Goal: Task Accomplishment & Management: Manage account settings

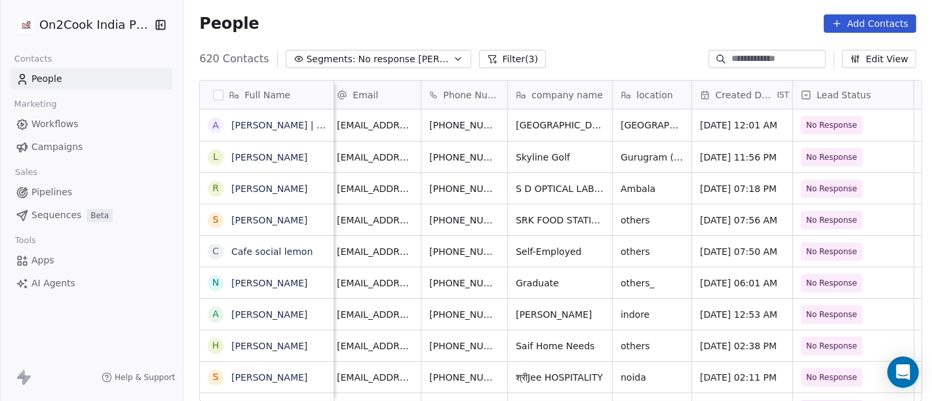
scroll to position [1, 1]
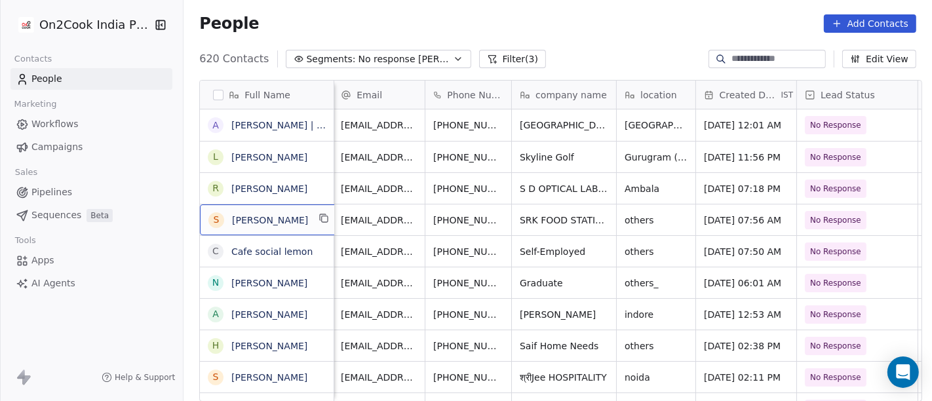
click at [313, 207] on div "S Srikumar Bhattacharyya" at bounding box center [270, 219] width 140 height 31
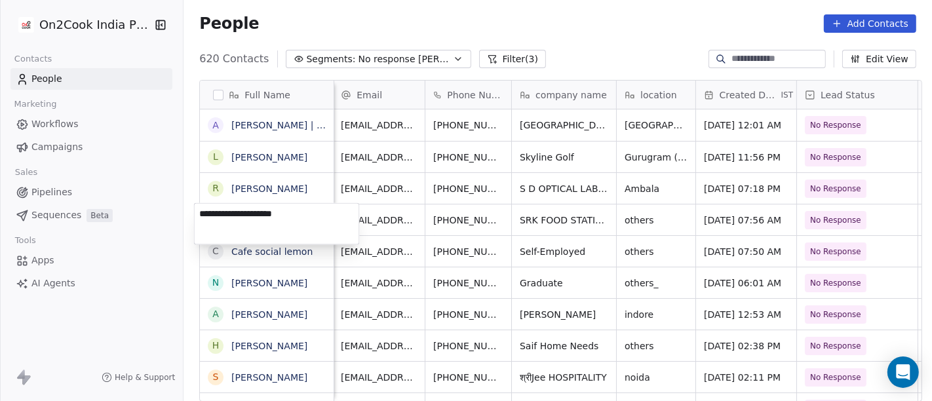
click at [313, 207] on textarea "**********" at bounding box center [277, 224] width 164 height 41
click at [528, 231] on html "On2Cook India Pvt. Ltd. Contacts People Marketing Workflows Campaigns Sales Pip…" at bounding box center [466, 200] width 932 height 401
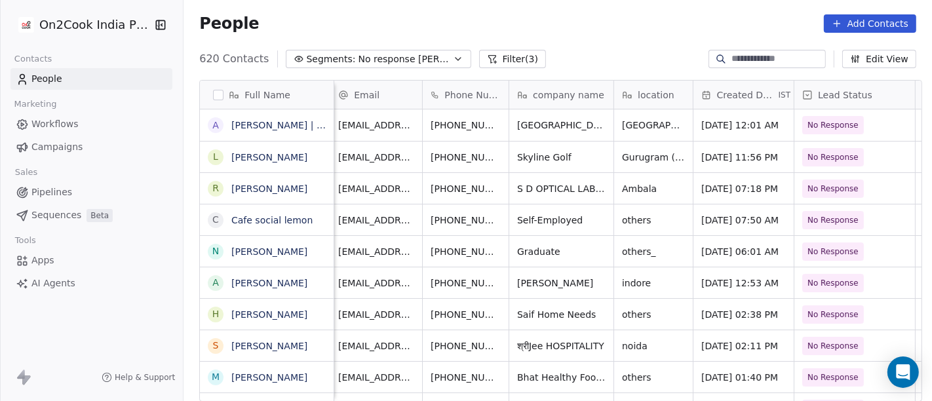
scroll to position [1, 0]
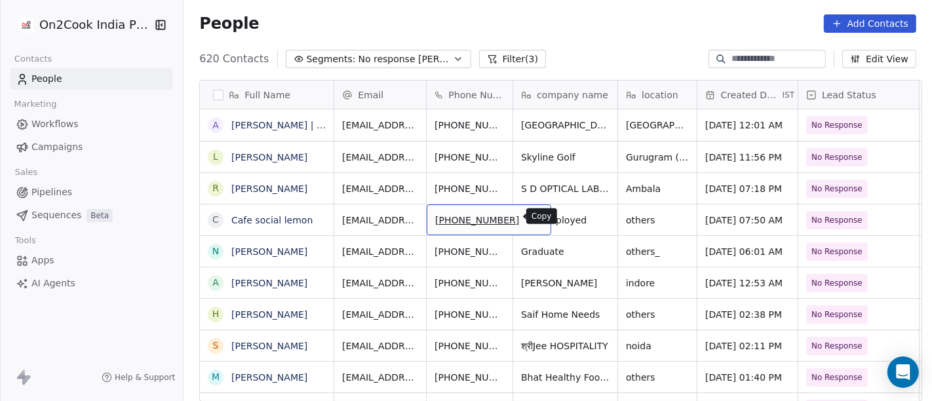
click at [527, 222] on button "grid" at bounding box center [535, 218] width 16 height 16
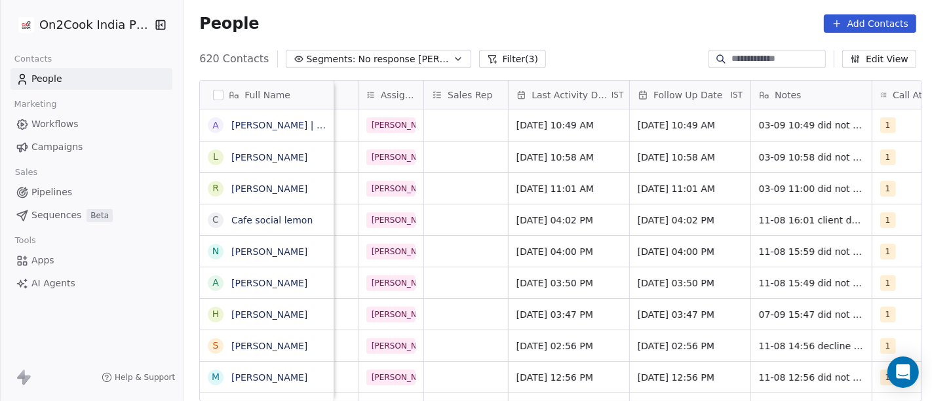
scroll to position [0, 657]
click at [562, 222] on span "Aug 11, 2025 04:02 PM" at bounding box center [556, 220] width 80 height 13
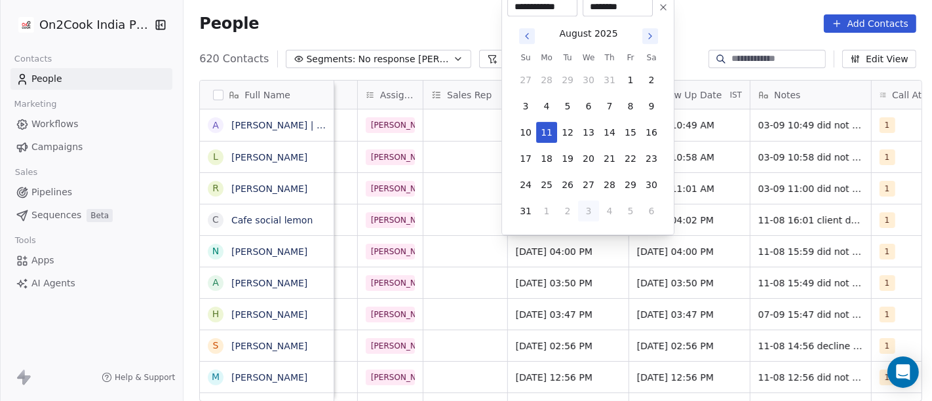
click at [590, 208] on button "3" at bounding box center [588, 211] width 21 height 21
type input "**********"
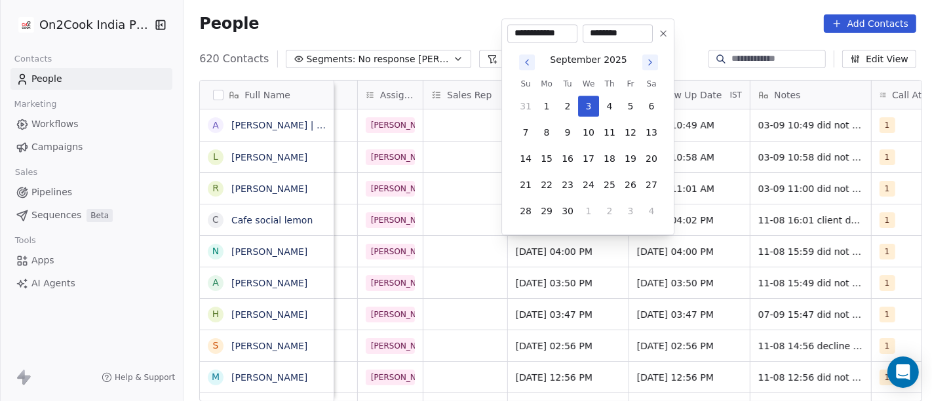
click at [695, 206] on html "On2Cook India Pvt. Ltd. Contacts People Marketing Workflows Campaigns Sales Pip…" at bounding box center [466, 200] width 932 height 401
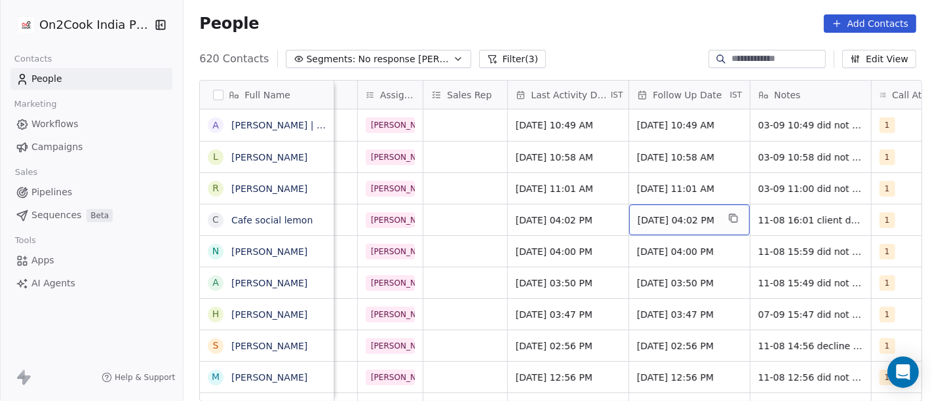
click at [651, 221] on span "18/08/2025 04:02 PM" at bounding box center [678, 220] width 80 height 13
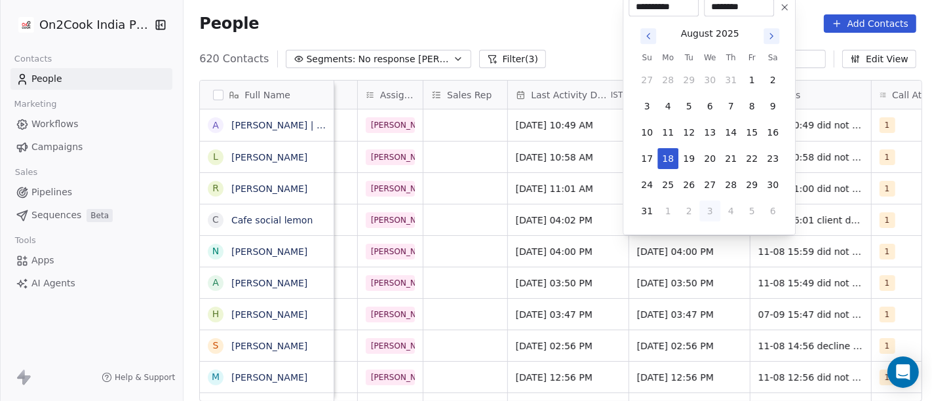
click at [771, 33] on icon "Go to next month" at bounding box center [771, 36] width 10 height 10
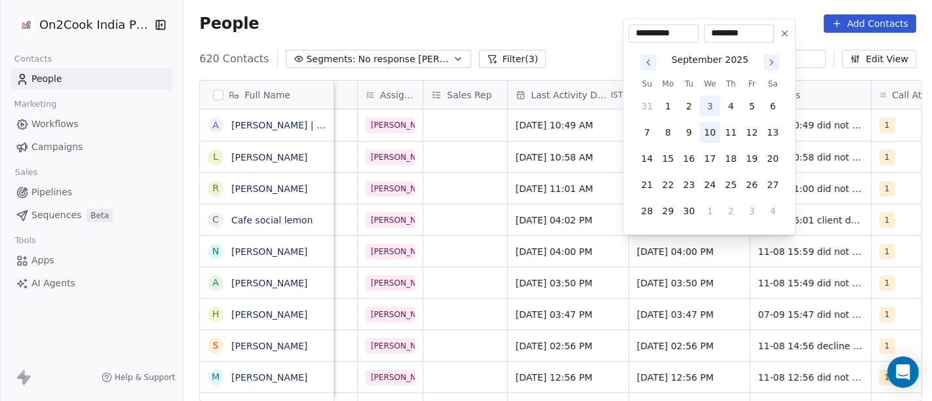
click at [706, 137] on button "10" at bounding box center [709, 132] width 21 height 21
type input "**********"
click at [571, 40] on html "On2Cook India Pvt. Ltd. Contacts People Marketing Workflows Campaigns Sales Pip…" at bounding box center [466, 200] width 932 height 401
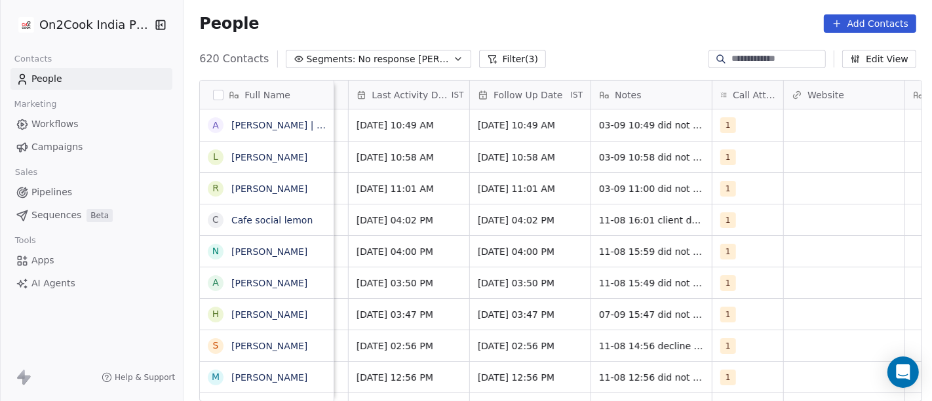
scroll to position [0, 830]
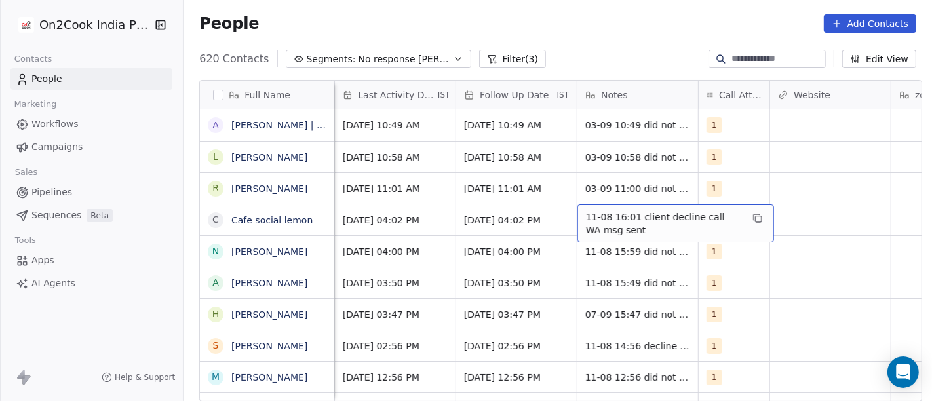
click at [590, 216] on span "11-08 16:01 client decline call WA msg sent" at bounding box center [664, 223] width 156 height 26
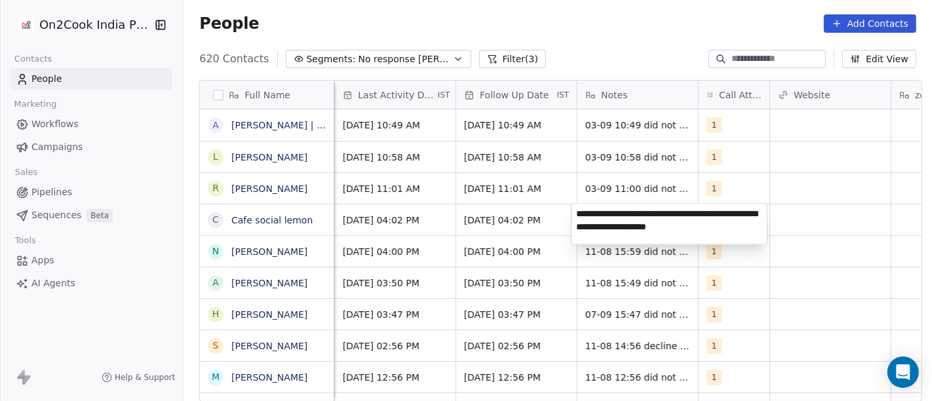
type textarea "**********"
click at [855, 288] on html "On2Cook India Pvt. Ltd. Contacts People Marketing Workflows Campaigns Sales Pip…" at bounding box center [466, 200] width 932 height 401
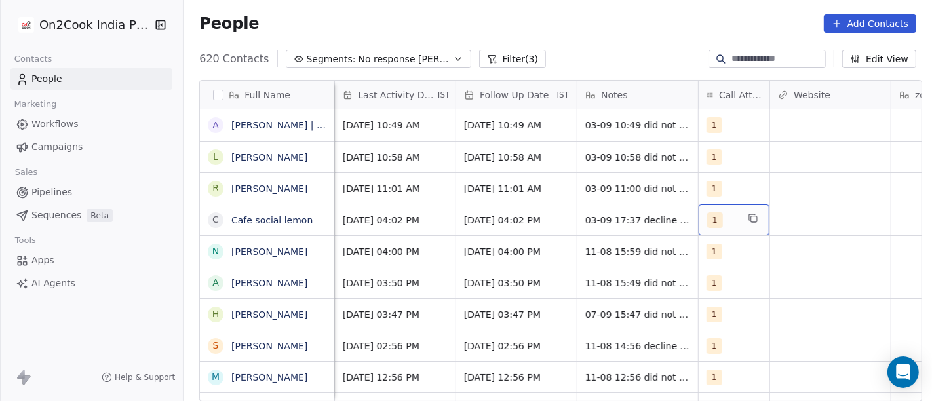
click at [707, 221] on span "1" at bounding box center [715, 220] width 16 height 16
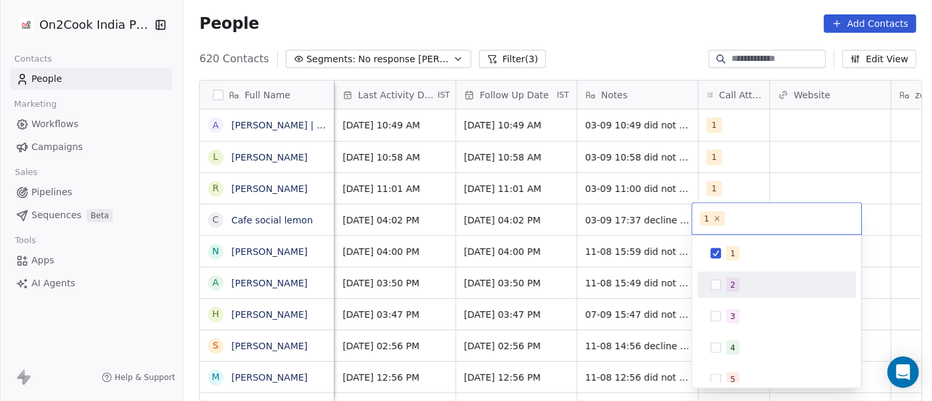
click at [745, 279] on div "2" at bounding box center [784, 285] width 117 height 14
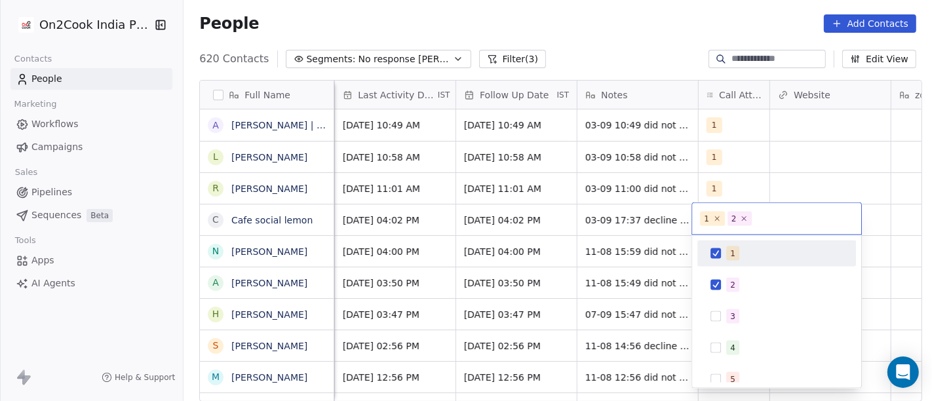
click at [734, 260] on div "1" at bounding box center [777, 253] width 148 height 21
click at [571, 220] on html "On2Cook India Pvt. Ltd. Contacts People Marketing Workflows Campaigns Sales Pip…" at bounding box center [466, 200] width 932 height 401
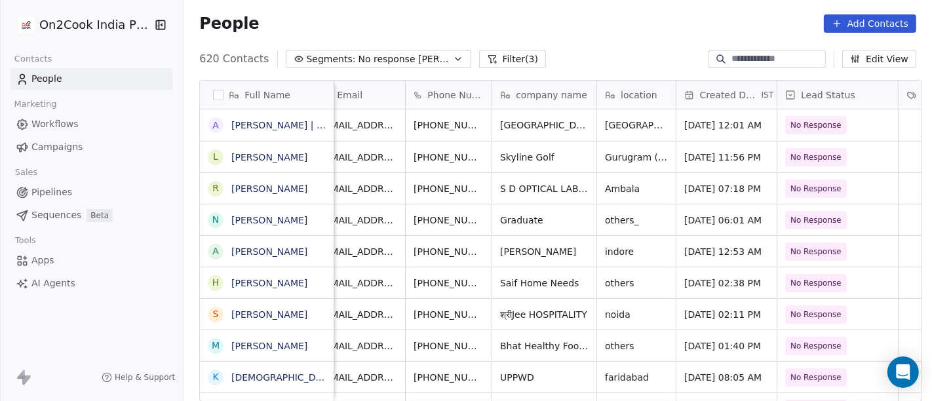
scroll to position [0, 0]
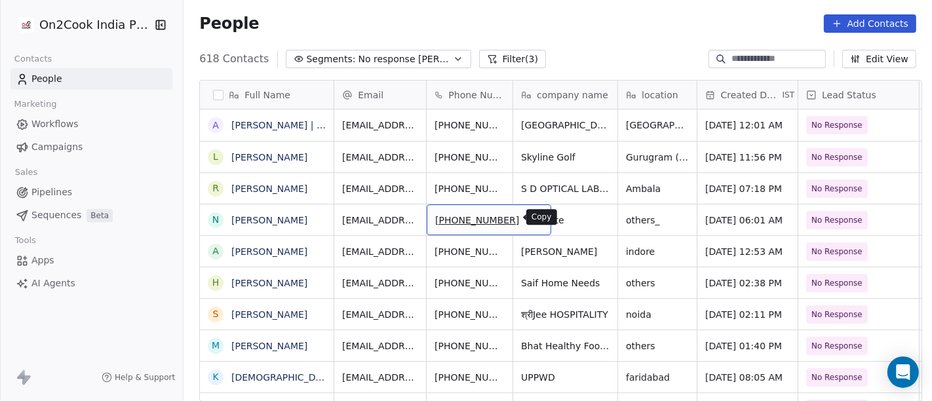
click at [533, 221] on icon "grid" at bounding box center [536, 219] width 6 height 6
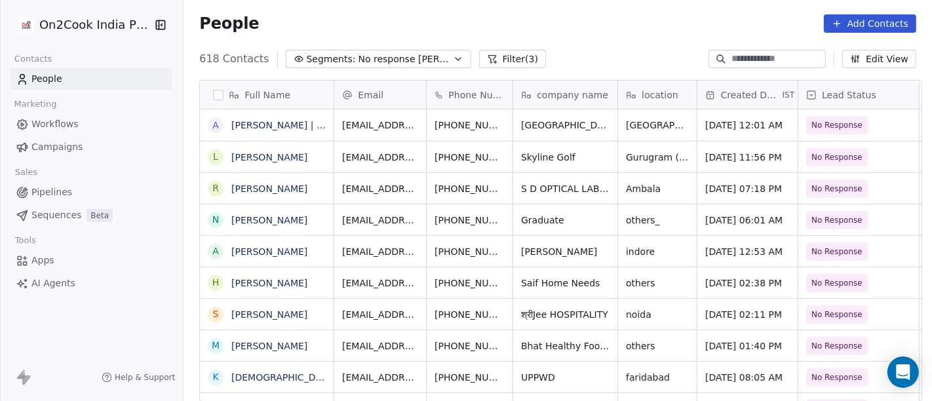
click at [687, 37] on div "People Add Contacts" at bounding box center [558, 24] width 748 height 50
click at [653, 29] on div "People Add Contacts" at bounding box center [557, 23] width 717 height 18
click at [326, 217] on button "grid" at bounding box center [325, 218] width 16 height 16
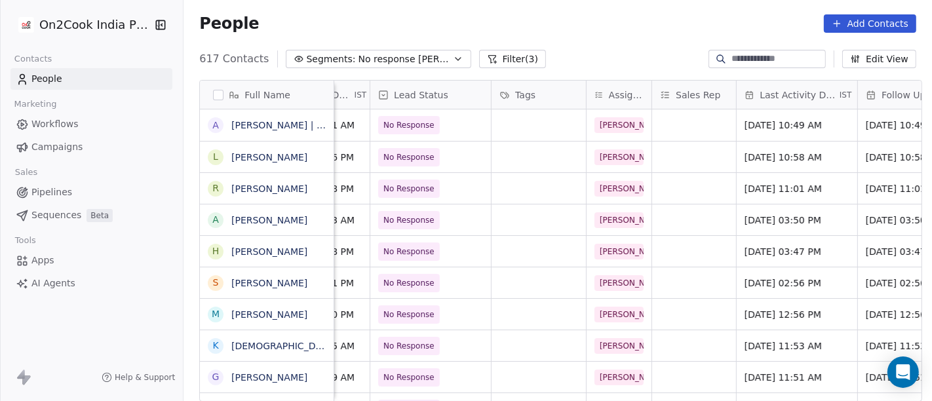
scroll to position [0, 537]
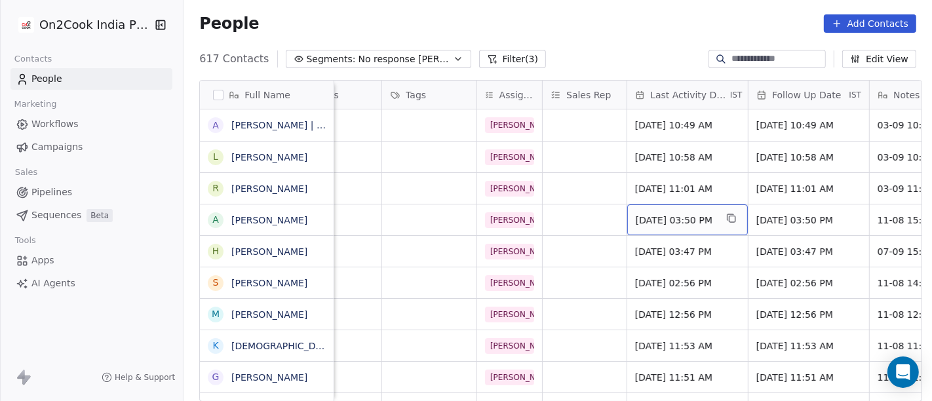
click at [663, 214] on span "Aug 11, 2025 03:50 PM" at bounding box center [676, 220] width 80 height 13
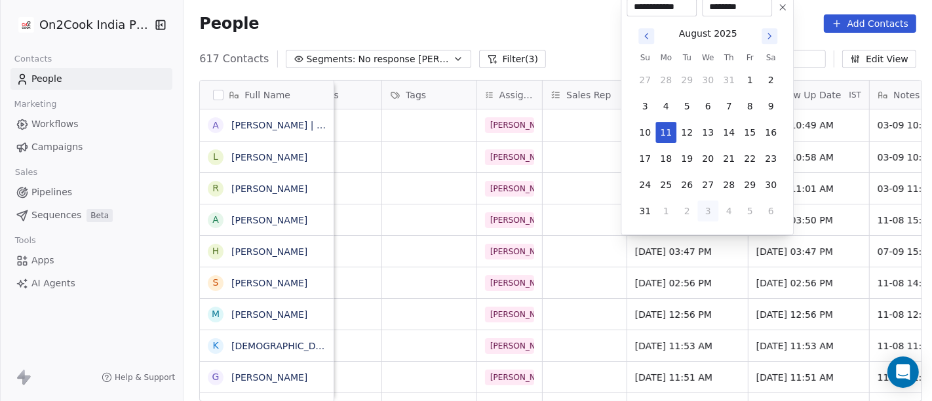
click at [708, 209] on button "3" at bounding box center [707, 211] width 21 height 21
type input "**********"
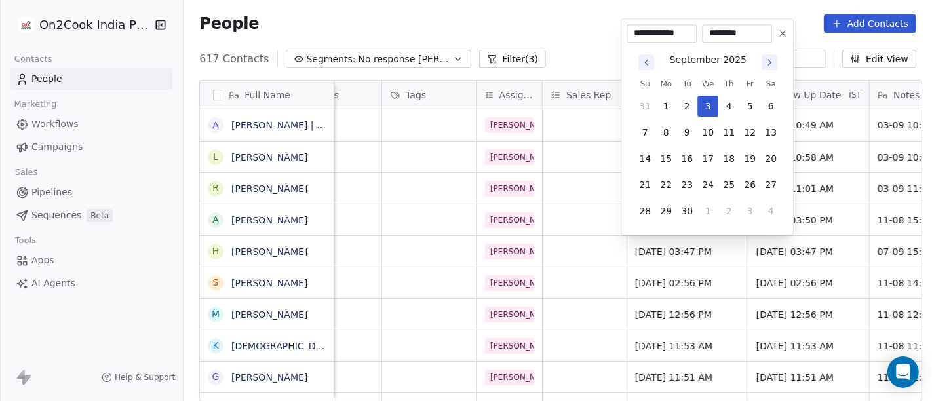
click at [579, 62] on html "On2Cook India Pvt. Ltd. Contacts People Marketing Workflows Campaigns Sales Pip…" at bounding box center [466, 200] width 932 height 401
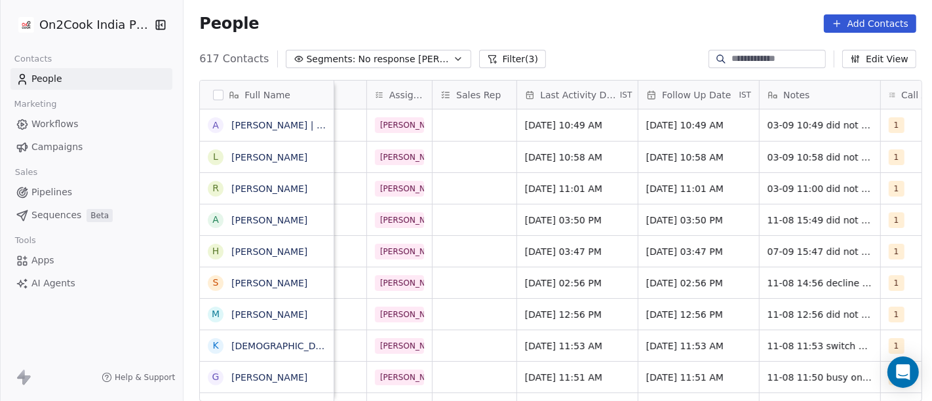
scroll to position [0, 649]
click at [667, 222] on span "18/08/2025 03:50 PM" at bounding box center [686, 220] width 80 height 13
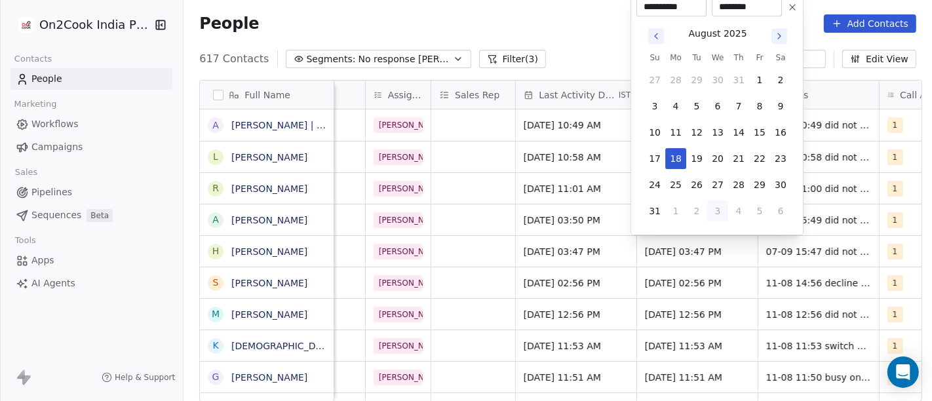
click at [721, 206] on button "3" at bounding box center [717, 211] width 21 height 21
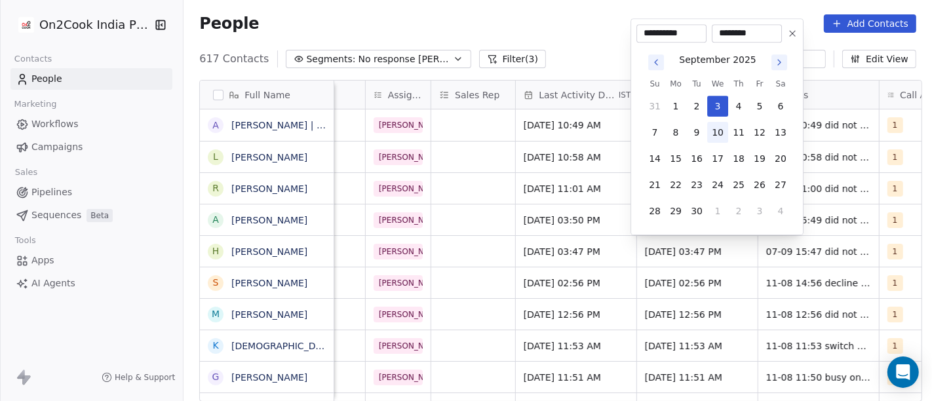
click at [718, 140] on button "10" at bounding box center [717, 132] width 21 height 21
type input "**********"
click at [593, 22] on html "On2Cook India Pvt. Ltd. Contacts People Marketing Workflows Campaigns Sales Pip…" at bounding box center [466, 200] width 932 height 401
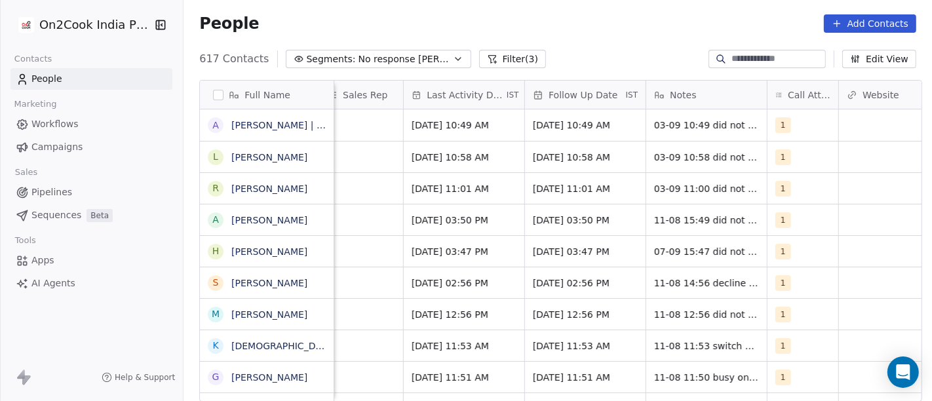
scroll to position [0, 784]
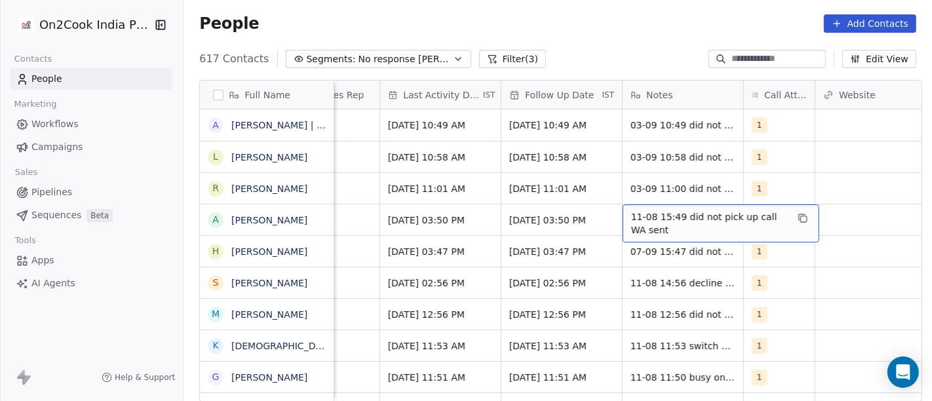
click at [683, 223] on span "11-08 15:49 did not pick up call WA sent" at bounding box center [709, 223] width 156 height 26
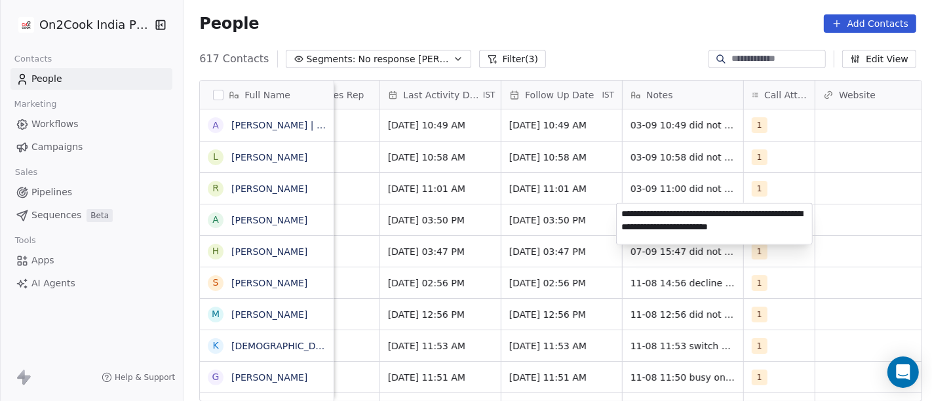
type textarea "**********"
click at [777, 273] on html "On2Cook India Pvt. Ltd. Contacts People Marketing Workflows Campaigns Sales Pip…" at bounding box center [466, 200] width 932 height 401
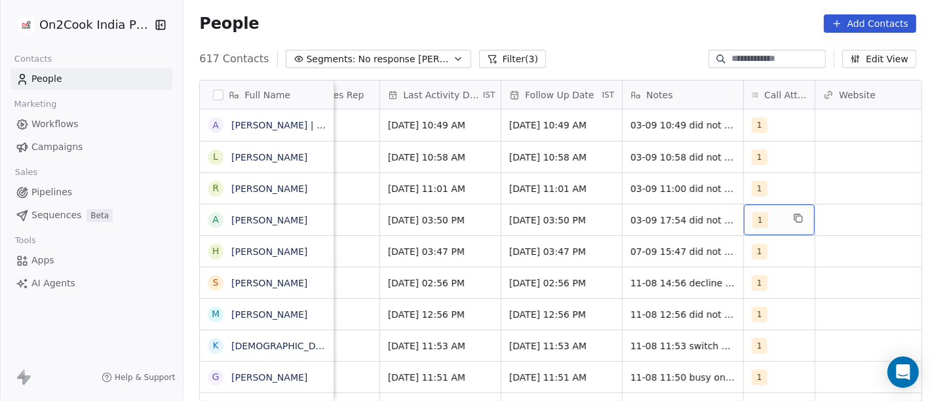
click at [767, 214] on div "1" at bounding box center [767, 220] width 30 height 16
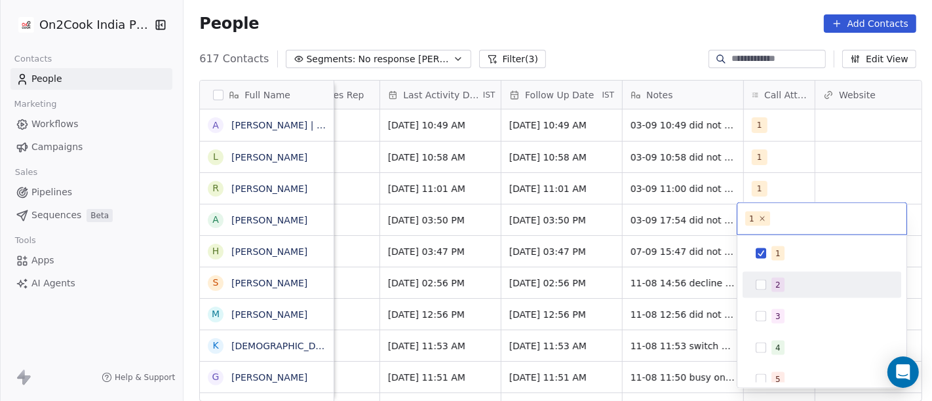
click at [778, 280] on div "2" at bounding box center [777, 285] width 5 height 12
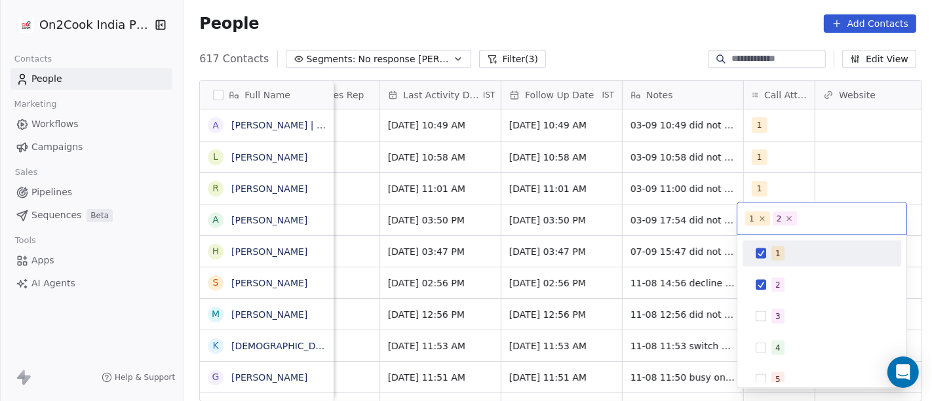
click at [777, 258] on div "1" at bounding box center [777, 254] width 5 height 12
click at [793, 183] on html "On2Cook India Pvt. Ltd. Contacts People Marketing Workflows Campaigns Sales Pip…" at bounding box center [466, 200] width 932 height 401
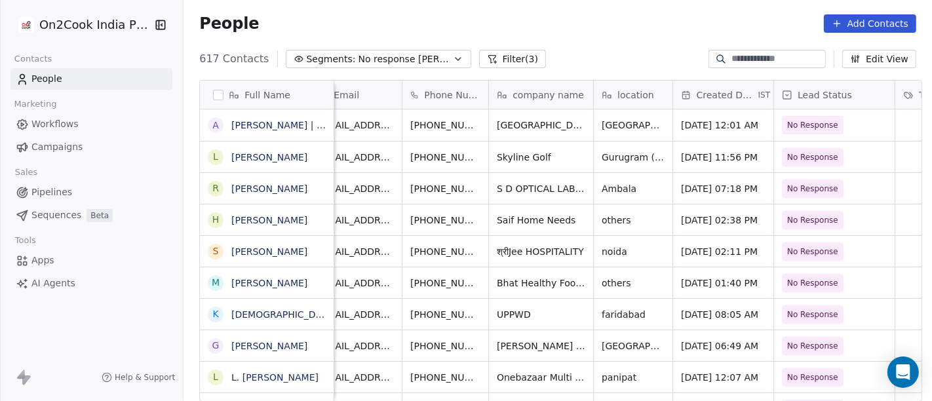
scroll to position [0, 0]
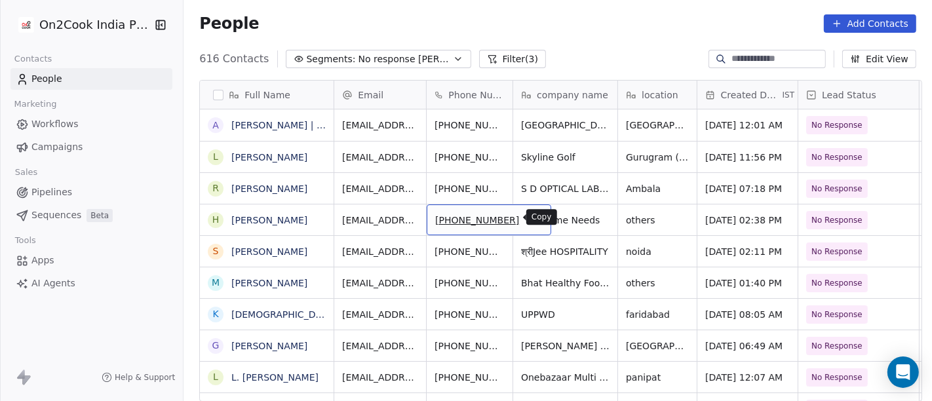
click at [530, 220] on icon "grid" at bounding box center [535, 218] width 10 height 10
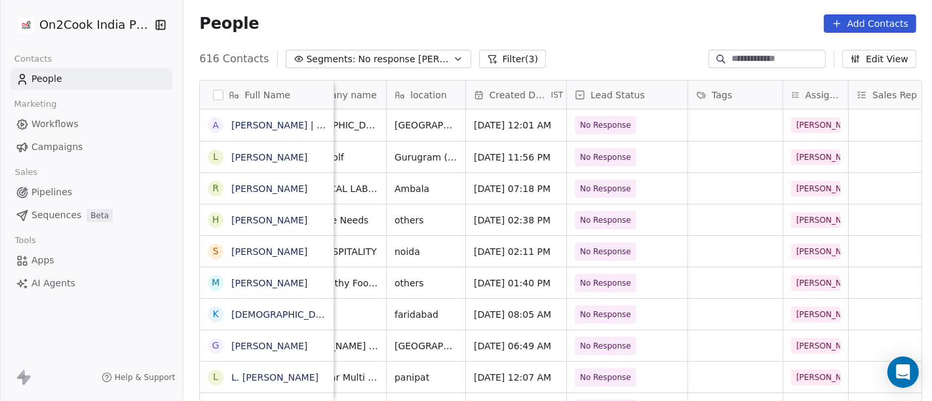
scroll to position [0, 233]
click at [606, 224] on span "No Response" at bounding box center [604, 220] width 51 height 13
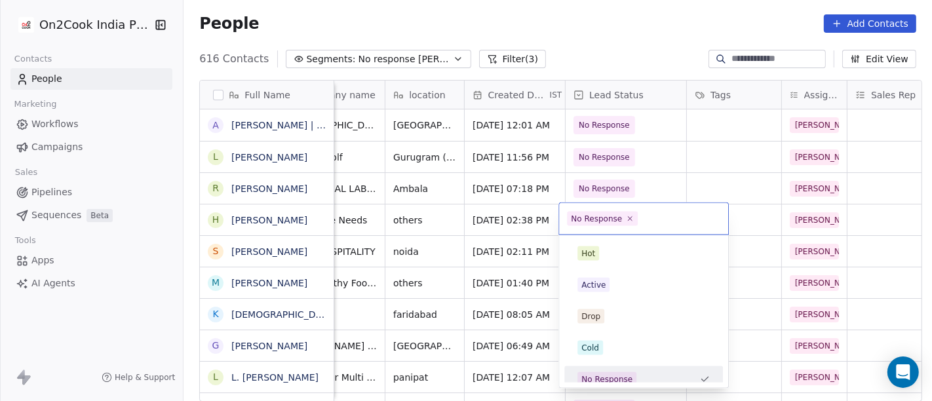
scroll to position [9, 0]
click at [315, 206] on html "On2Cook India Pvt. Ltd. Contacts People Marketing Workflows Campaigns Sales Pip…" at bounding box center [466, 200] width 932 height 401
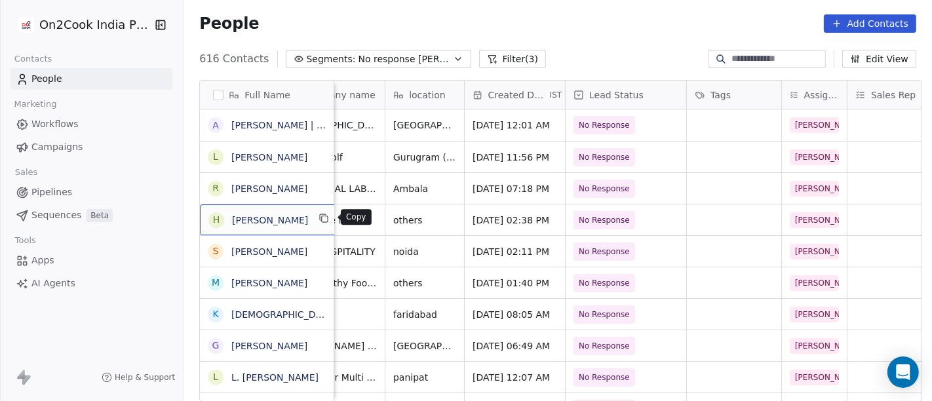
click at [320, 214] on button "grid" at bounding box center [325, 218] width 16 height 16
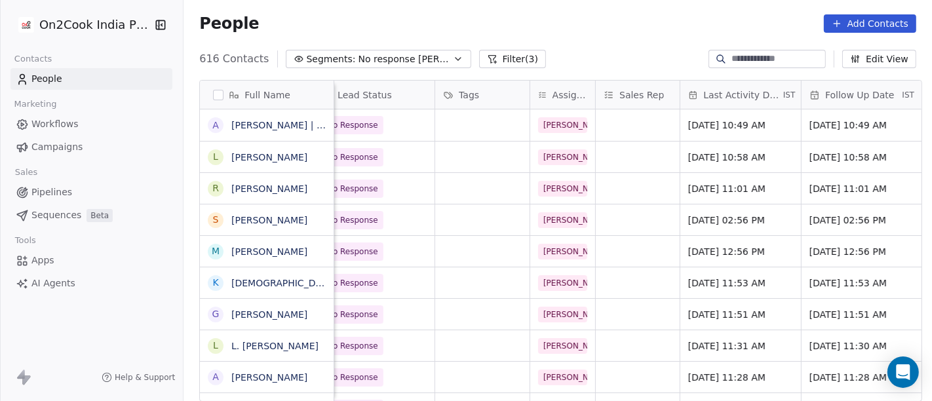
scroll to position [0, 486]
click at [720, 221] on span "Aug 11, 2025 02:56 PM" at bounding box center [727, 220] width 80 height 13
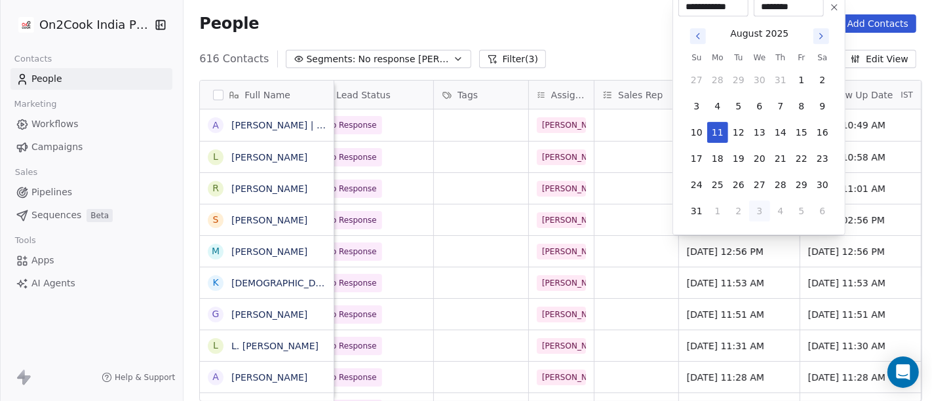
click at [765, 204] on button "3" at bounding box center [759, 211] width 21 height 21
type input "**********"
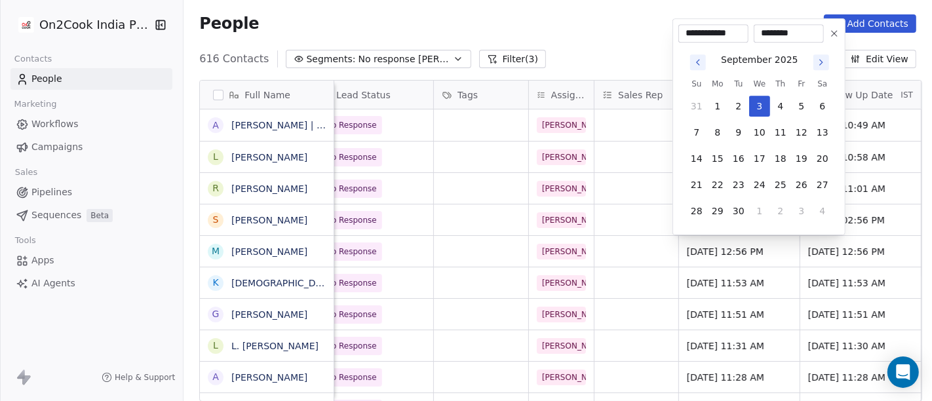
click at [601, 29] on html "On2Cook India Pvt. Ltd. Contacts People Marketing Workflows Campaigns Sales Pip…" at bounding box center [466, 200] width 932 height 401
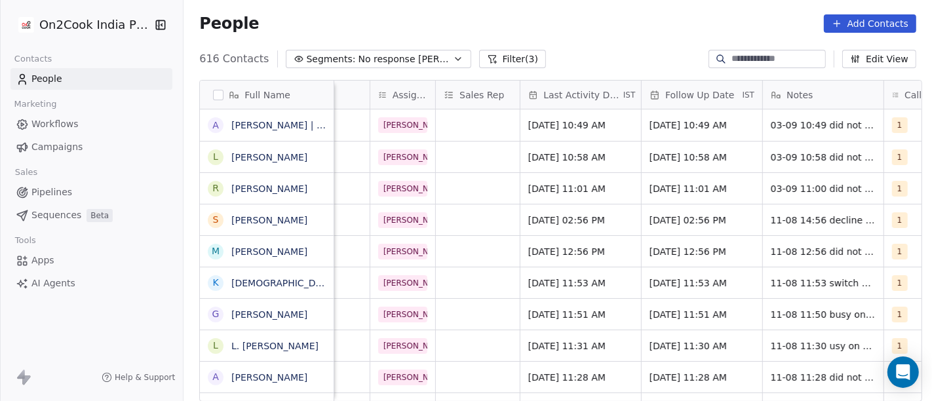
scroll to position [0, 646]
click at [701, 219] on span "18/08/2025 02:56 PM" at bounding box center [689, 220] width 80 height 13
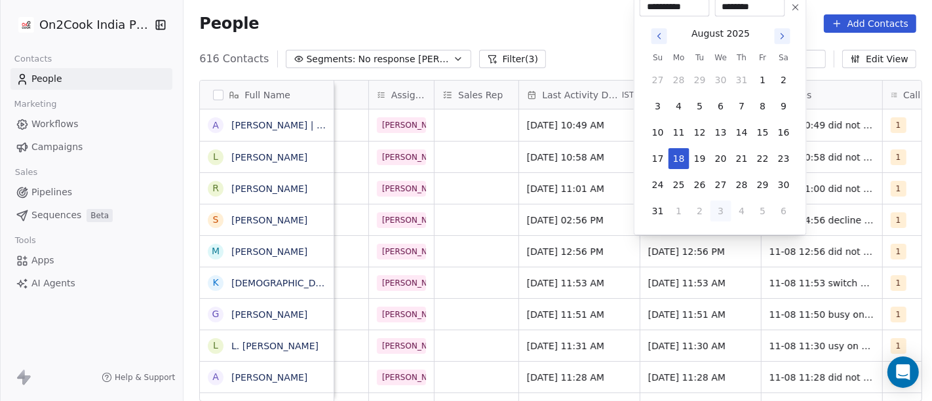
click at [786, 43] on button "Go to next month" at bounding box center [783, 36] width 16 height 16
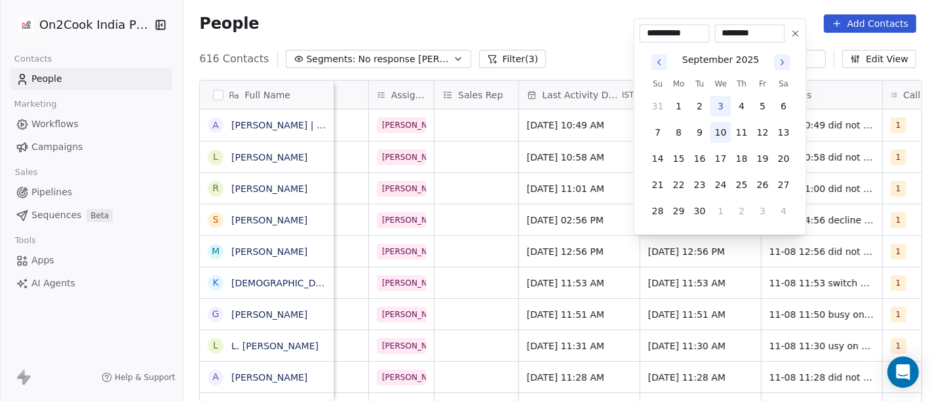
click at [717, 128] on button "10" at bounding box center [720, 132] width 21 height 21
type input "**********"
click at [543, 31] on html "On2Cook India Pvt. Ltd. Contacts People Marketing Workflows Campaigns Sales Pip…" at bounding box center [466, 200] width 932 height 401
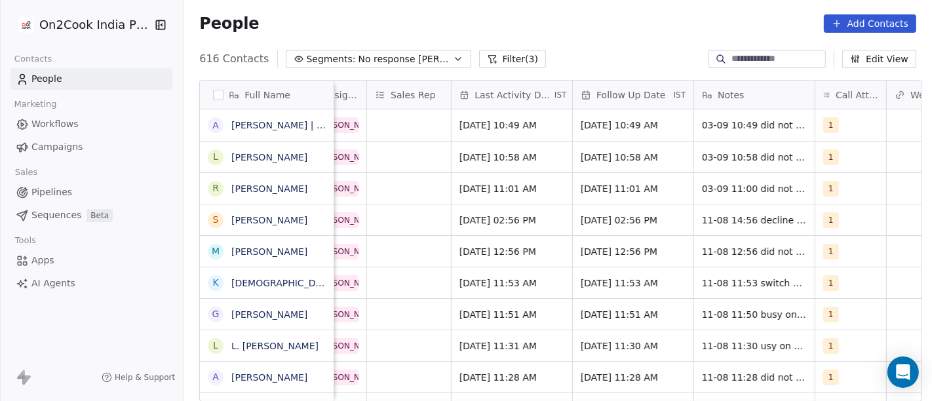
scroll to position [0, 737]
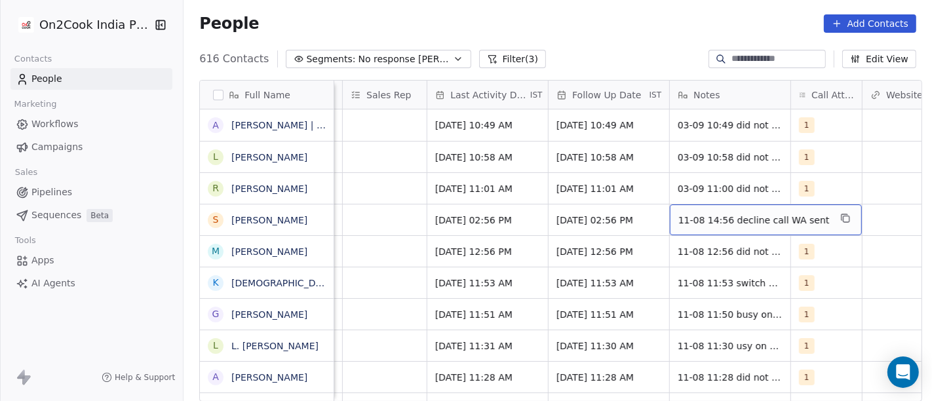
click at [708, 226] on div "11-08 14:56 decline call WA sent" at bounding box center [766, 219] width 192 height 31
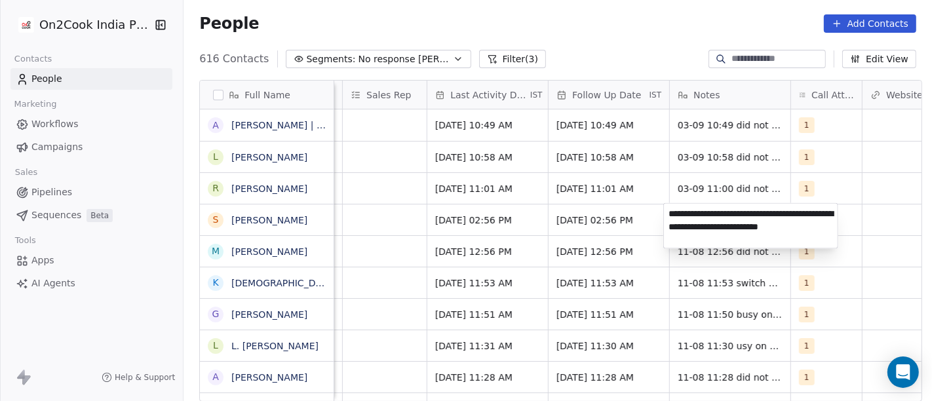
type textarea "**********"
click at [931, 281] on html "On2Cook India Pvt. Ltd. Contacts People Marketing Workflows Campaigns Sales Pip…" at bounding box center [466, 200] width 932 height 401
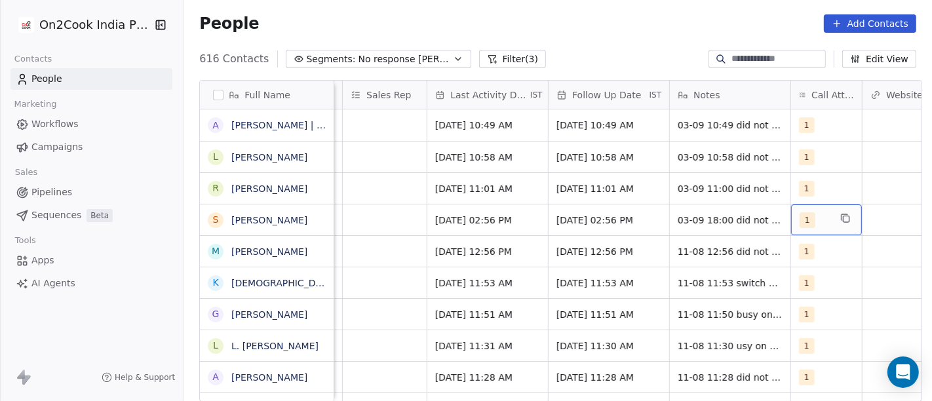
click at [815, 224] on div "1" at bounding box center [815, 220] width 30 height 16
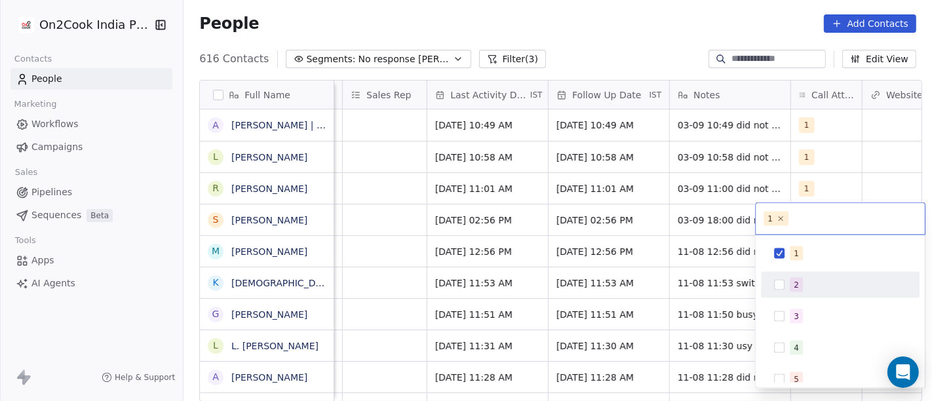
click at [816, 278] on div "2" at bounding box center [848, 285] width 117 height 14
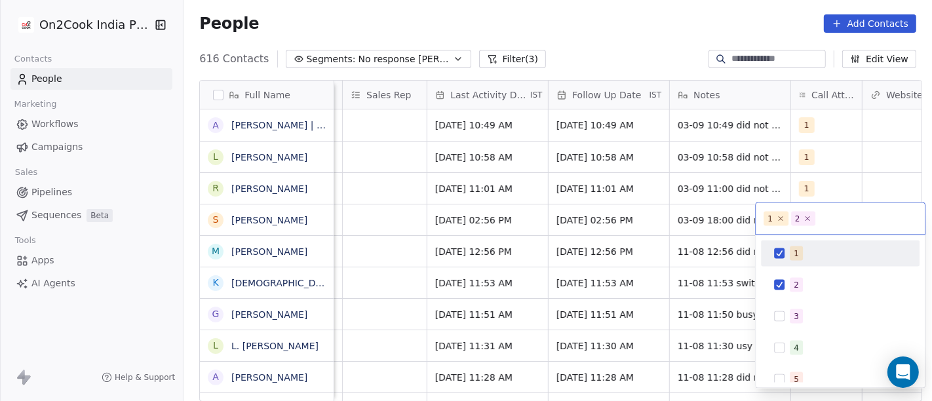
click at [809, 258] on div "1" at bounding box center [848, 253] width 117 height 14
click at [564, 47] on html "On2Cook India Pvt. Ltd. Contacts People Marketing Workflows Campaigns Sales Pip…" at bounding box center [466, 200] width 932 height 401
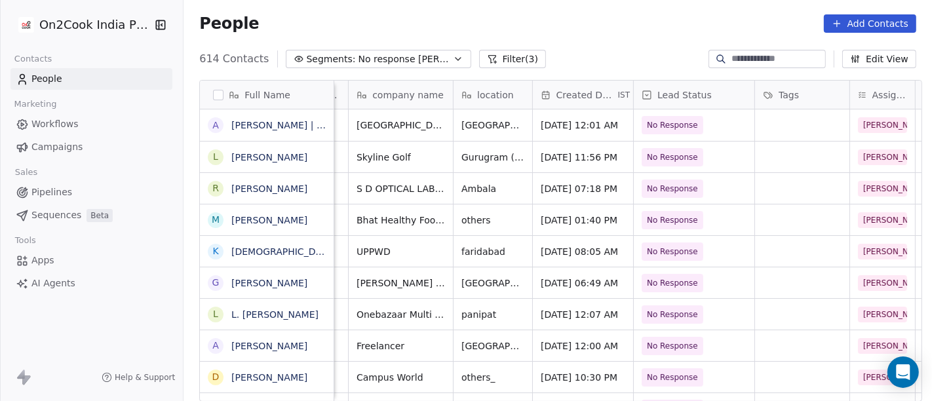
scroll to position [0, 0]
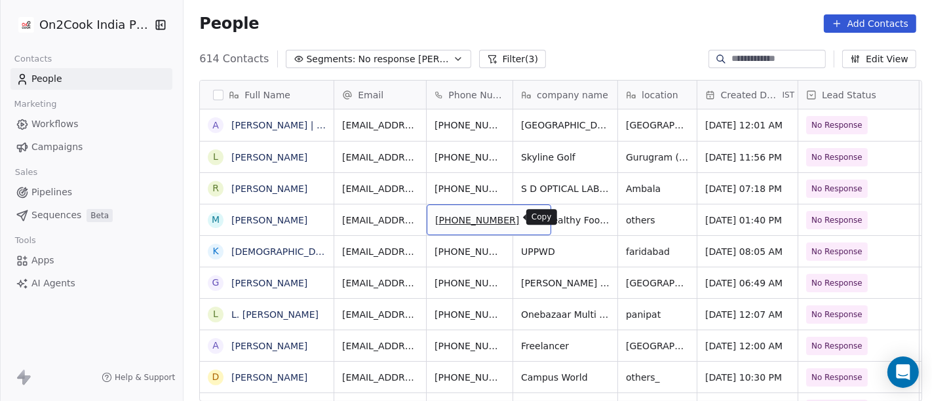
click at [533, 220] on icon "grid" at bounding box center [536, 219] width 6 height 6
click at [608, 36] on div "People Add Contacts" at bounding box center [558, 24] width 748 height 50
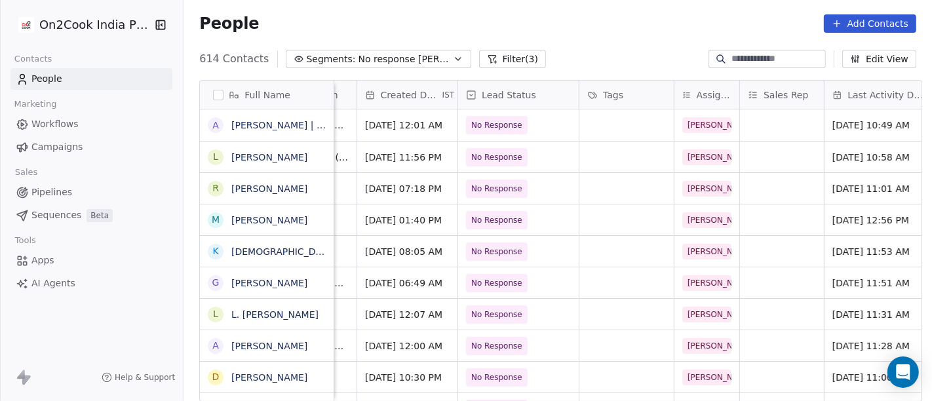
scroll to position [0, 339]
click at [317, 215] on button "grid" at bounding box center [325, 218] width 16 height 16
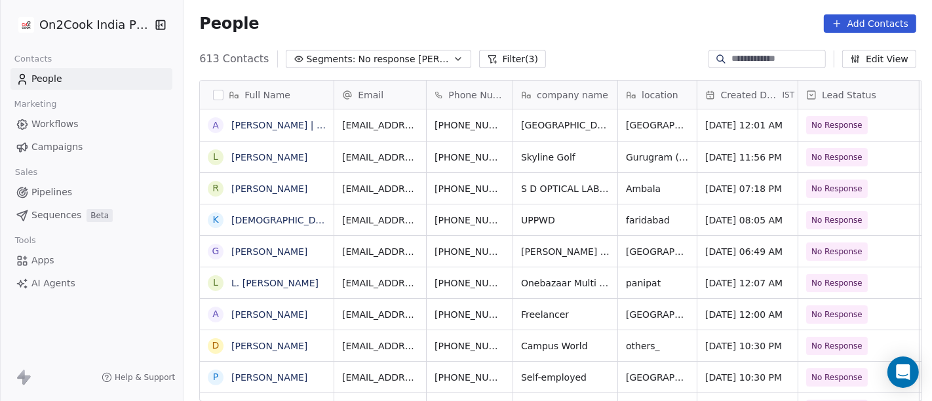
click at [640, 39] on div "People Add Contacts" at bounding box center [558, 24] width 748 height 50
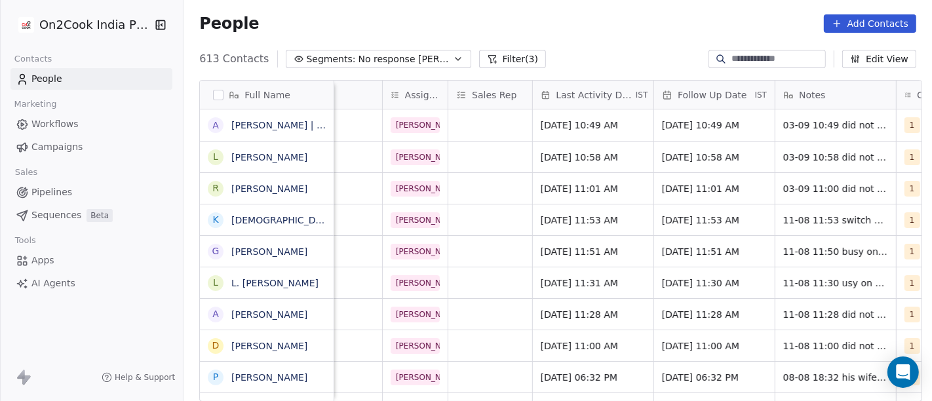
scroll to position [0, 638]
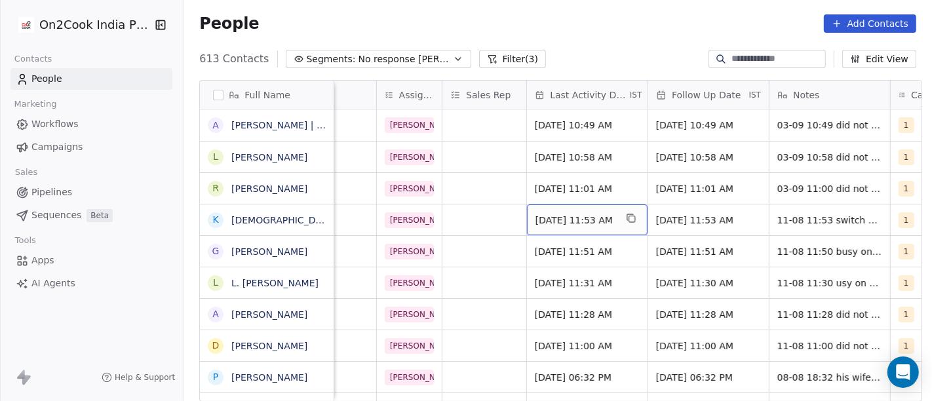
click at [597, 214] on span "Aug 11, 2025 11:53 AM" at bounding box center [575, 220] width 80 height 13
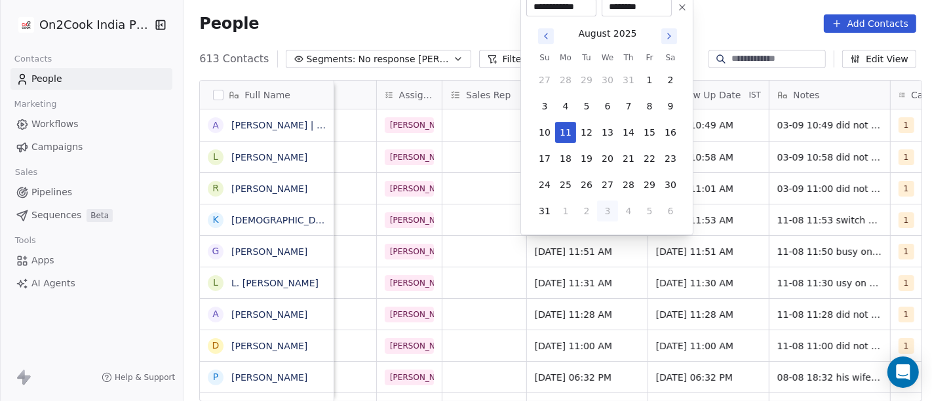
click at [606, 208] on button "3" at bounding box center [607, 211] width 21 height 21
type input "**********"
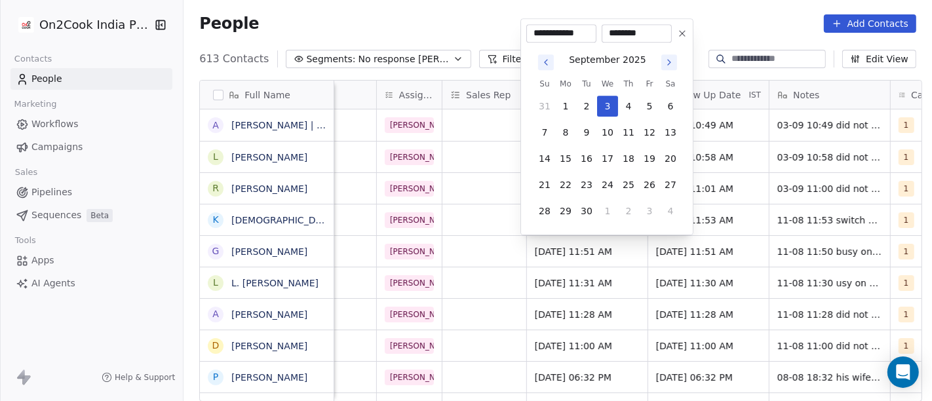
click at [445, 20] on html "On2Cook India Pvt. Ltd. Contacts People Marketing Workflows Campaigns Sales Pip…" at bounding box center [466, 200] width 932 height 401
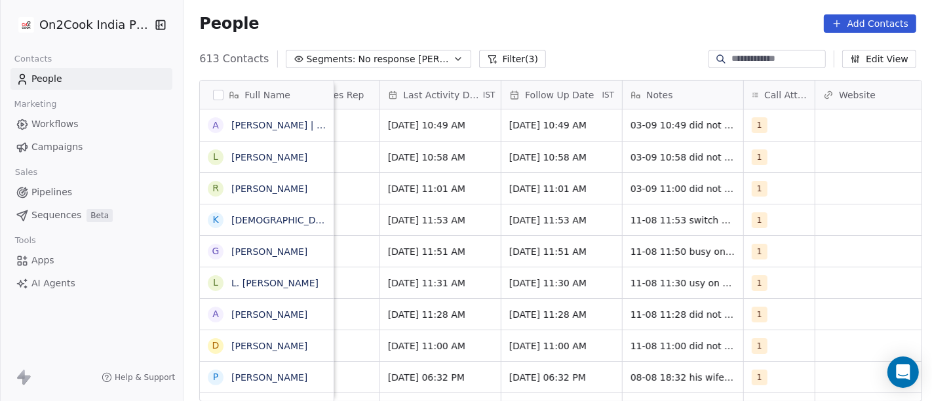
scroll to position [0, 788]
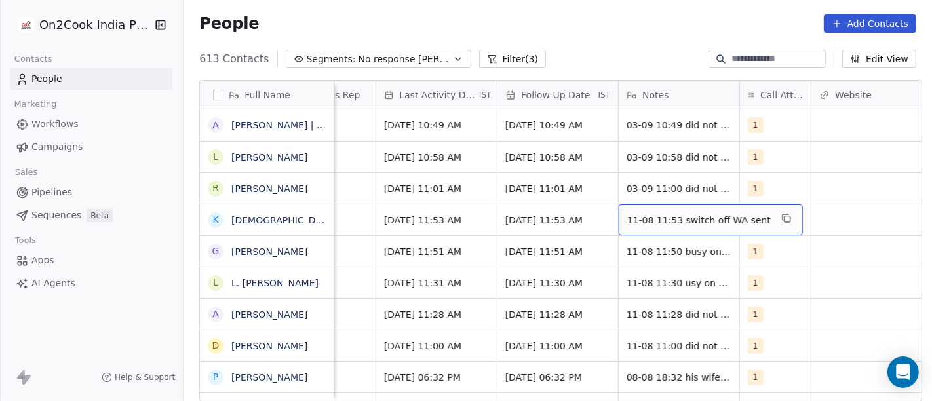
click at [689, 220] on span "11-08 11:53 switch off WA sent" at bounding box center [699, 220] width 144 height 13
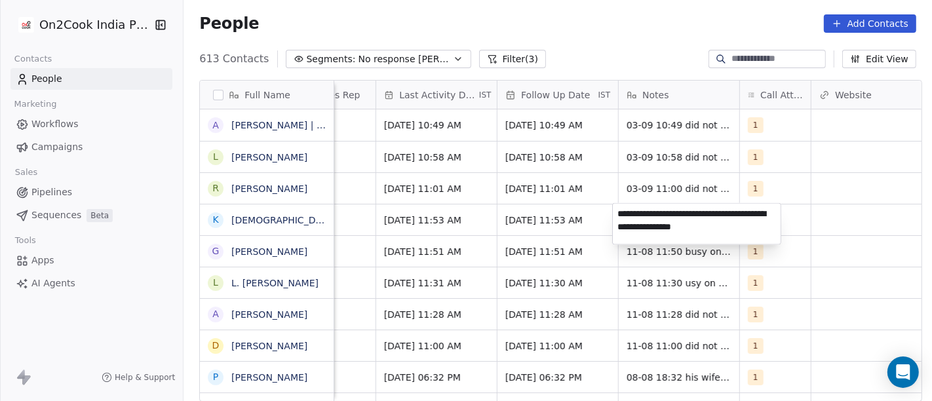
type textarea "**********"
drag, startPoint x: 931, startPoint y: 328, endPoint x: 872, endPoint y: 301, distance: 64.8
click at [930, 328] on html "On2Cook India Pvt. Ltd. Contacts People Marketing Workflows Campaigns Sales Pip…" at bounding box center [466, 200] width 932 height 401
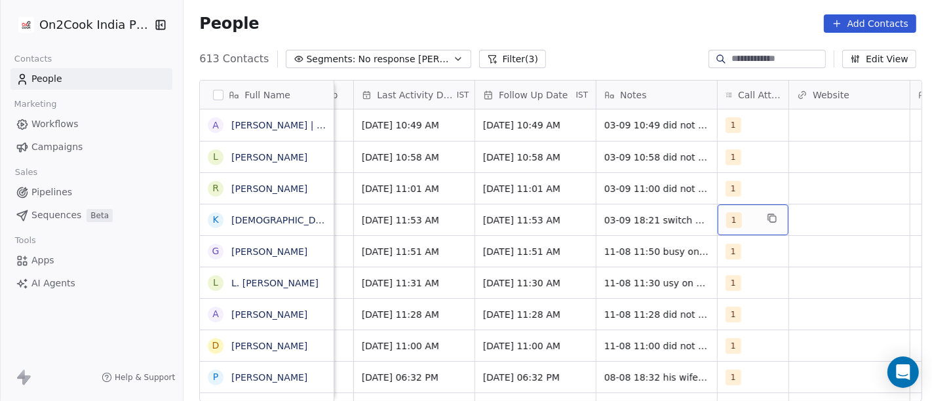
click at [748, 218] on div "1" at bounding box center [741, 220] width 30 height 16
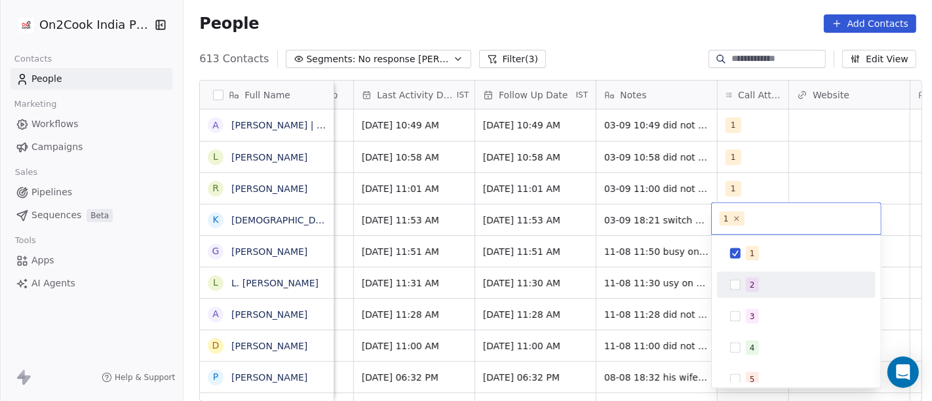
click at [734, 280] on button "Suggestions" at bounding box center [735, 285] width 10 height 10
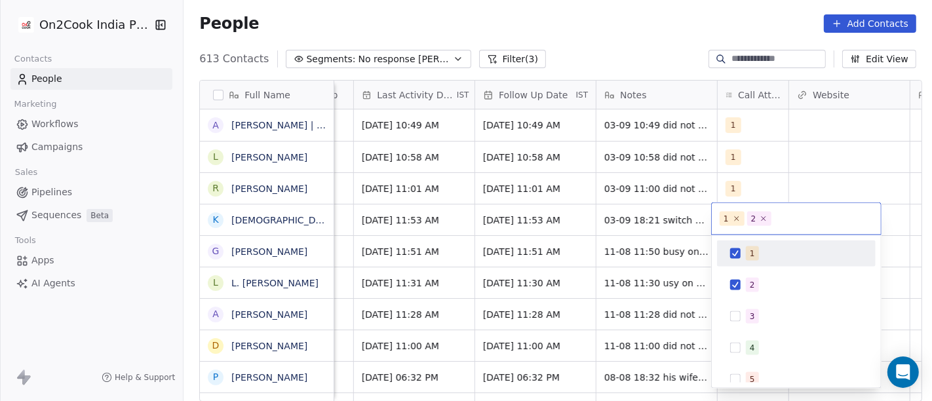
click at [733, 255] on button "Suggestions" at bounding box center [735, 253] width 10 height 10
click at [648, 54] on html "On2Cook India Pvt. Ltd. Contacts People Marketing Workflows Campaigns Sales Pip…" at bounding box center [466, 200] width 932 height 401
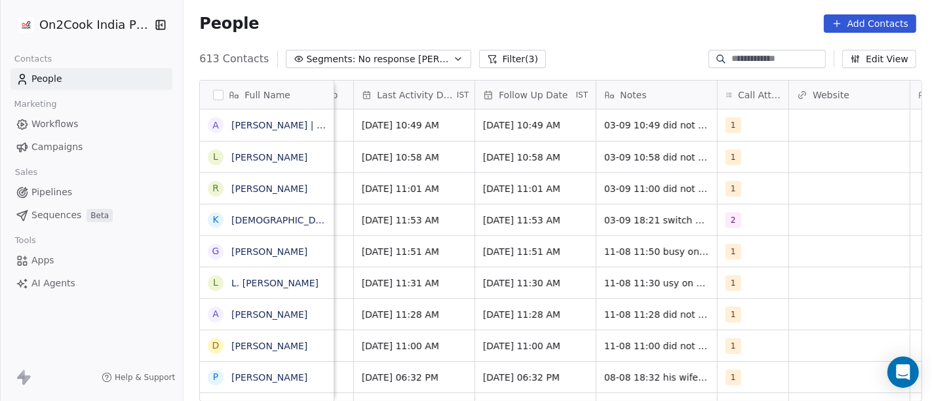
click at [571, 29] on div "People Add Contacts" at bounding box center [557, 23] width 717 height 18
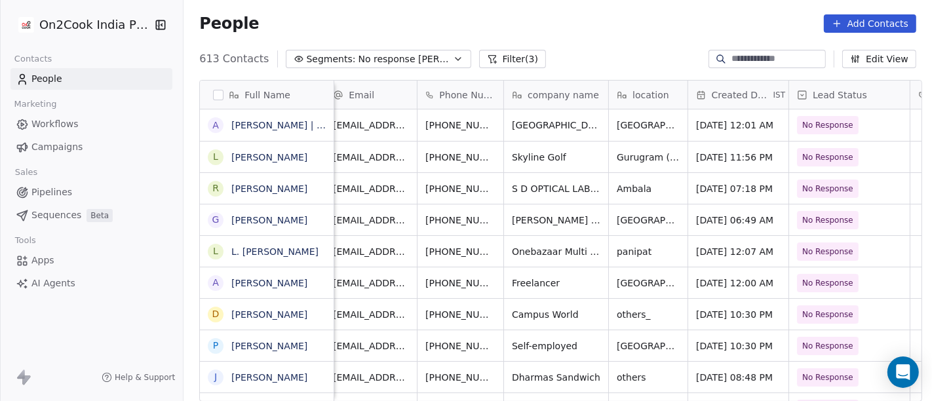
scroll to position [0, 3]
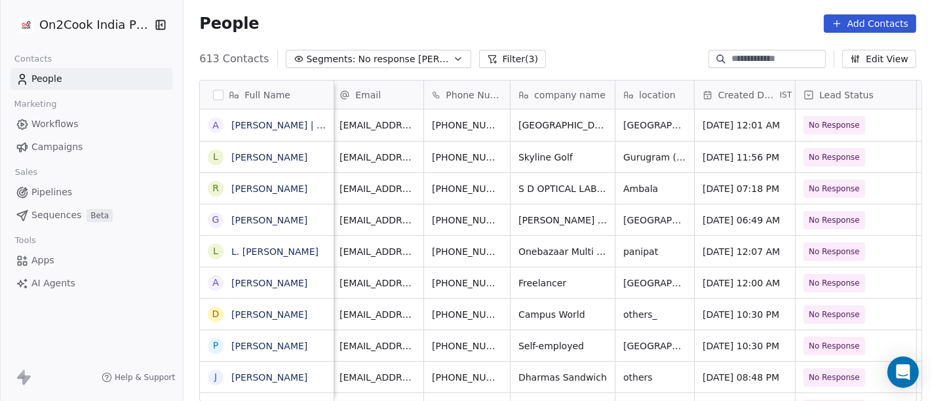
click at [575, 42] on div "People Add Contacts" at bounding box center [558, 24] width 748 height 50
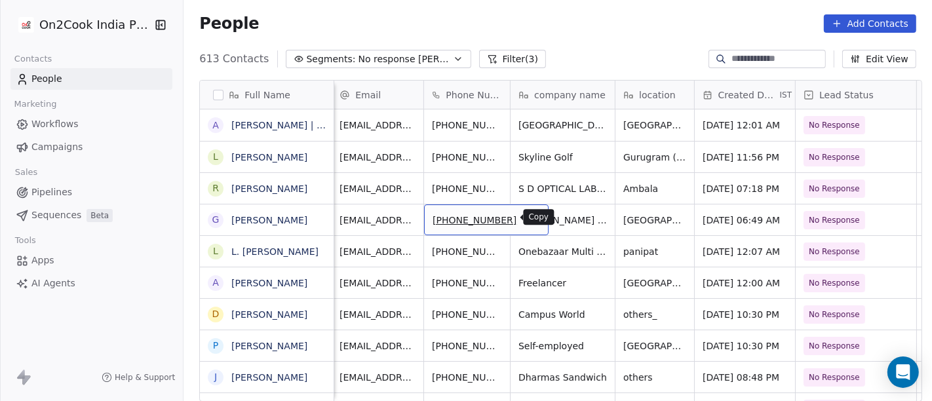
click at [527, 216] on icon "grid" at bounding box center [532, 218] width 10 height 10
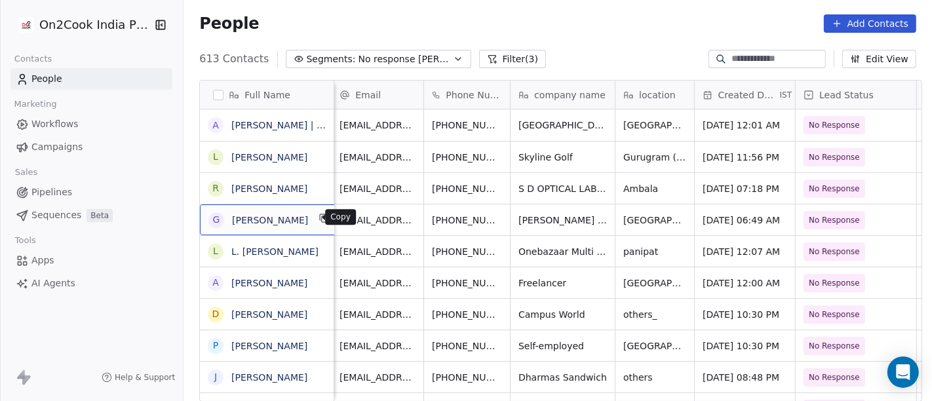
click at [319, 216] on icon "grid" at bounding box center [324, 218] width 10 height 10
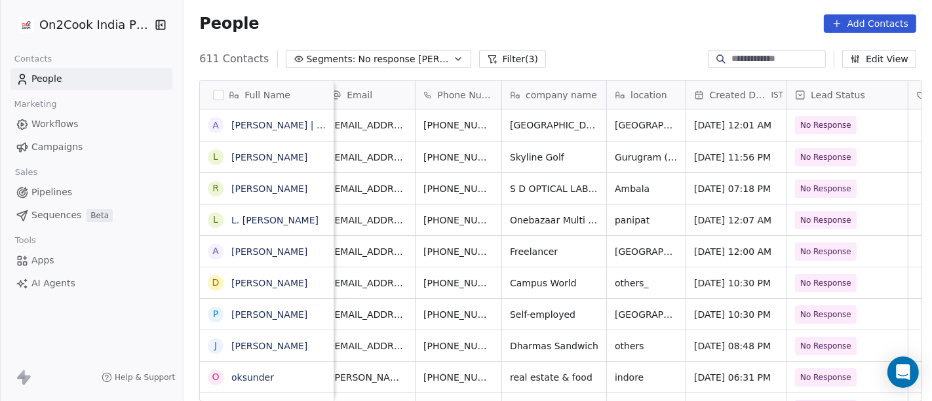
scroll to position [0, 11]
click at [330, 216] on icon "grid" at bounding box center [335, 218] width 10 height 10
click at [570, 18] on div "People Add Contacts" at bounding box center [557, 23] width 717 height 18
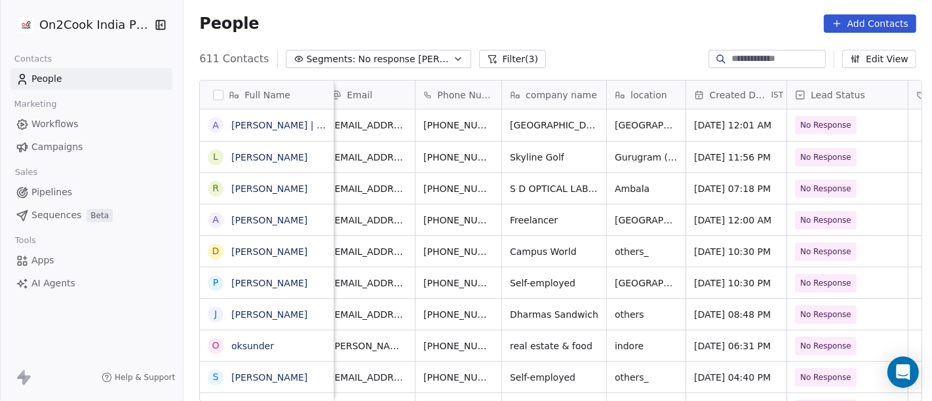
click at [581, 38] on div "People Add Contacts" at bounding box center [558, 24] width 748 height 50
click at [606, 37] on div "People Add Contacts" at bounding box center [558, 24] width 748 height 50
click at [498, 34] on div "People Add Contacts" at bounding box center [558, 24] width 748 height 50
click at [574, 26] on div "People Add Contacts" at bounding box center [557, 23] width 717 height 18
click at [522, 28] on div "People Add Contacts" at bounding box center [557, 23] width 717 height 18
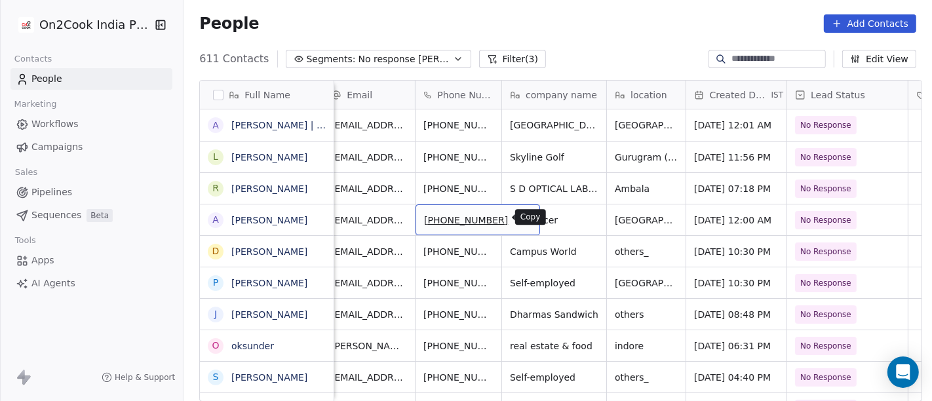
click at [522, 218] on icon "grid" at bounding box center [525, 219] width 6 height 6
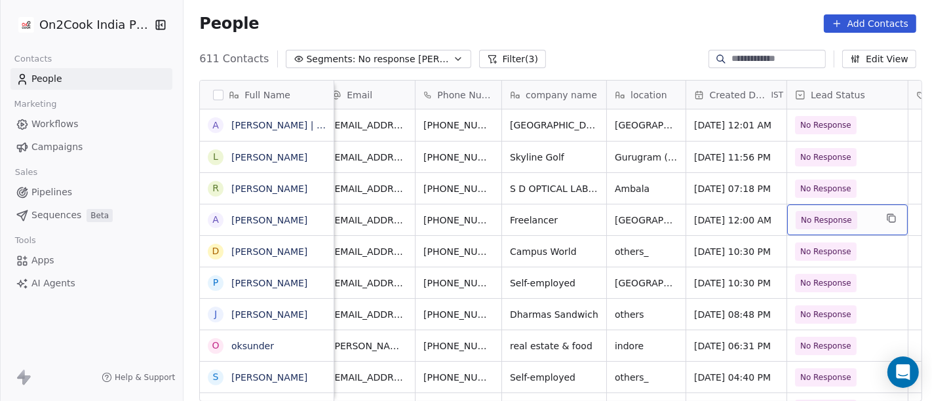
click at [801, 227] on span "No Response" at bounding box center [827, 220] width 62 height 18
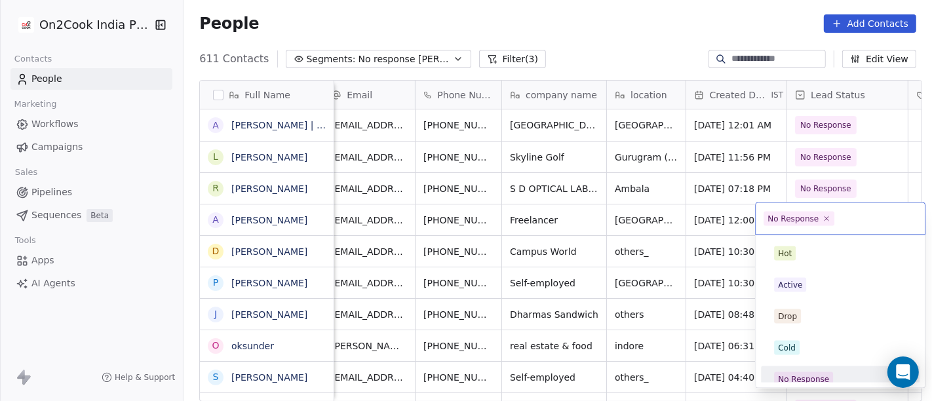
scroll to position [9, 0]
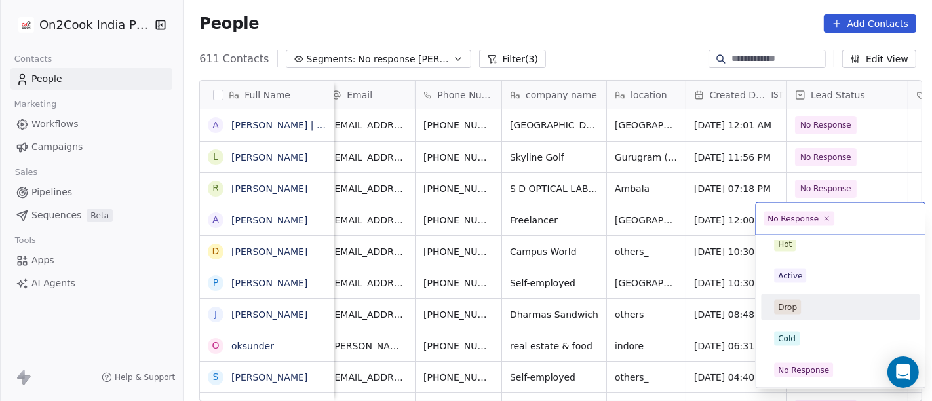
click at [320, 217] on html "On2Cook India Pvt. Ltd. Contacts People Marketing Workflows Campaigns Sales Pip…" at bounding box center [466, 200] width 932 height 401
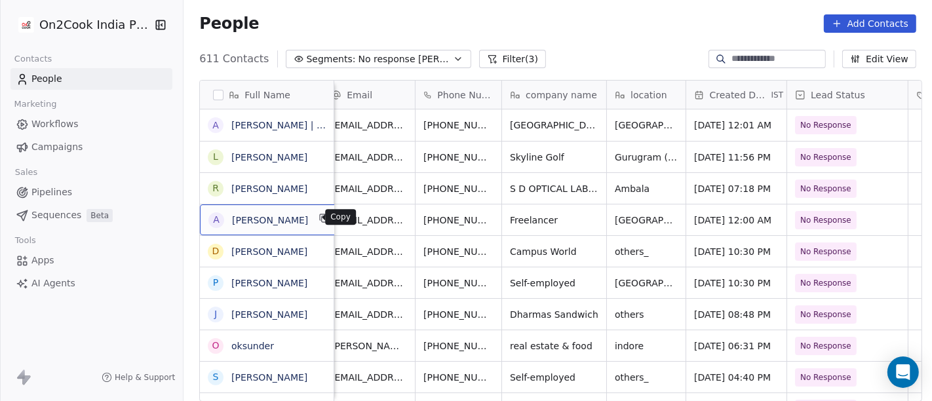
click at [317, 222] on button "grid" at bounding box center [325, 218] width 16 height 16
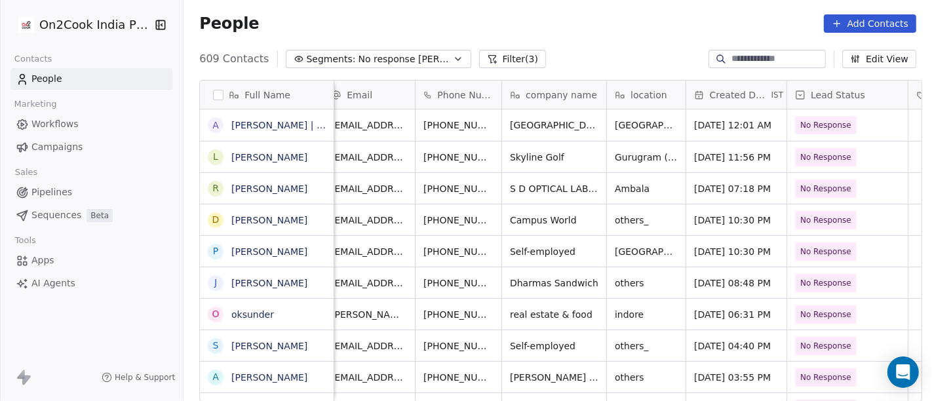
click at [737, 56] on input at bounding box center [777, 58] width 92 height 13
paste input "**********"
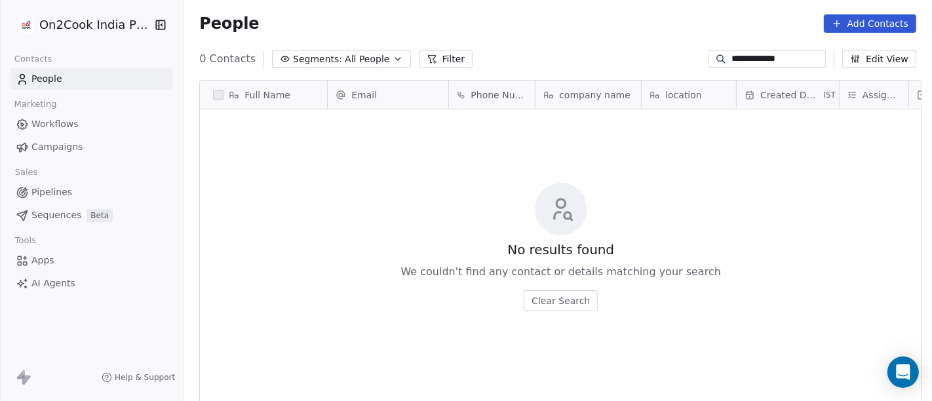
scroll to position [342, 743]
type input "**********"
click at [345, 60] on span "All People" at bounding box center [367, 59] width 45 height 14
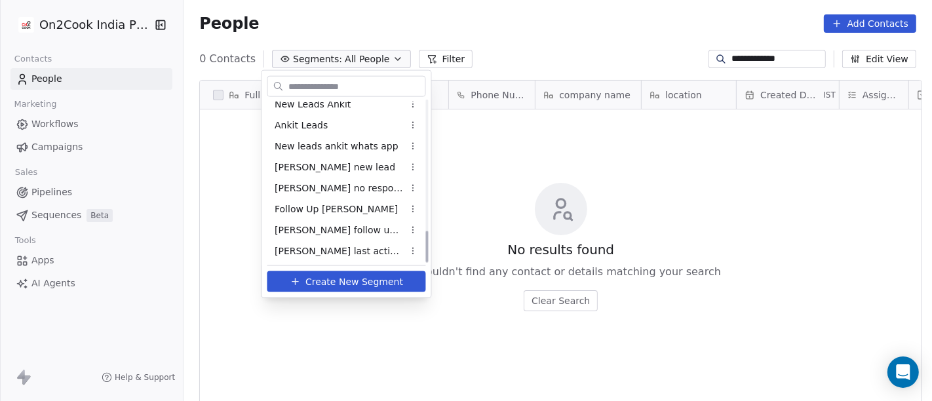
scroll to position [659, 0]
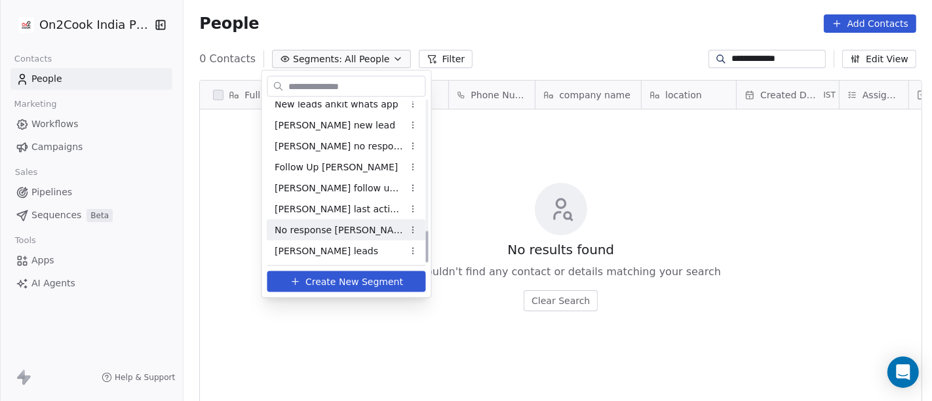
click at [362, 237] on div "No response Salim" at bounding box center [346, 230] width 159 height 21
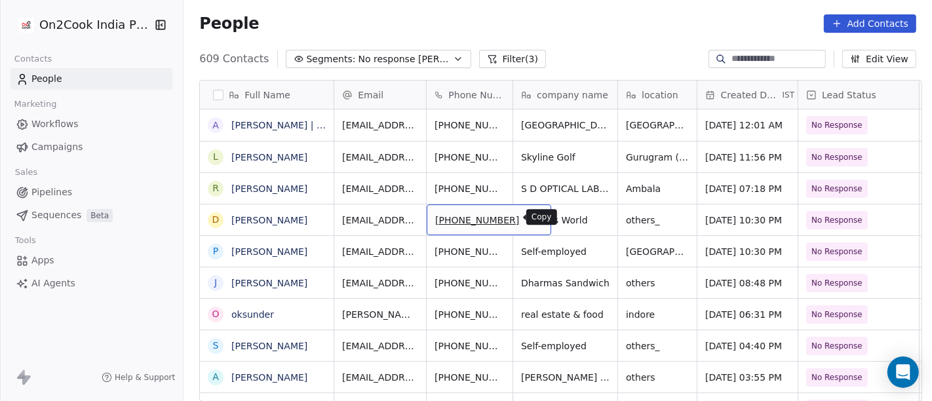
click at [527, 222] on button "grid" at bounding box center [535, 218] width 16 height 16
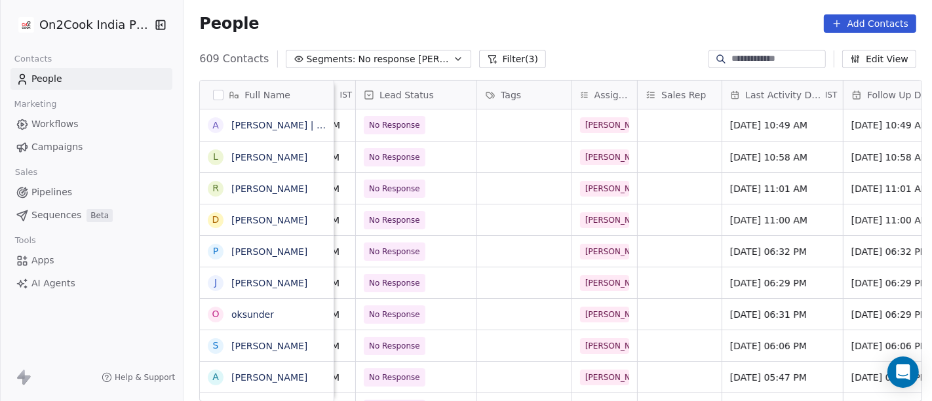
scroll to position [0, 535]
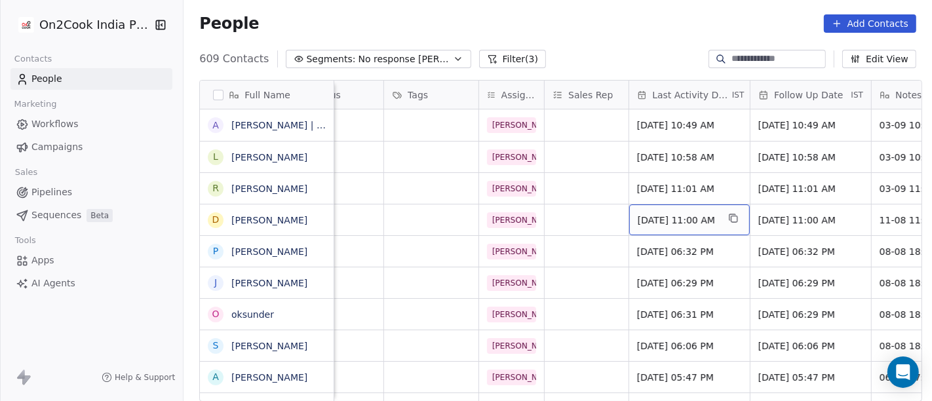
click at [659, 214] on span "Aug 11, 2025 11:00 AM" at bounding box center [678, 220] width 80 height 13
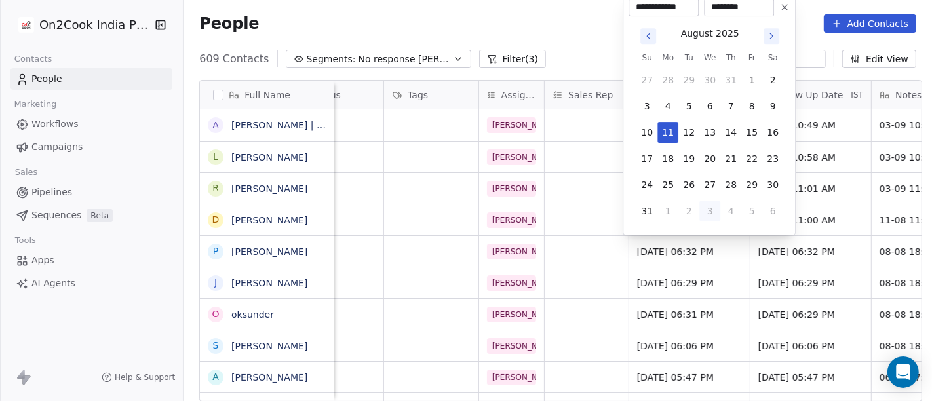
click at [712, 208] on button "3" at bounding box center [709, 211] width 21 height 21
type input "**********"
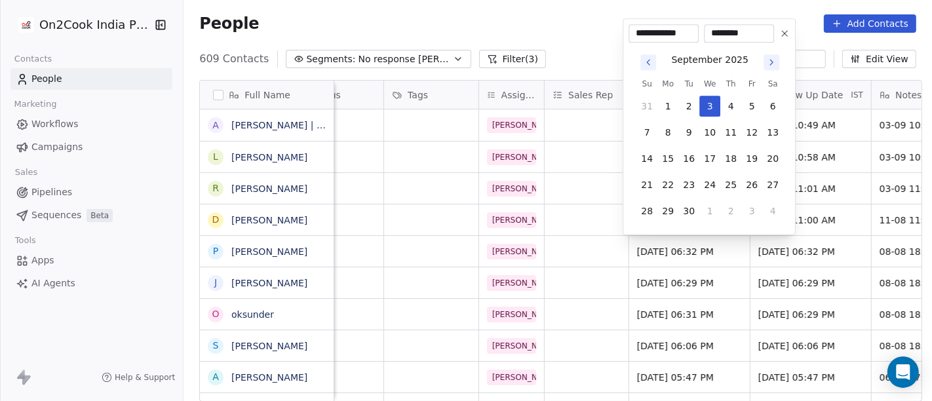
click at [552, 42] on html "On2Cook India Pvt. Ltd. Contacts People Marketing Workflows Campaigns Sales Pip…" at bounding box center [466, 200] width 932 height 401
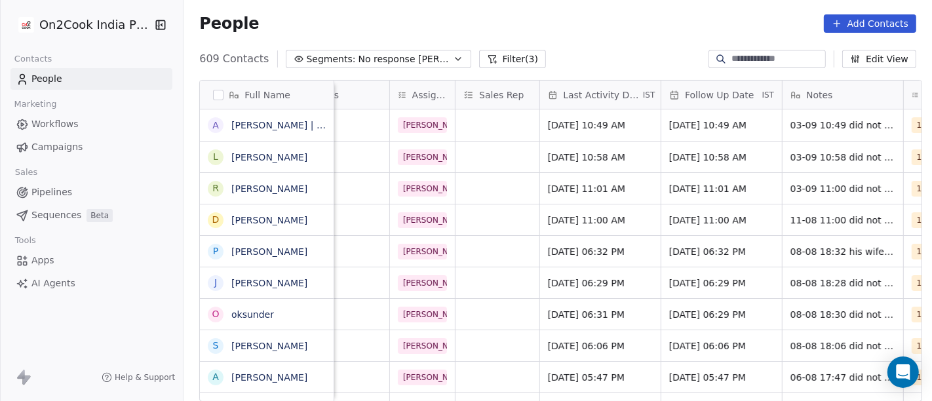
scroll to position [0, 640]
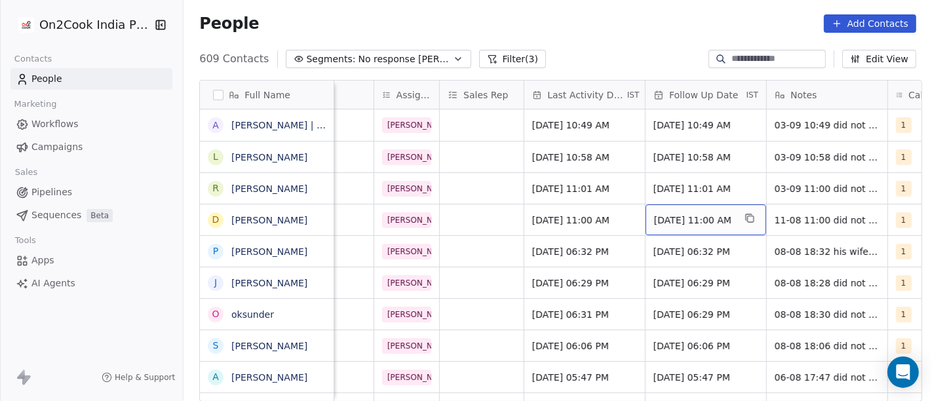
click at [689, 221] on span "18/08/2025 11:00 AM" at bounding box center [694, 220] width 80 height 13
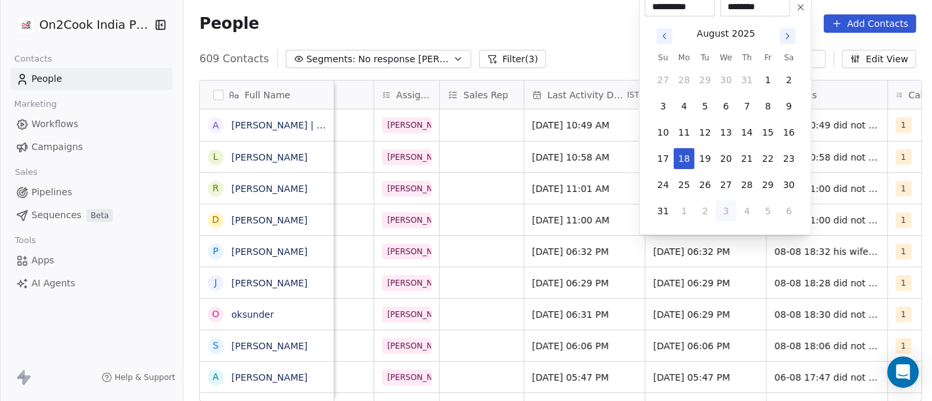
click at [792, 35] on icon "Go to next month" at bounding box center [788, 36] width 10 height 10
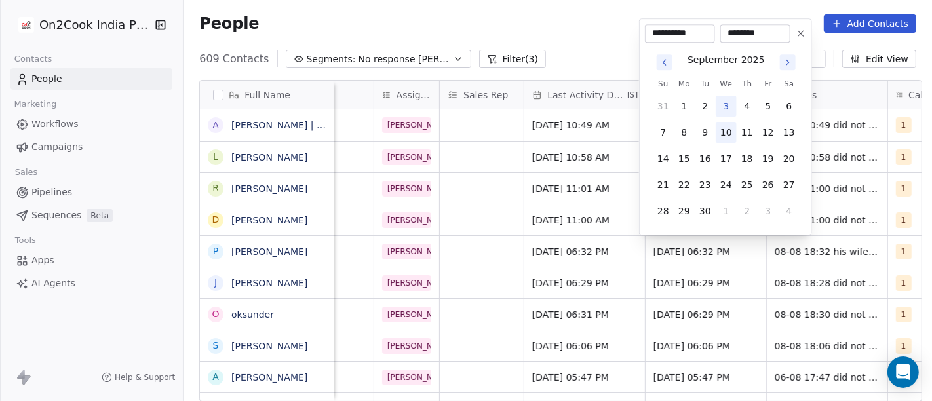
click at [718, 137] on button "10" at bounding box center [726, 132] width 21 height 21
type input "**********"
click at [591, 58] on html "On2Cook India Pvt. Ltd. Contacts People Marketing Workflows Campaigns Sales Pip…" at bounding box center [466, 200] width 932 height 401
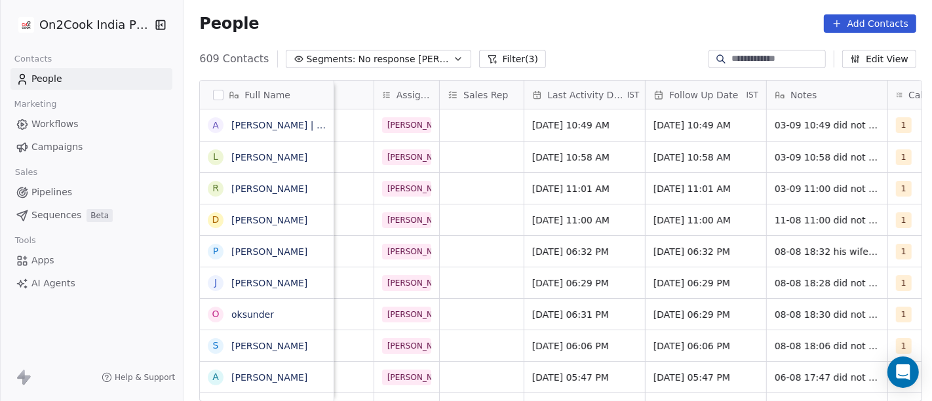
scroll to position [0, 733]
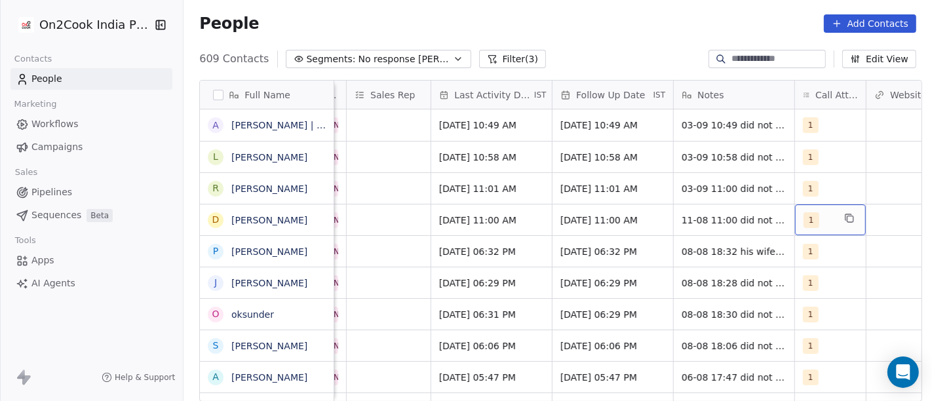
click at [803, 222] on span "1" at bounding box center [811, 220] width 16 height 16
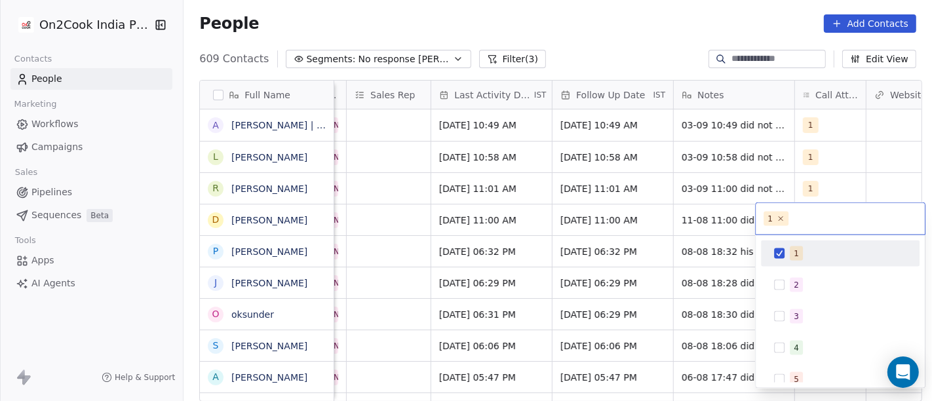
click at [710, 223] on html "On2Cook India Pvt. Ltd. Contacts People Marketing Workflows Campaigns Sales Pip…" at bounding box center [466, 200] width 932 height 401
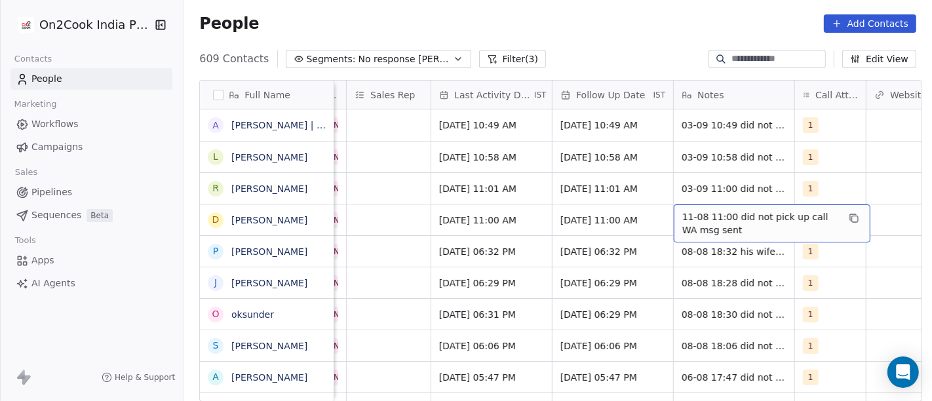
click at [710, 223] on span "11-08 11:00 did not pick up call WA msg sent" at bounding box center [760, 223] width 156 height 26
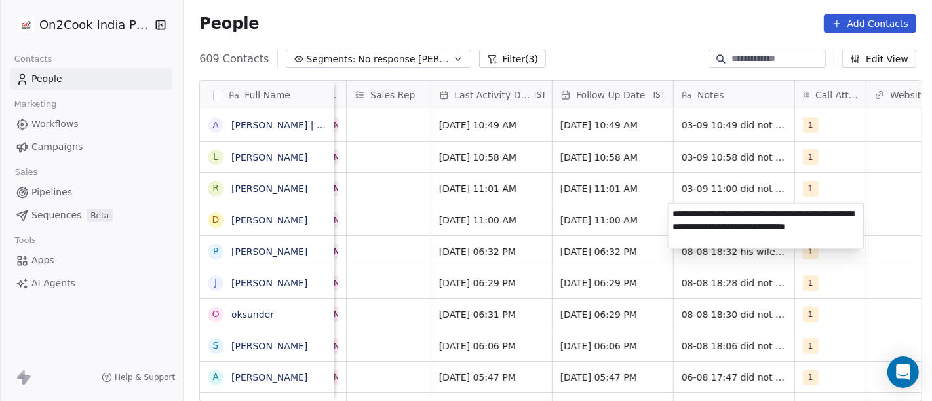
type textarea "**********"
click at [617, 28] on html "On2Cook India Pvt. Ltd. Contacts People Marketing Workflows Campaigns Sales Pip…" at bounding box center [466, 200] width 932 height 401
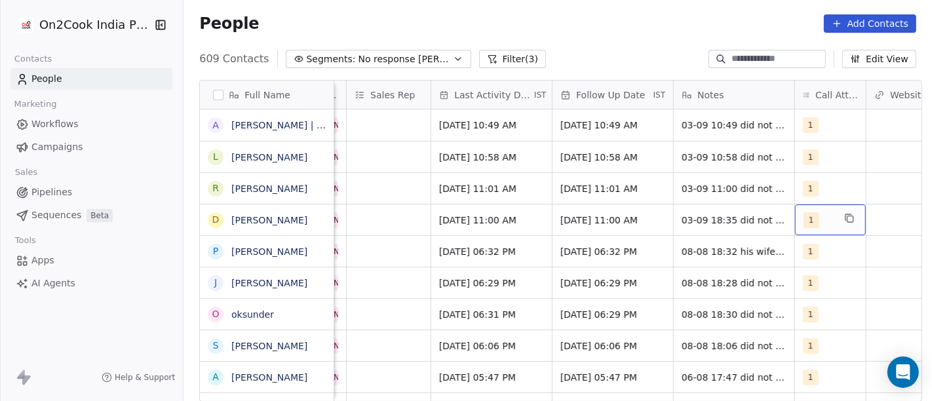
click at [805, 214] on span "1" at bounding box center [811, 220] width 16 height 16
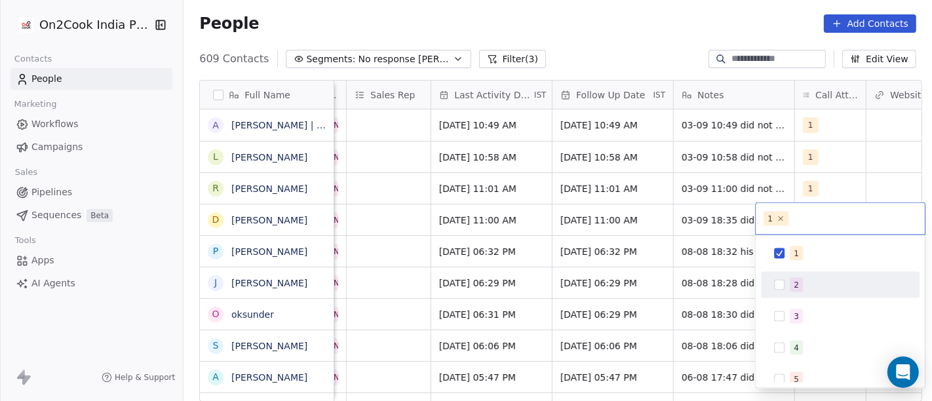
click at [805, 293] on div "2" at bounding box center [840, 285] width 148 height 21
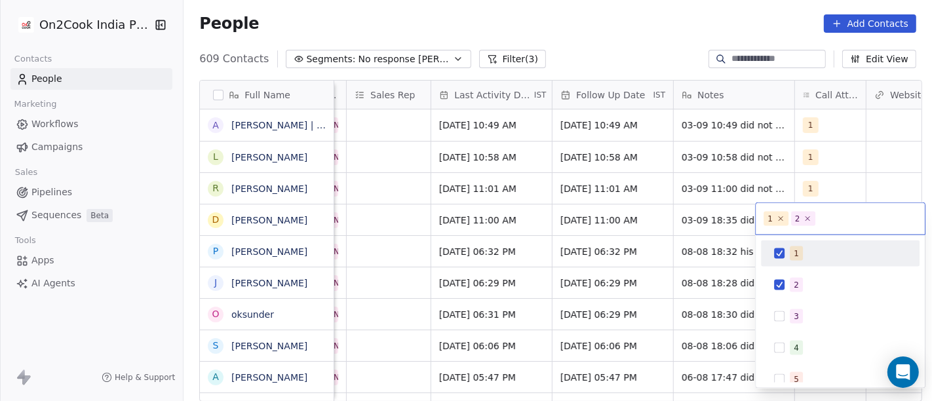
click at [784, 262] on div "1" at bounding box center [840, 253] width 148 height 21
click at [650, 36] on html "On2Cook India Pvt. Ltd. Contacts People Marketing Workflows Campaigns Sales Pip…" at bounding box center [466, 200] width 932 height 401
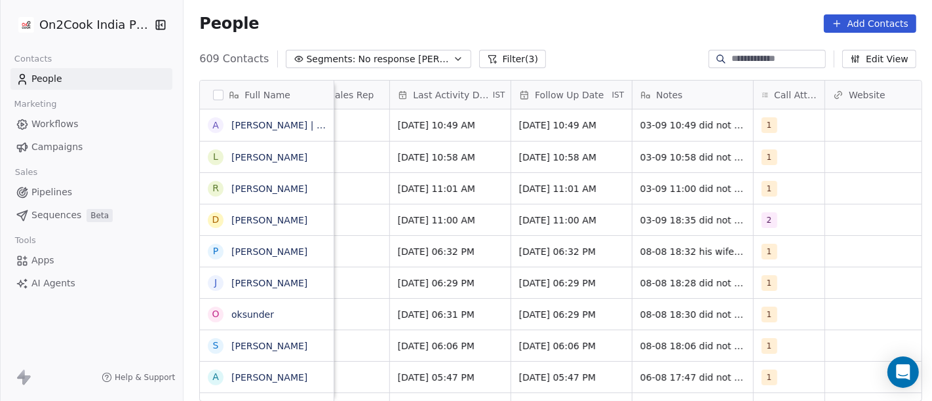
scroll to position [0, 0]
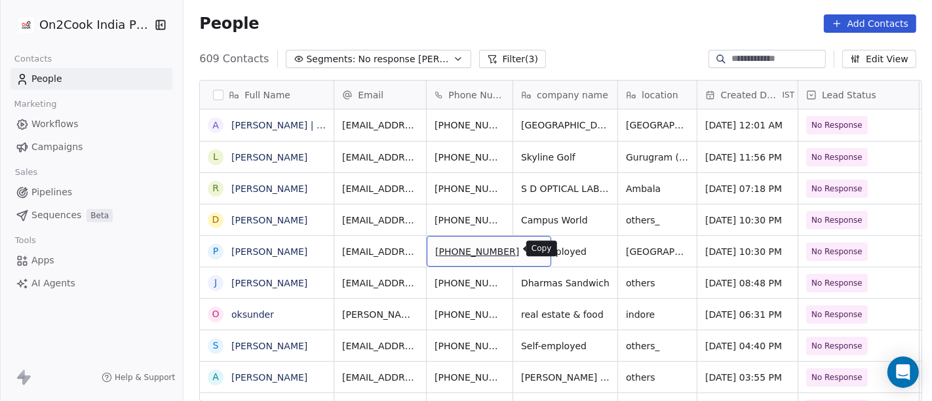
click at [530, 252] on icon "grid" at bounding box center [535, 249] width 10 height 10
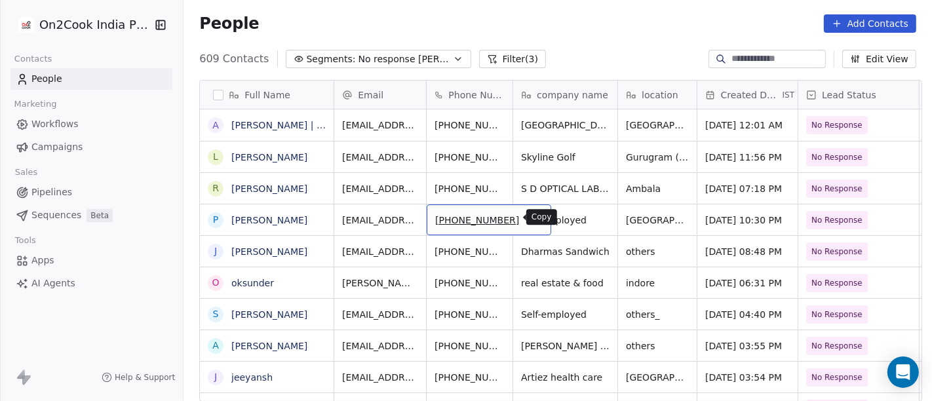
click at [527, 225] on button "grid" at bounding box center [535, 218] width 16 height 16
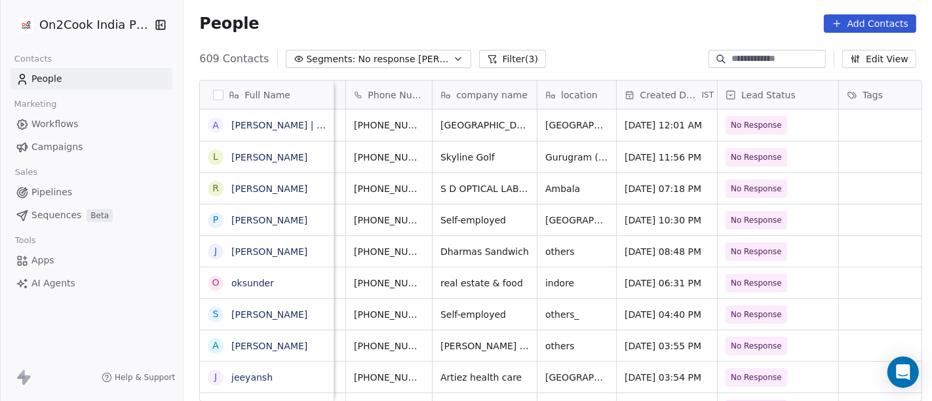
scroll to position [0, 244]
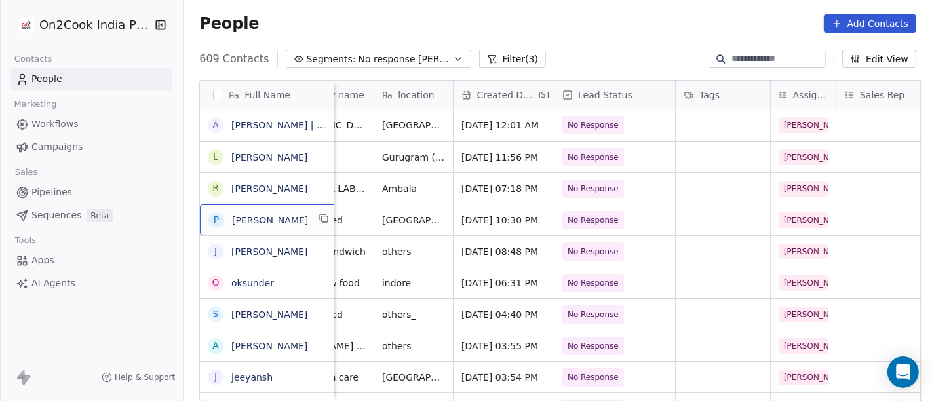
click at [325, 223] on div "P Pankaj Sharma" at bounding box center [270, 219] width 140 height 31
click at [319, 216] on icon "grid" at bounding box center [324, 218] width 10 height 10
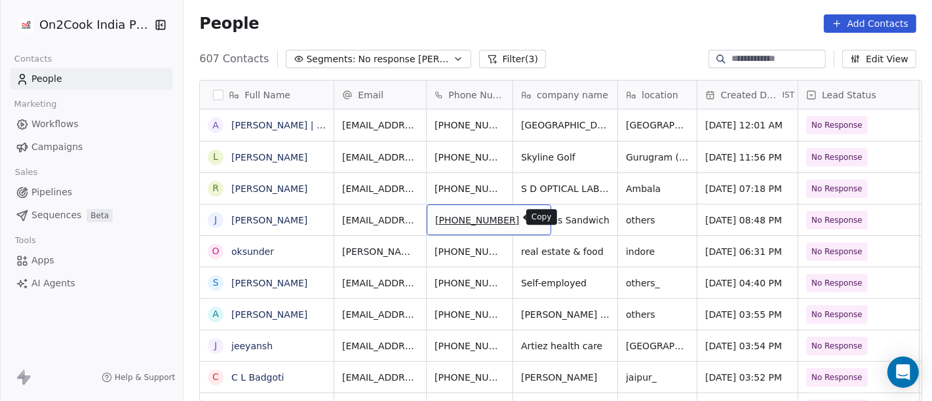
click at [527, 223] on button "grid" at bounding box center [535, 218] width 16 height 16
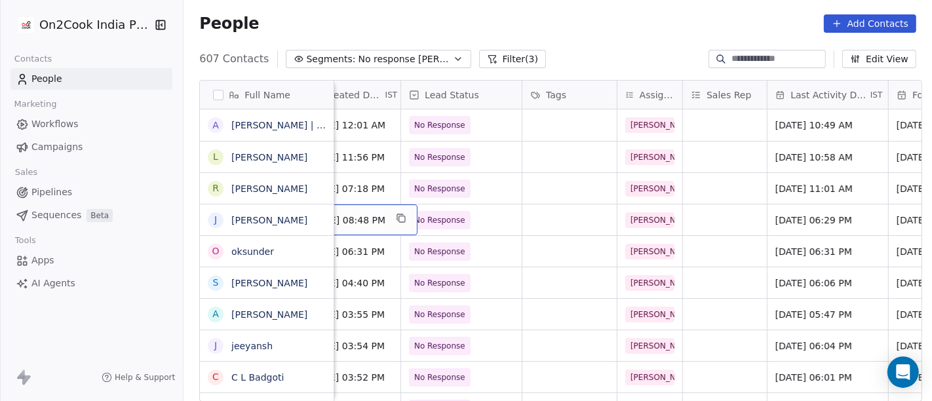
scroll to position [0, 419]
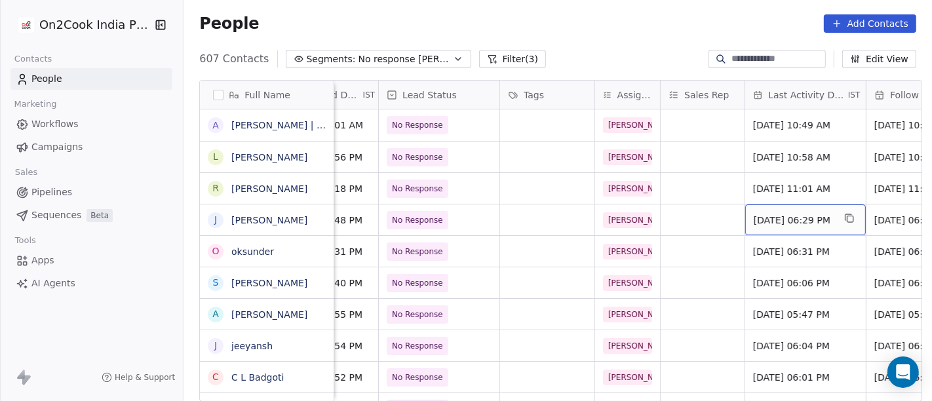
click at [762, 227] on div "Aug 08, 2025 06:29 PM" at bounding box center [805, 219] width 121 height 31
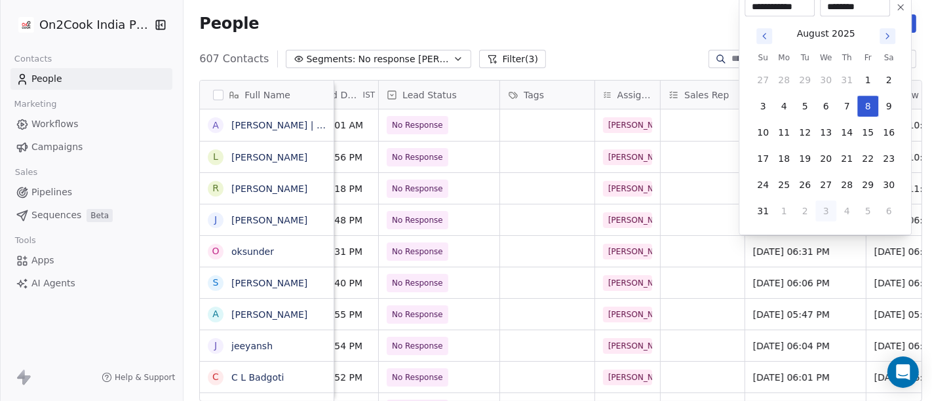
click at [819, 218] on button "3" at bounding box center [825, 211] width 21 height 21
type input "**********"
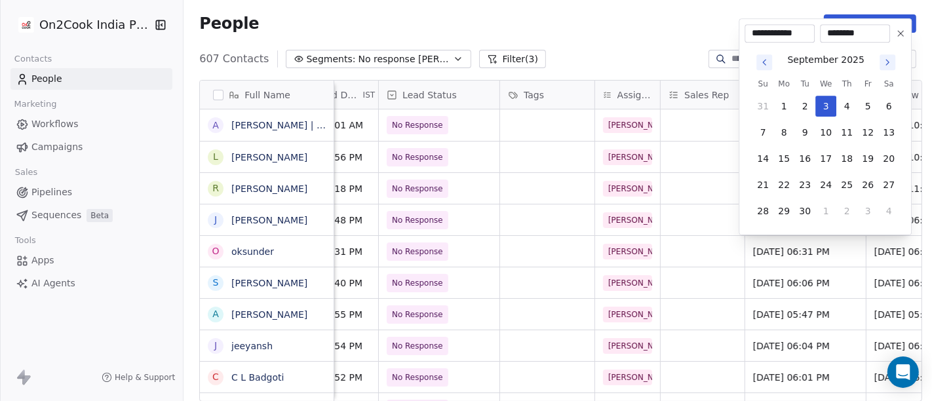
click at [607, 42] on html "On2Cook India Pvt. Ltd. Contacts People Marketing Workflows Campaigns Sales Pip…" at bounding box center [466, 200] width 932 height 401
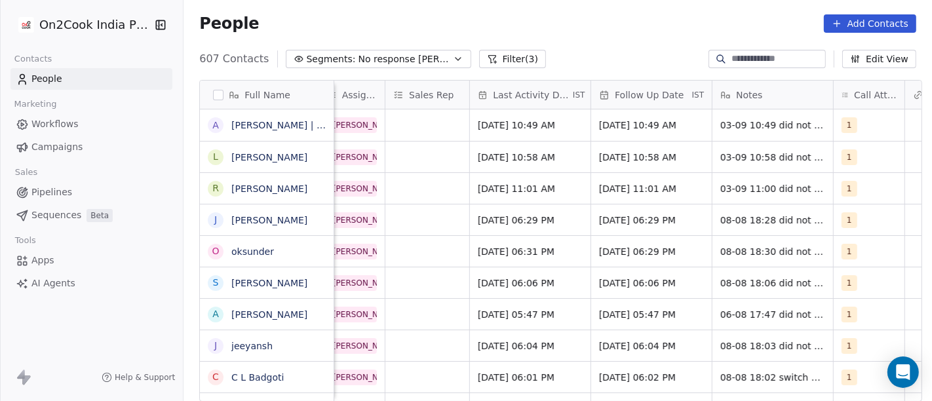
scroll to position [0, 693]
click at [627, 222] on span "15/08/2025 06:29 PM" at bounding box center [642, 220] width 80 height 13
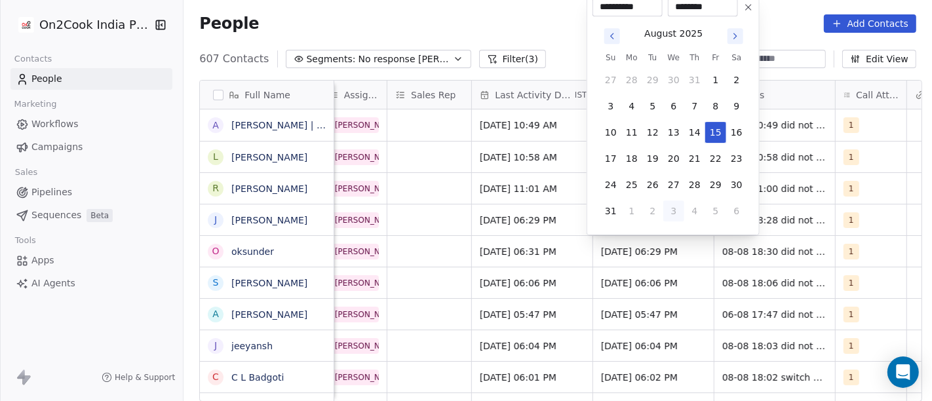
click at [735, 31] on icon "Go to next month" at bounding box center [735, 36] width 10 height 10
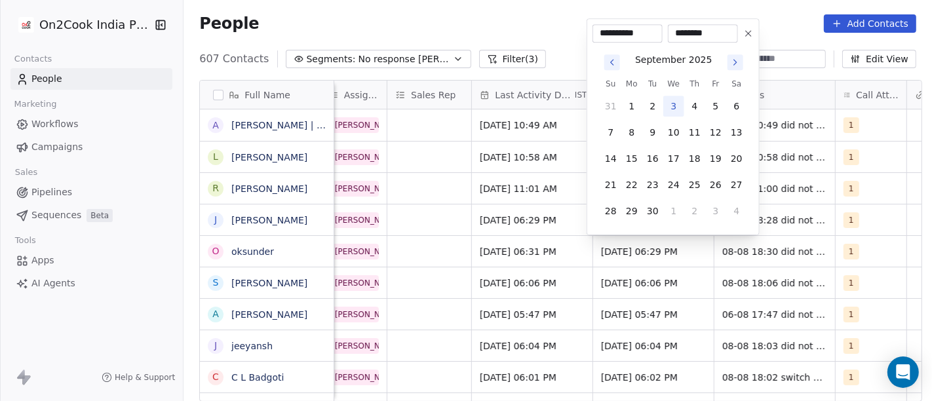
click at [673, 110] on button "3" at bounding box center [673, 106] width 21 height 21
click at [670, 132] on button "10" at bounding box center [673, 132] width 21 height 21
type input "**********"
click at [571, 51] on html "On2Cook India Pvt. Ltd. Contacts People Marketing Workflows Campaigns Sales Pip…" at bounding box center [466, 200] width 932 height 401
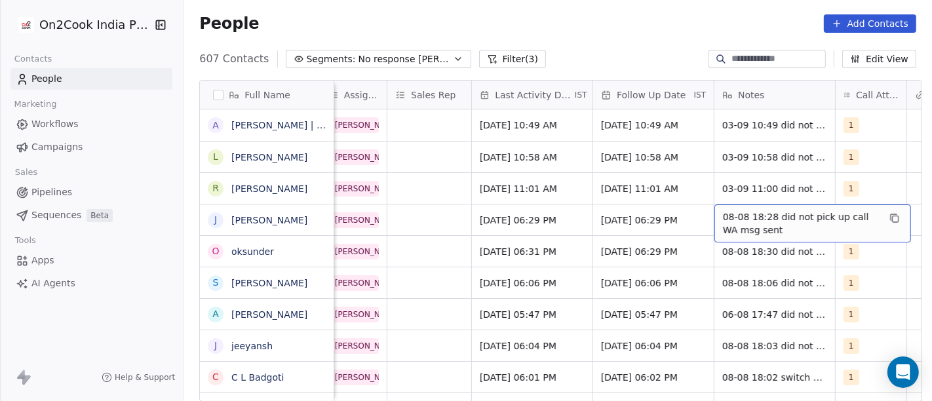
click at [751, 223] on span "08-08 18:28 did not pick up call WA msg sent" at bounding box center [801, 223] width 156 height 26
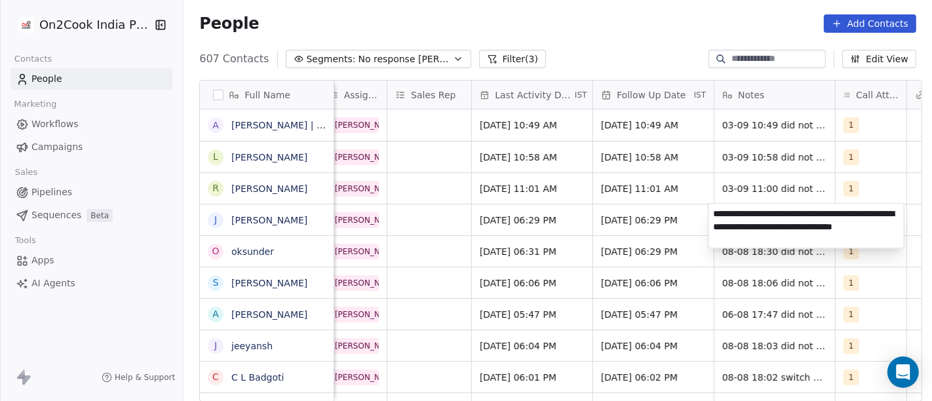
type textarea "**********"
click at [689, 23] on html "On2Cook India Pvt. Ltd. Contacts People Marketing Workflows Campaigns Sales Pip…" at bounding box center [466, 200] width 932 height 401
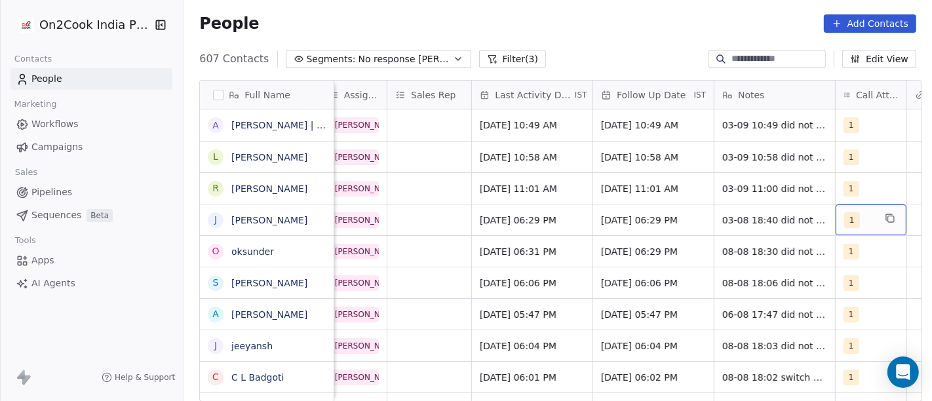
click at [845, 218] on span "1" at bounding box center [852, 220] width 16 height 16
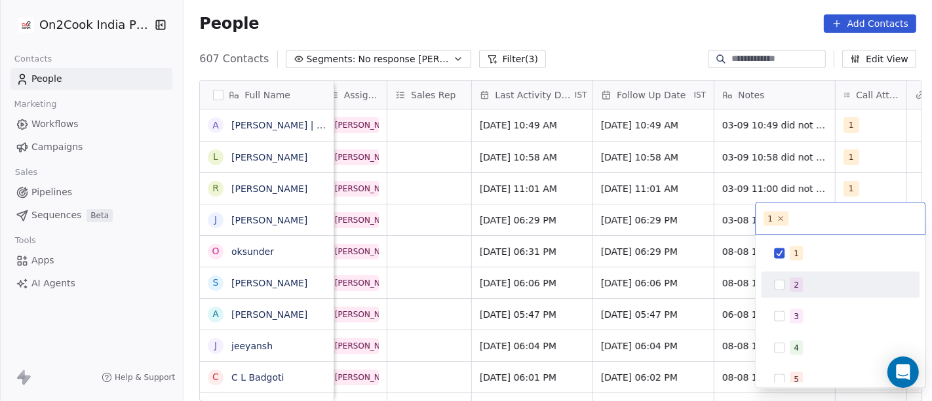
click at [792, 275] on div "2" at bounding box center [840, 285] width 148 height 21
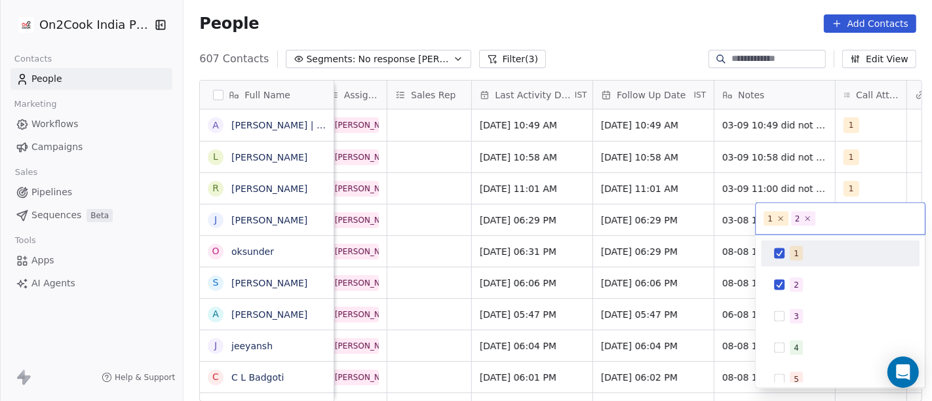
click at [791, 254] on span "1" at bounding box center [796, 253] width 13 height 14
click at [676, 29] on html "On2Cook India Pvt. Ltd. Contacts People Marketing Workflows Campaigns Sales Pip…" at bounding box center [466, 200] width 932 height 401
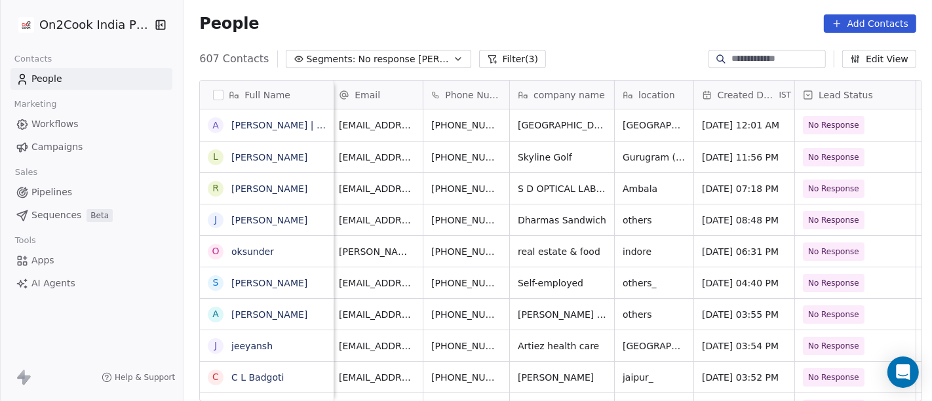
scroll to position [0, 0]
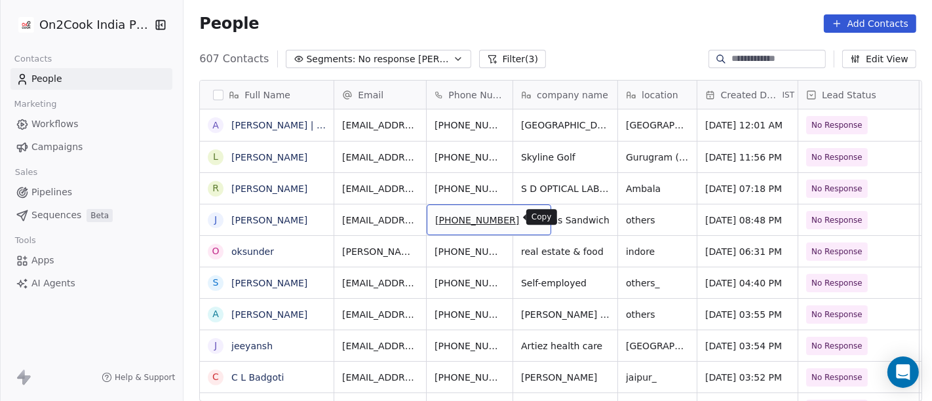
click at [530, 213] on icon "grid" at bounding box center [535, 218] width 10 height 10
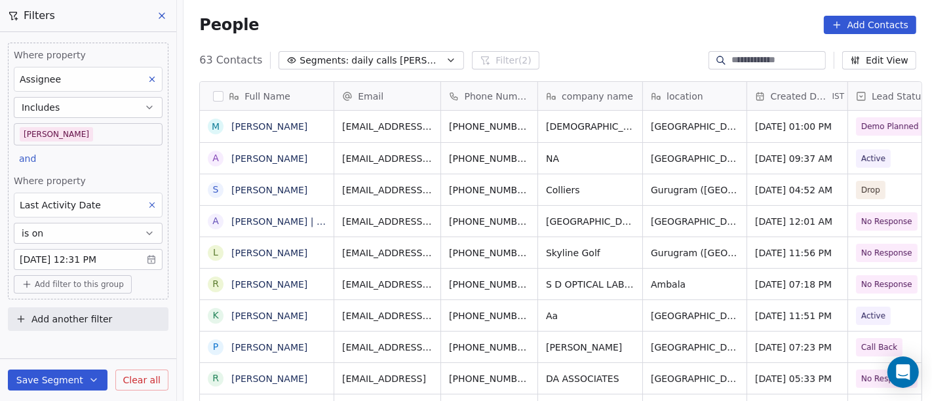
click at [450, 5] on div "People Add Contacts" at bounding box center [558, 25] width 748 height 50
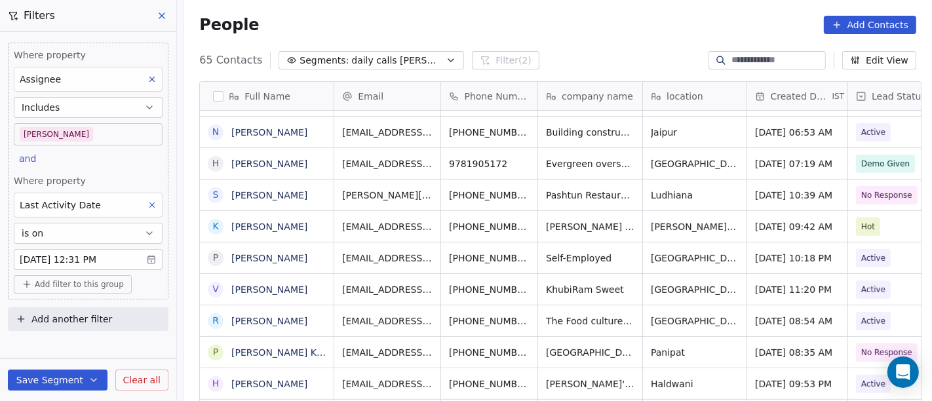
click at [530, 29] on div "People Add Contacts" at bounding box center [557, 25] width 717 height 18
click at [125, 132] on body "On2Cook India Pvt. Ltd. Contacts People Marketing Workflows Campaigns Sales Pip…" at bounding box center [466, 200] width 932 height 401
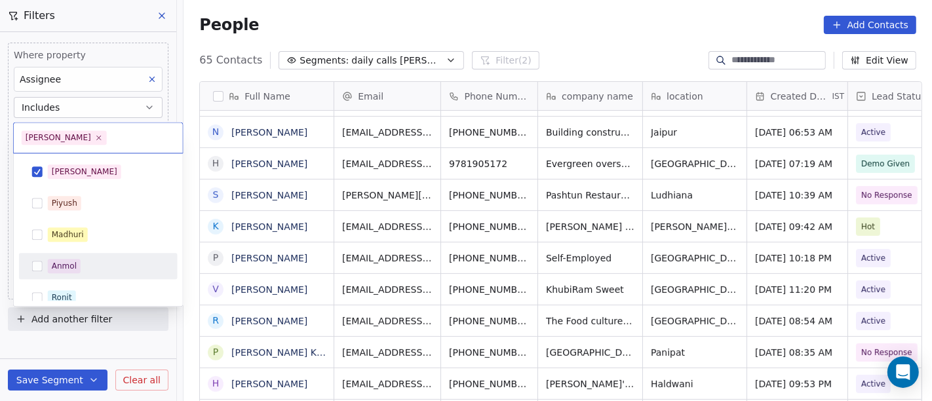
click at [82, 283] on div "[PERSON_NAME] [PERSON_NAME] [PERSON_NAME] [PERSON_NAME] Saurabh [PERSON_NAME] […" at bounding box center [98, 361] width 159 height 404
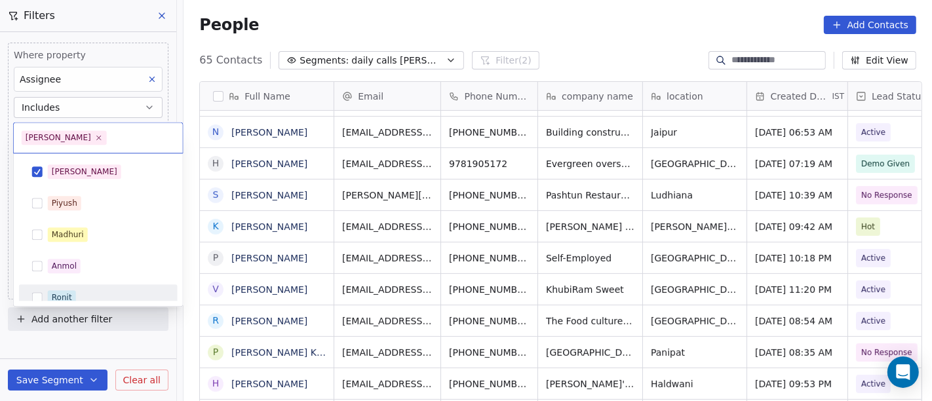
click at [82, 285] on div "Ronit" at bounding box center [98, 297] width 159 height 26
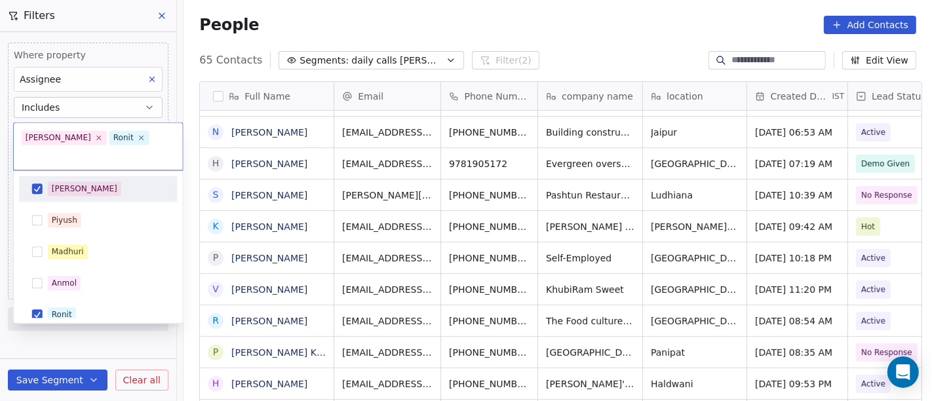
click at [89, 182] on div "[PERSON_NAME]" at bounding box center [106, 189] width 117 height 14
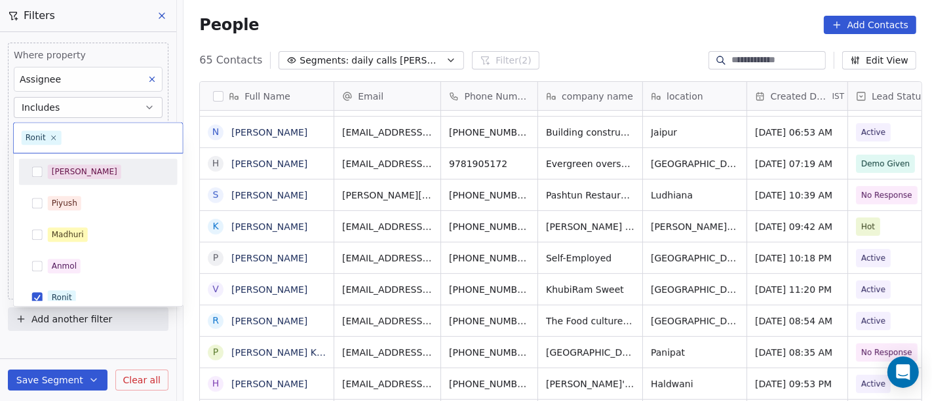
click at [346, 18] on html "On2Cook India Pvt. Ltd. Contacts People Marketing Workflows Campaigns Sales Pip…" at bounding box center [466, 200] width 932 height 401
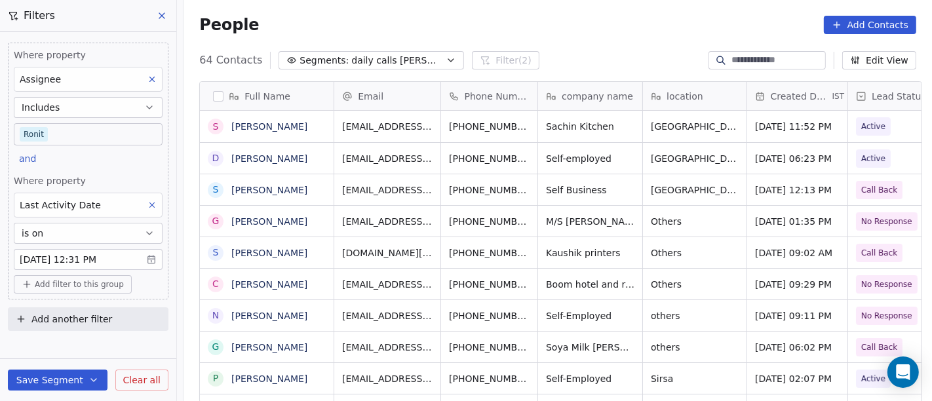
scroll to position [342, 743]
click at [60, 133] on body "On2Cook India Pvt. Ltd. Contacts People Marketing Workflows Campaigns Sales Pip…" at bounding box center [466, 200] width 932 height 401
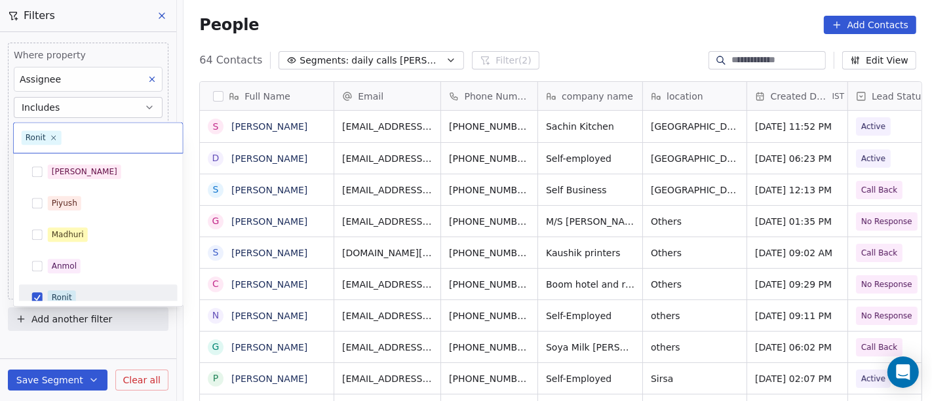
scroll to position [9, 0]
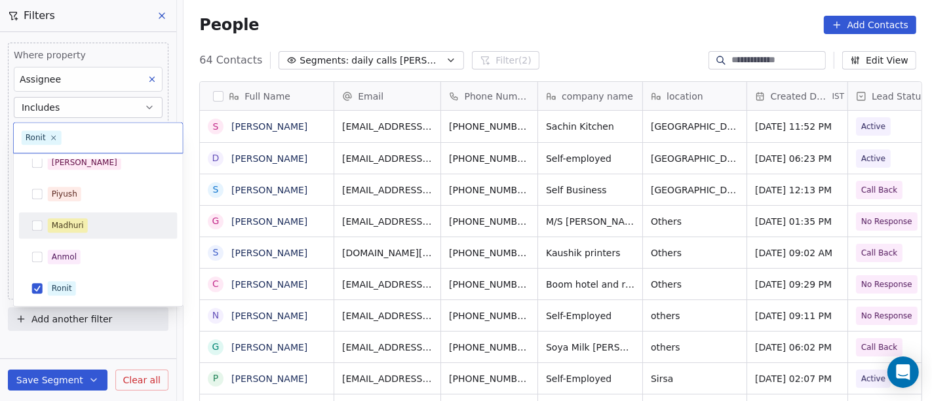
click at [73, 225] on div "Madhuri" at bounding box center [68, 226] width 32 height 12
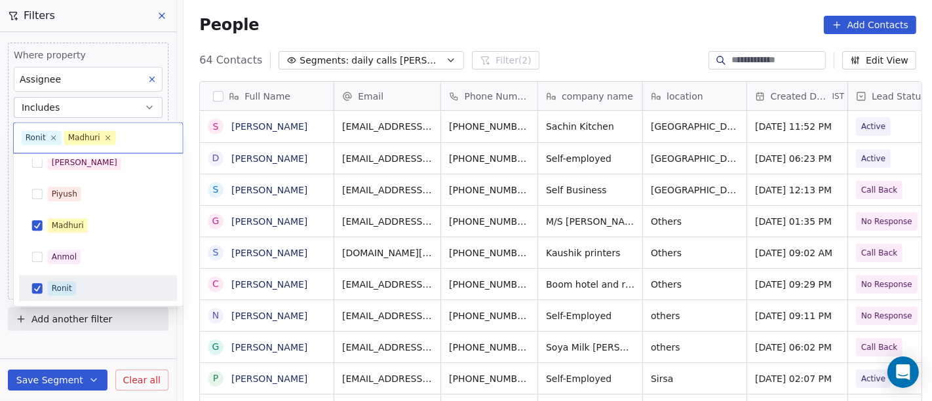
click at [83, 282] on div "Ronit" at bounding box center [106, 288] width 117 height 14
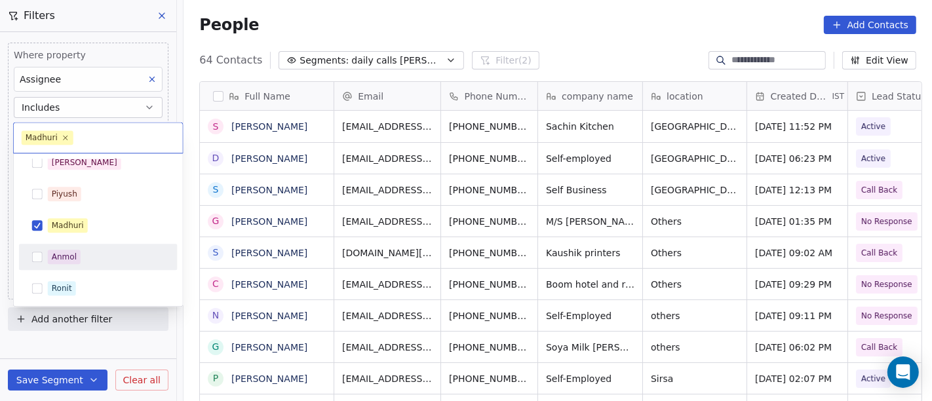
click at [389, 12] on html "On2Cook India Pvt. Ltd. Contacts People Marketing Workflows Campaigns Sales Pip…" at bounding box center [466, 200] width 932 height 401
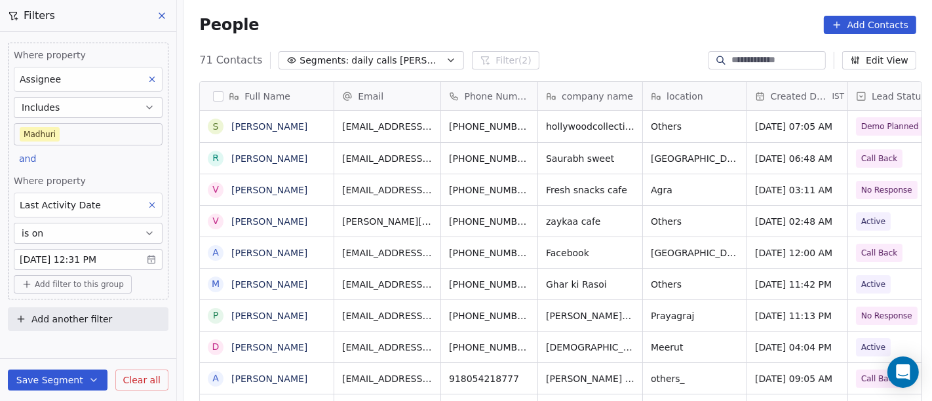
scroll to position [342, 743]
click at [58, 132] on body "On2Cook India Pvt. Ltd. Contacts People Marketing Workflows Campaigns Sales Pip…" at bounding box center [466, 200] width 932 height 401
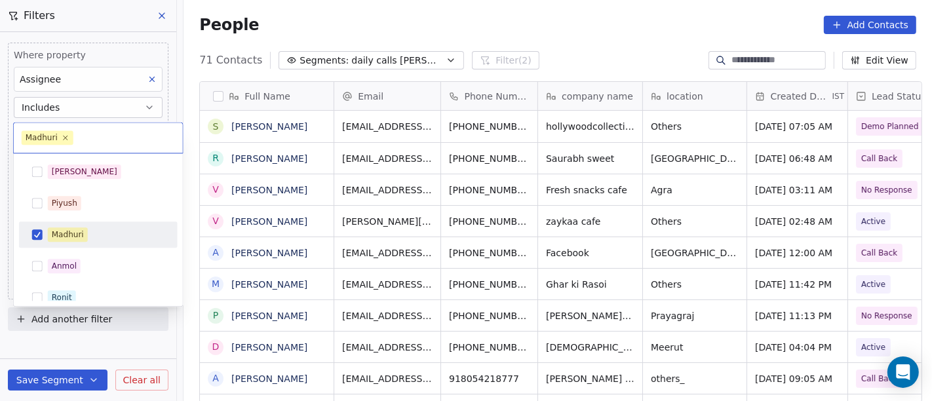
click at [84, 227] on span "Madhuri" at bounding box center [68, 234] width 40 height 14
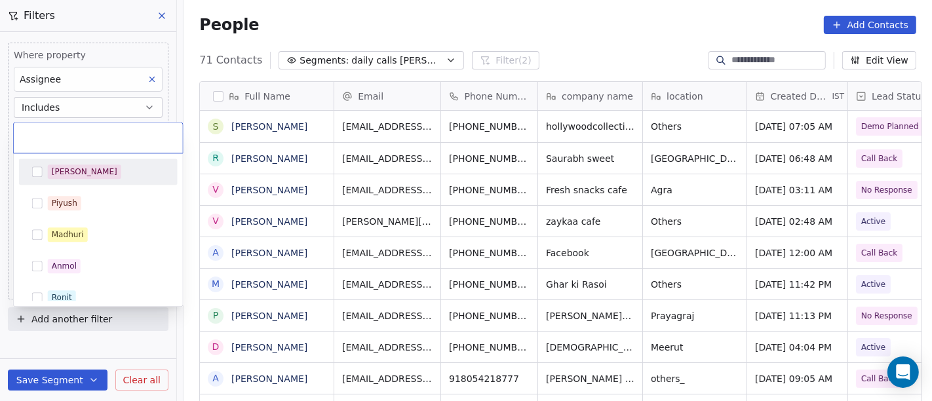
click at [84, 175] on div "[PERSON_NAME]" at bounding box center [106, 171] width 117 height 14
click at [435, 22] on html "On2Cook India Pvt. Ltd. Contacts People Marketing Workflows Campaigns Sales Pip…" at bounding box center [466, 200] width 932 height 401
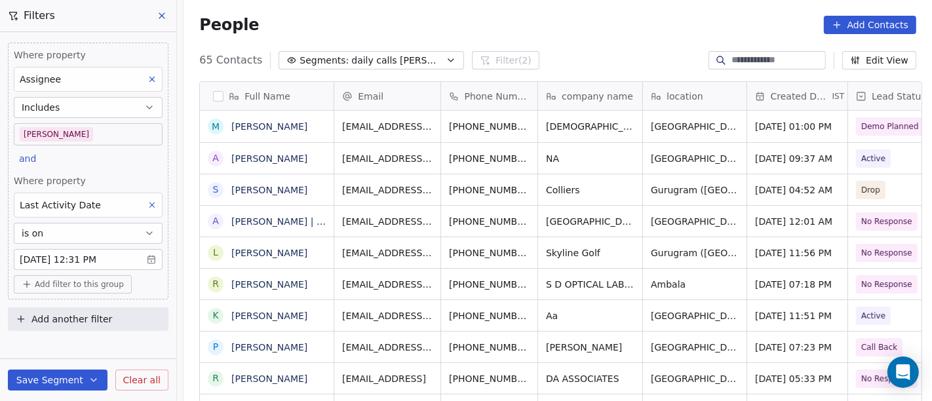
click at [76, 281] on span "Add filter to this group" at bounding box center [79, 284] width 89 height 10
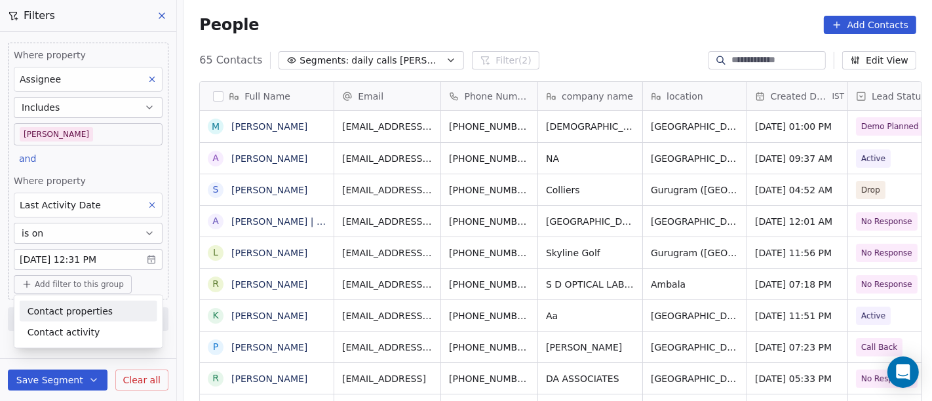
click at [76, 311] on span "Contact properties" at bounding box center [70, 311] width 85 height 14
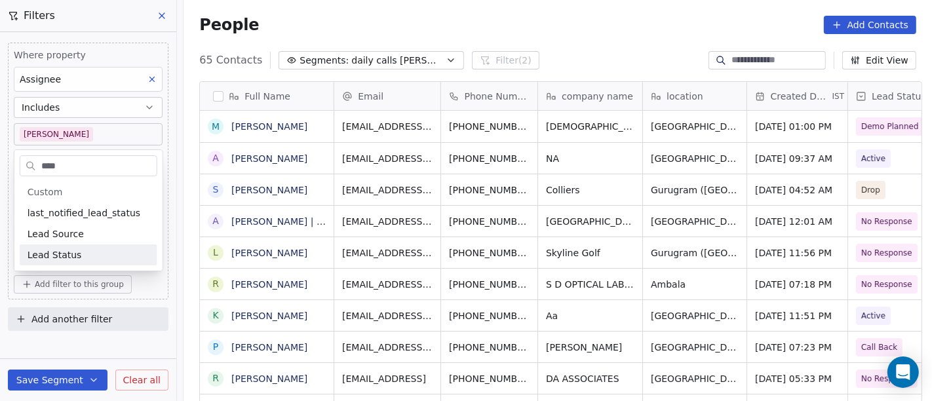
type input "****"
click at [80, 259] on div "Lead Status" at bounding box center [89, 254] width 122 height 13
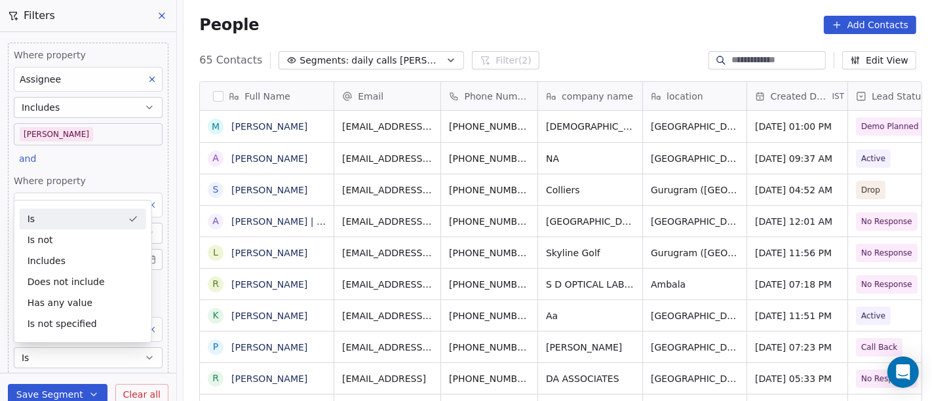
click at [630, 16] on div "People Add Contacts" at bounding box center [557, 25] width 717 height 18
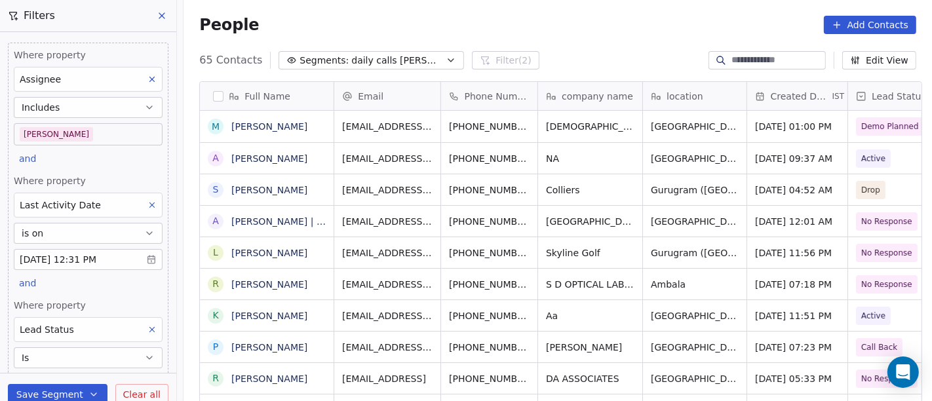
scroll to position [85, 0]
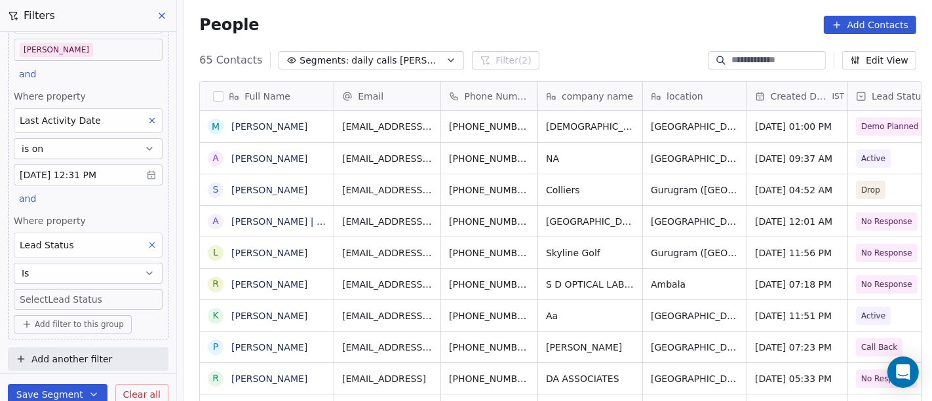
click at [85, 298] on body "On2Cook India Pvt. Ltd. Contacts People Marketing Workflows Campaigns Sales Pip…" at bounding box center [466, 200] width 932 height 401
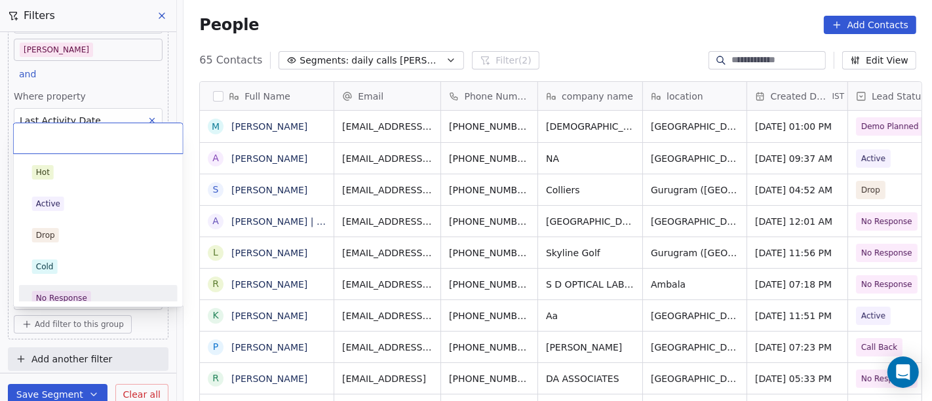
click at [88, 296] on div "No Response" at bounding box center [98, 298] width 132 height 14
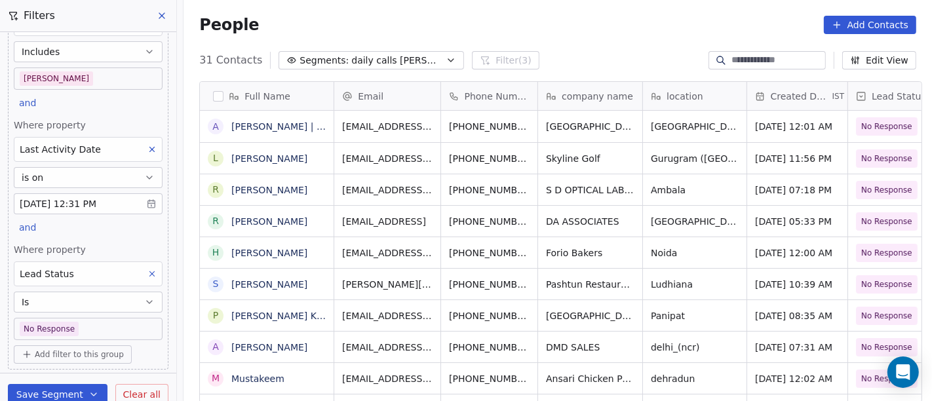
scroll to position [86, 0]
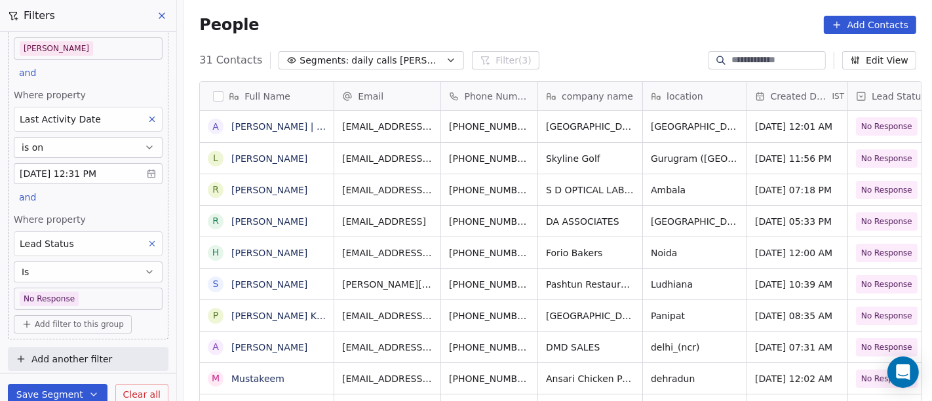
click at [147, 246] on icon at bounding box center [151, 243] width 9 height 9
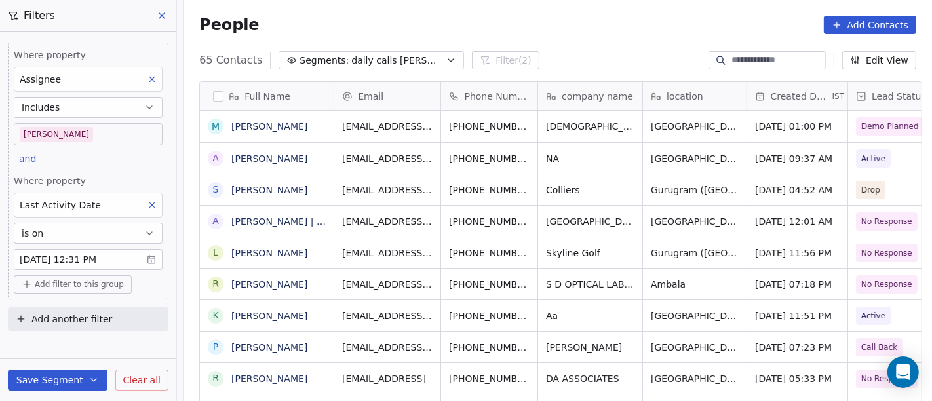
scroll to position [0, 0]
click at [560, 24] on div "People Add Contacts" at bounding box center [557, 25] width 717 height 18
click at [547, 51] on div "65 Contacts Segments: daily calls [PERSON_NAME] (2) Edit View" at bounding box center [558, 60] width 748 height 21
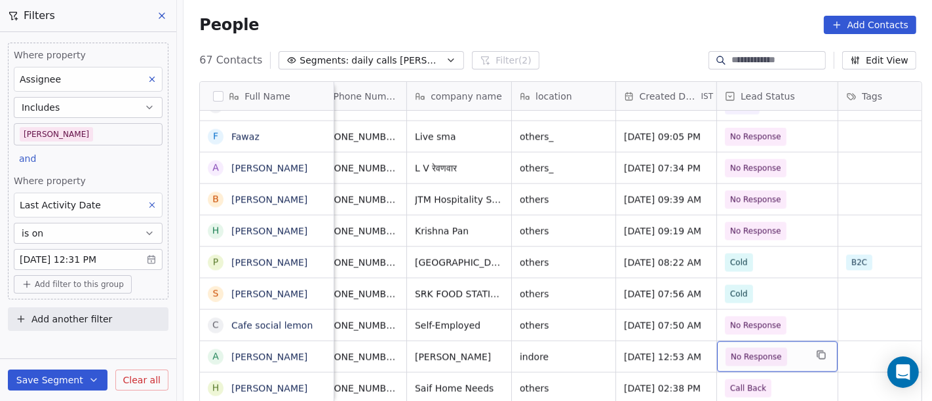
click at [777, 348] on span "No Response" at bounding box center [756, 357] width 62 height 18
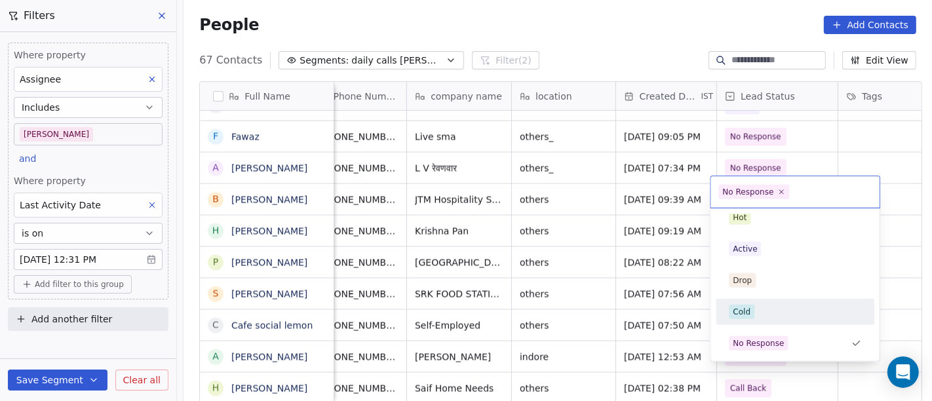
click at [758, 305] on div "Cold" at bounding box center [795, 312] width 132 height 14
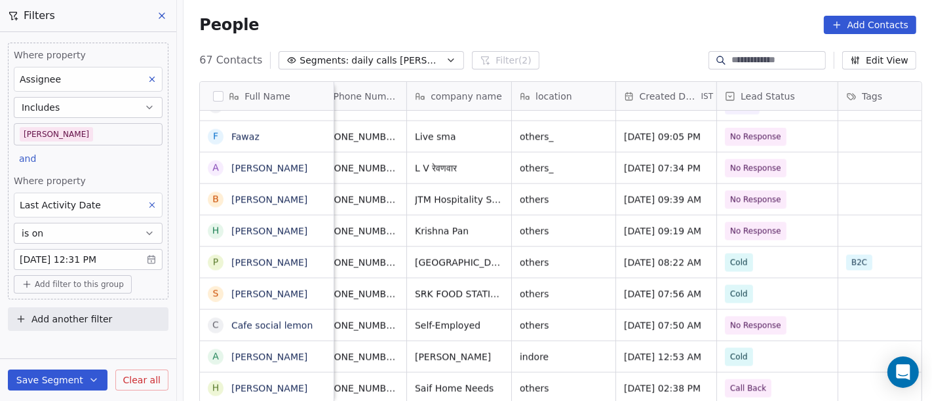
click at [645, 8] on div "People Add Contacts" at bounding box center [558, 25] width 748 height 50
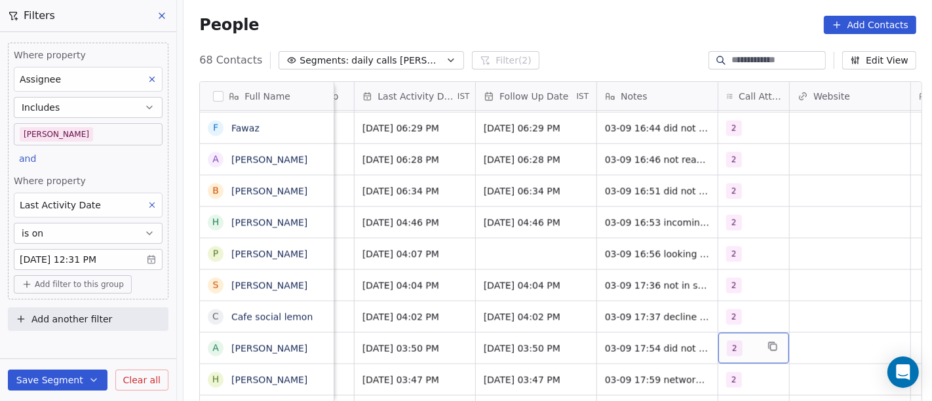
click at [729, 341] on span "2" at bounding box center [735, 349] width 16 height 16
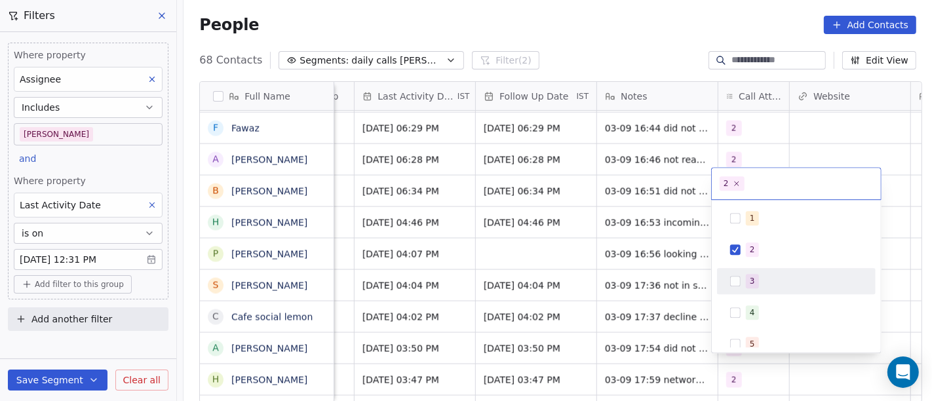
click at [763, 278] on div "3" at bounding box center [804, 281] width 117 height 14
click at [752, 255] on div "2" at bounding box center [752, 250] width 5 height 12
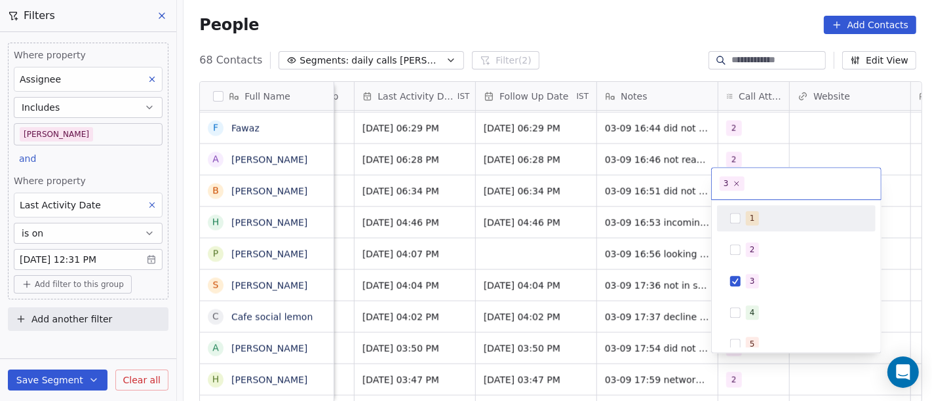
click at [651, 22] on html "On2Cook India Pvt. Ltd. Contacts People Marketing Workflows Campaigns Sales Pip…" at bounding box center [466, 200] width 932 height 401
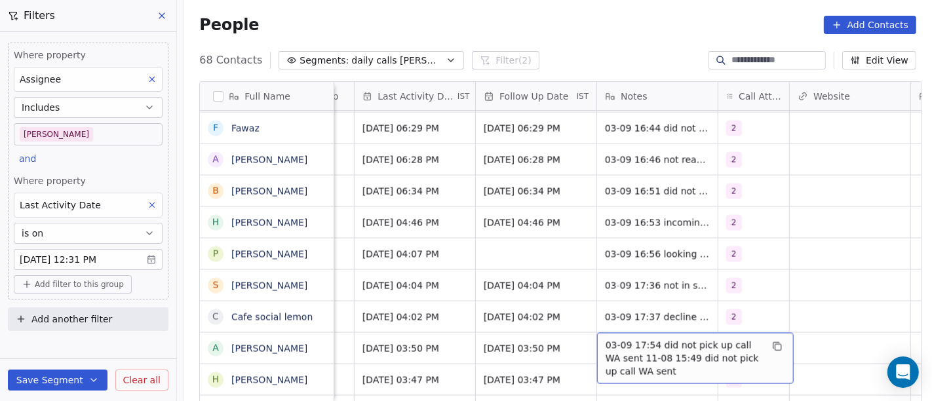
click at [651, 339] on span "03-09 17:54 did not pick up call WA sent 11-08 15:49 did not pick up call WA se…" at bounding box center [684, 358] width 156 height 39
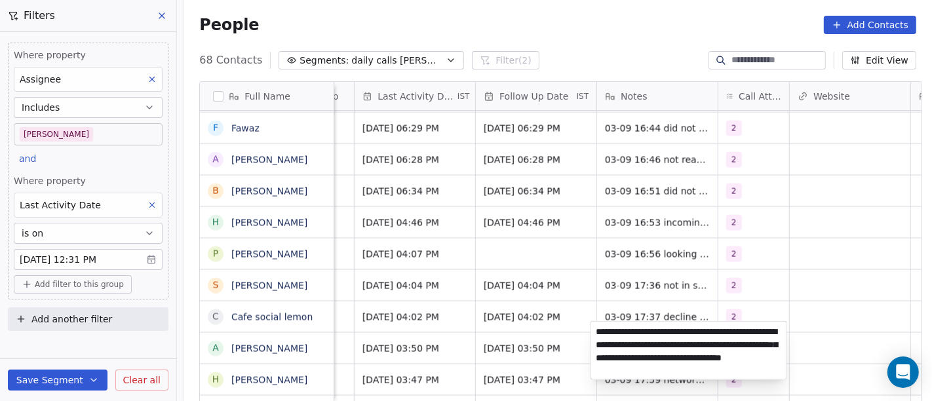
type textarea "**********"
click at [838, 176] on html "On2Cook India Pvt. Ltd. Contacts People Marketing Workflows Campaigns Sales Pip…" at bounding box center [466, 200] width 932 height 401
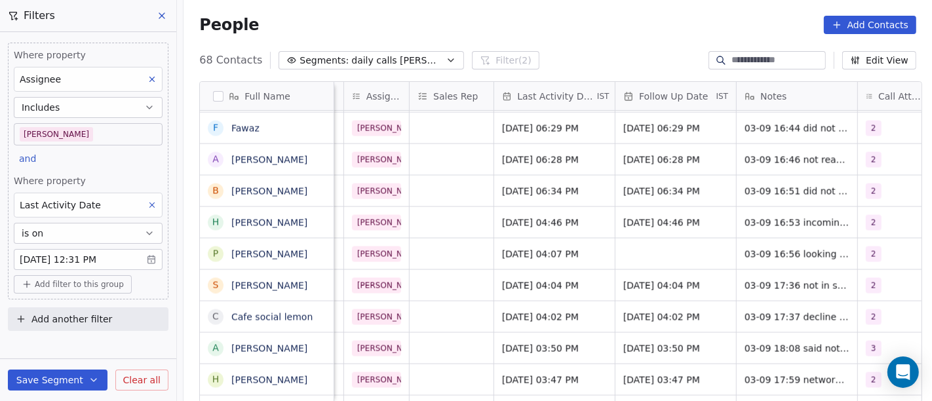
scroll to position [11, 720]
click at [656, 342] on span "[DATE] 03:50 PM" at bounding box center [664, 348] width 80 height 13
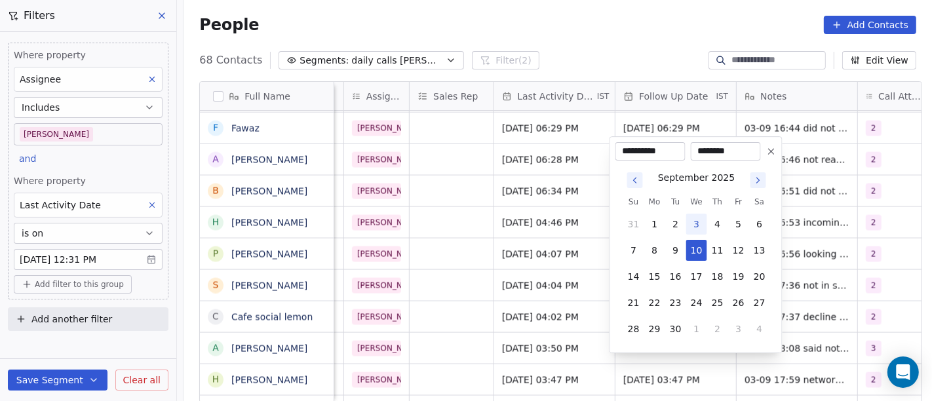
click at [765, 150] on button at bounding box center [771, 152] width 16 height 16
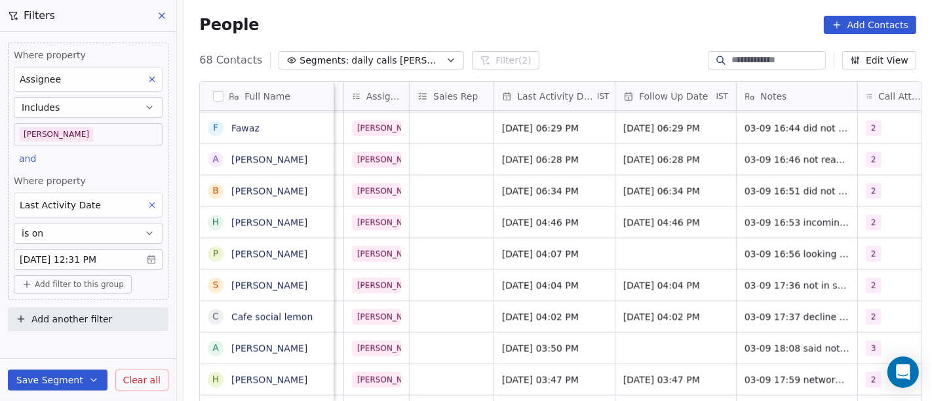
click at [580, 35] on div "People Add Contacts" at bounding box center [558, 25] width 748 height 50
click at [592, 45] on div "People Add Contacts" at bounding box center [558, 25] width 748 height 50
click at [644, 34] on div "People Add Contacts" at bounding box center [558, 25] width 748 height 50
click at [623, 62] on div "68 Contacts Segments: daily calls [PERSON_NAME] (2) Edit View" at bounding box center [558, 60] width 748 height 21
click at [560, 33] on div "People Add Contacts" at bounding box center [557, 25] width 717 height 18
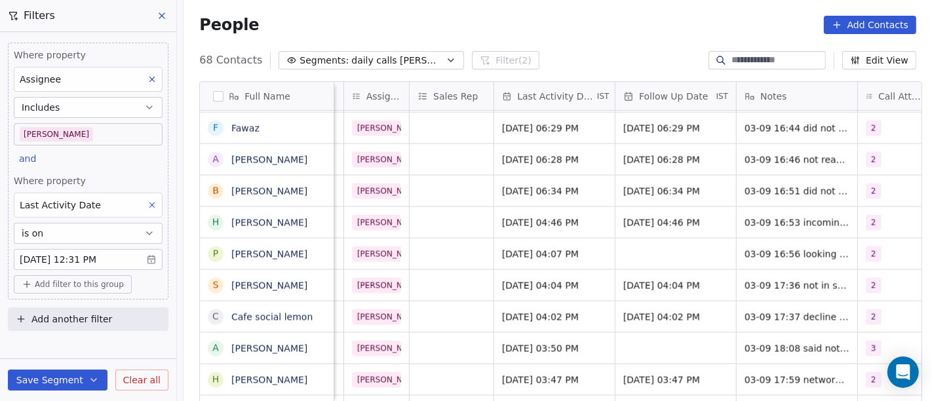
click at [556, 27] on div "People Add Contacts" at bounding box center [557, 25] width 717 height 18
click at [533, 38] on div "People Add Contacts" at bounding box center [558, 25] width 748 height 50
click at [617, 41] on div "People Add Contacts" at bounding box center [558, 25] width 748 height 50
click at [669, 50] on div "69 Contacts Segments: daily calls [PERSON_NAME] (2) Edit View" at bounding box center [558, 60] width 748 height 21
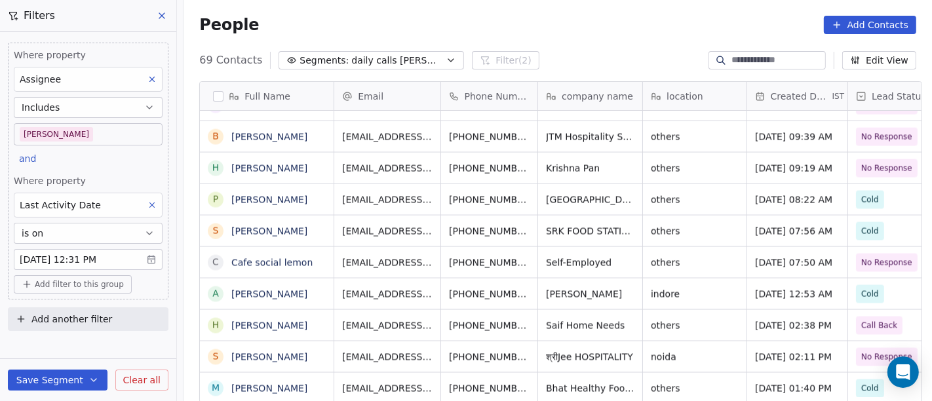
scroll to position [1, 0]
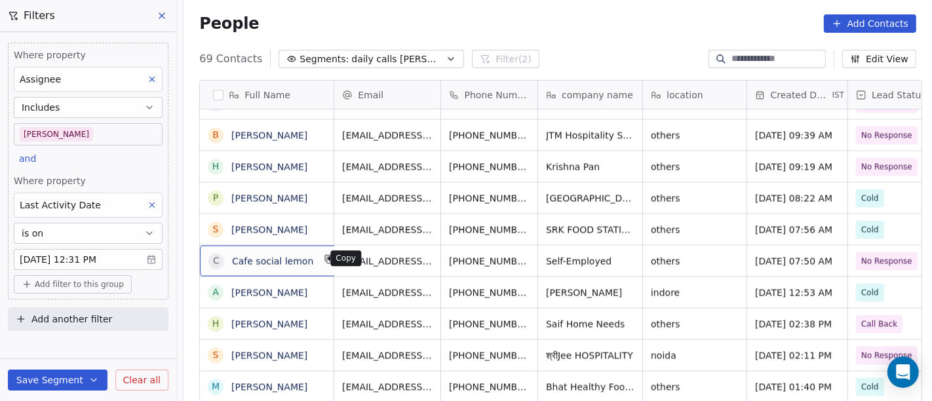
click at [327, 259] on icon "grid" at bounding box center [330, 261] width 6 height 6
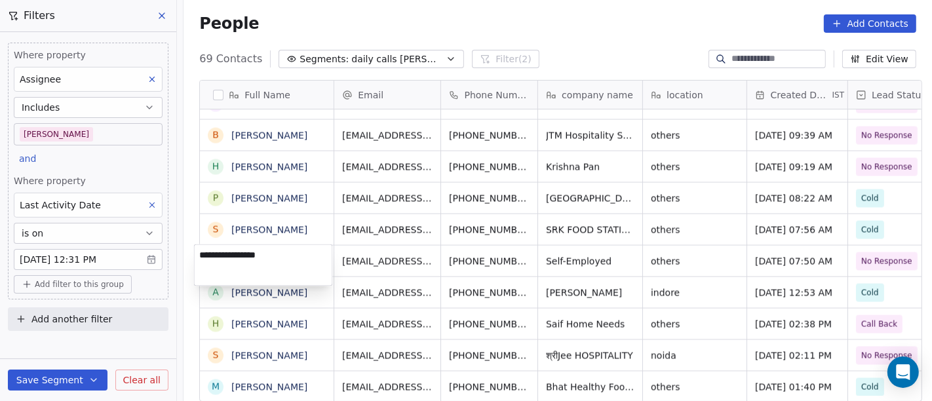
click at [415, 252] on html "On2Cook India Pvt. Ltd. Contacts People Marketing Workflows Campaigns Sales Pip…" at bounding box center [466, 200] width 932 height 401
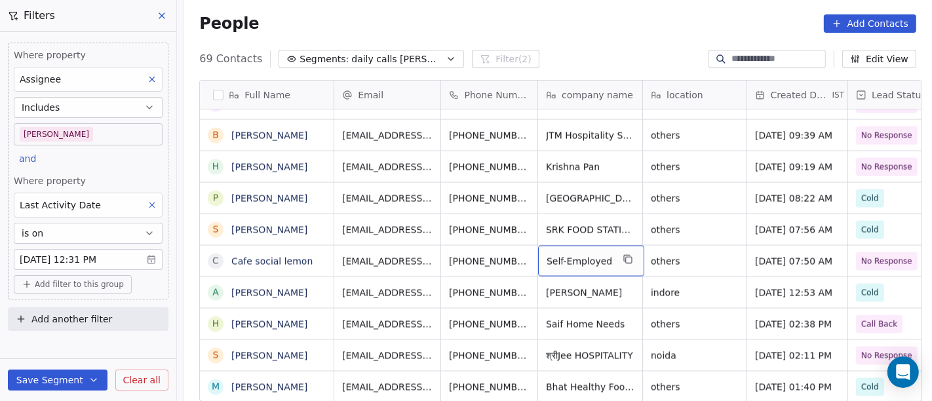
click at [608, 253] on div "Self-Employed" at bounding box center [591, 261] width 106 height 31
type textarea "**********"
click at [307, 253] on html "On2Cook India Pvt. Ltd. Contacts People Marketing Workflows Campaigns Sales Pip…" at bounding box center [466, 200] width 932 height 401
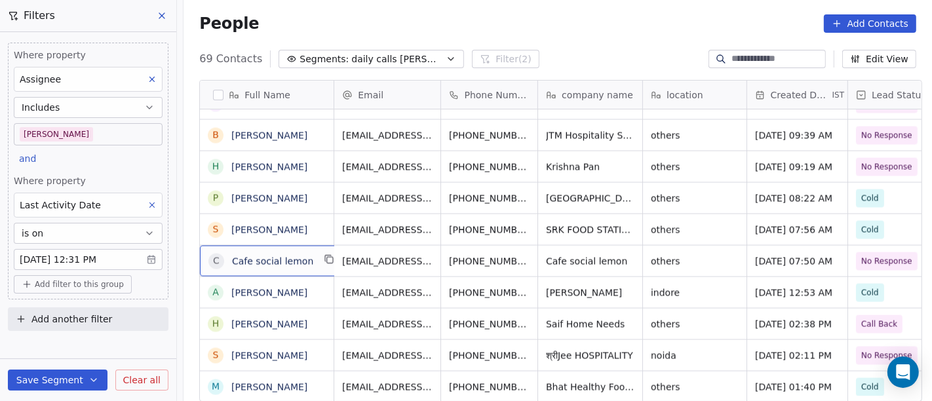
click at [307, 260] on div "C Cafe social lemon" at bounding box center [272, 261] width 145 height 31
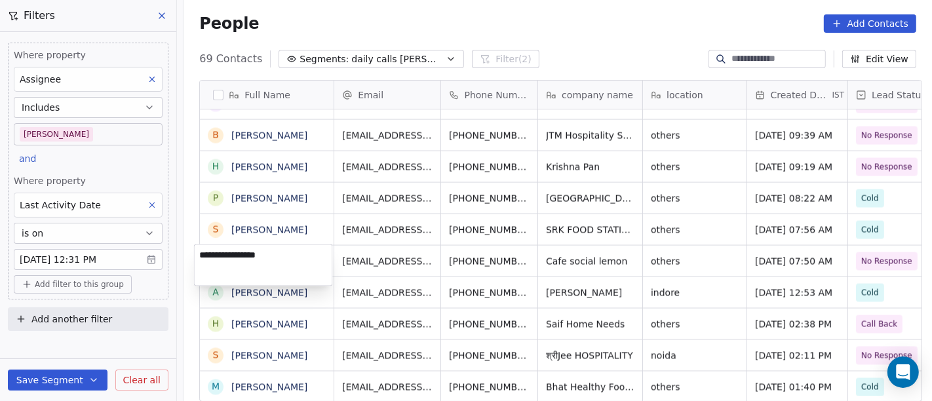
click at [291, 248] on textarea "**********" at bounding box center [264, 265] width 138 height 41
type textarea "**********"
click at [402, 244] on html "On2Cook India Pvt. Ltd. Contacts People Marketing Workflows Campaigns Sales Pip…" at bounding box center [466, 200] width 932 height 401
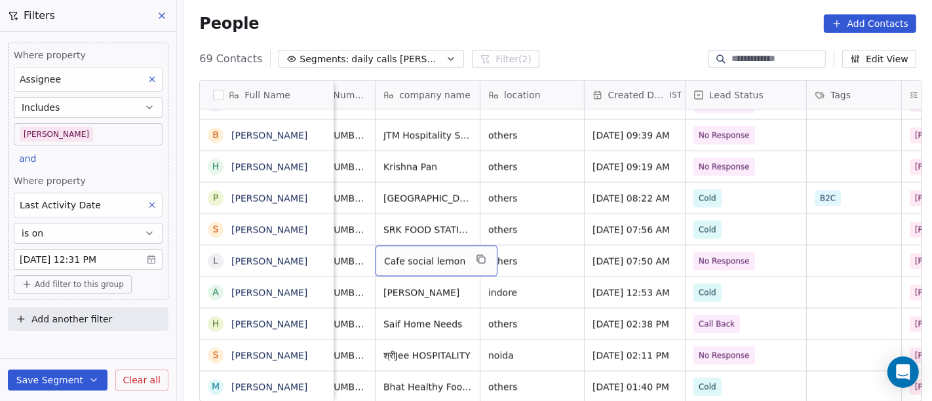
scroll to position [11, 161]
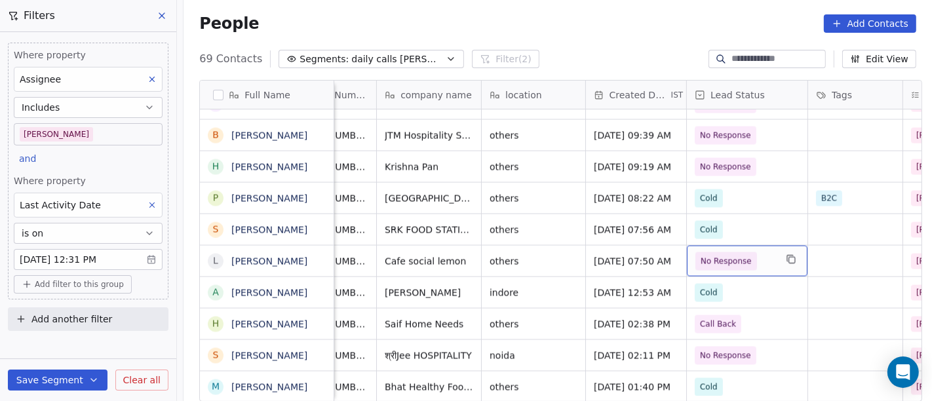
click at [734, 255] on span "No Response" at bounding box center [726, 261] width 51 height 13
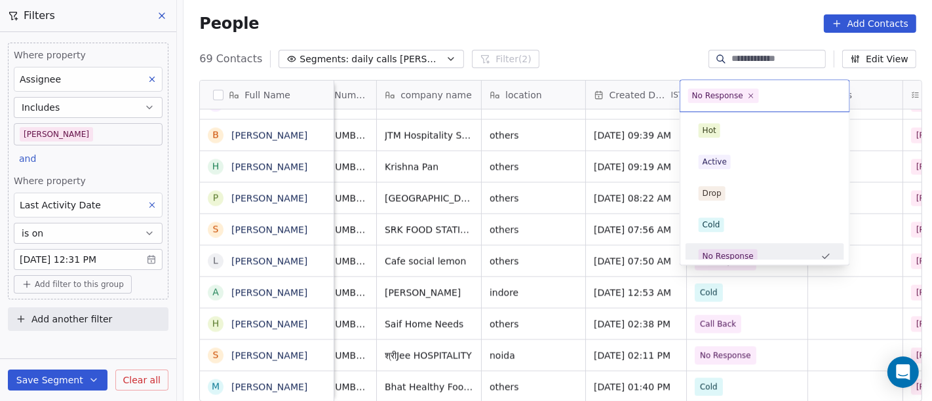
scroll to position [9, 0]
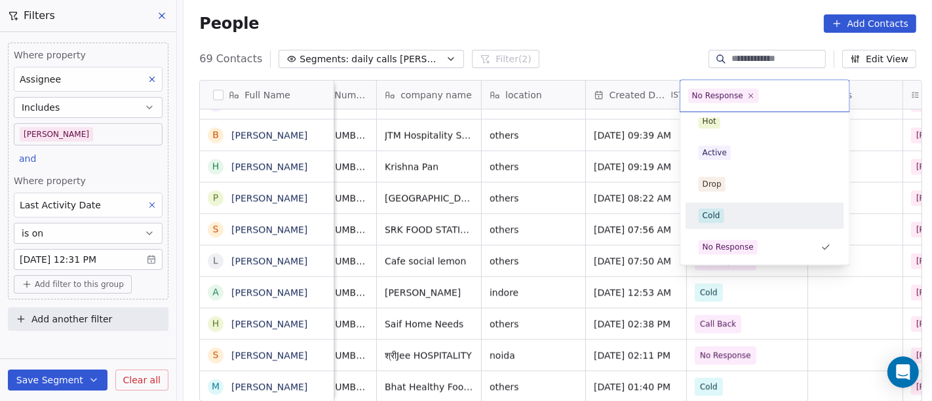
click at [732, 216] on div "Cold" at bounding box center [765, 215] width 132 height 14
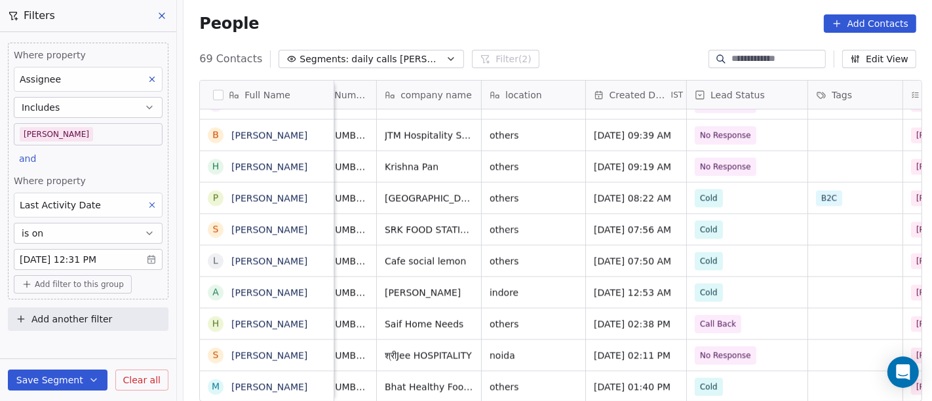
click at [653, 24] on div "People Add Contacts" at bounding box center [557, 23] width 717 height 18
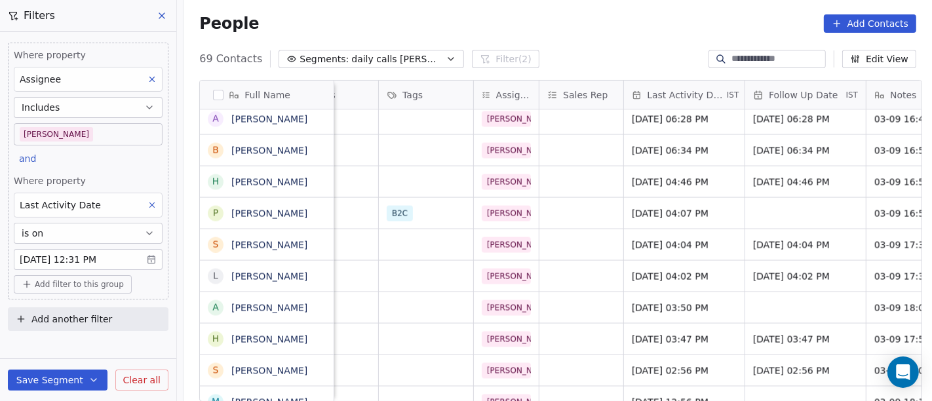
scroll to position [11, 592]
click at [693, 270] on span "[DATE] 04:02 PM" at bounding box center [671, 276] width 80 height 13
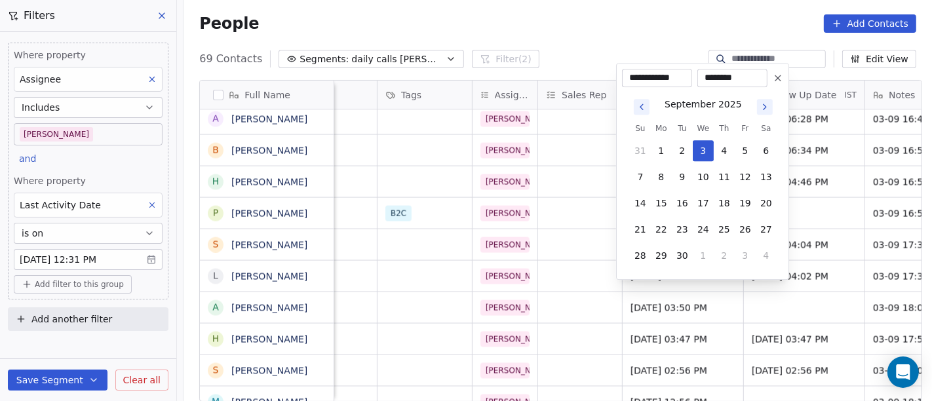
click at [573, 8] on html "On2Cook India Pvt. Ltd. Contacts People Marketing Workflows Campaigns Sales Pip…" at bounding box center [466, 200] width 932 height 401
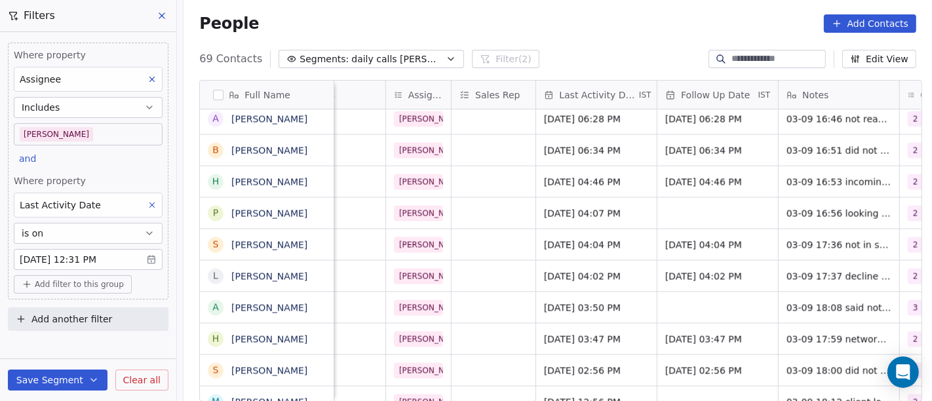
scroll to position [11, 818]
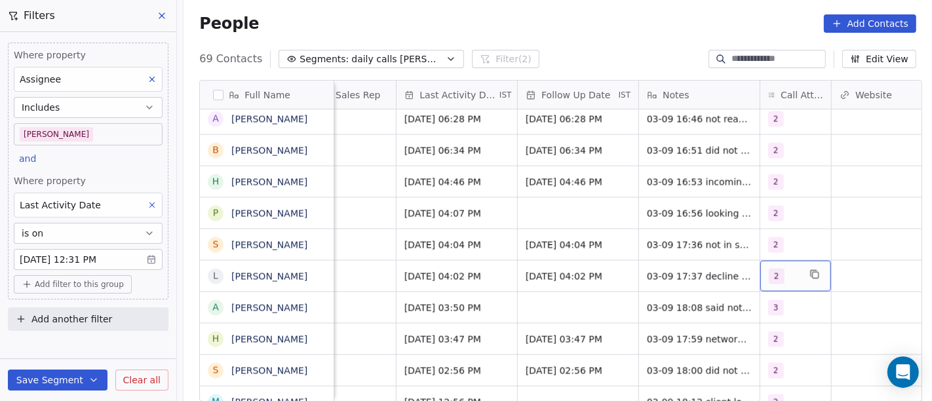
click at [783, 269] on div "2" at bounding box center [784, 277] width 30 height 16
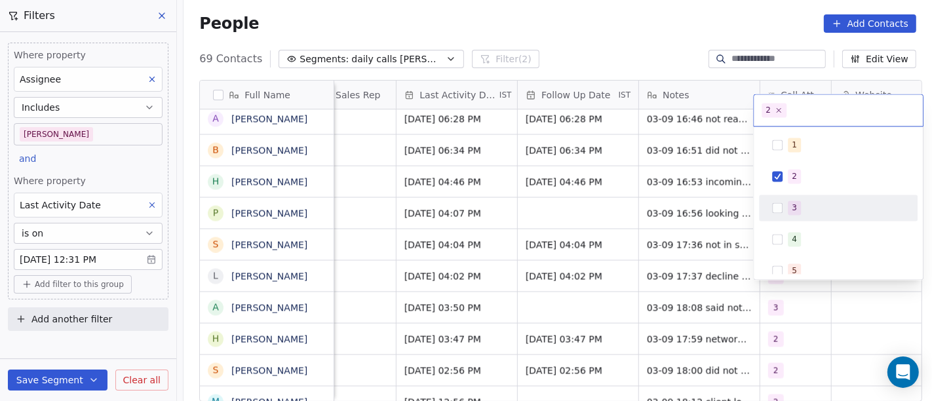
click at [786, 208] on div "3" at bounding box center [838, 207] width 148 height 21
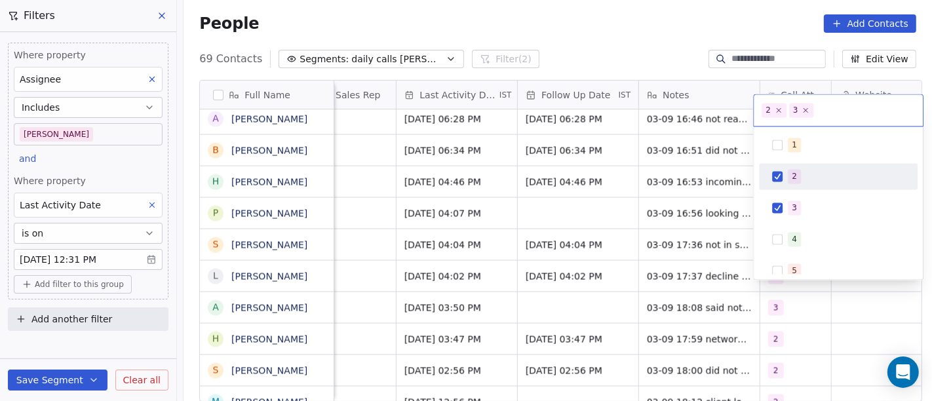
click at [786, 180] on div "2" at bounding box center [838, 176] width 148 height 21
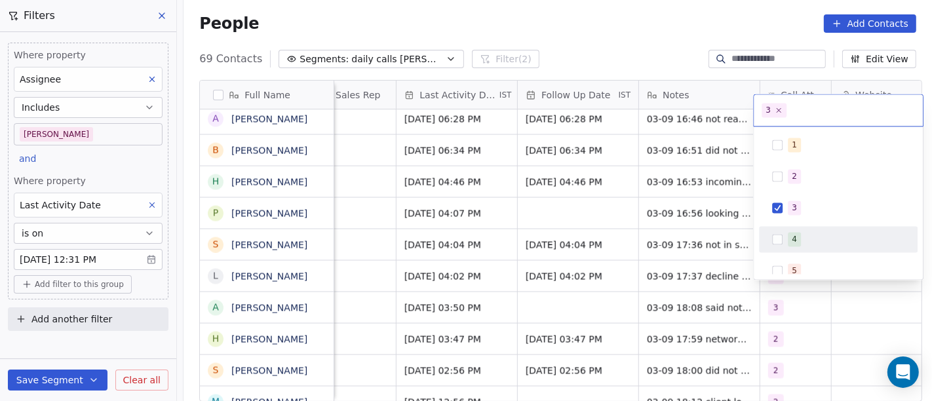
click at [710, 267] on html "On2Cook India Pvt. Ltd. Contacts People Marketing Workflows Campaigns Sales Pip…" at bounding box center [466, 200] width 932 height 401
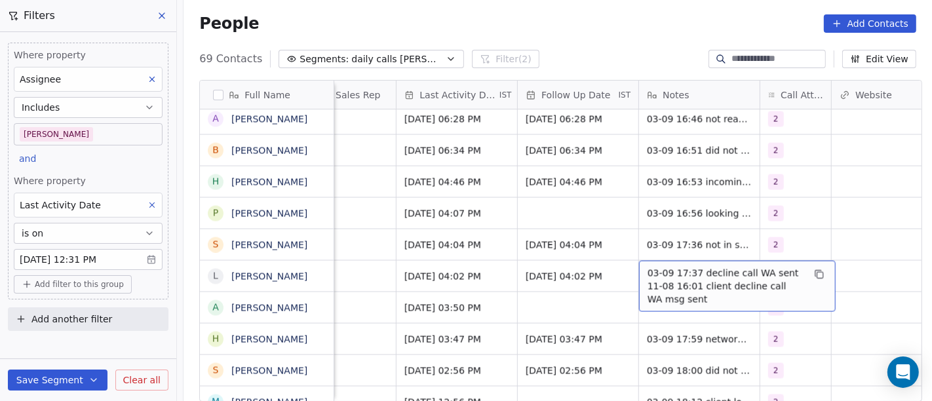
click at [704, 267] on span "03-09 17:37 decline call WA sent 11-08 16:01 client decline call WA msg sent" at bounding box center [725, 286] width 156 height 39
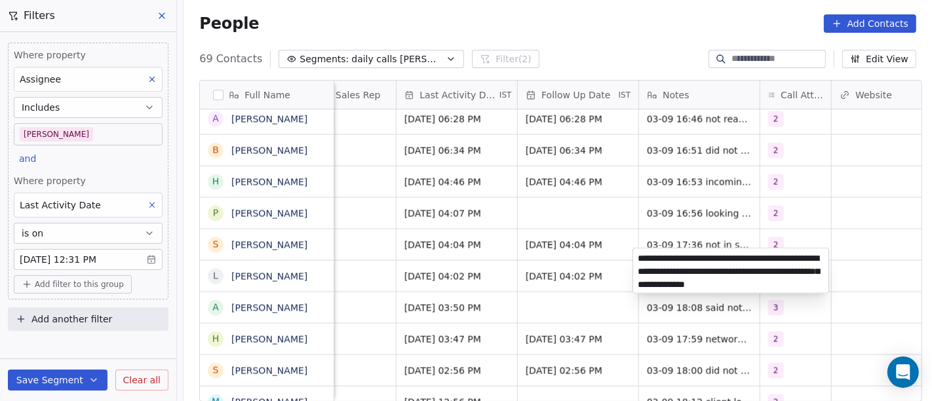
type textarea "**********"
click at [810, 204] on html "On2Cook India Pvt. Ltd. Contacts People Marketing Workflows Campaigns Sales Pip…" at bounding box center [466, 200] width 932 height 401
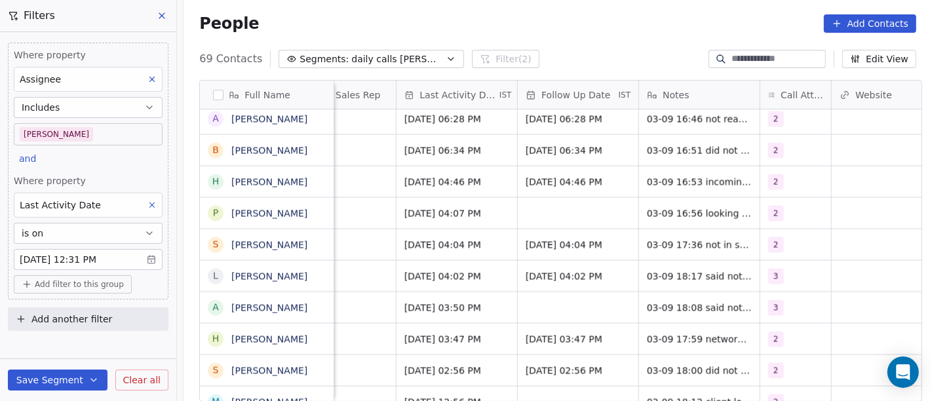
click at [498, 40] on div "People Add Contacts" at bounding box center [558, 24] width 748 height 50
click at [554, 42] on div "People Add Contacts" at bounding box center [558, 24] width 748 height 50
click at [106, 282] on span "Add filter to this group" at bounding box center [79, 284] width 89 height 10
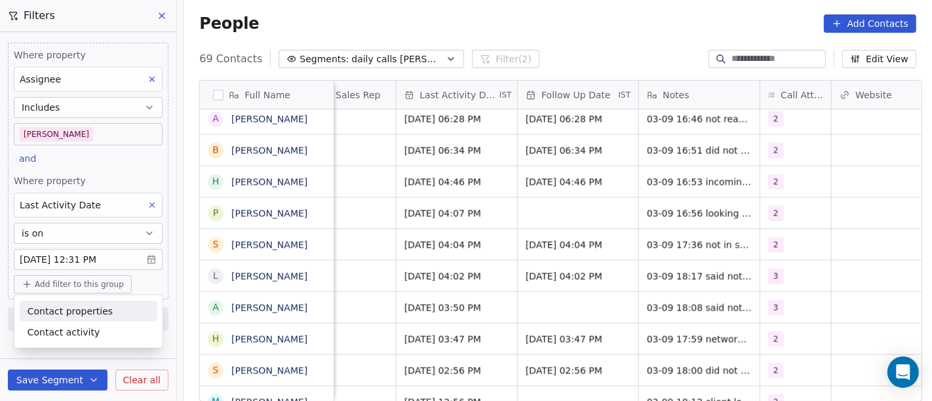
click at [104, 319] on div "Contact properties" at bounding box center [89, 311] width 138 height 21
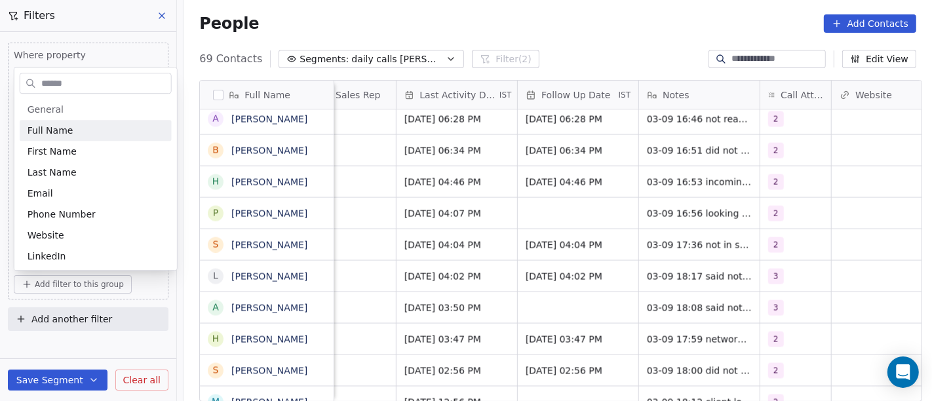
click at [111, 81] on input "text" at bounding box center [105, 83] width 132 height 19
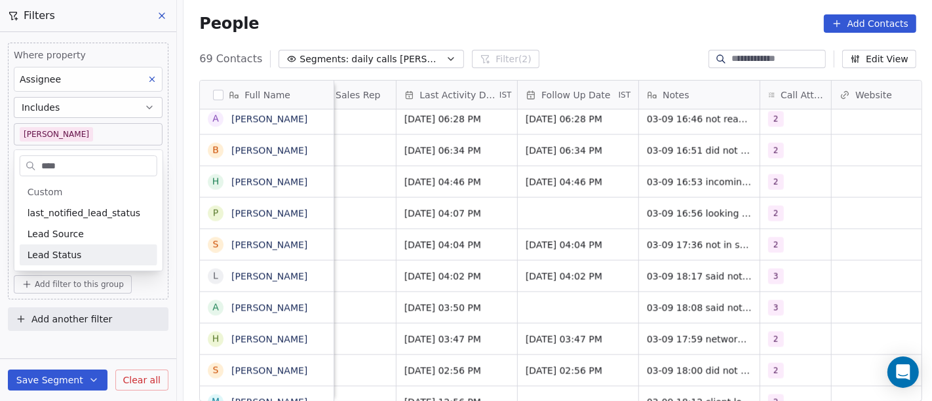
type input "****"
click at [124, 250] on div "Lead Status" at bounding box center [89, 254] width 122 height 13
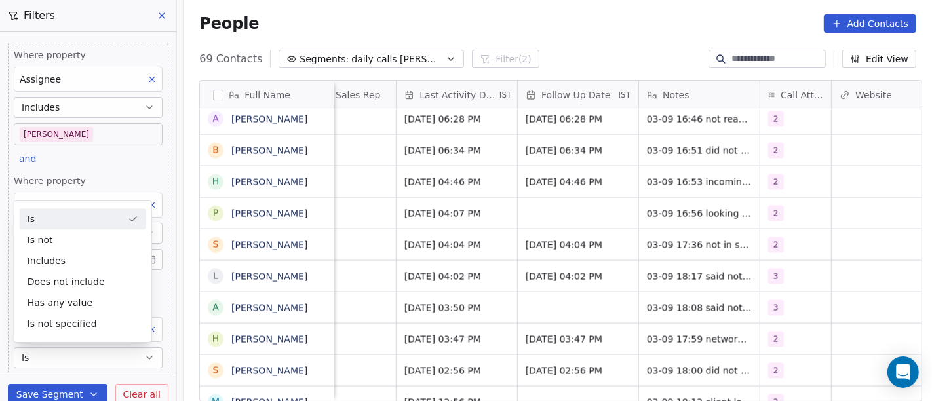
click at [562, 10] on div "People Add Contacts" at bounding box center [558, 24] width 748 height 50
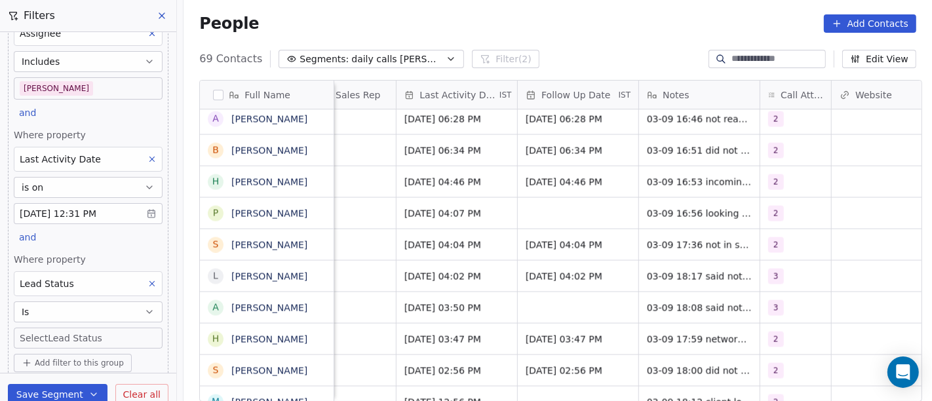
scroll to position [85, 0]
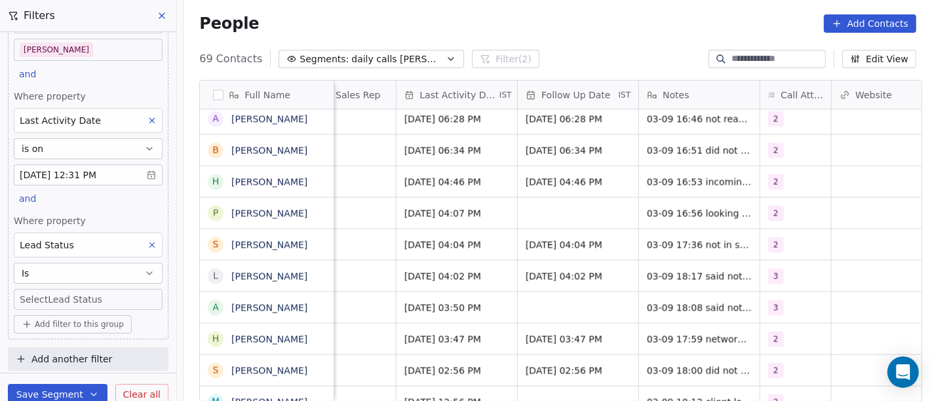
click at [66, 296] on body "On2Cook India Pvt. Ltd. Contacts People Marketing Workflows Campaigns Sales Pip…" at bounding box center [466, 200] width 932 height 401
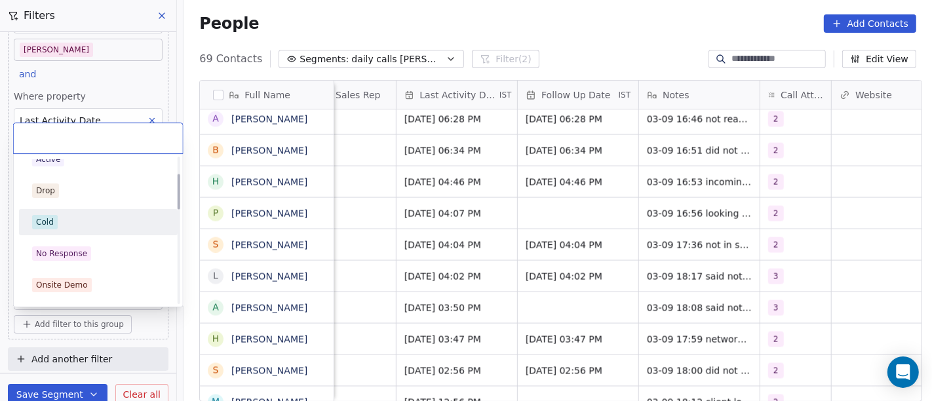
scroll to position [73, 0]
click at [88, 229] on div "No Response" at bounding box center [98, 225] width 132 height 14
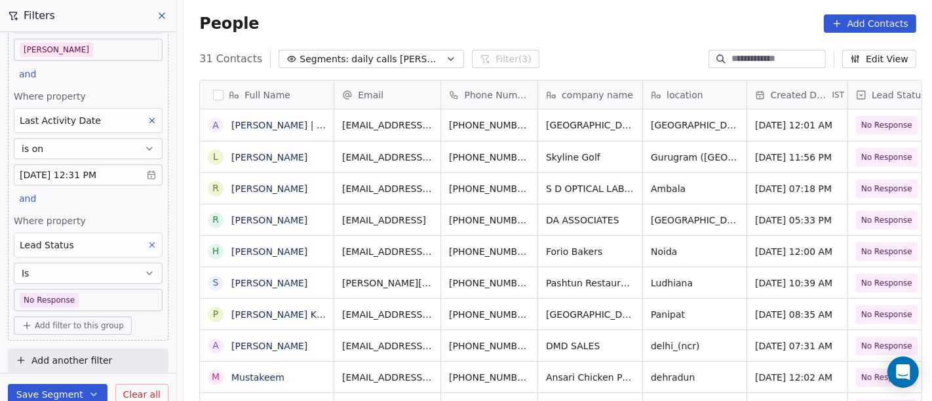
scroll to position [342, 743]
click at [576, 24] on div "People Add Contacts" at bounding box center [557, 23] width 717 height 18
drag, startPoint x: 144, startPoint y: 239, endPoint x: 202, endPoint y: 206, distance: 66.0
click at [147, 241] on icon at bounding box center [151, 245] width 9 height 9
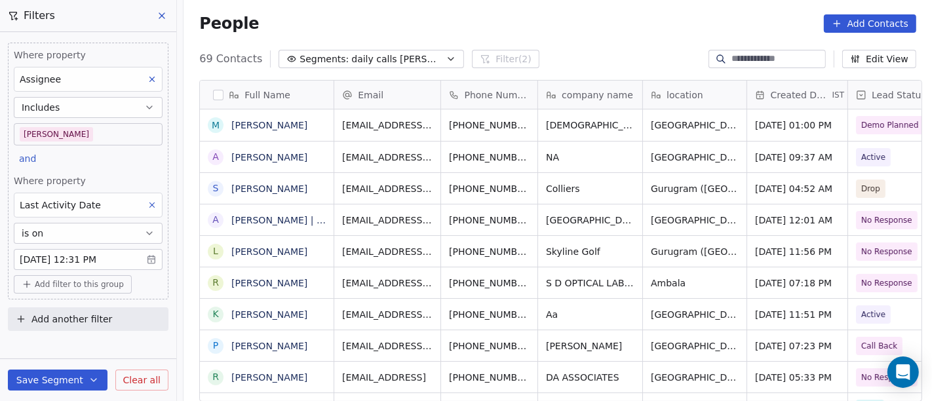
scroll to position [0, 0]
click at [520, 42] on div "People Add Contacts" at bounding box center [558, 24] width 748 height 50
click at [505, 24] on div "People Add Contacts" at bounding box center [557, 23] width 717 height 18
click at [554, 55] on div "69 Contacts Segments: daily calls [PERSON_NAME] (2) Edit View" at bounding box center [558, 58] width 748 height 21
click at [584, 33] on div "People Add Contacts" at bounding box center [558, 24] width 748 height 50
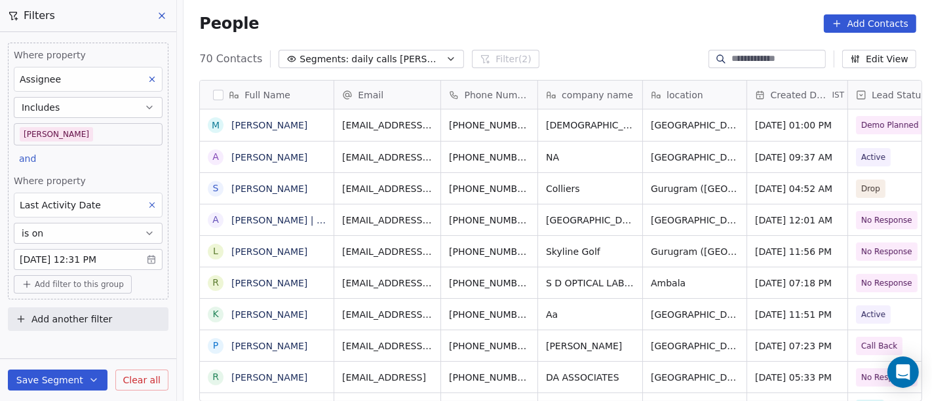
click at [558, 10] on div "People Add Contacts" at bounding box center [558, 24] width 748 height 50
click at [600, 36] on div "People Add Contacts" at bounding box center [558, 24] width 748 height 50
click at [600, 37] on div "People Add Contacts" at bounding box center [558, 24] width 748 height 50
click at [516, 20] on div "People Add Contacts" at bounding box center [557, 23] width 717 height 18
click at [76, 279] on span "Add filter to this group" at bounding box center [79, 284] width 89 height 10
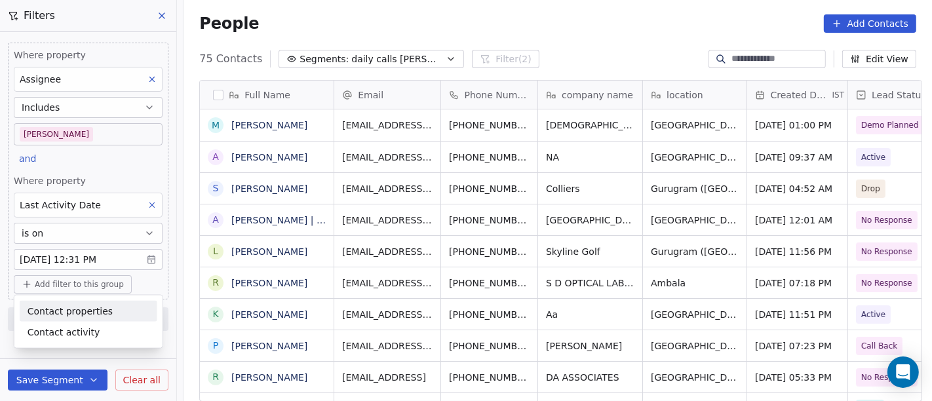
click at [98, 309] on span "Contact properties" at bounding box center [70, 311] width 85 height 14
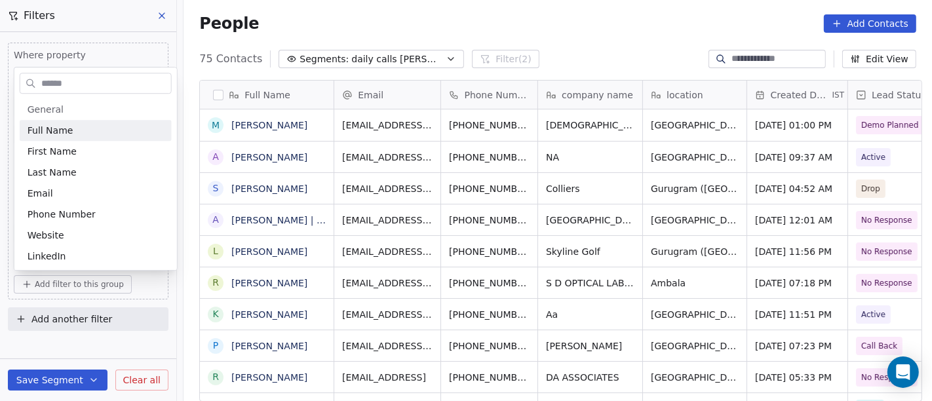
click at [65, 81] on input "text" at bounding box center [105, 83] width 132 height 19
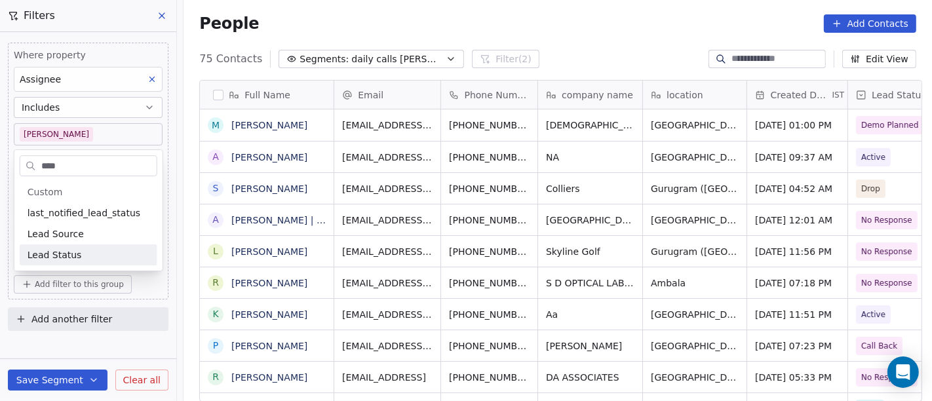
type input "****"
click at [93, 260] on div "Lead Status" at bounding box center [89, 254] width 122 height 13
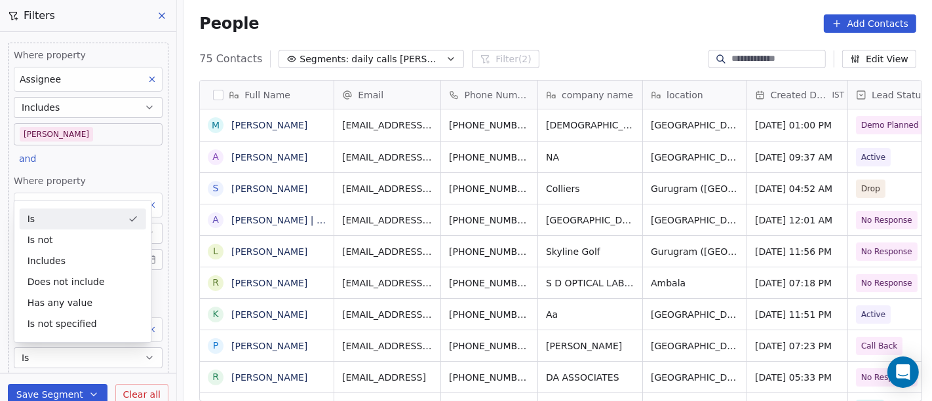
click at [562, 26] on div "People Add Contacts" at bounding box center [557, 23] width 717 height 18
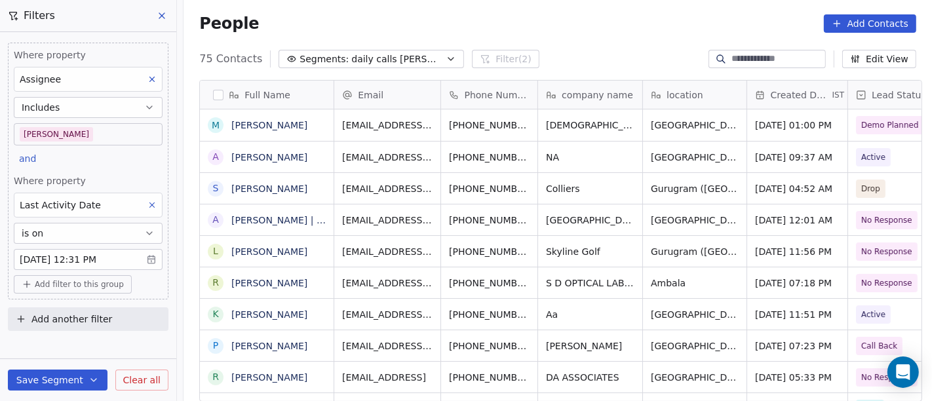
click at [79, 279] on span "Add filter to this group" at bounding box center [79, 284] width 89 height 10
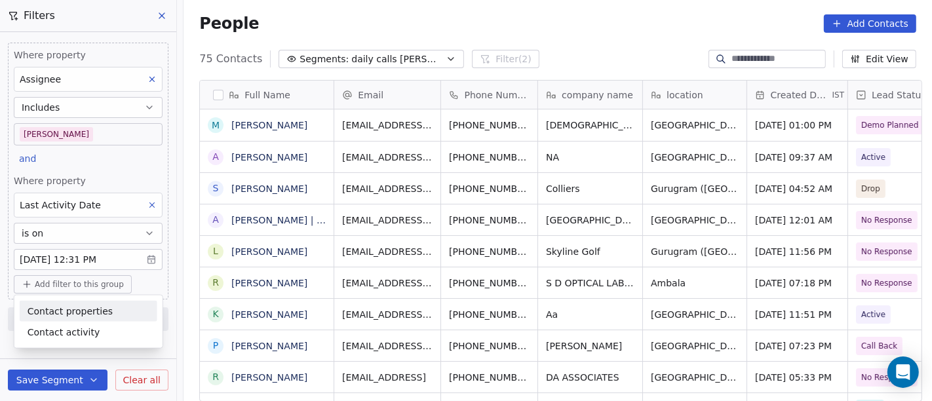
click at [84, 310] on span "Contact properties" at bounding box center [70, 311] width 85 height 14
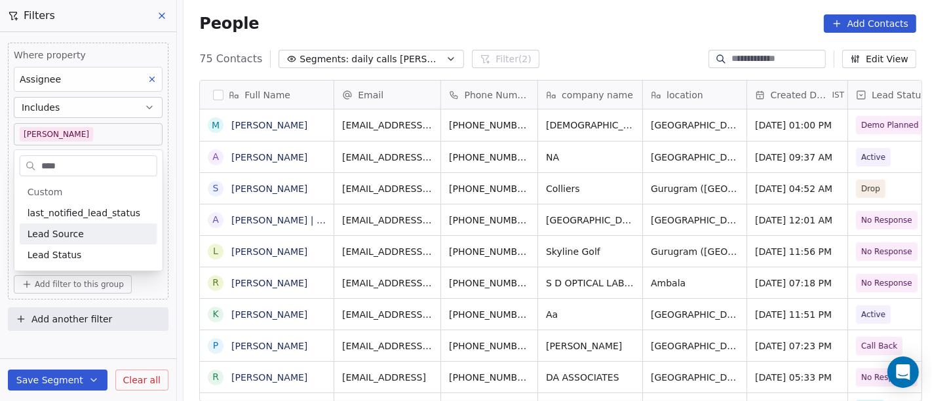
type input "****"
click at [99, 257] on div "Lead Status" at bounding box center [89, 254] width 122 height 13
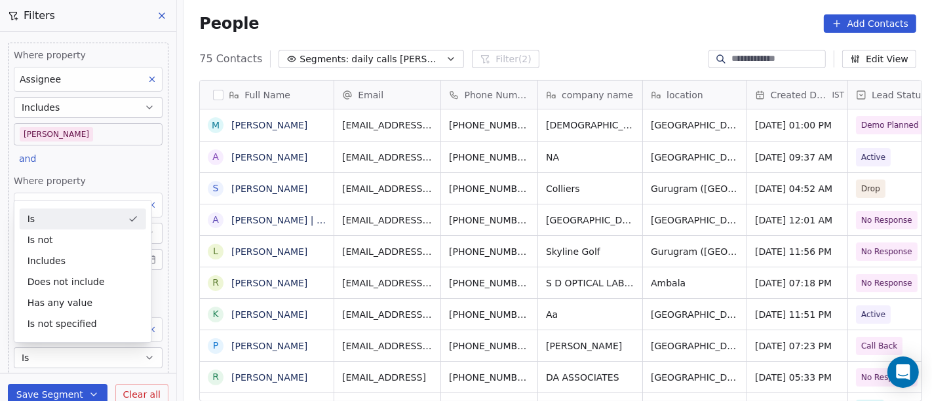
click at [586, 1] on div "People Add Contacts" at bounding box center [558, 24] width 748 height 50
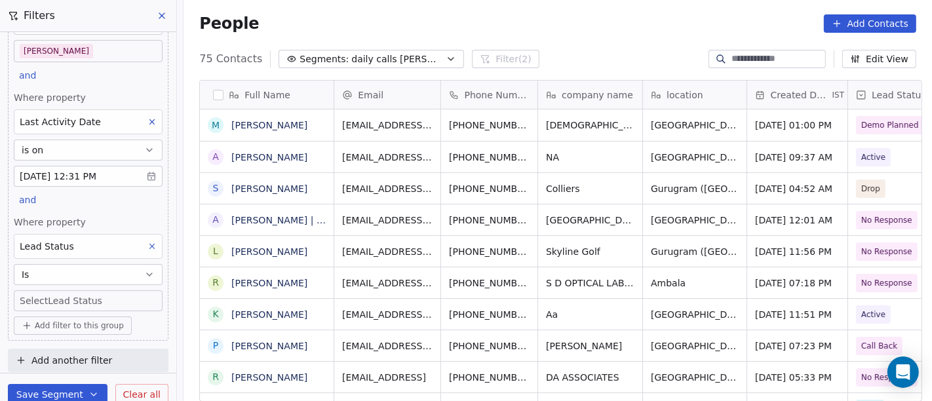
scroll to position [85, 0]
click at [71, 294] on body "On2Cook India Pvt. Ltd. Contacts People Marketing Workflows Campaigns Sales Pip…" at bounding box center [466, 200] width 932 height 401
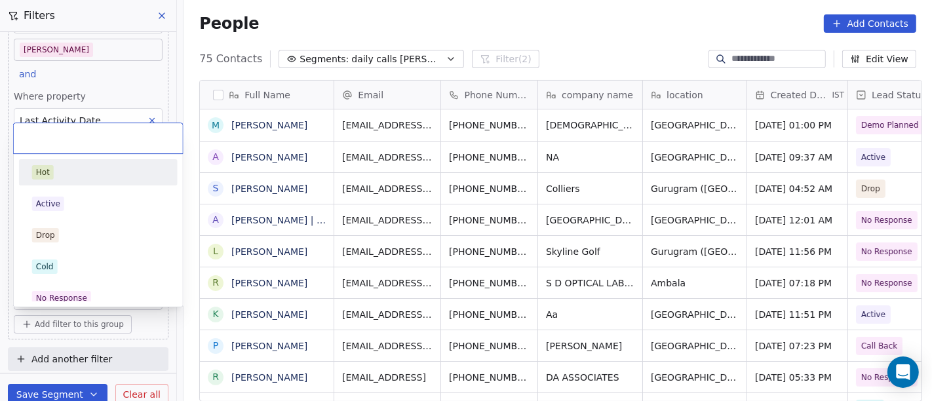
click at [52, 165] on span "Hot" at bounding box center [43, 172] width 22 height 14
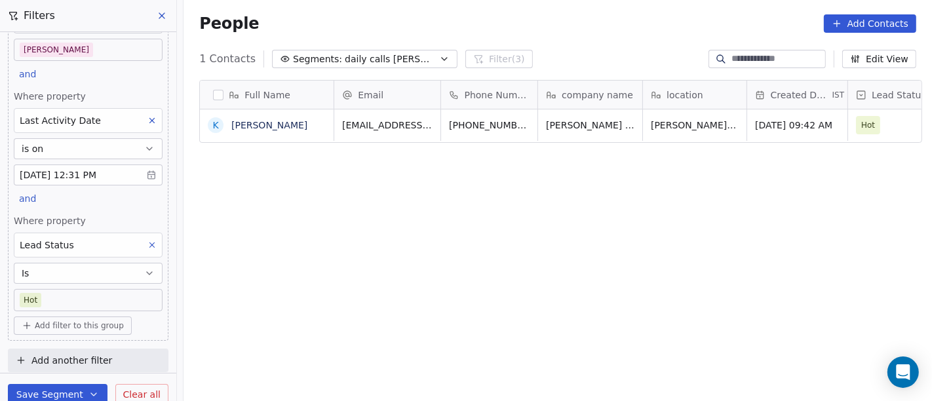
scroll to position [342, 743]
click at [93, 294] on body "On2Cook India Pvt. Ltd. Contacts People Marketing Workflows Campaigns Sales Pip…" at bounding box center [466, 200] width 932 height 401
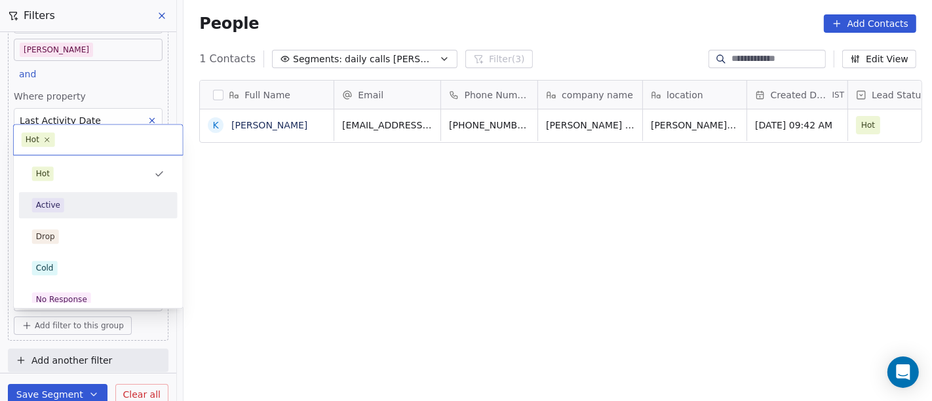
click at [78, 211] on div "Active" at bounding box center [98, 205] width 132 height 14
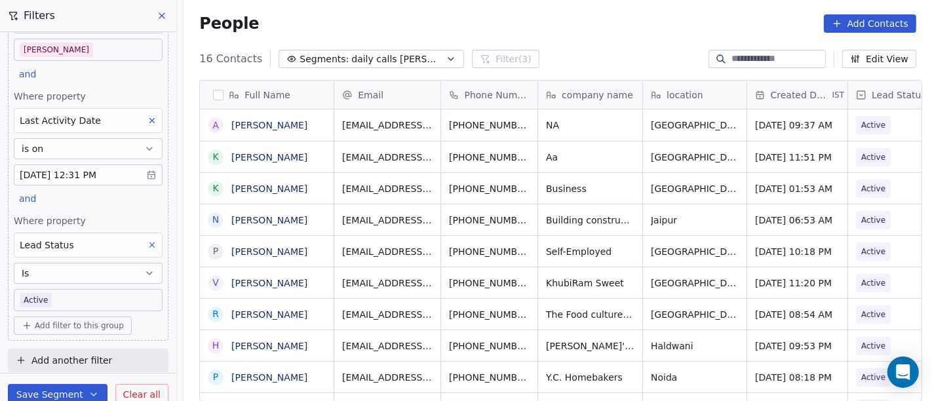
click at [93, 298] on body "On2Cook India Pvt. Ltd. Contacts People Marketing Workflows Campaigns Sales Pip…" at bounding box center [466, 200] width 932 height 401
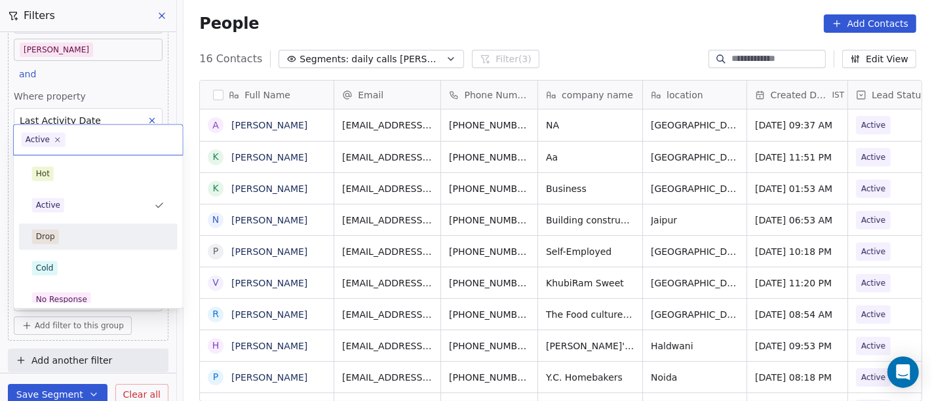
click at [94, 238] on div "Drop" at bounding box center [98, 236] width 132 height 14
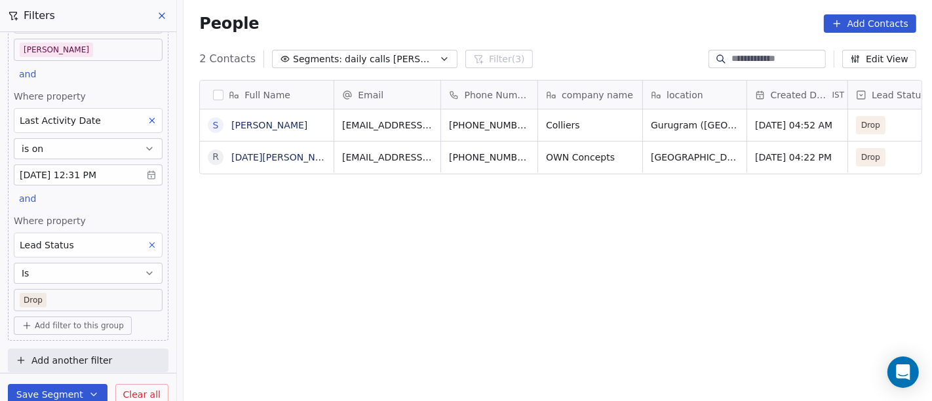
click at [88, 290] on body "On2Cook India Pvt. Ltd. Contacts People Marketing Workflows Campaigns Sales Pip…" at bounding box center [466, 200] width 932 height 401
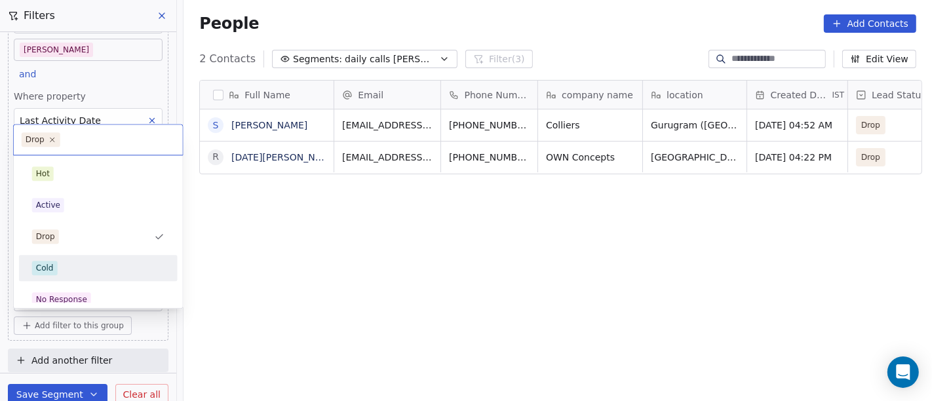
click at [117, 271] on div "Cold" at bounding box center [98, 268] width 132 height 14
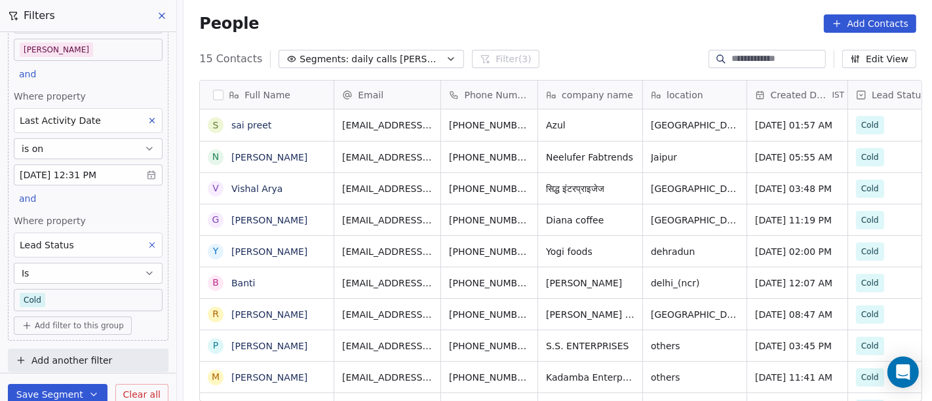
click at [68, 297] on body "On2Cook India Pvt. Ltd. Contacts People Marketing Workflows Campaigns Sales Pip…" at bounding box center [466, 200] width 932 height 401
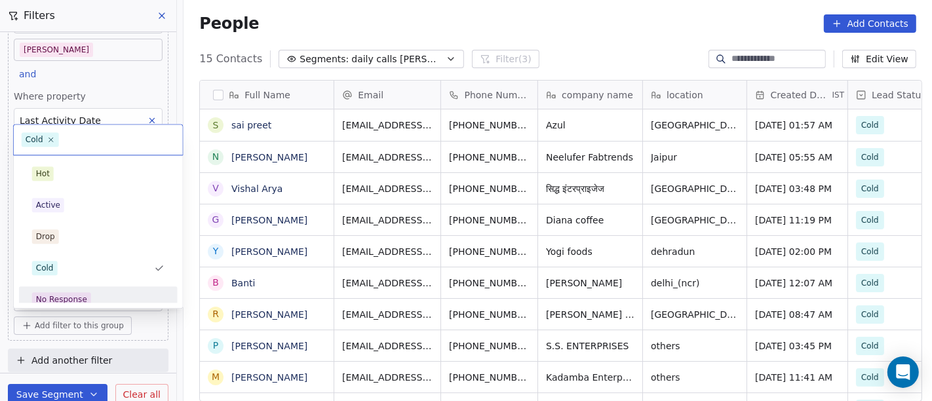
click at [93, 298] on div "No Response" at bounding box center [98, 299] width 132 height 14
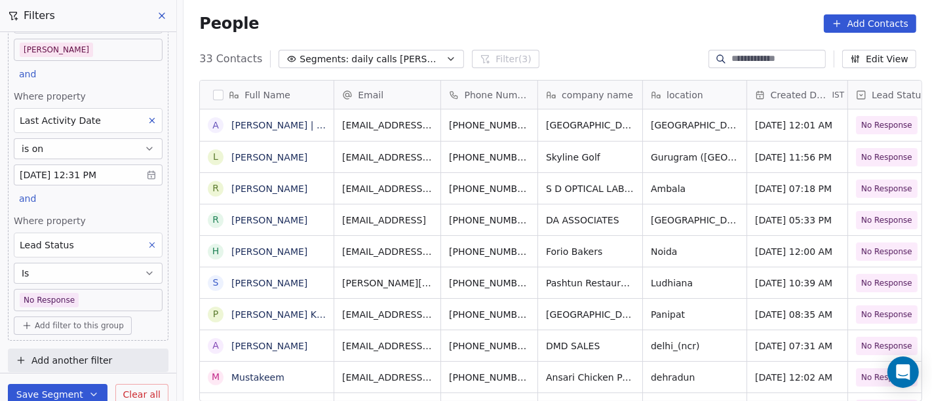
scroll to position [86, 0]
click at [111, 298] on body "On2Cook India Pvt. Ltd. Contacts People Marketing Workflows Campaigns Sales Pip…" at bounding box center [466, 200] width 932 height 401
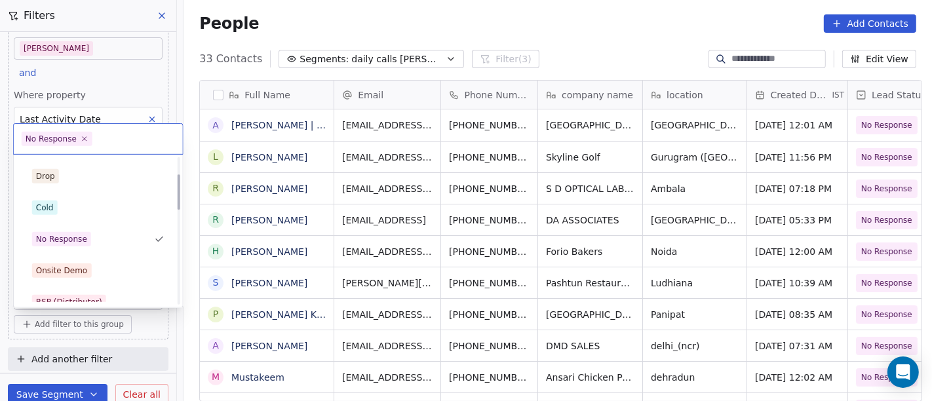
scroll to position [82, 0]
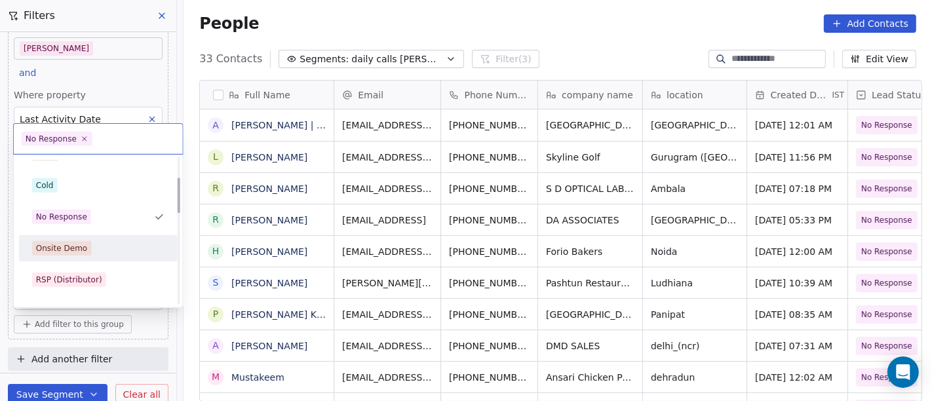
click at [107, 242] on div "Onsite Demo" at bounding box center [98, 248] width 132 height 14
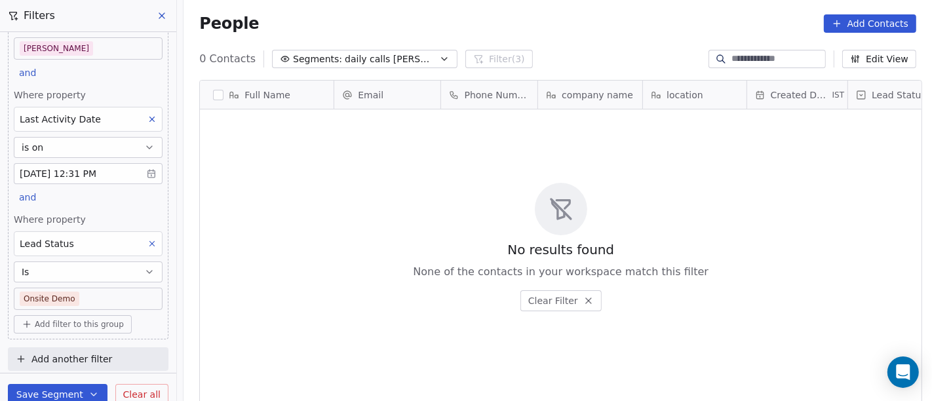
scroll to position [342, 743]
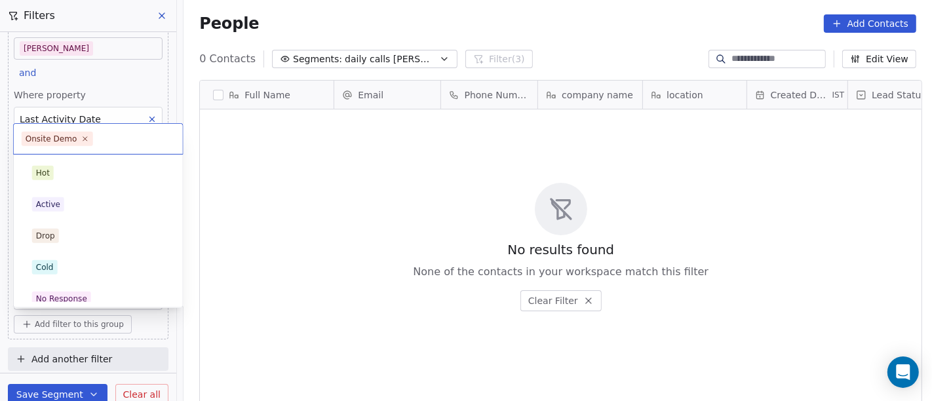
click at [100, 296] on body "On2Cook India Pvt. Ltd. Contacts People Marketing Workflows Campaigns Sales Pip…" at bounding box center [466, 200] width 932 height 401
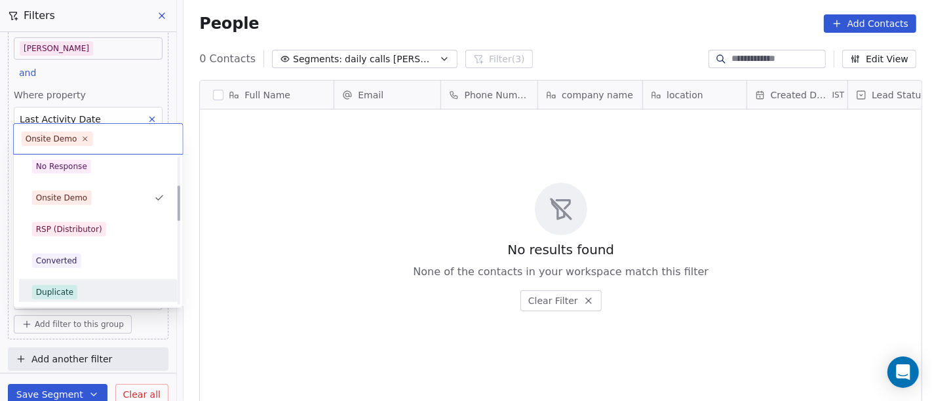
scroll to position [114, 0]
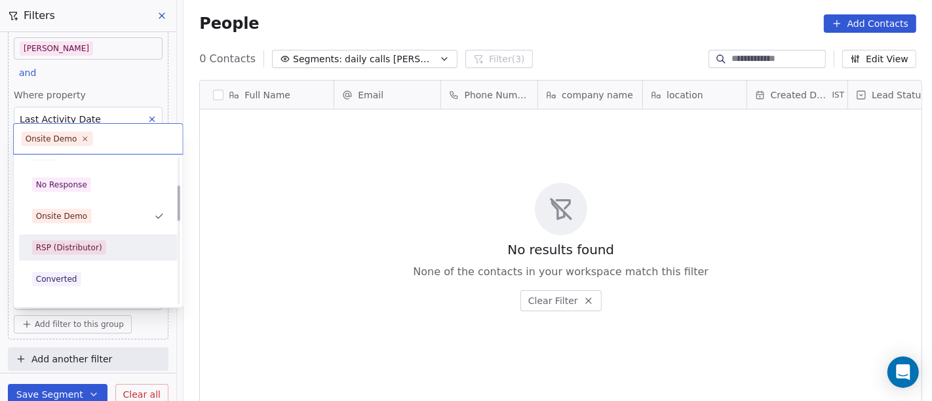
click at [88, 245] on div "RSP (Distributor)" at bounding box center [69, 248] width 66 height 12
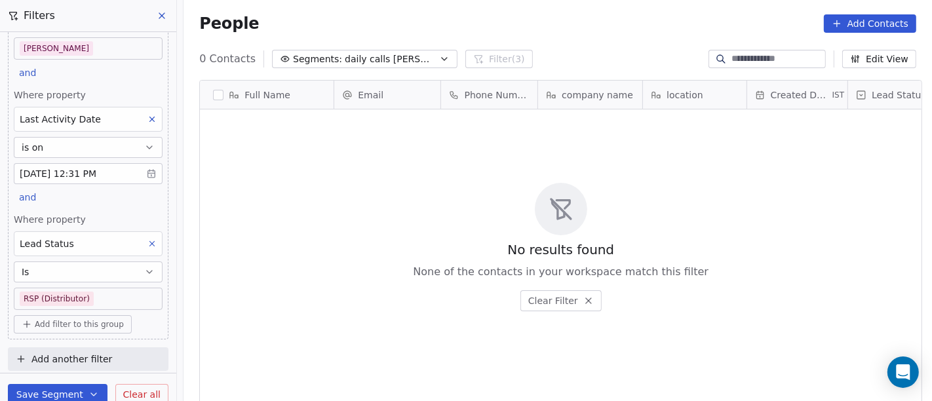
scroll to position [342, 743]
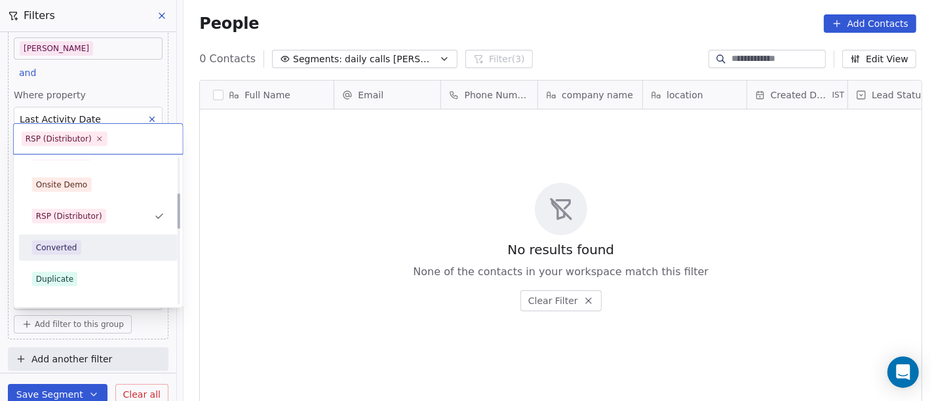
click at [96, 242] on div "Converted" at bounding box center [98, 248] width 132 height 14
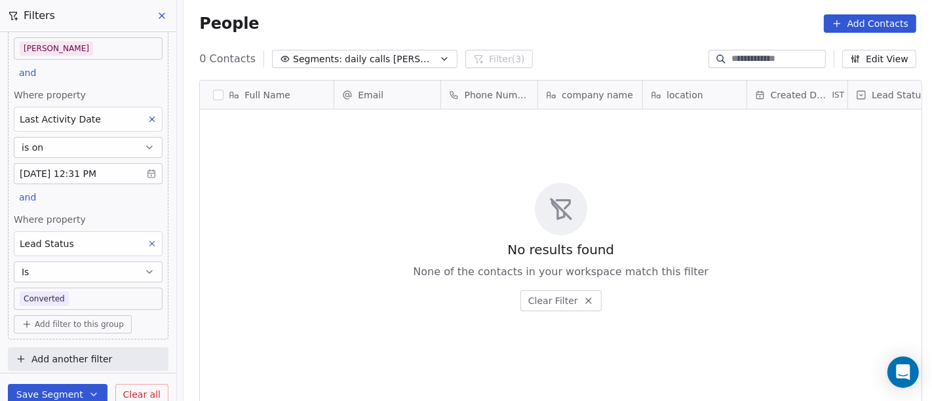
click at [92, 290] on body "On2Cook India Pvt. Ltd. Contacts People Marketing Workflows Campaigns Sales Pip…" at bounding box center [466, 200] width 932 height 401
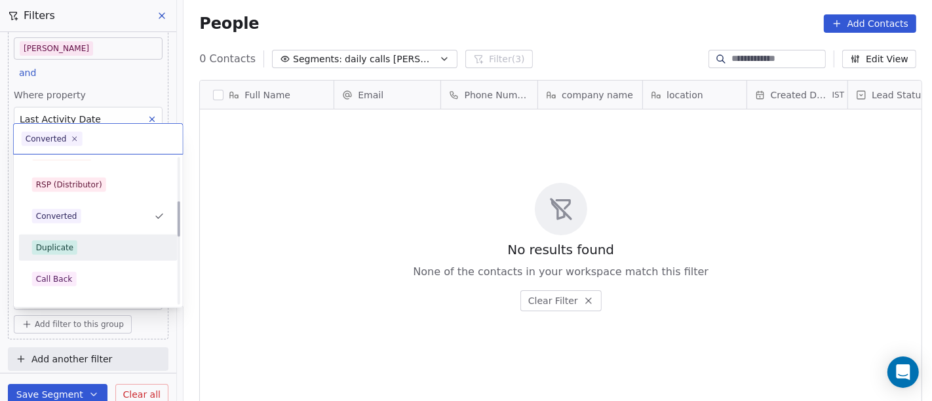
click at [87, 252] on div "Duplicate" at bounding box center [98, 248] width 132 height 14
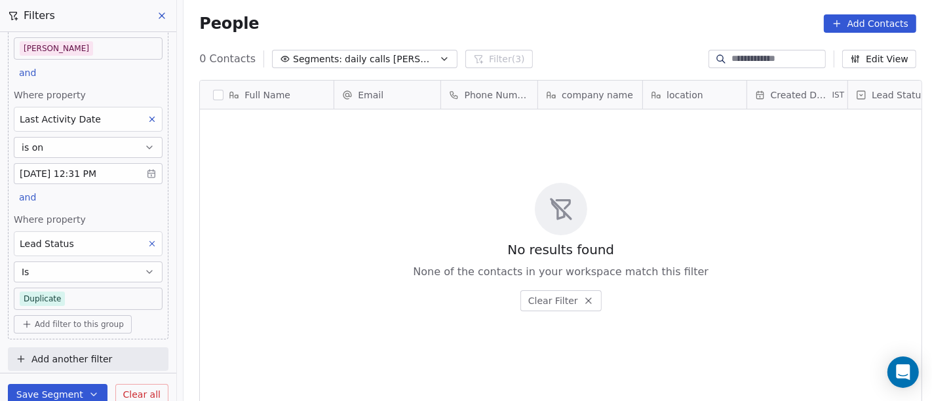
click at [98, 290] on body "On2Cook India Pvt. Ltd. Contacts People Marketing Workflows Campaigns Sales Pip…" at bounding box center [466, 200] width 932 height 401
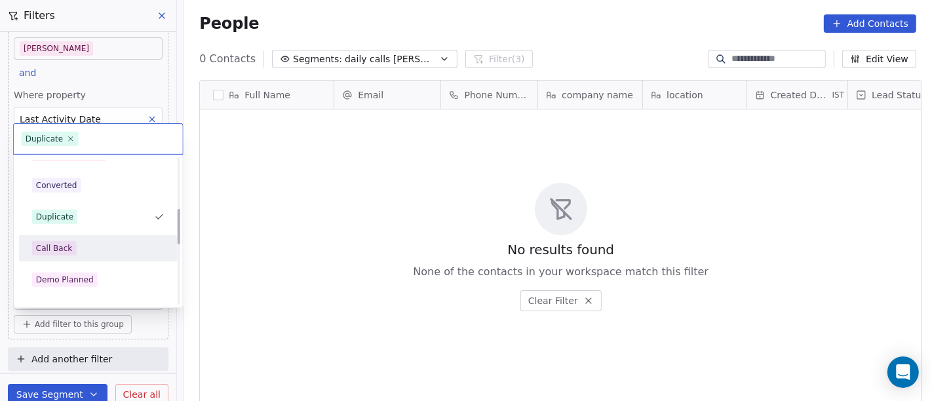
click at [96, 242] on div "Call Back" at bounding box center [98, 248] width 132 height 14
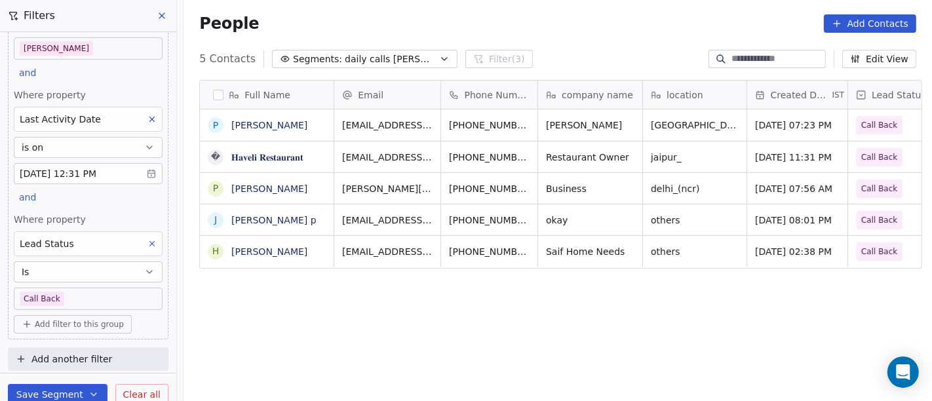
click at [100, 299] on body "On2Cook India Pvt. Ltd. Contacts People Marketing Workflows Campaigns Sales Pip…" at bounding box center [466, 200] width 932 height 401
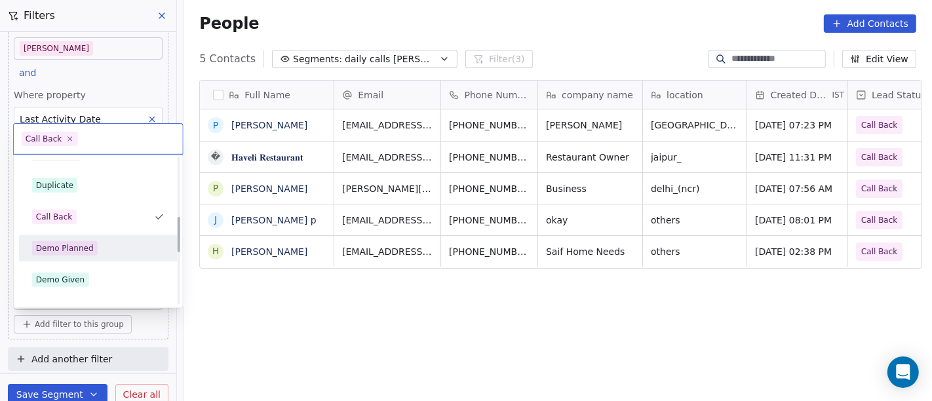
click at [102, 254] on div "Demo Planned" at bounding box center [98, 248] width 132 height 14
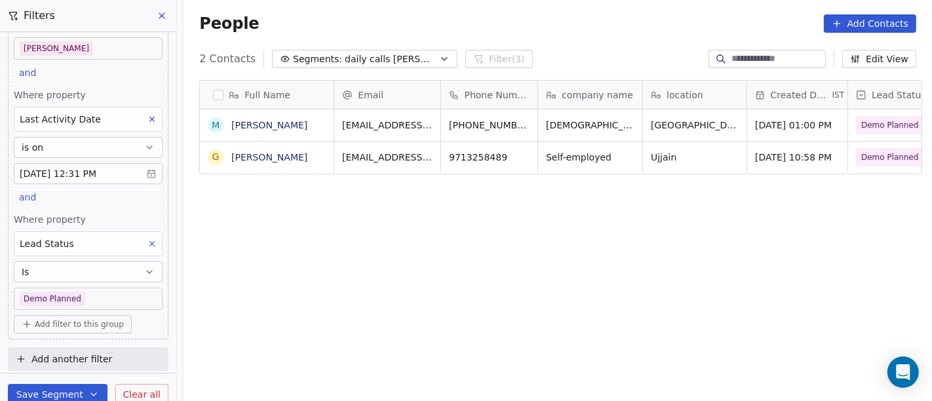
click at [88, 288] on body "On2Cook India Pvt. Ltd. Contacts People Marketing Workflows Campaigns Sales Pip…" at bounding box center [466, 200] width 932 height 401
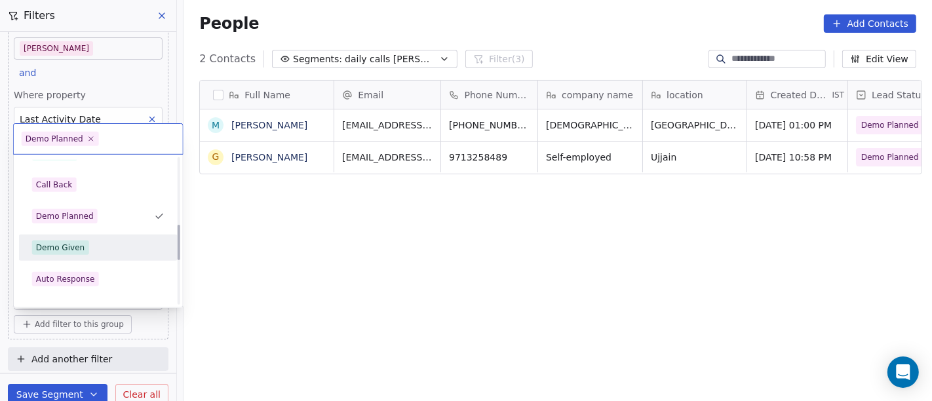
click at [93, 256] on div "Demo Given" at bounding box center [98, 247] width 148 height 21
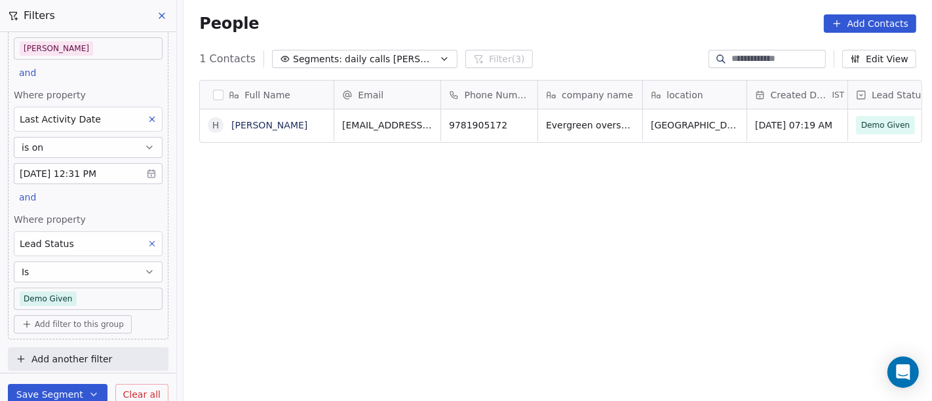
click at [105, 296] on body "On2Cook India Pvt. Ltd. Contacts People Marketing Workflows Campaigns Sales Pip…" at bounding box center [466, 200] width 932 height 401
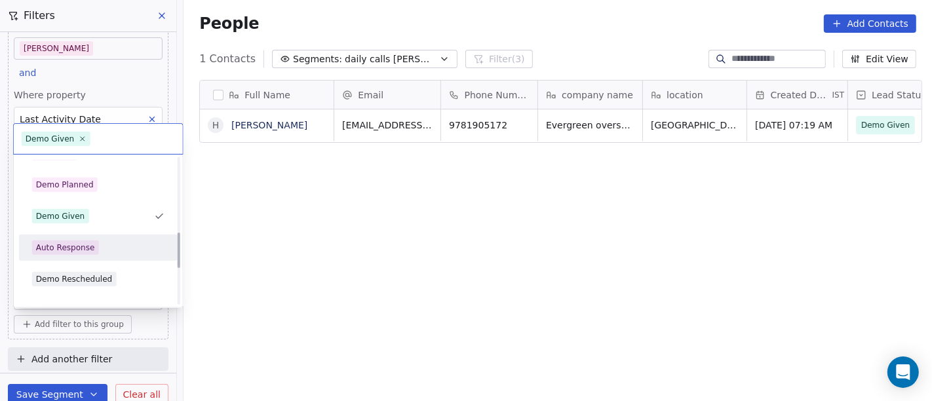
click at [106, 237] on div "Auto Response" at bounding box center [98, 247] width 148 height 21
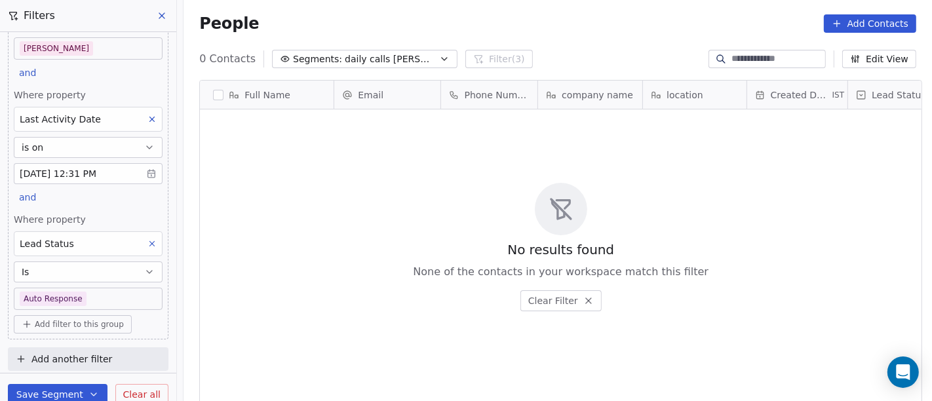
click at [88, 294] on body "On2Cook India Pvt. Ltd. Contacts People Marketing Workflows Campaigns Sales Pip…" at bounding box center [466, 200] width 932 height 401
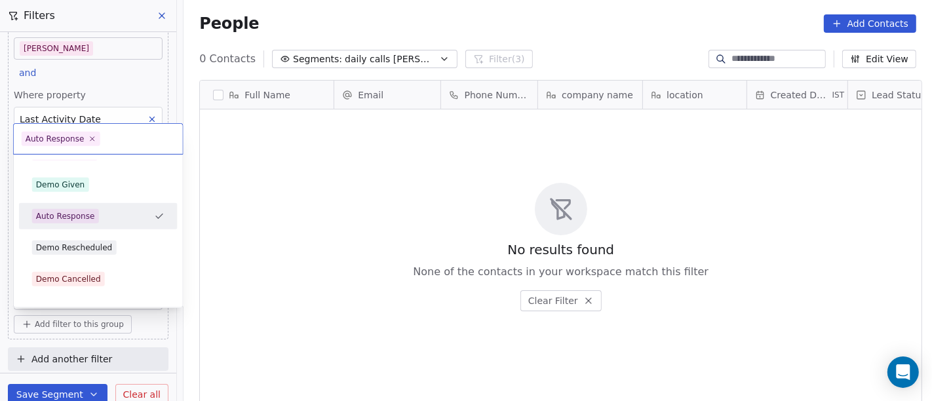
click at [385, 244] on html "On2Cook India Pvt. Ltd. Contacts People Marketing Workflows Campaigns Sales Pip…" at bounding box center [466, 200] width 932 height 401
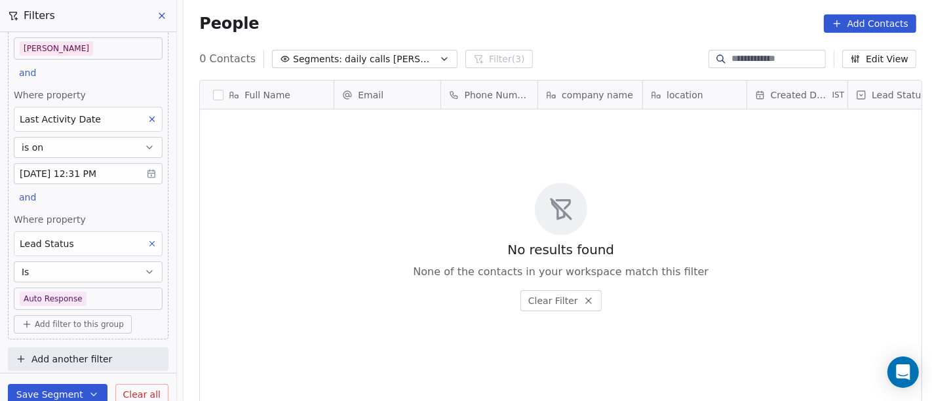
click at [149, 392] on span "Clear all" at bounding box center [141, 395] width 37 height 14
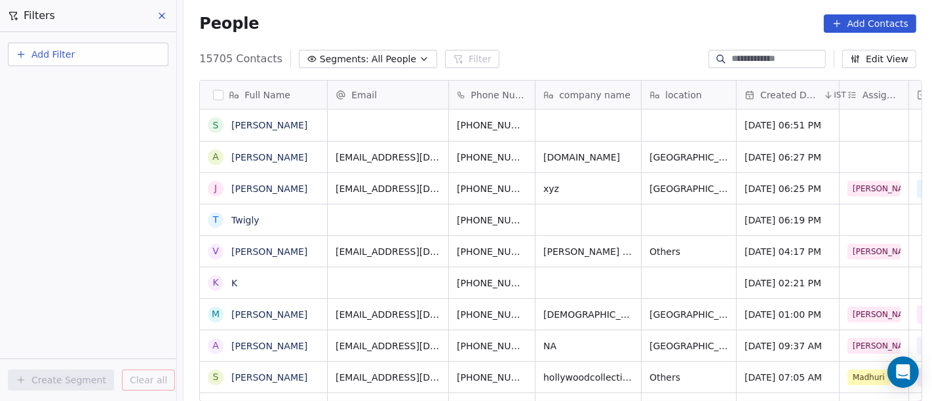
click at [541, 22] on div "People Add Contacts" at bounding box center [557, 23] width 717 height 18
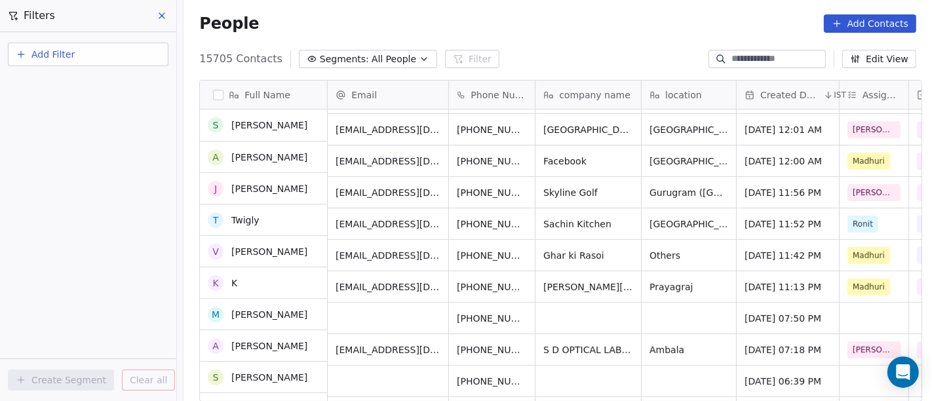
scroll to position [436, 0]
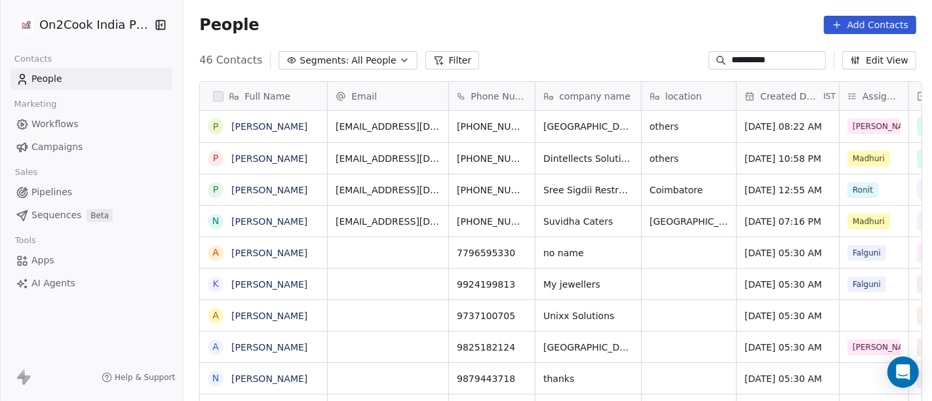
scroll to position [342, 743]
click at [761, 58] on input "**********" at bounding box center [777, 60] width 92 height 13
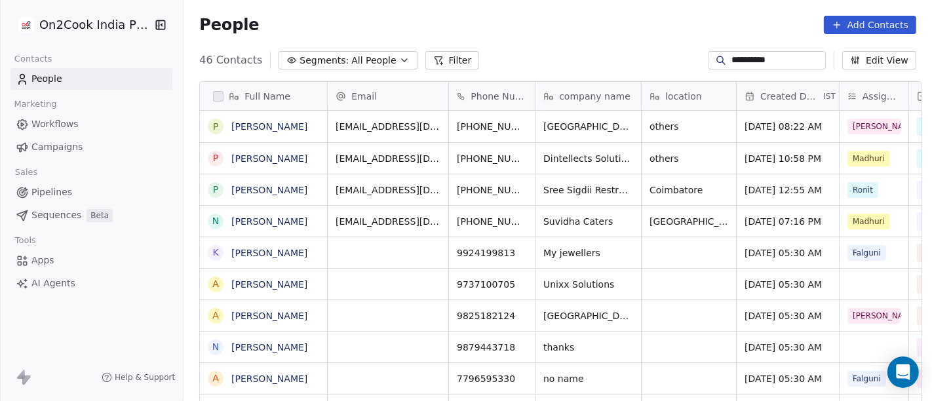
click at [761, 58] on input "**********" at bounding box center [777, 60] width 92 height 13
paste input "**********"
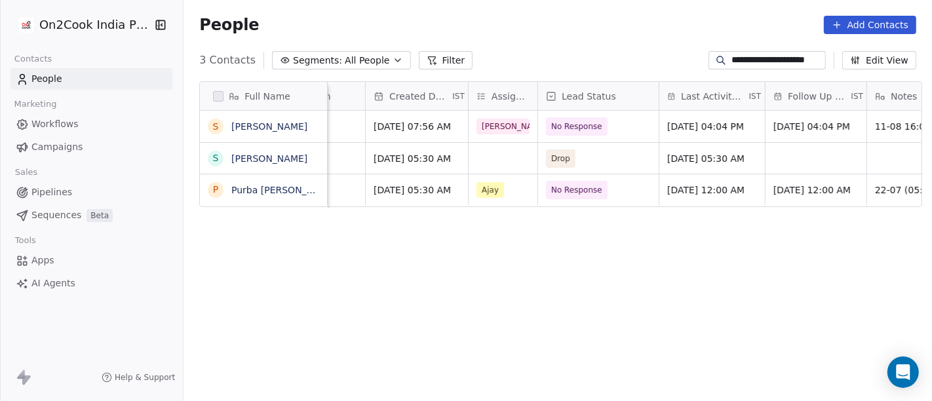
type input "**********"
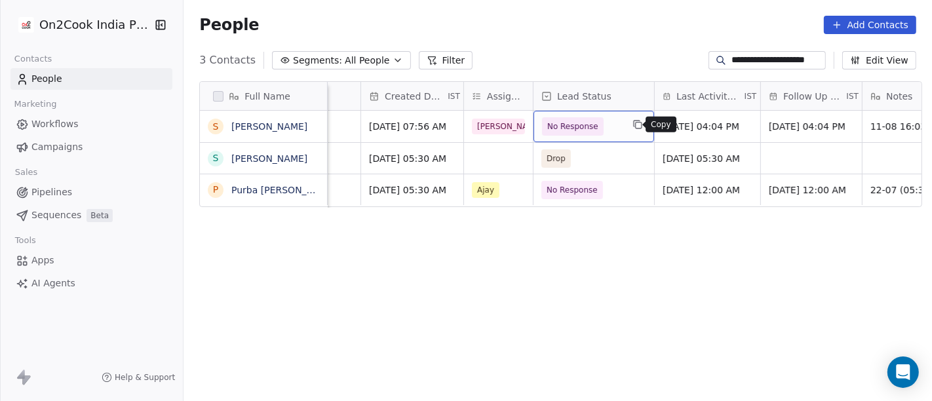
click at [630, 132] on button "grid" at bounding box center [638, 125] width 16 height 16
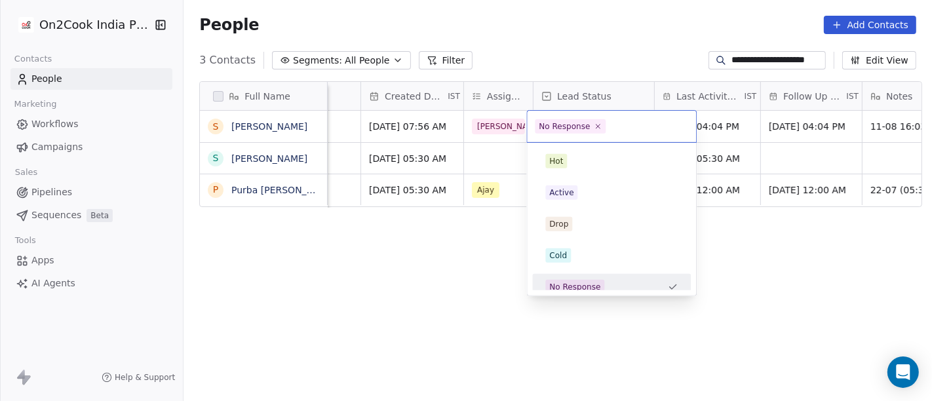
scroll to position [9, 0]
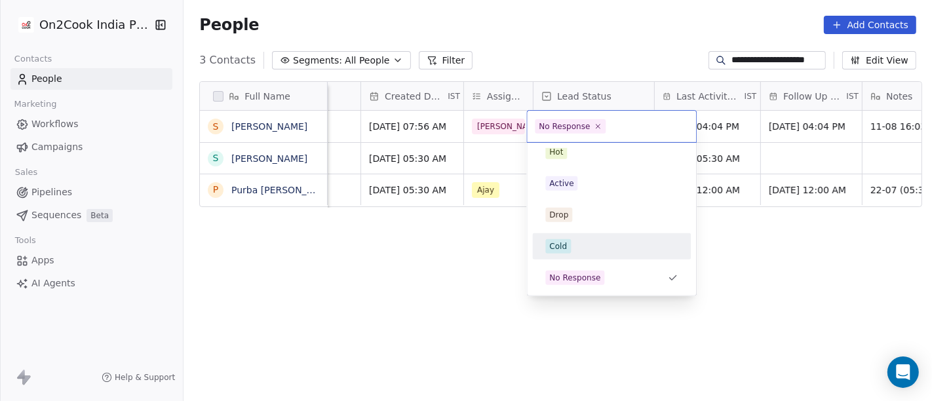
click at [596, 248] on div "Cold" at bounding box center [611, 246] width 132 height 14
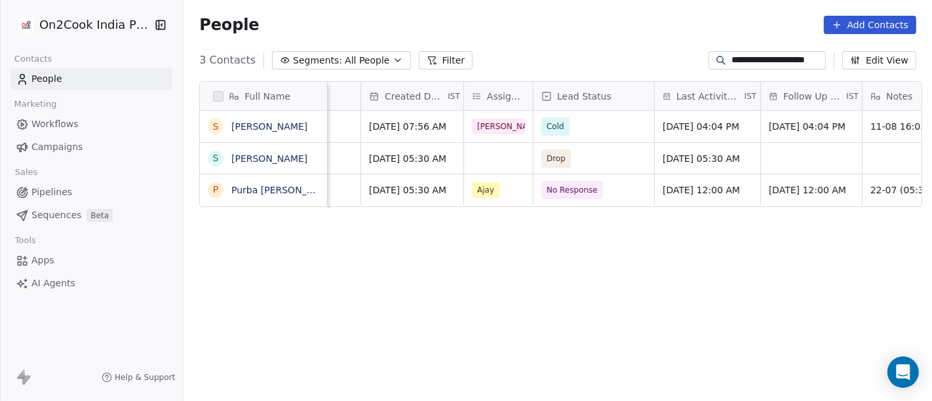
click at [777, 244] on div "Full Name S Srikumar Bhattacharyya S Shatarup Bhattacharyya P Purba Bhattachary…" at bounding box center [558, 247] width 748 height 353
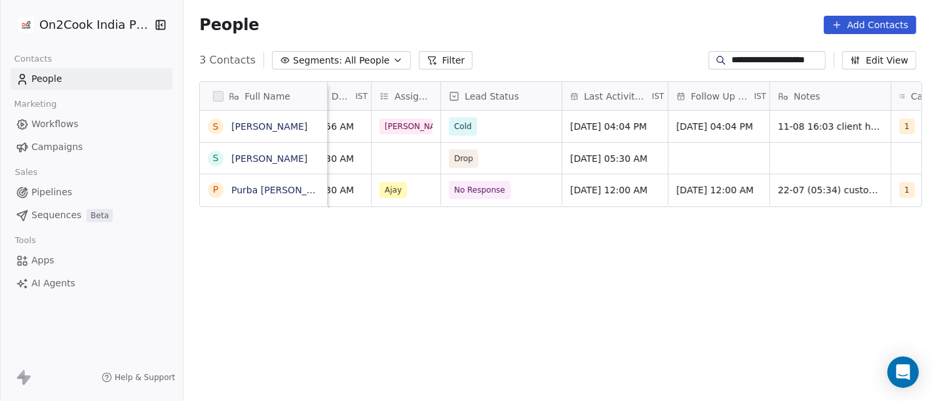
scroll to position [0, 469]
click at [618, 125] on span "Aug 11, 2025 04:04 PM" at bounding box center [608, 126] width 77 height 13
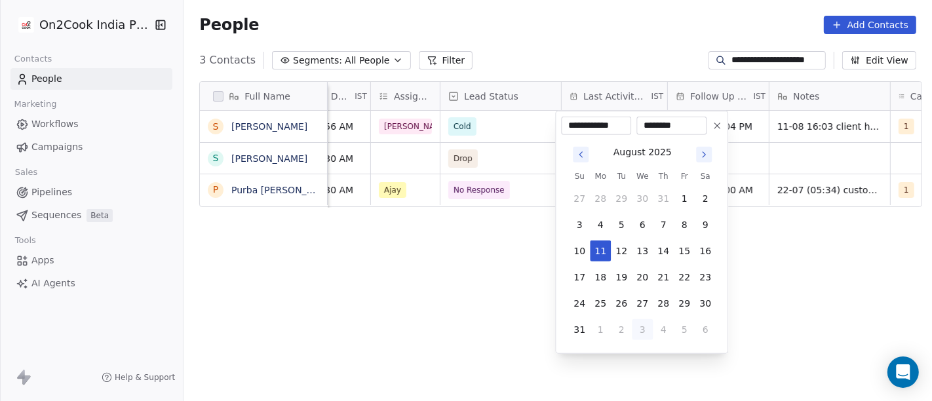
click at [642, 337] on button "3" at bounding box center [642, 329] width 21 height 21
type input "**********"
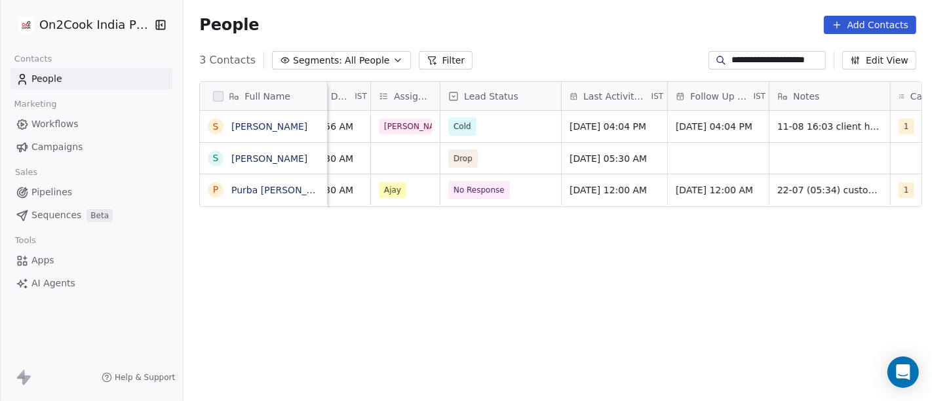
click at [811, 282] on html "**********" at bounding box center [466, 200] width 932 height 401
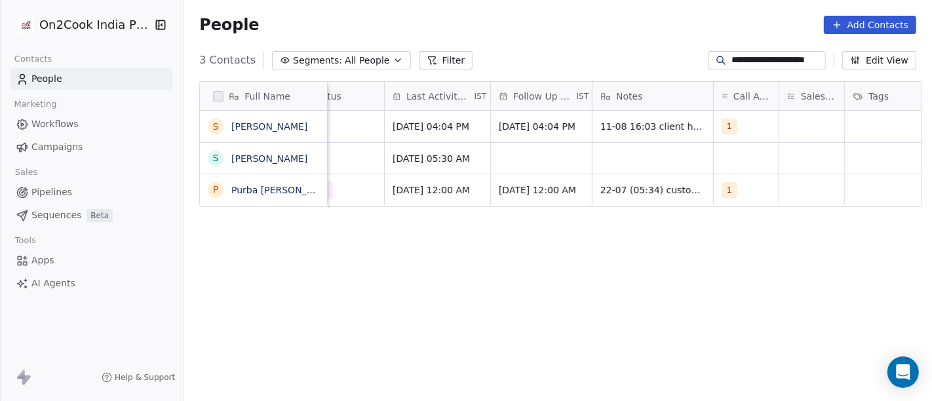
scroll to position [0, 652]
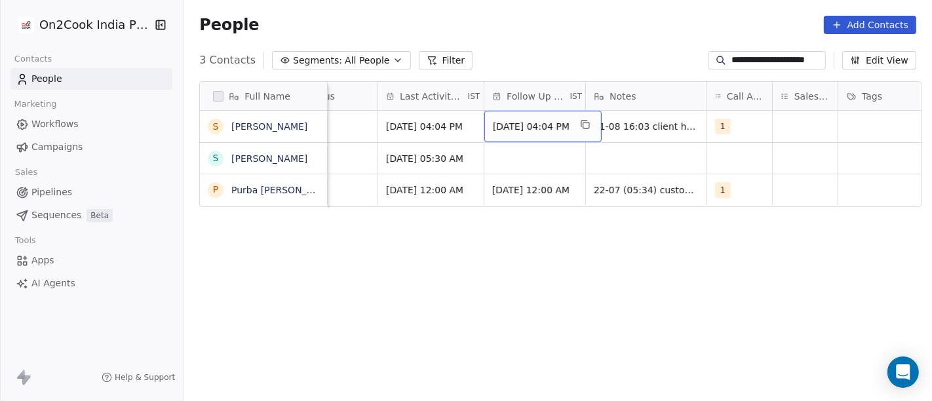
click at [524, 129] on span "18/08/2025 04:04 PM" at bounding box center [531, 126] width 77 height 13
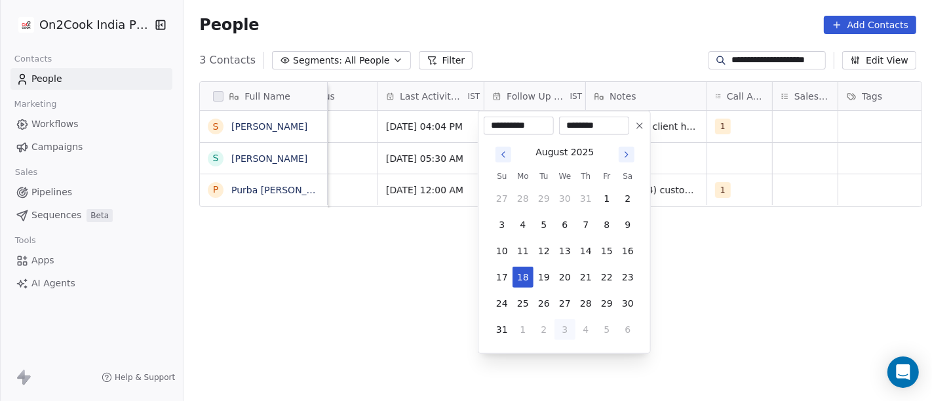
click at [624, 158] on icon "Go to next month" at bounding box center [626, 154] width 10 height 10
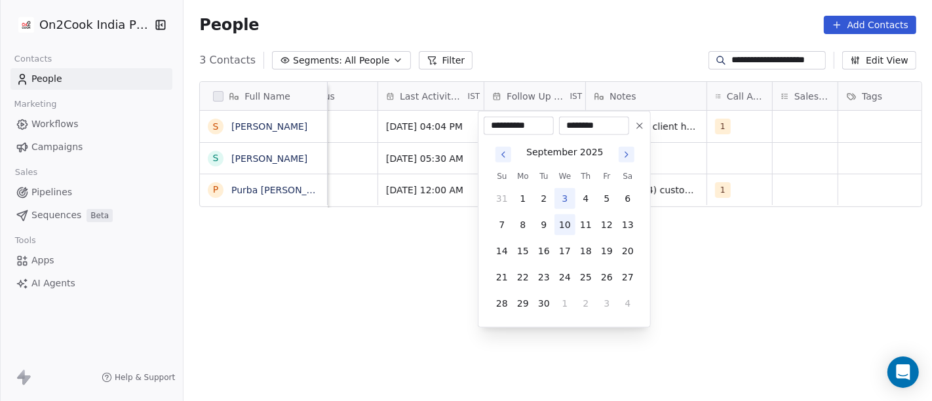
click at [570, 229] on button "10" at bounding box center [564, 224] width 21 height 21
type input "**********"
click at [747, 231] on html "**********" at bounding box center [466, 200] width 932 height 401
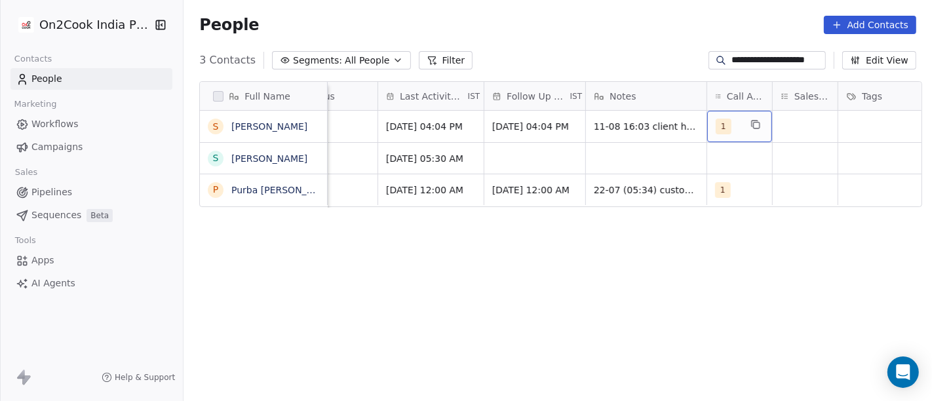
click at [717, 130] on span "1" at bounding box center [724, 127] width 16 height 16
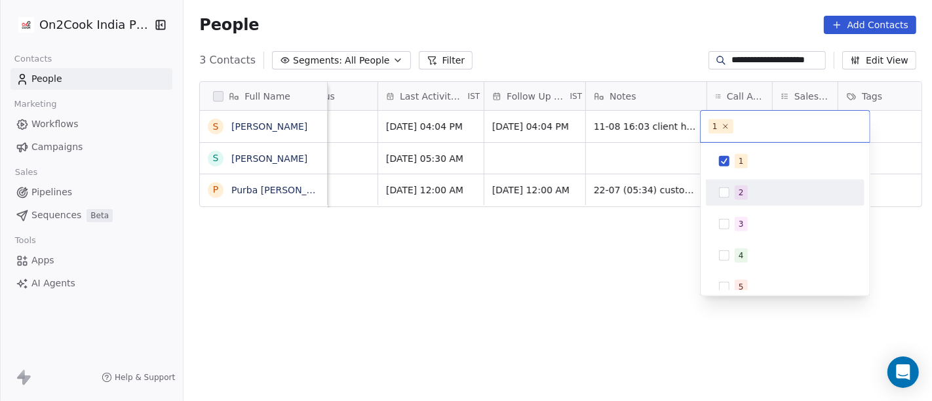
click at [733, 180] on div "2" at bounding box center [785, 193] width 159 height 26
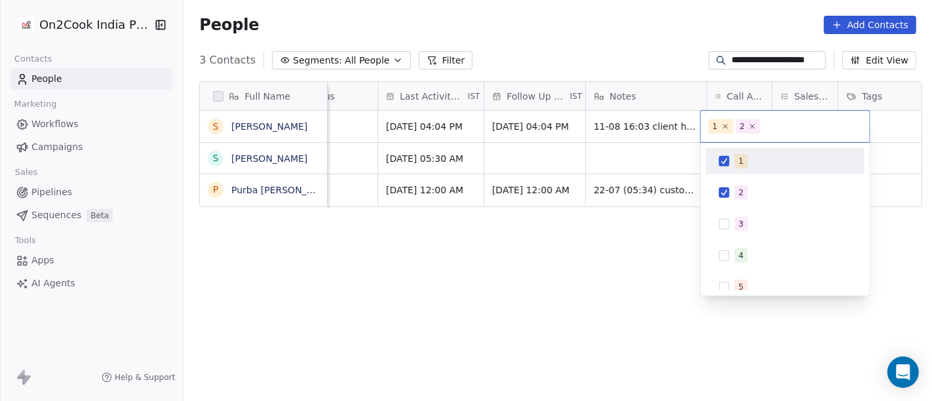
click at [721, 164] on button "Suggestions" at bounding box center [724, 161] width 10 height 10
click at [613, 241] on html "**********" at bounding box center [466, 200] width 932 height 401
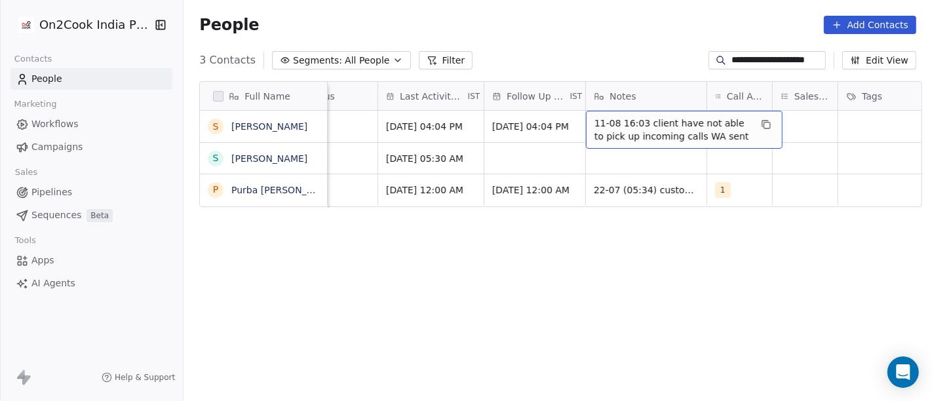
click at [653, 138] on span "11-08 16:03 client have not able to pick up incoming calls WA sent" at bounding box center [672, 130] width 156 height 26
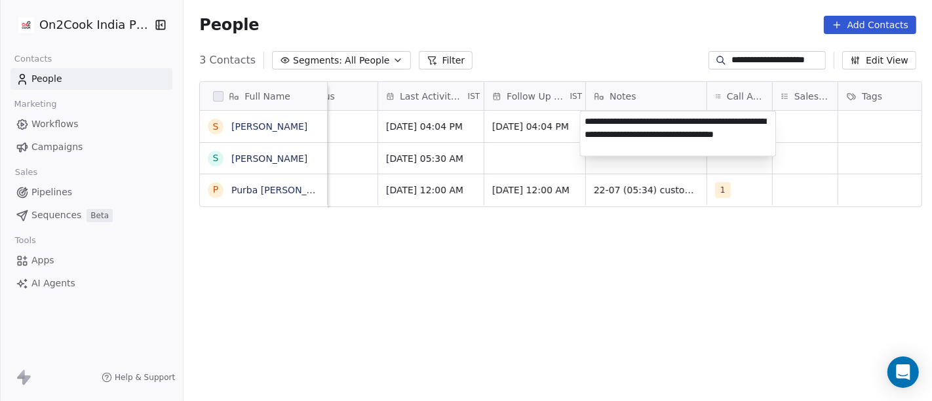
type textarea "**********"
click at [590, 286] on html "**********" at bounding box center [466, 200] width 932 height 401
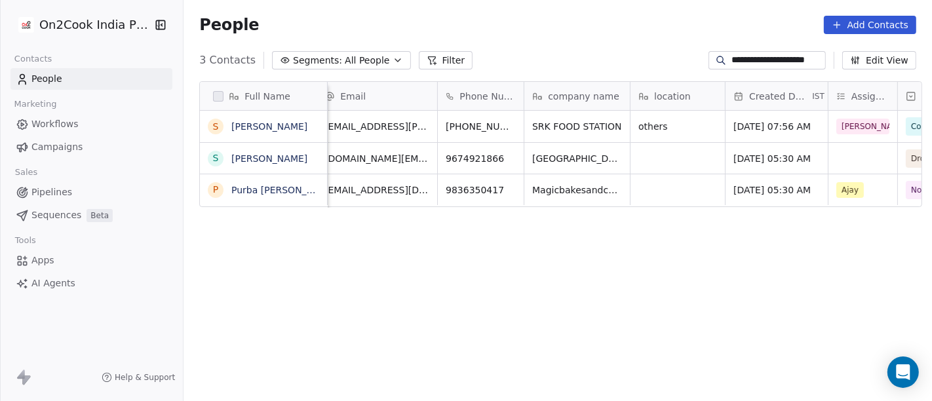
scroll to position [0, 0]
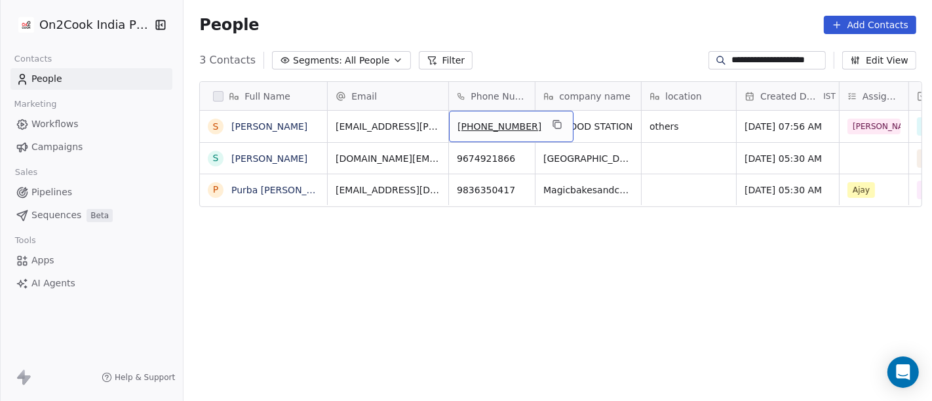
click at [486, 121] on span "[PHONE_NUMBER]" at bounding box center [499, 126] width 84 height 13
click at [486, 121] on input "**********" at bounding box center [497, 127] width 103 height 26
click at [466, 128] on input "**********" at bounding box center [497, 127] width 103 height 26
click at [715, 173] on html "**********" at bounding box center [466, 200] width 932 height 401
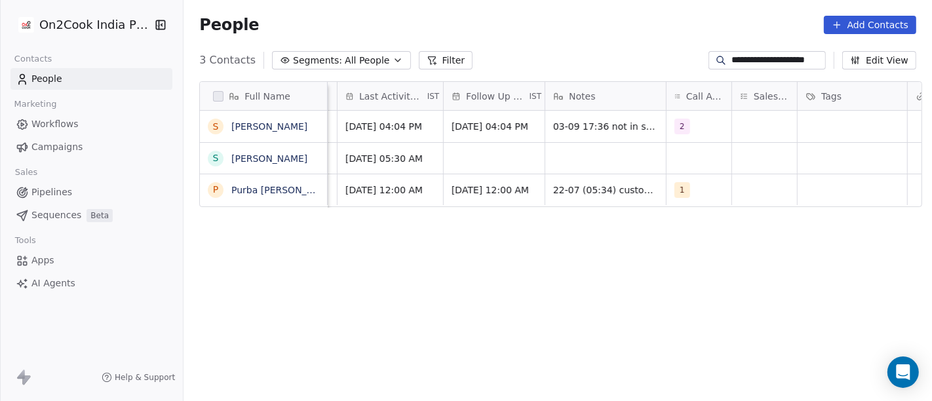
scroll to position [0, 694]
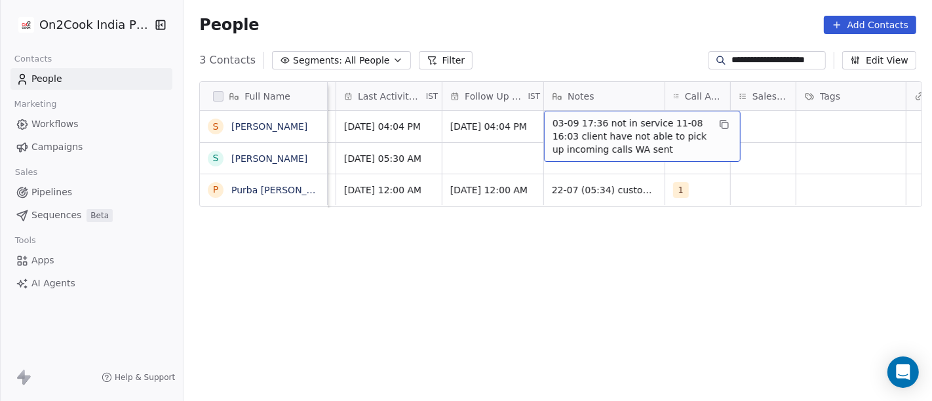
click at [603, 132] on span "03-09 17:36 not in service 11-08 16:03 client have not able to pick up incoming…" at bounding box center [630, 136] width 156 height 39
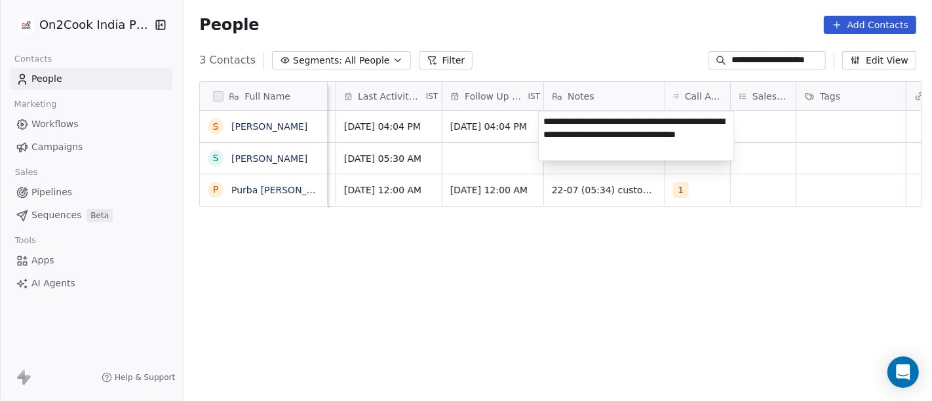
click at [648, 119] on textarea "**********" at bounding box center [636, 135] width 195 height 49
type textarea "**********"
click at [680, 287] on html "**********" at bounding box center [466, 200] width 932 height 401
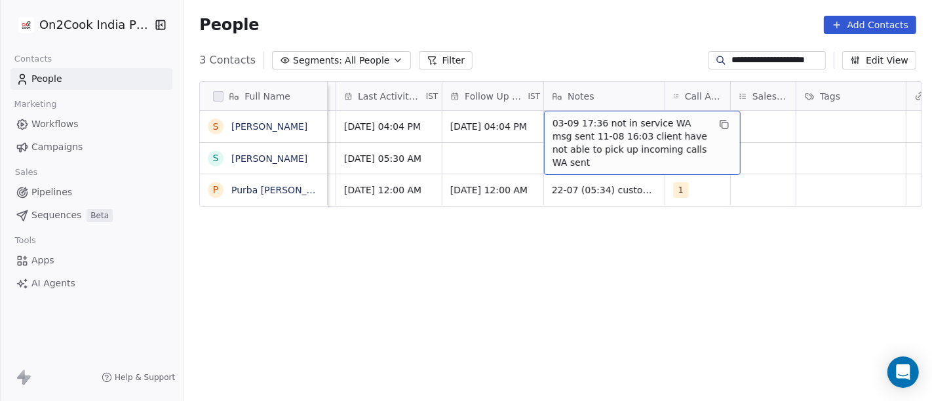
click at [580, 298] on div "Full Name S Srikumar Bhattacharyya S Shatarup Bhattacharyya P Purba Bhattachary…" at bounding box center [558, 247] width 748 height 353
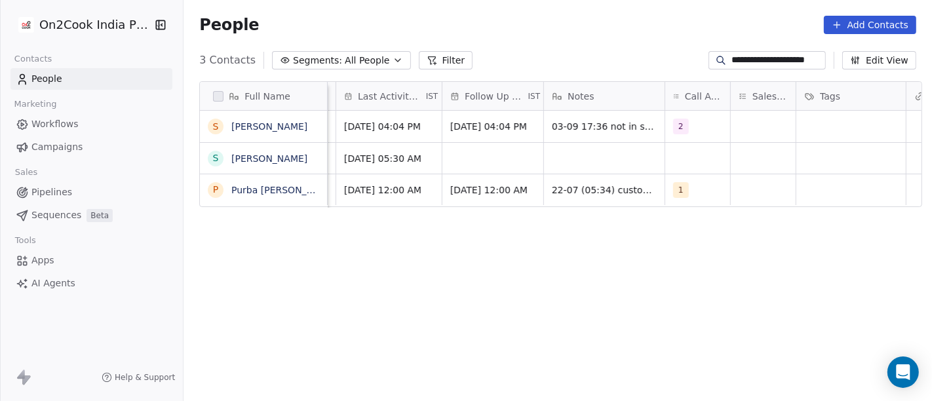
click at [770, 61] on input "**********" at bounding box center [777, 60] width 92 height 13
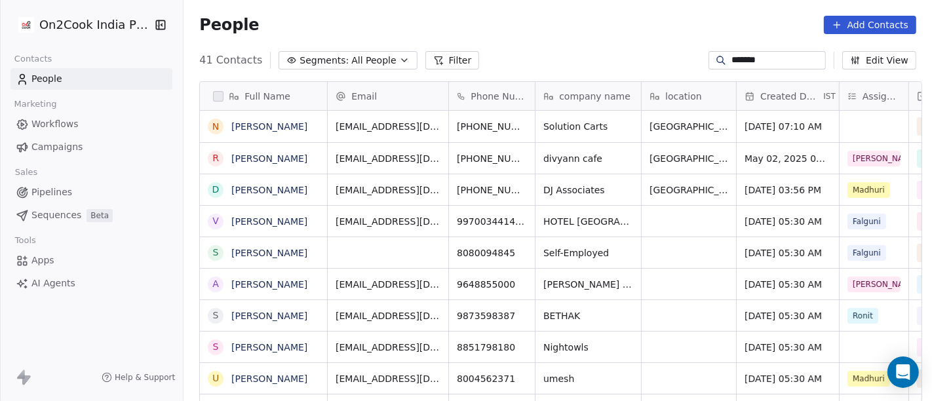
scroll to position [342, 743]
click at [762, 59] on input "*******" at bounding box center [777, 60] width 92 height 13
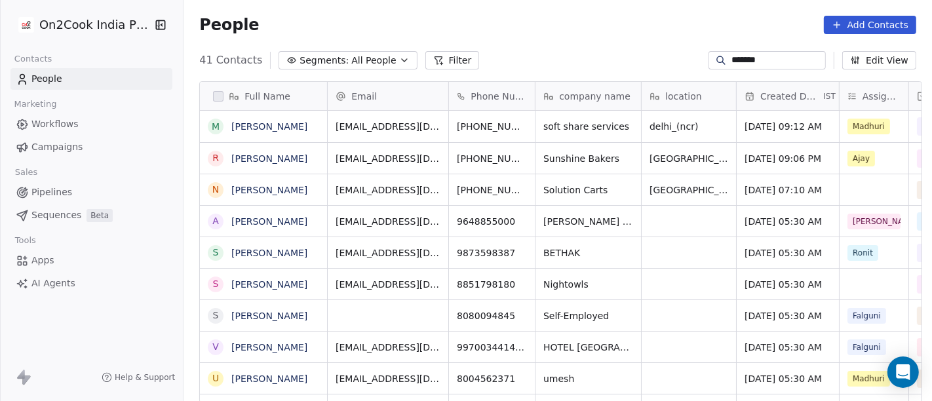
click at [762, 59] on input "*******" at bounding box center [777, 60] width 92 height 13
paste input "**********"
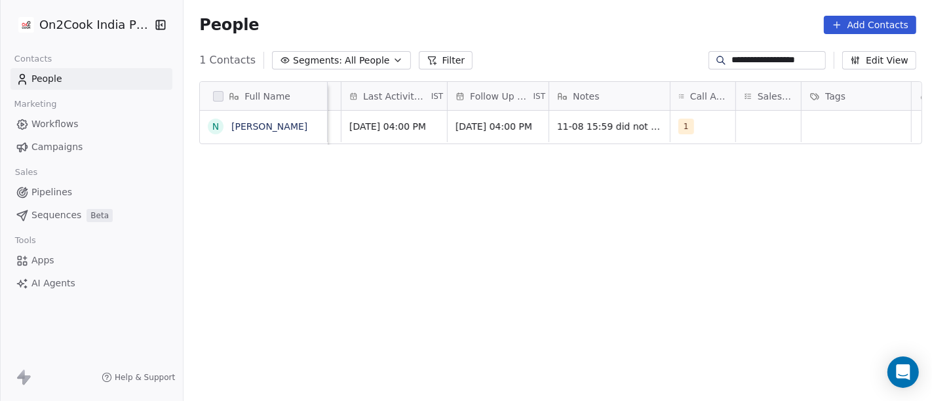
scroll to position [0, 700]
type input "**********"
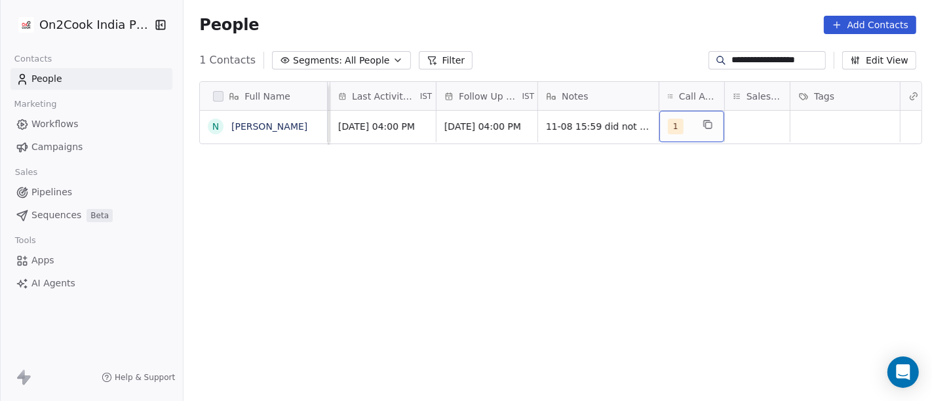
click at [672, 119] on span "1" at bounding box center [676, 127] width 16 height 16
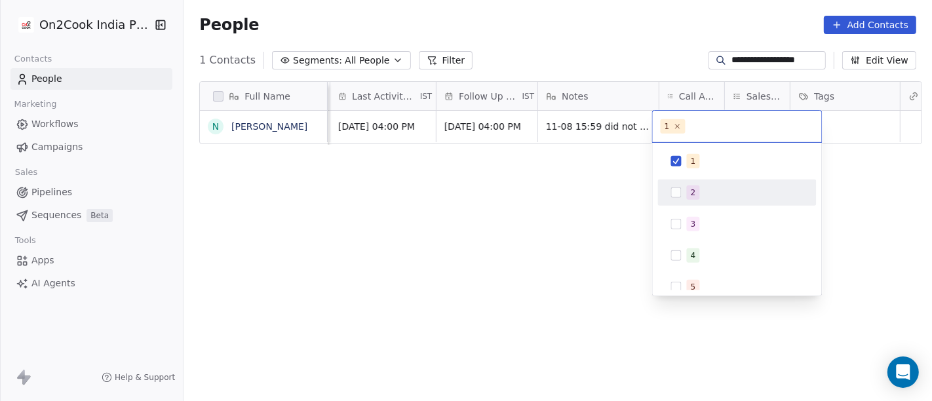
click at [702, 189] on div "2" at bounding box center [745, 192] width 117 height 14
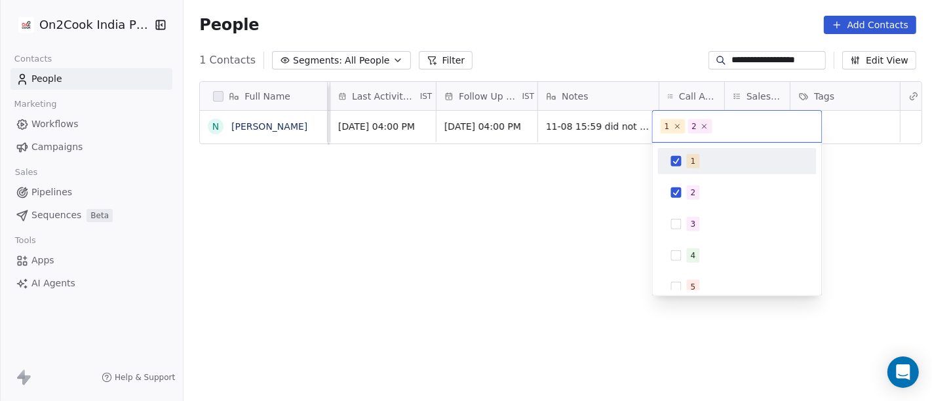
click at [697, 154] on div "1" at bounding box center [745, 161] width 117 height 14
click at [629, 184] on html "**********" at bounding box center [466, 200] width 932 height 401
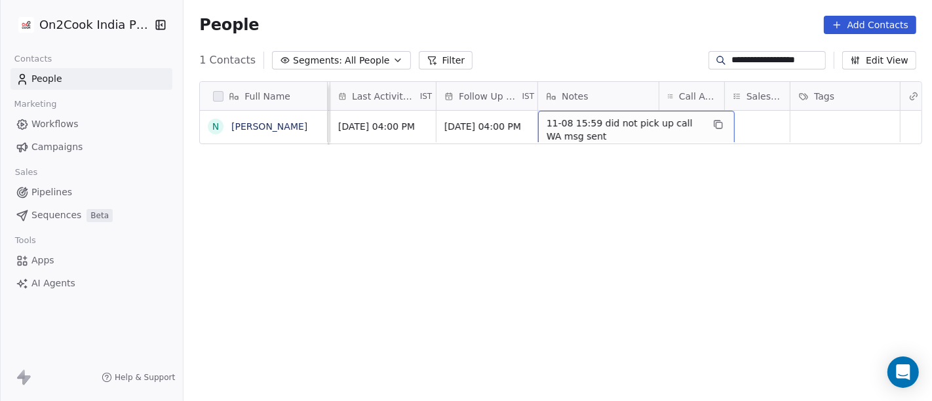
click at [573, 128] on span "11-08 15:59 did not pick up call WA msg sent" at bounding box center [625, 130] width 156 height 26
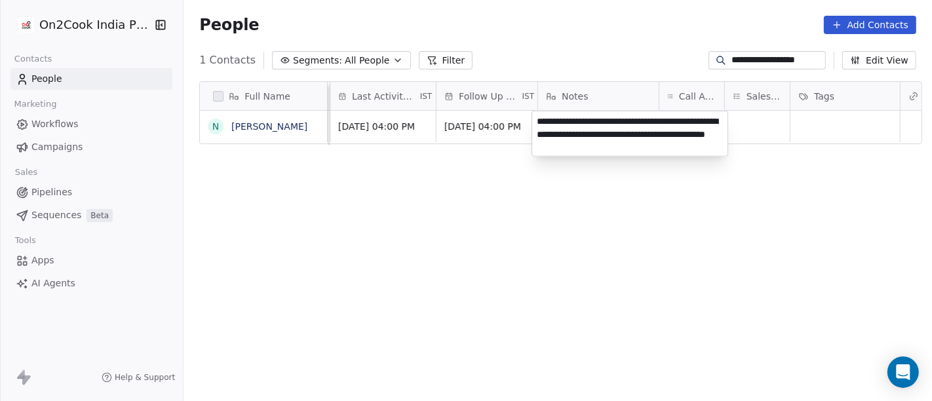
type textarea "**********"
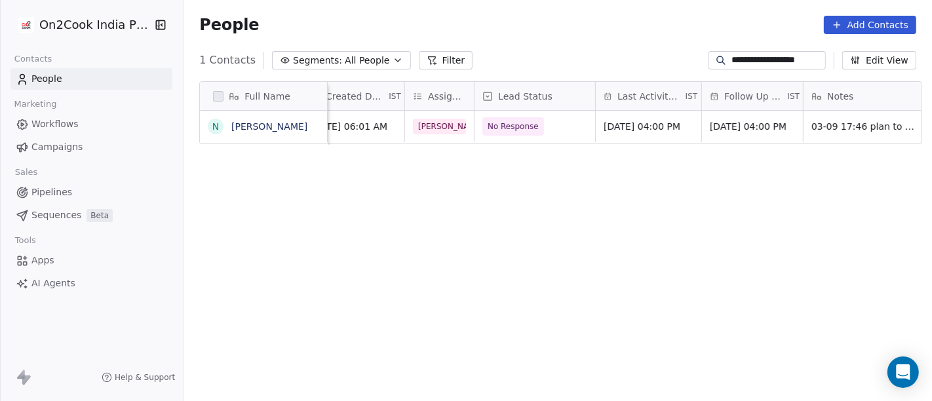
scroll to position [0, 434]
click at [509, 134] on span "No Response" at bounding box center [515, 126] width 62 height 18
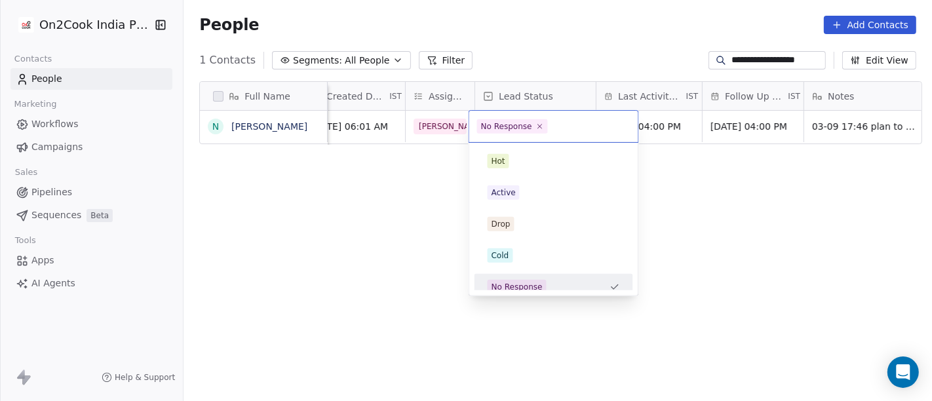
scroll to position [9, 0]
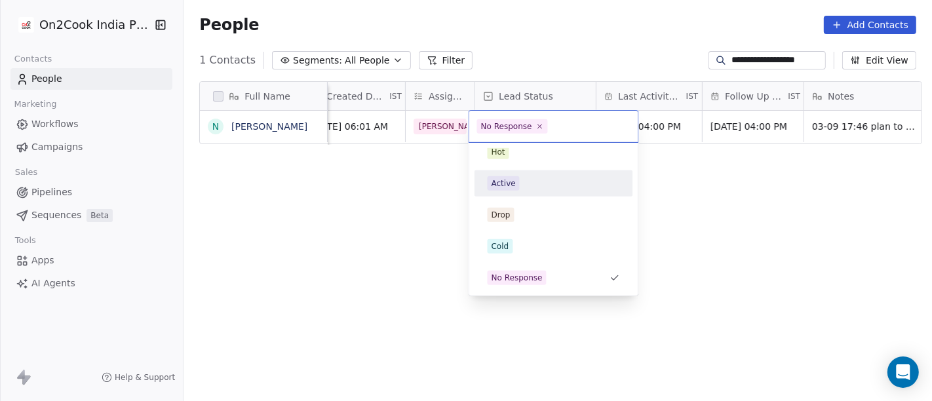
click at [513, 188] on div "Active" at bounding box center [504, 184] width 24 height 12
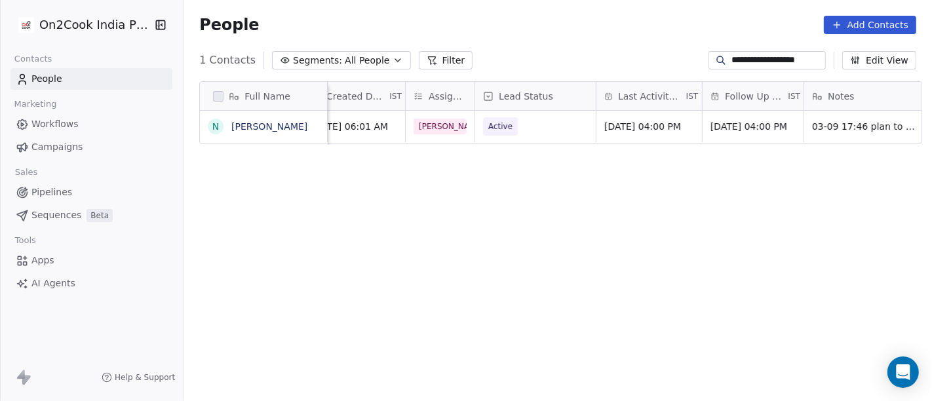
click at [702, 256] on div "Full Name N Nirbikalpa Moharana Phone Number company name location Created Date…" at bounding box center [558, 247] width 748 height 353
click at [758, 57] on input "**********" at bounding box center [777, 60] width 92 height 13
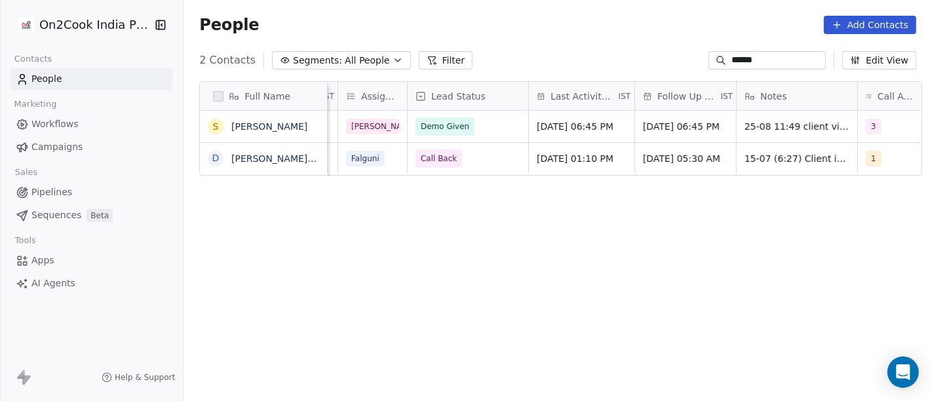
scroll to position [0, 502]
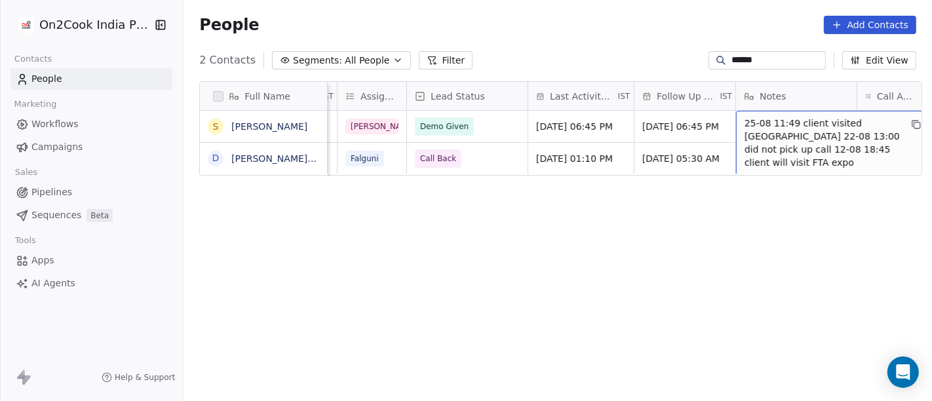
drag, startPoint x: 790, startPoint y: 254, endPoint x: 572, endPoint y: 186, distance: 228.0
click at [783, 256] on div "Full Name S Sudesh Goyal D Dinesh Ahuja / Sudesh Rewachandani Phone Number comp…" at bounding box center [558, 247] width 748 height 353
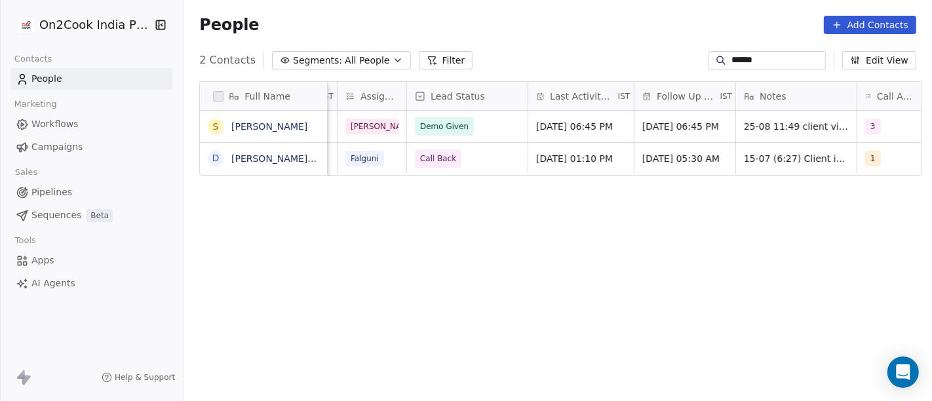
click at [731, 63] on input "******" at bounding box center [777, 60] width 92 height 13
paste input "**********"
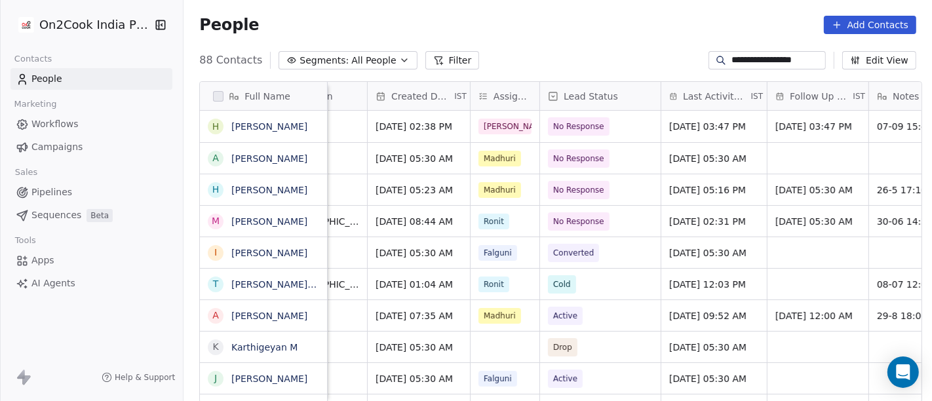
scroll to position [0, 378]
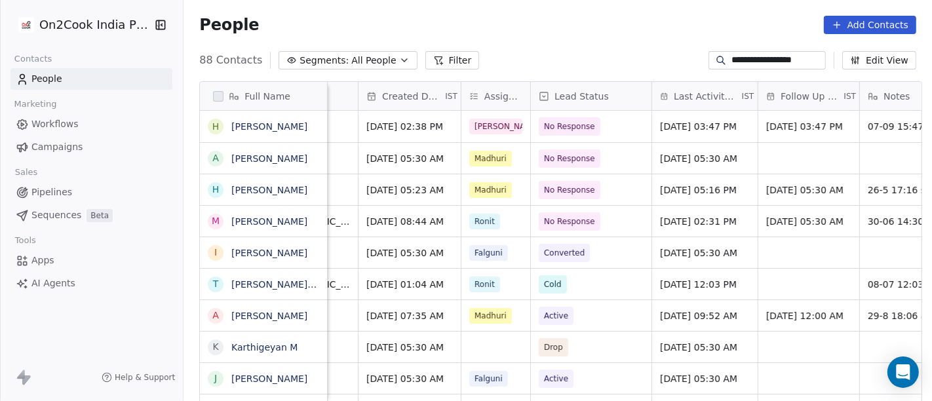
type input "**********"
click at [562, 119] on span "No Response" at bounding box center [570, 126] width 62 height 18
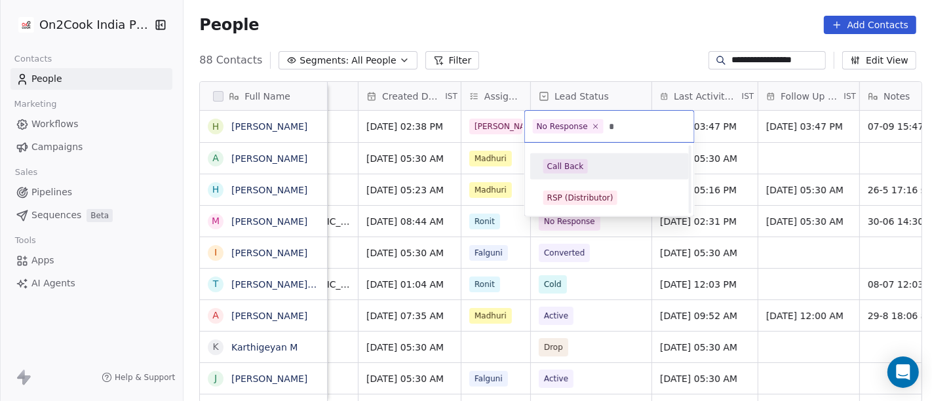
scroll to position [0, 0]
type input "*"
click at [581, 170] on span "Call Back" at bounding box center [565, 166] width 45 height 14
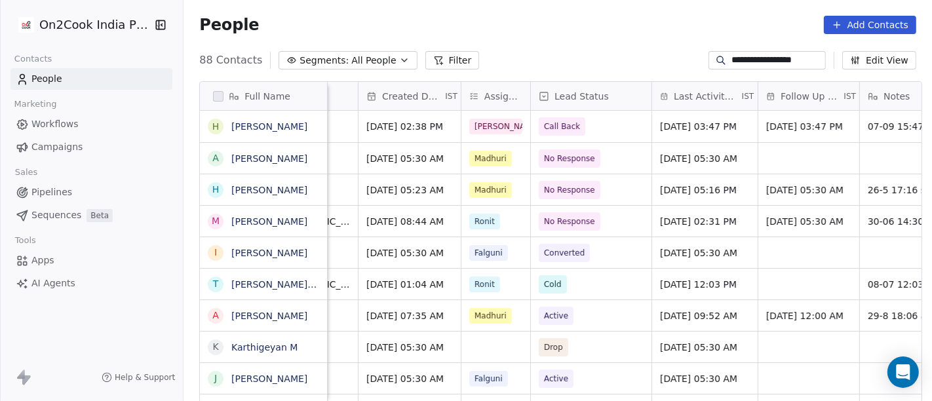
click at [617, 45] on div "People Add Contacts" at bounding box center [558, 25] width 748 height 50
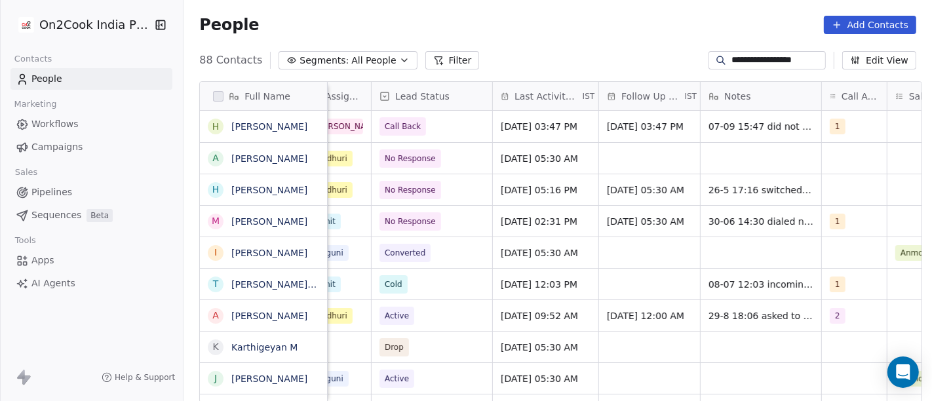
scroll to position [0, 537]
click at [552, 130] on span "Aug 07, 2025 03:47 PM" at bounding box center [540, 126] width 77 height 13
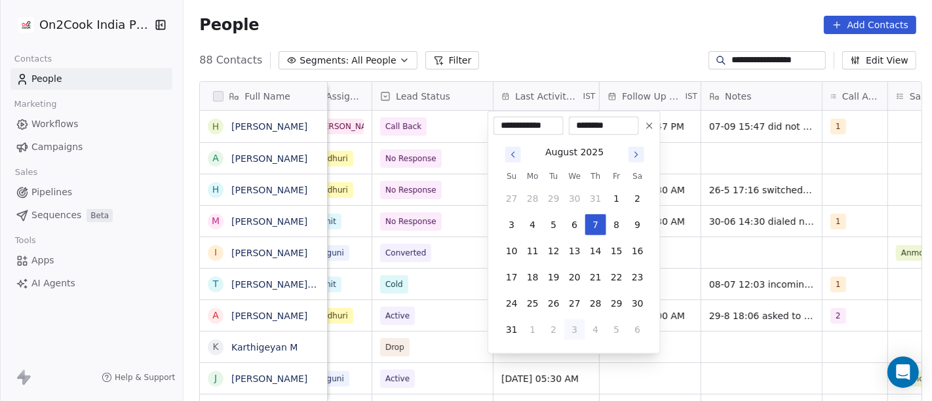
click at [571, 330] on button "3" at bounding box center [574, 329] width 21 height 21
type input "**********"
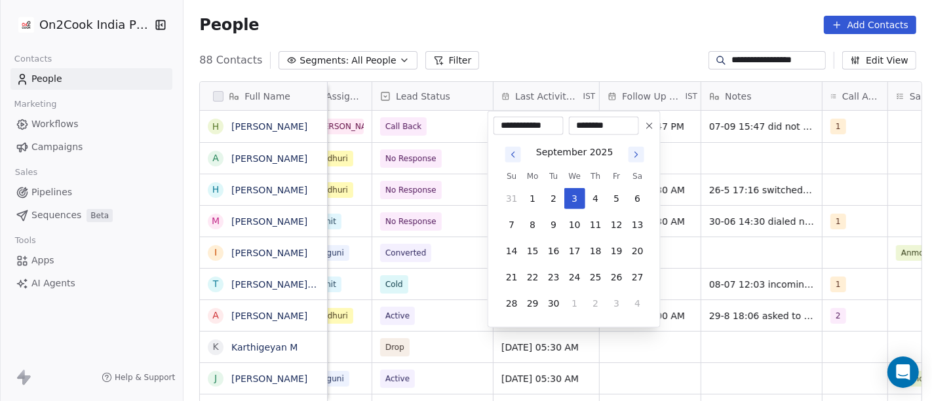
click at [603, 42] on html "**********" at bounding box center [466, 200] width 932 height 401
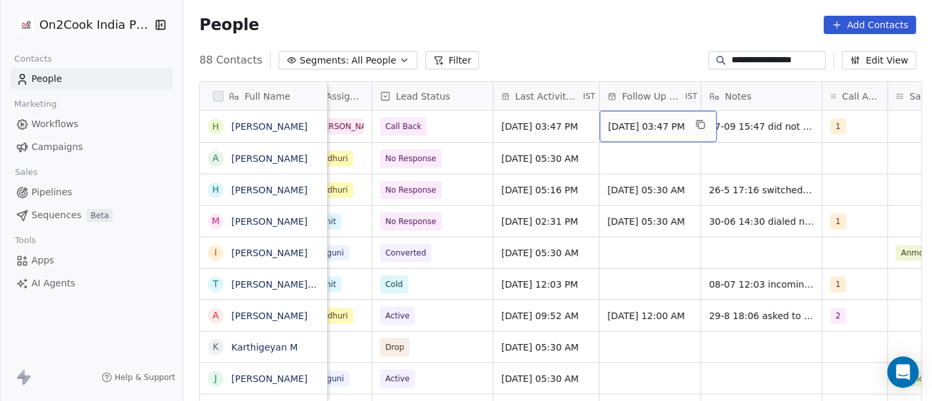
click at [619, 123] on span "14/08/2025 03:47 PM" at bounding box center [646, 126] width 77 height 13
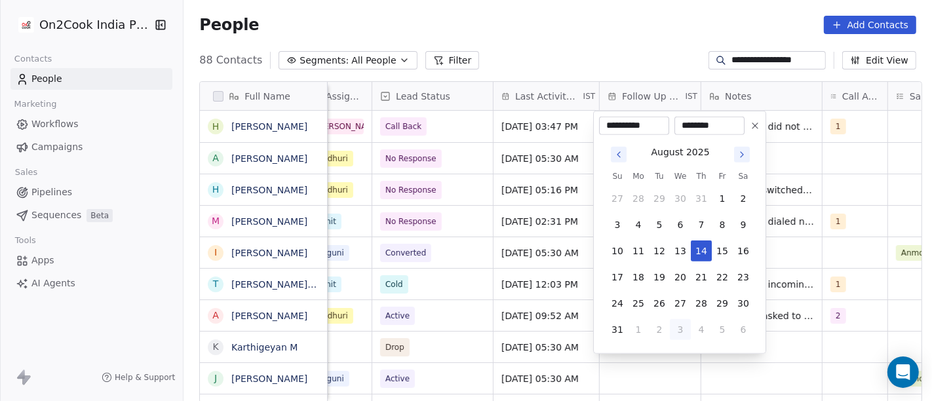
click at [740, 161] on button "Go to next month" at bounding box center [742, 155] width 16 height 16
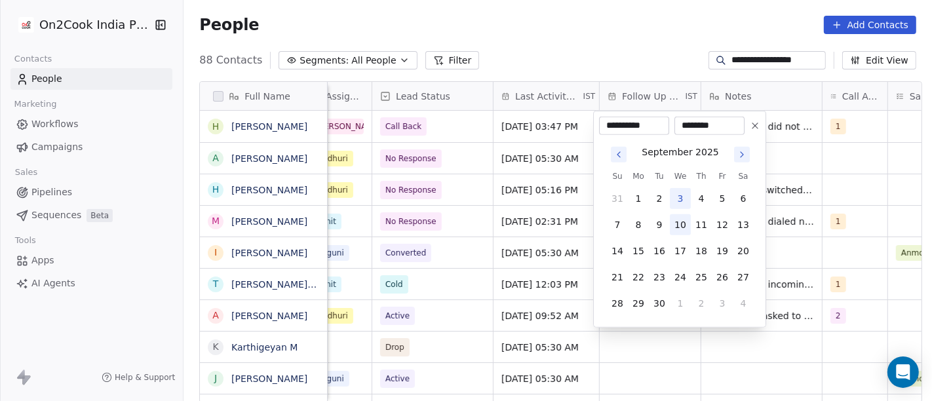
click at [680, 227] on button "10" at bounding box center [680, 224] width 21 height 21
type input "**********"
click at [625, 24] on html "**********" at bounding box center [466, 200] width 932 height 401
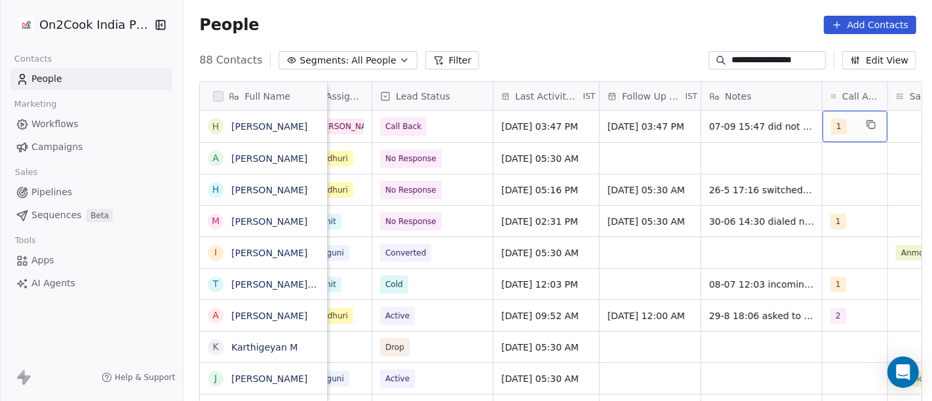
click at [831, 125] on span "1" at bounding box center [839, 127] width 16 height 16
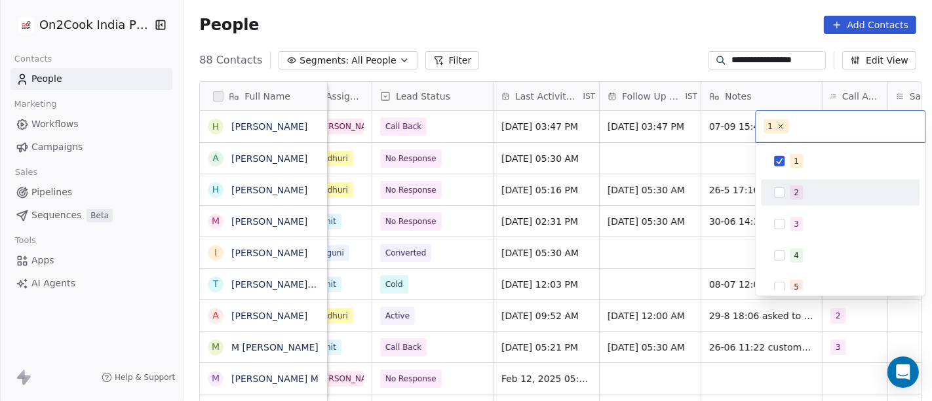
click at [834, 191] on div "2" at bounding box center [848, 192] width 117 height 14
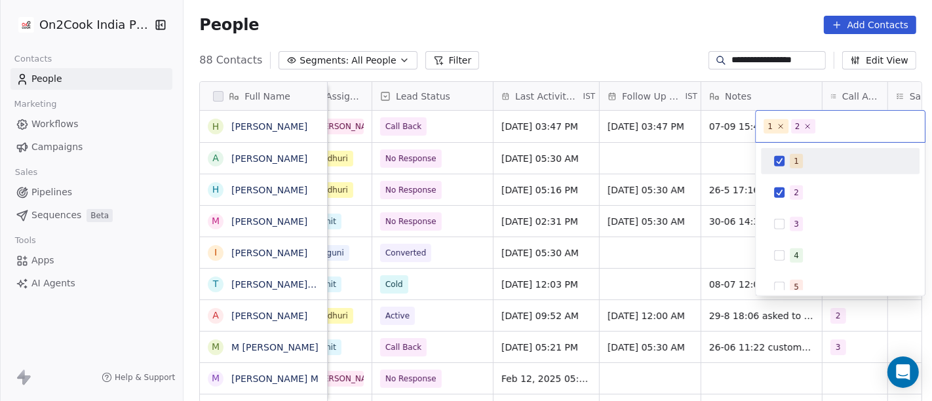
click at [805, 164] on div "1" at bounding box center [848, 161] width 117 height 14
click at [693, 48] on html "**********" at bounding box center [466, 200] width 932 height 401
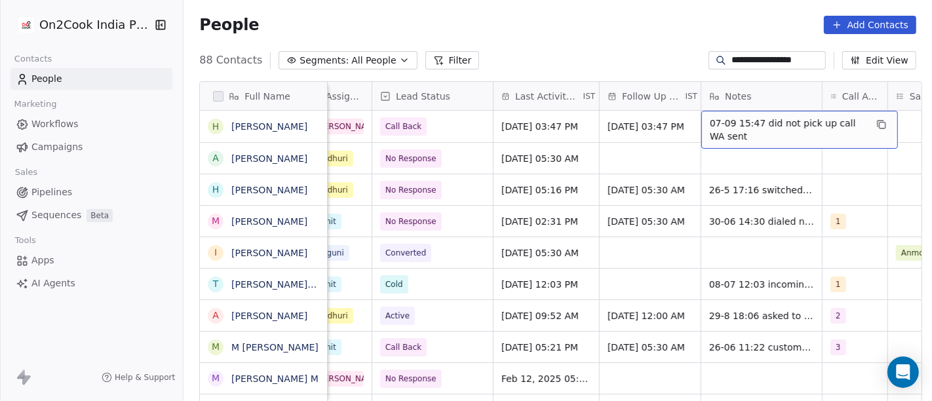
click at [724, 125] on span "07-09 15:47 did not pick up call WA sent" at bounding box center [788, 130] width 156 height 26
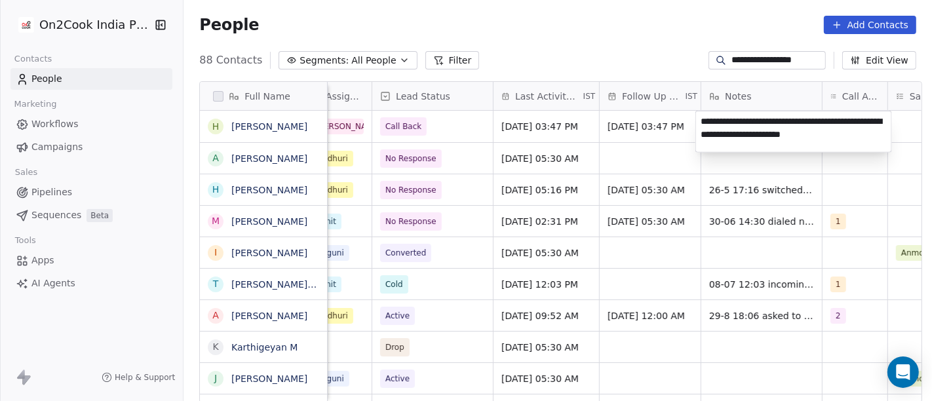
type textarea "**********"
click at [638, 58] on html "**********" at bounding box center [466, 200] width 932 height 401
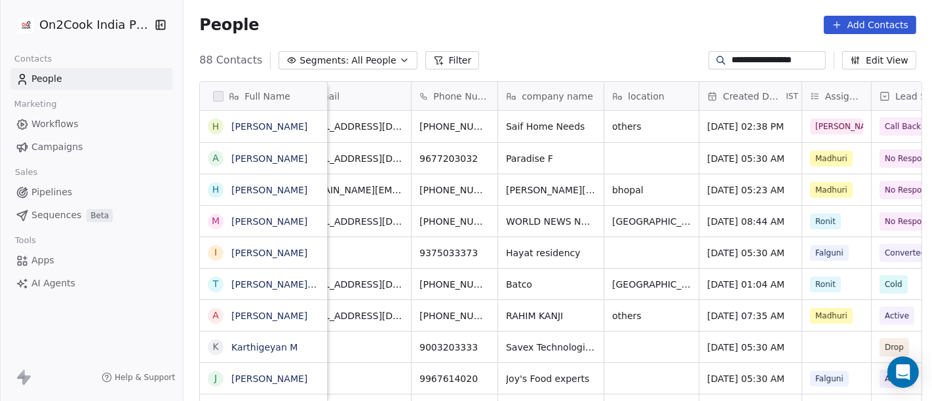
scroll to position [0, 0]
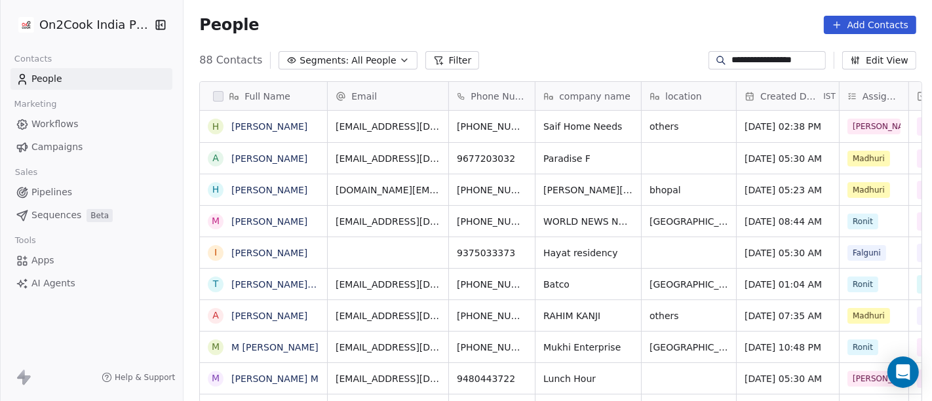
click at [731, 54] on input "**********" at bounding box center [777, 60] width 92 height 13
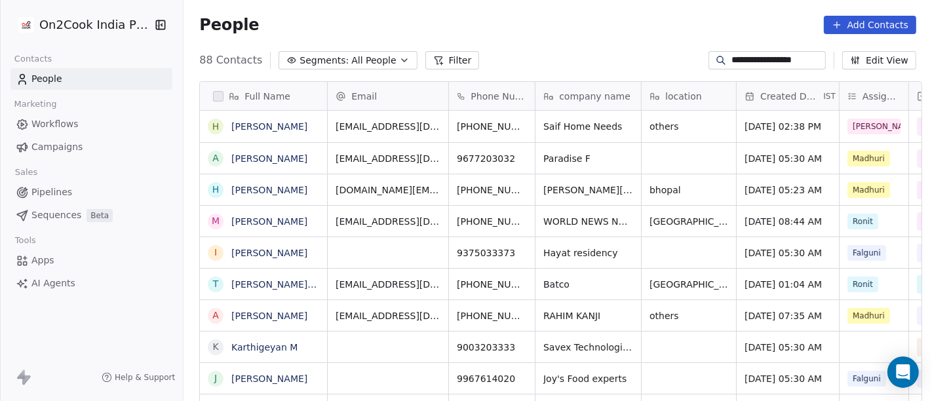
paste input
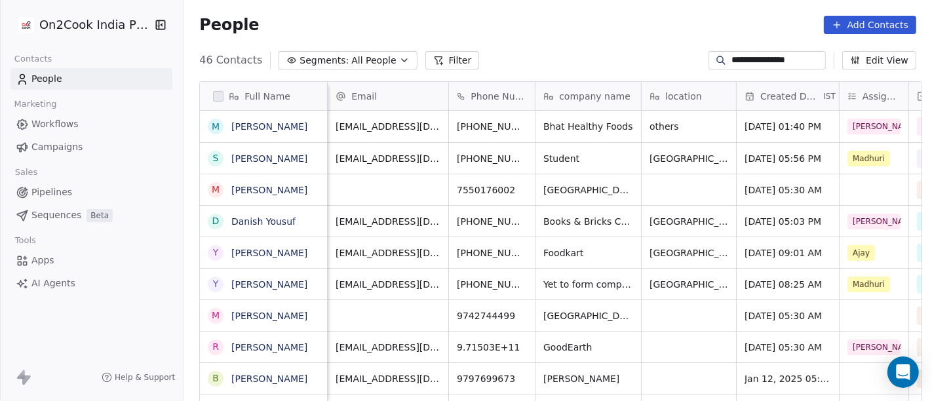
scroll to position [0, 284]
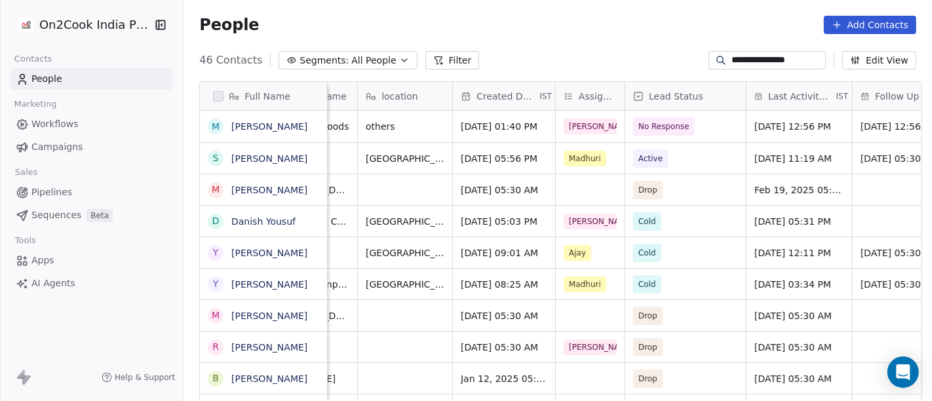
type input "**********"
click at [688, 131] on span "No Response" at bounding box center [674, 126] width 80 height 18
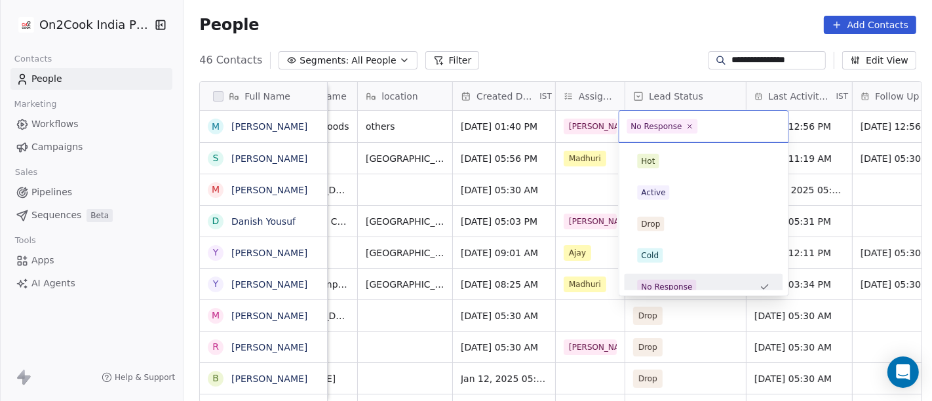
scroll to position [9, 0]
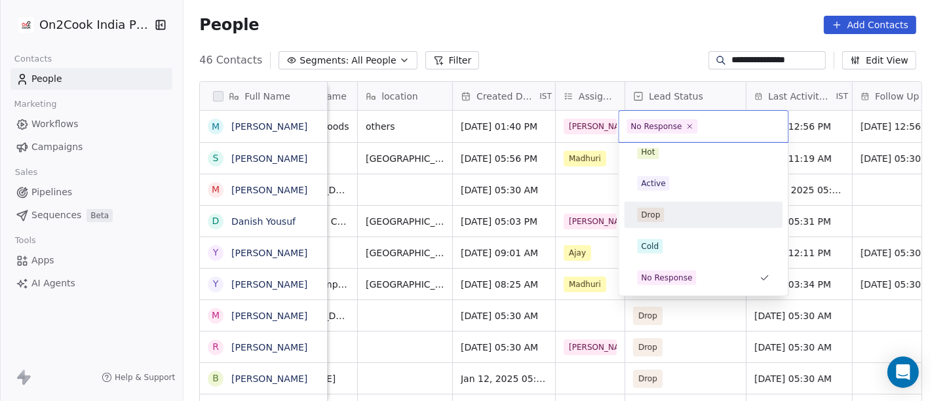
click at [659, 244] on span "Cold" at bounding box center [650, 246] width 26 height 14
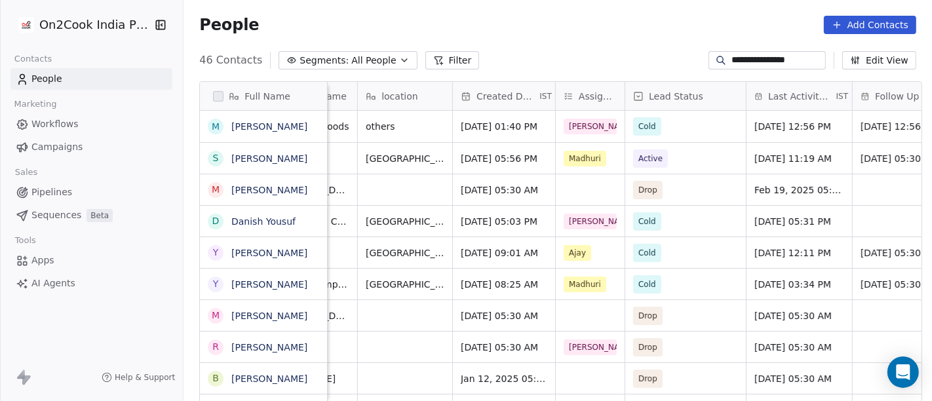
click at [623, 13] on div "People Add Contacts" at bounding box center [558, 25] width 748 height 50
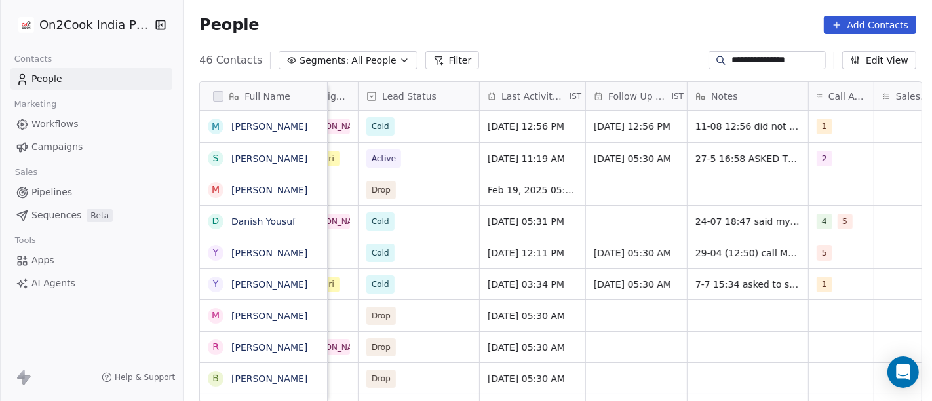
scroll to position [0, 553]
click at [806, 119] on div "1" at bounding box center [838, 126] width 65 height 31
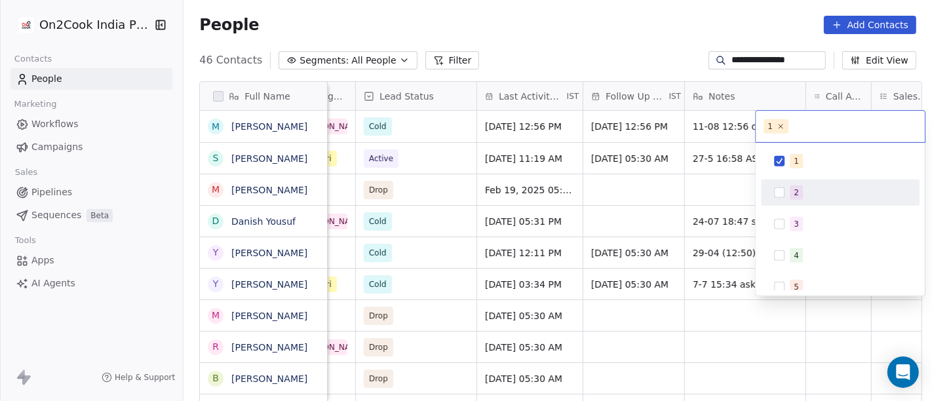
click at [820, 194] on div "2" at bounding box center [848, 192] width 117 height 14
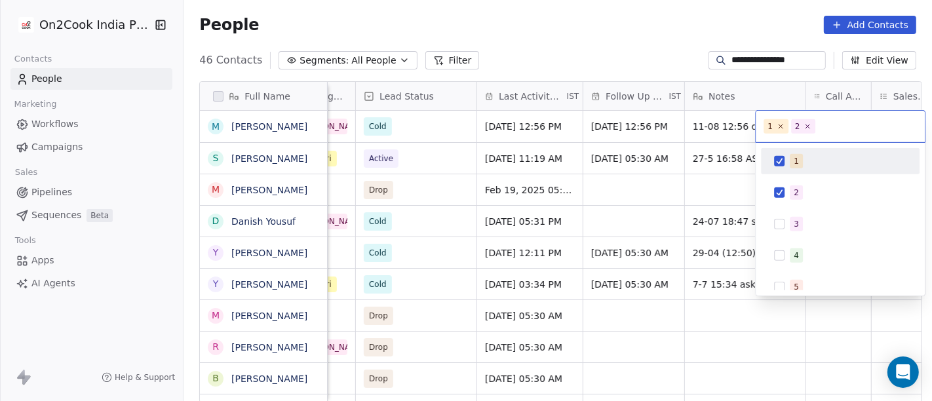
click at [798, 163] on span "1" at bounding box center [796, 161] width 13 height 14
click at [647, 42] on html "**********" at bounding box center [466, 200] width 932 height 401
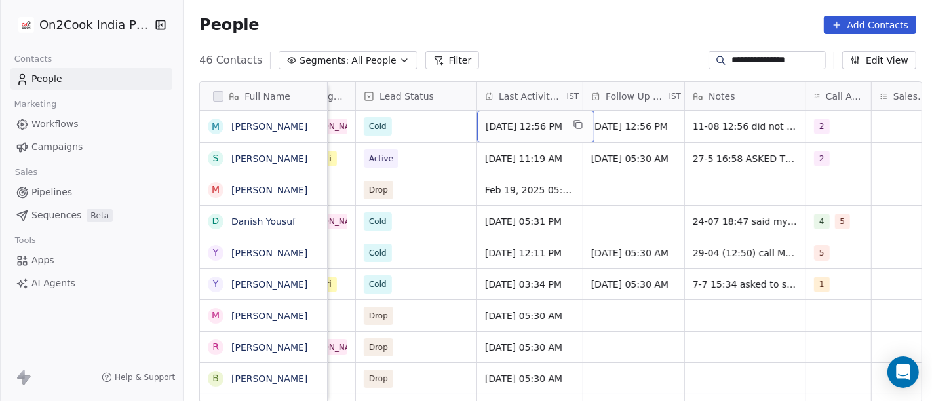
click at [522, 128] on span "Aug 11, 2025 12:56 PM" at bounding box center [524, 126] width 77 height 13
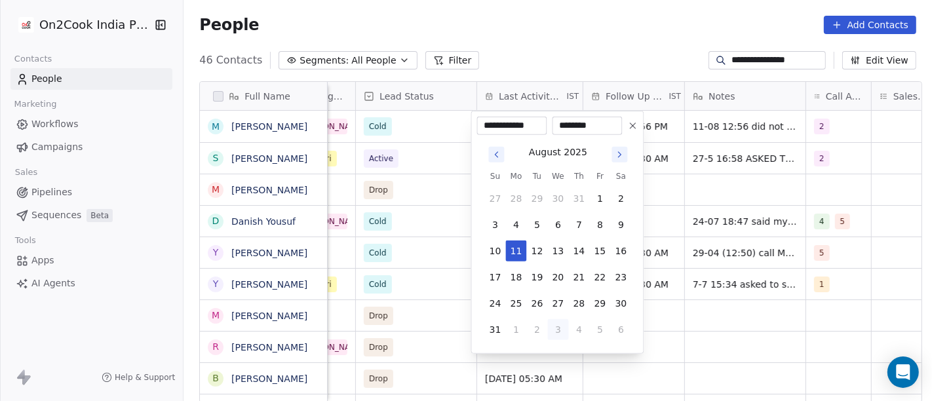
click at [552, 332] on button "3" at bounding box center [558, 329] width 21 height 21
type input "**********"
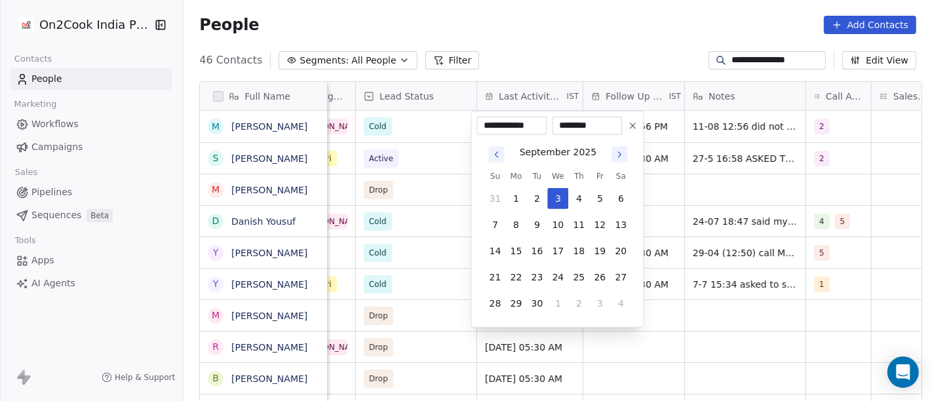
click at [604, 18] on html "**********" at bounding box center [466, 200] width 932 height 401
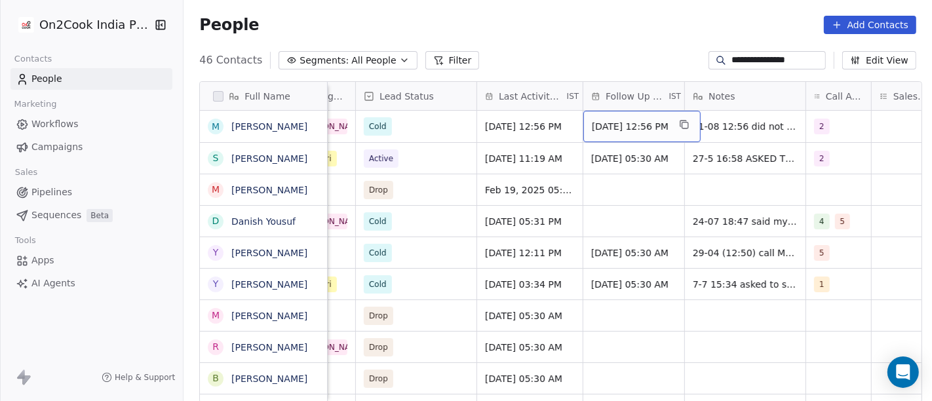
click at [623, 118] on div "18/08/2025 12:56 PM" at bounding box center [641, 126] width 117 height 31
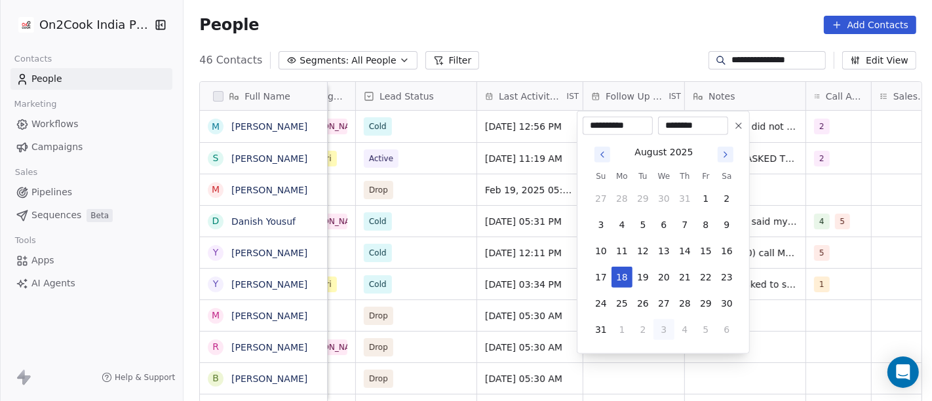
click at [737, 123] on icon at bounding box center [738, 126] width 10 height 10
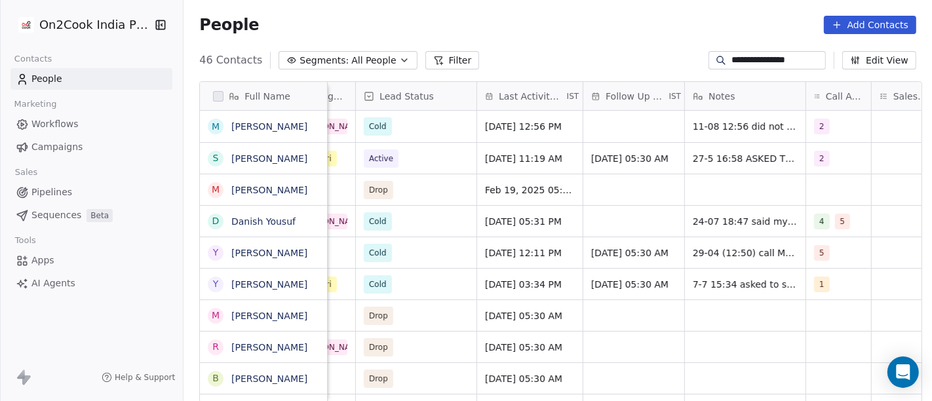
click at [583, 31] on div "People Add Contacts" at bounding box center [557, 25] width 717 height 18
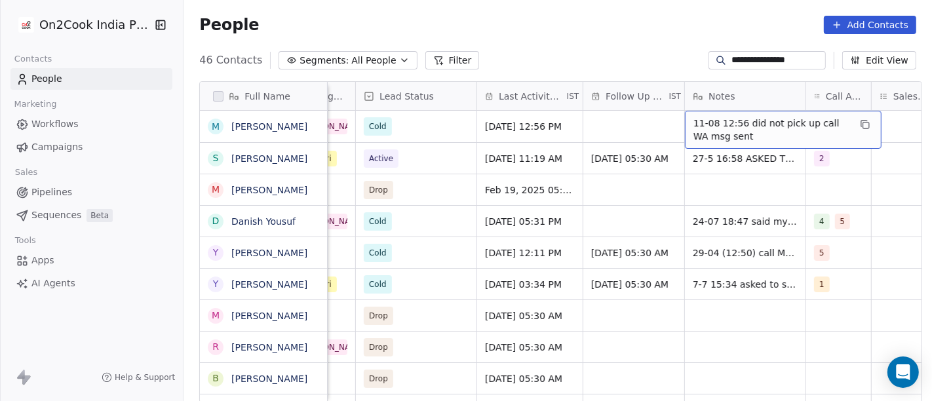
click at [732, 124] on span "11-08 12:56 did not pick up call WA msg sent" at bounding box center [771, 130] width 156 height 26
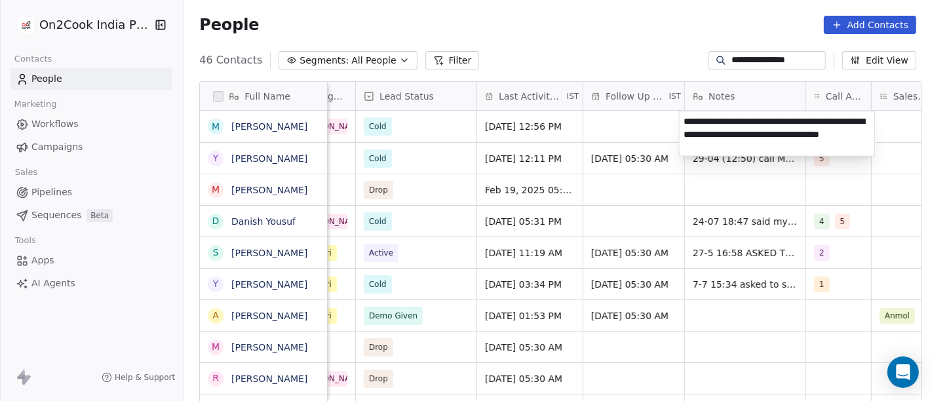
type textarea "**********"
click at [613, 111] on html "**********" at bounding box center [466, 200] width 932 height 401
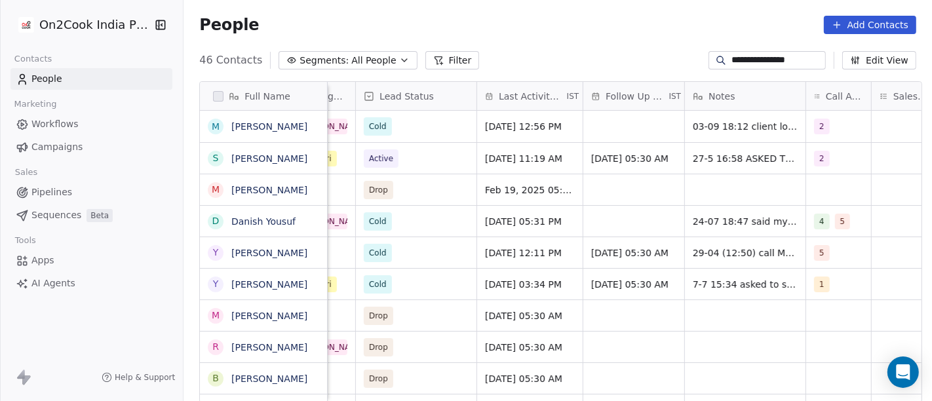
click at [554, 24] on div "People Add Contacts" at bounding box center [557, 25] width 717 height 18
click at [757, 60] on input "**********" at bounding box center [777, 60] width 92 height 13
paste input
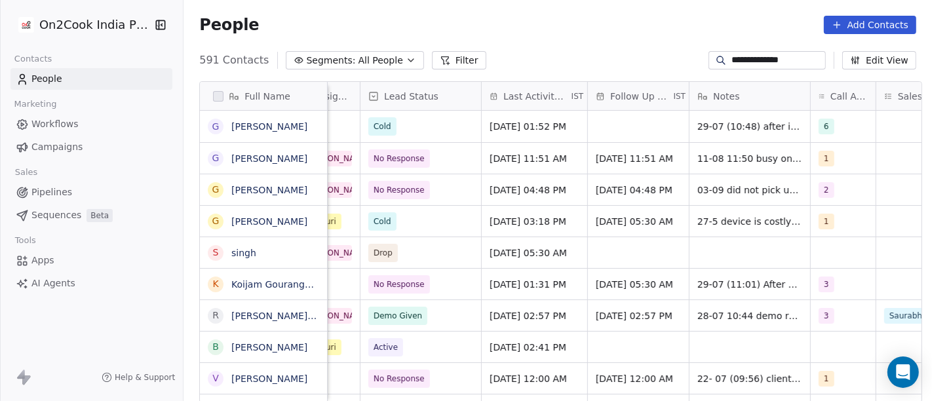
scroll to position [0, 549]
type input "**********"
click at [414, 154] on span "No Response" at bounding box center [399, 158] width 51 height 13
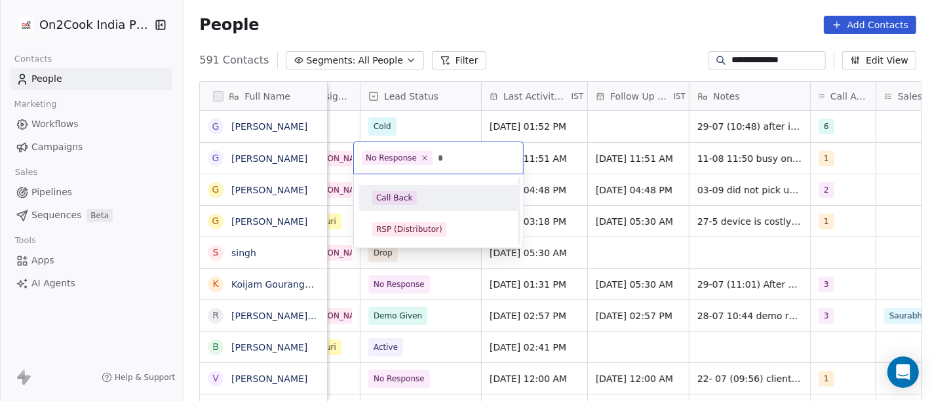
scroll to position [0, 0]
type input "*"
click at [420, 197] on div "Call Back" at bounding box center [438, 198] width 132 height 14
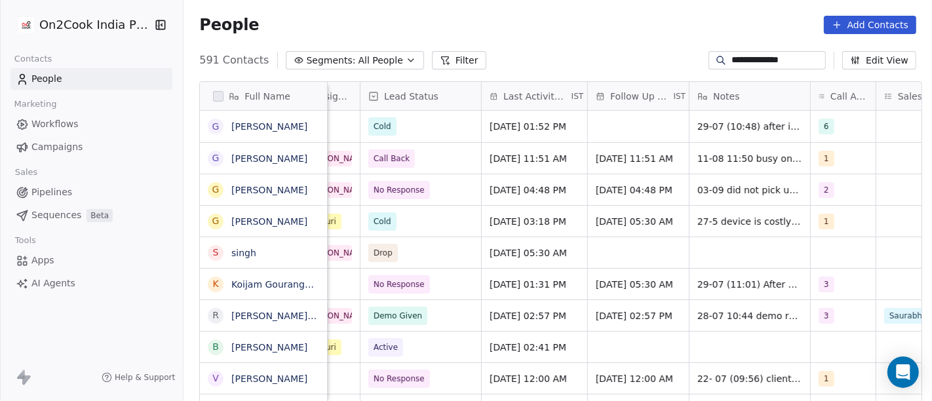
click at [551, 23] on div "People Add Contacts" at bounding box center [557, 25] width 717 height 18
click at [841, 158] on div "1" at bounding box center [843, 158] width 65 height 31
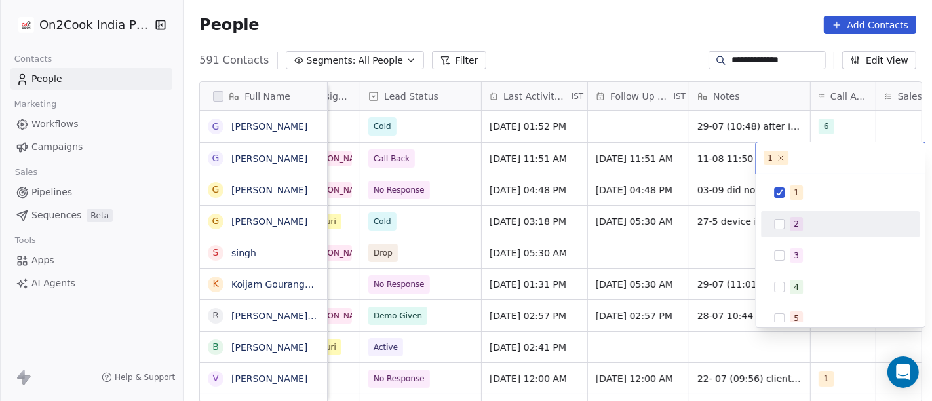
click at [834, 222] on div "2" at bounding box center [848, 224] width 117 height 14
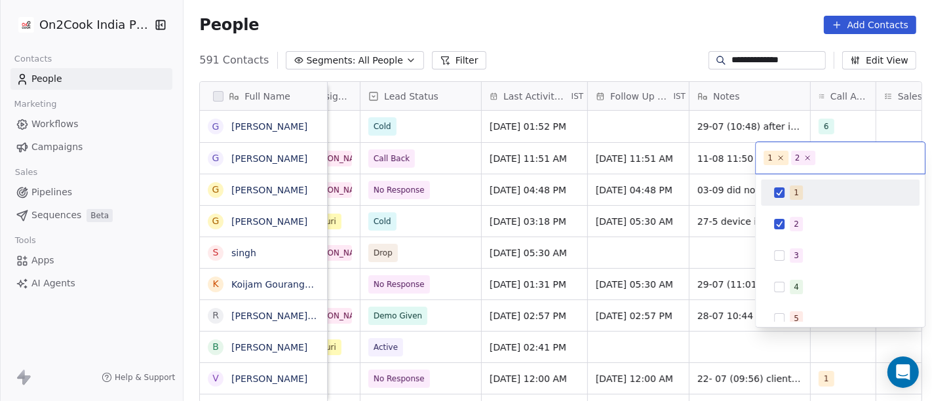
click at [792, 184] on div "1" at bounding box center [840, 192] width 148 height 21
click at [687, 46] on html "**********" at bounding box center [466, 200] width 932 height 401
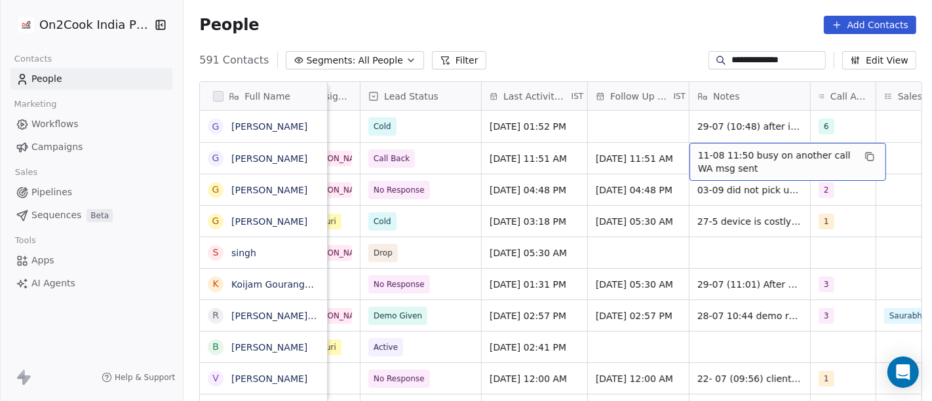
click at [723, 153] on span "11-08 11:50 busy on another call WA msg sent" at bounding box center [776, 162] width 156 height 26
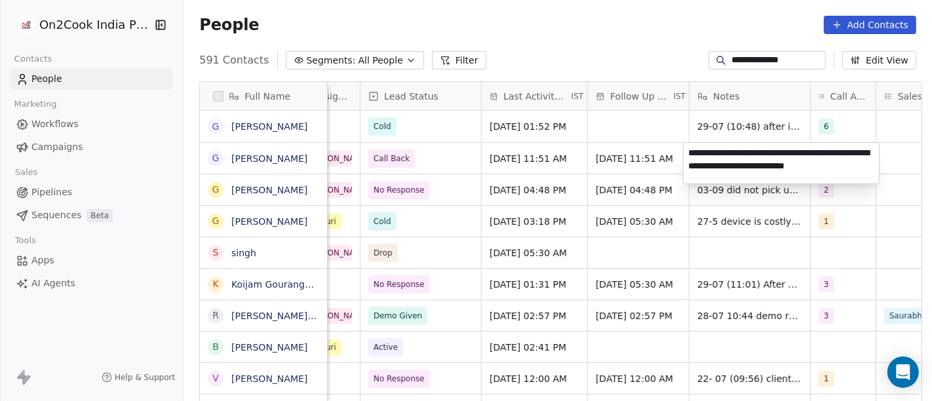
type textarea "**********"
click at [601, 31] on html "**********" at bounding box center [466, 200] width 932 height 401
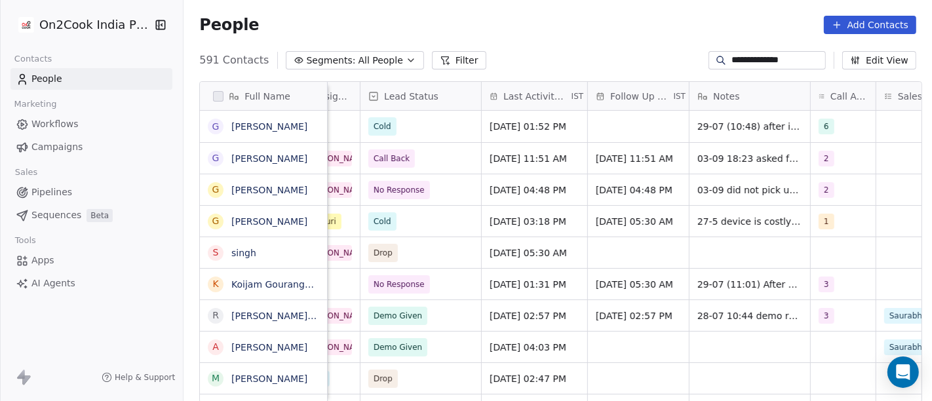
click at [600, 60] on div "**********" at bounding box center [558, 60] width 748 height 21
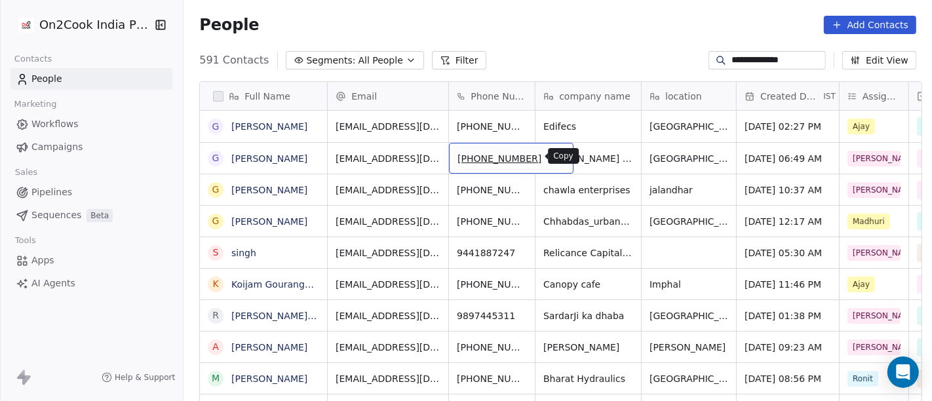
click at [555, 155] on icon "grid" at bounding box center [558, 158] width 6 height 6
click at [734, 65] on input "**********" at bounding box center [777, 60] width 92 height 13
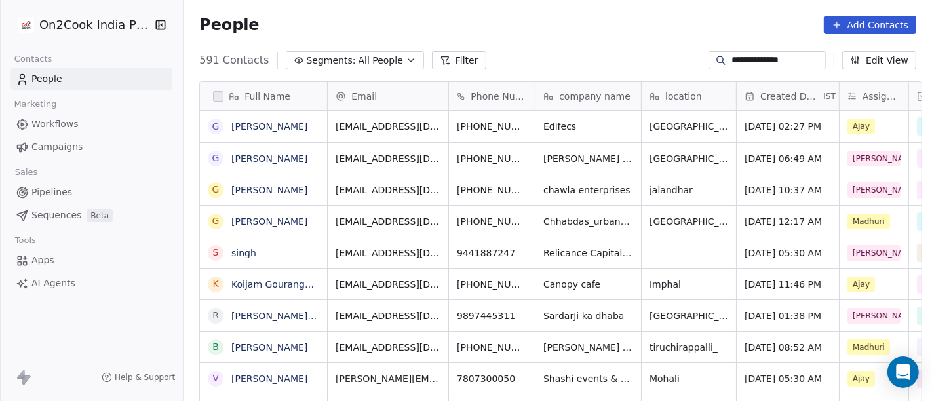
paste input
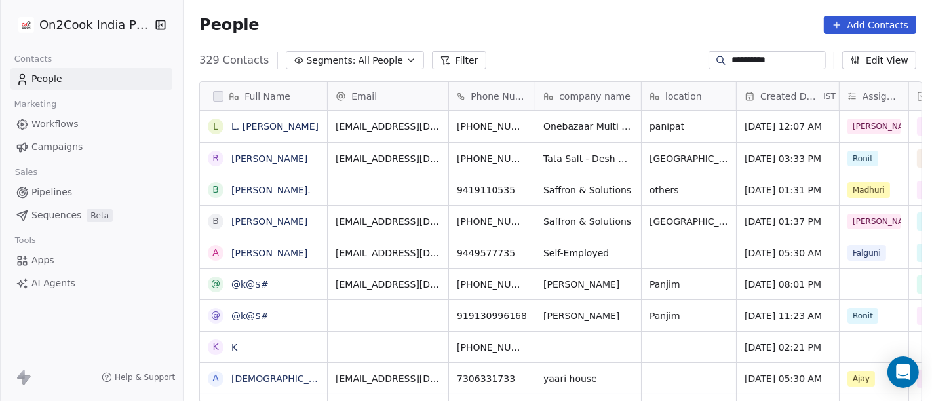
type input "**********"
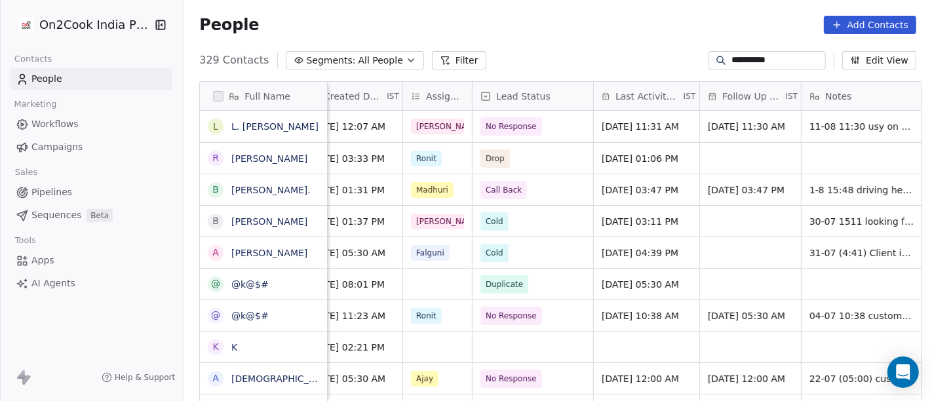
scroll to position [0, 699]
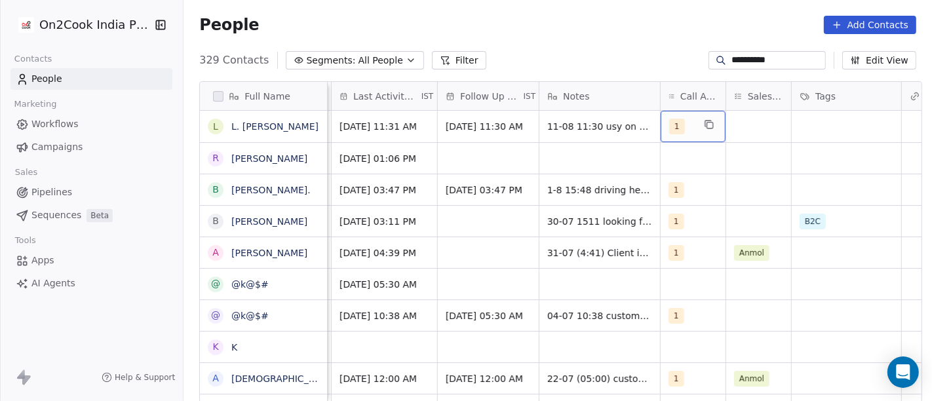
click at [672, 128] on span "1" at bounding box center [677, 127] width 16 height 16
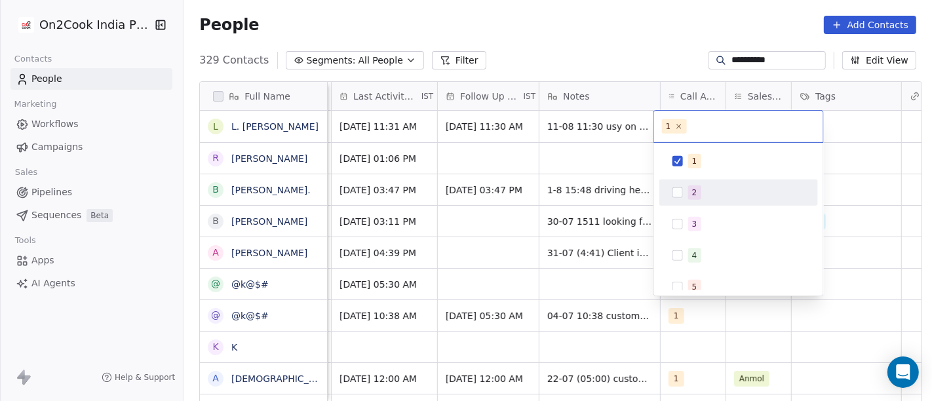
click at [674, 182] on div "2" at bounding box center [739, 192] width 148 height 21
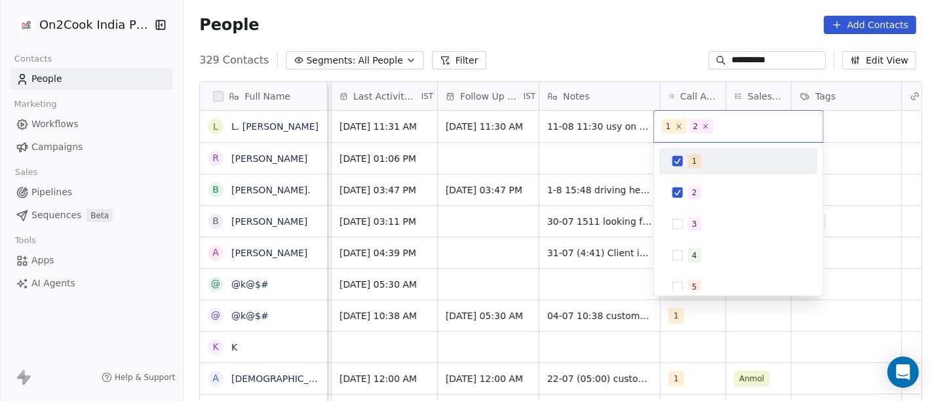
click at [677, 156] on button "Suggestions" at bounding box center [677, 161] width 10 height 10
click at [644, 30] on html "**********" at bounding box center [466, 200] width 932 height 401
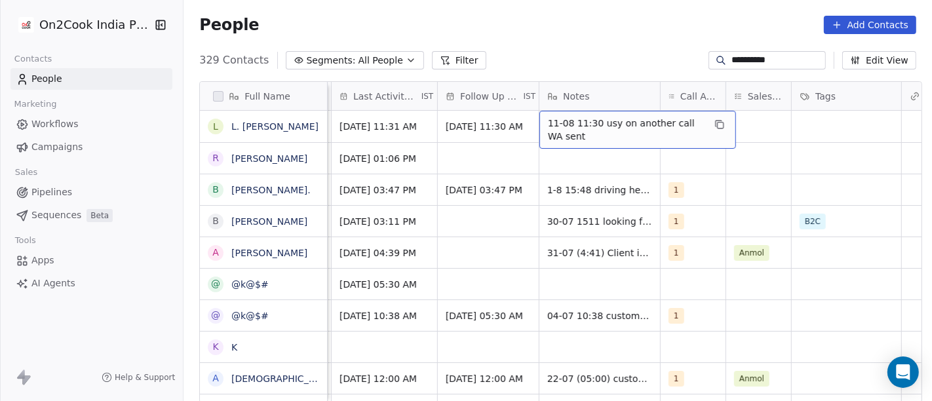
click at [571, 139] on span "11-08 11:30 usy on another call WA sent" at bounding box center [626, 130] width 156 height 26
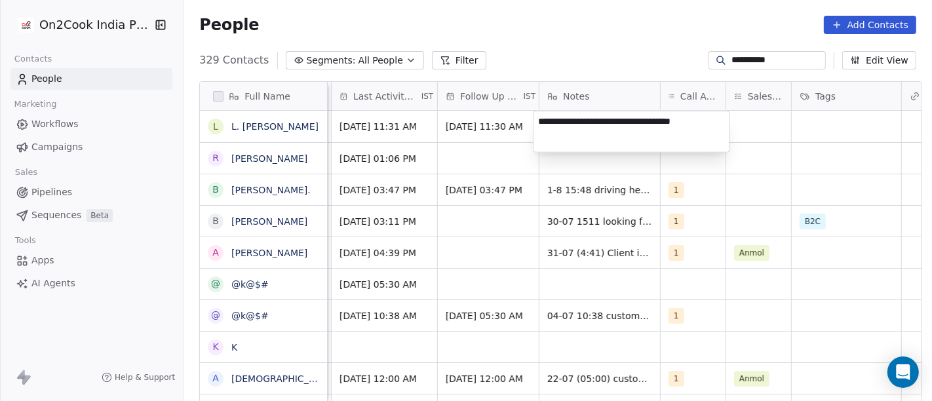
click at [592, 123] on textarea "**********" at bounding box center [630, 131] width 195 height 41
type textarea "**********"
click at [592, 27] on html "**********" at bounding box center [466, 200] width 932 height 401
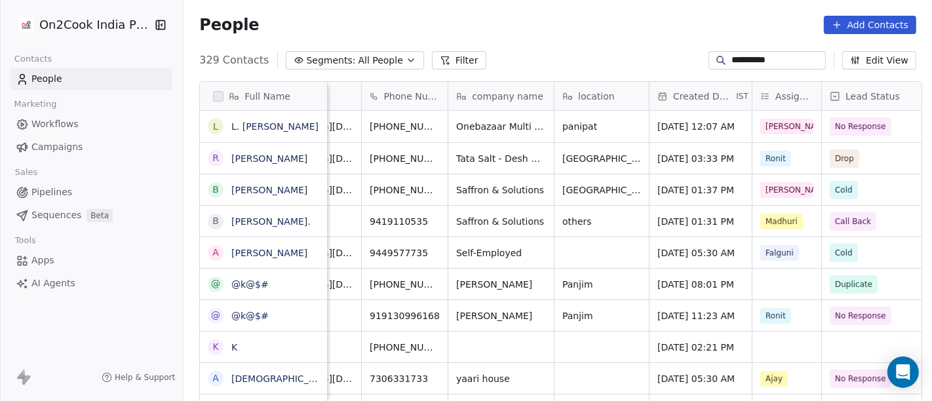
scroll to position [0, 0]
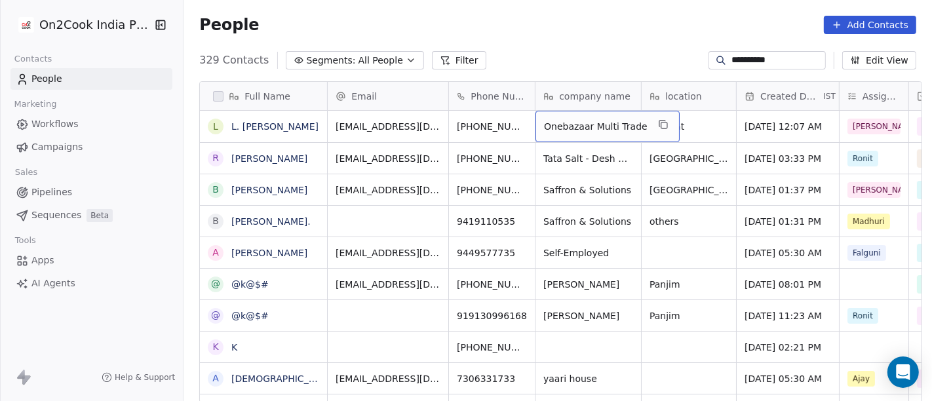
click at [560, 29] on div "People Add Contacts" at bounding box center [557, 25] width 717 height 18
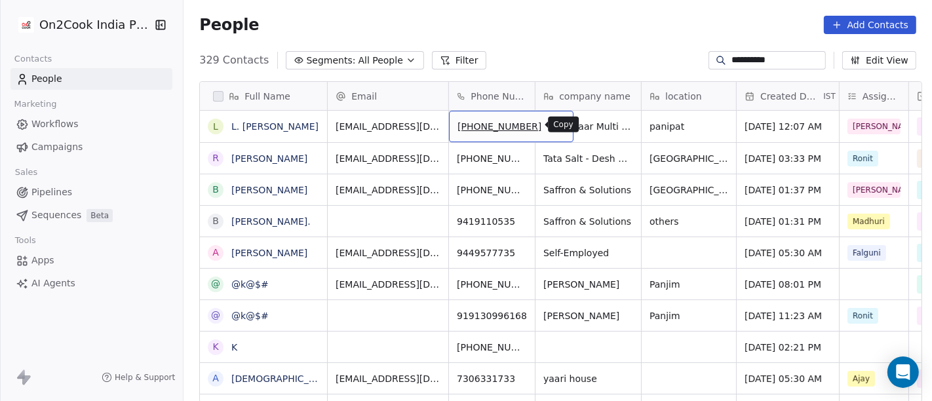
click at [552, 126] on icon "grid" at bounding box center [557, 124] width 10 height 10
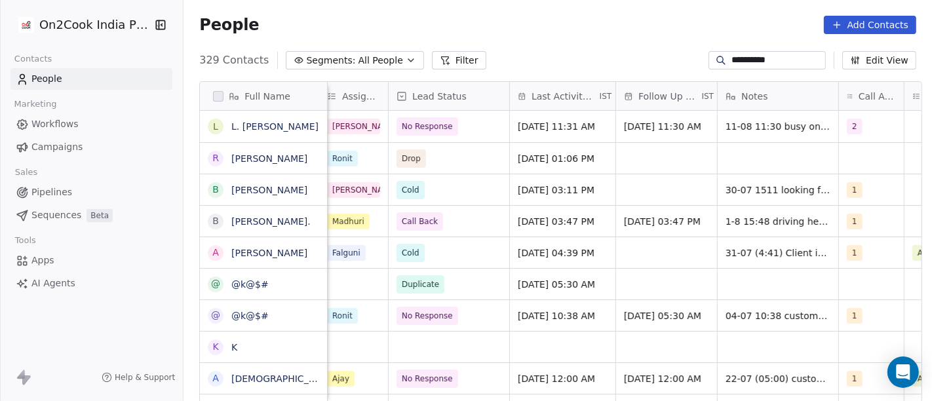
scroll to position [0, 521]
click at [526, 124] on span "Aug 11, 2025 11:31 AM" at bounding box center [556, 126] width 77 height 13
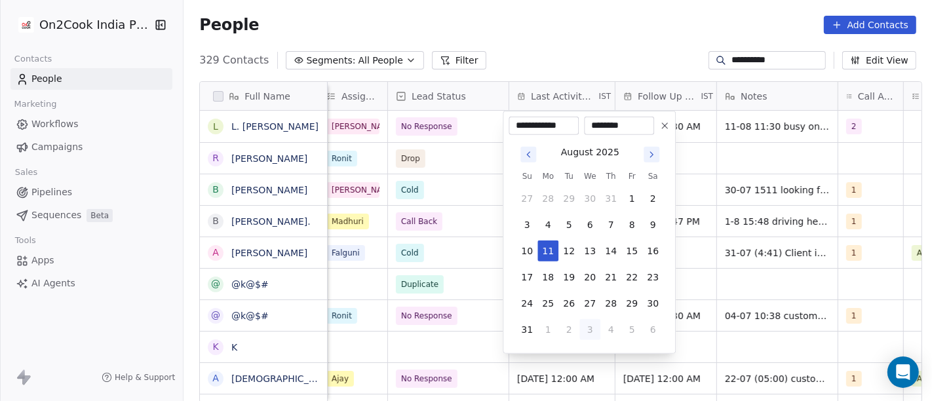
click at [594, 328] on button "3" at bounding box center [589, 329] width 21 height 21
type input "**********"
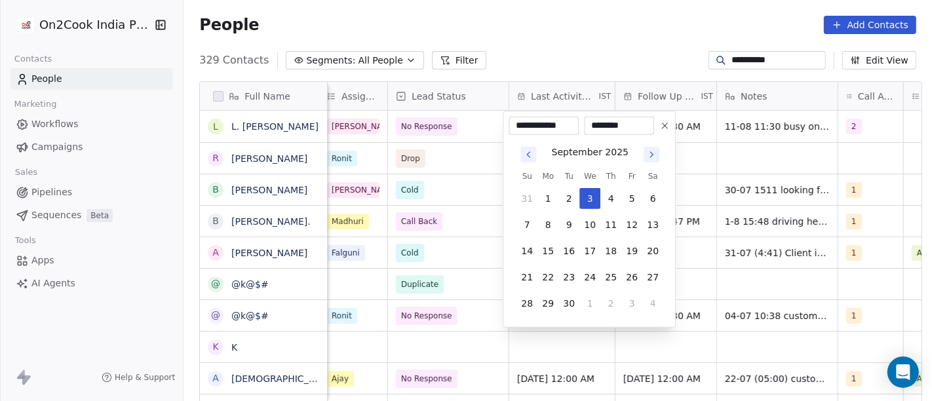
click at [575, 14] on html "**********" at bounding box center [466, 200] width 932 height 401
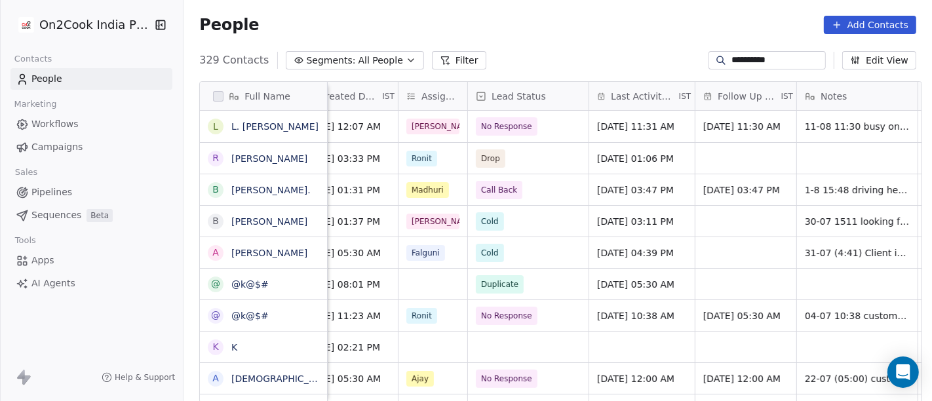
scroll to position [0, 421]
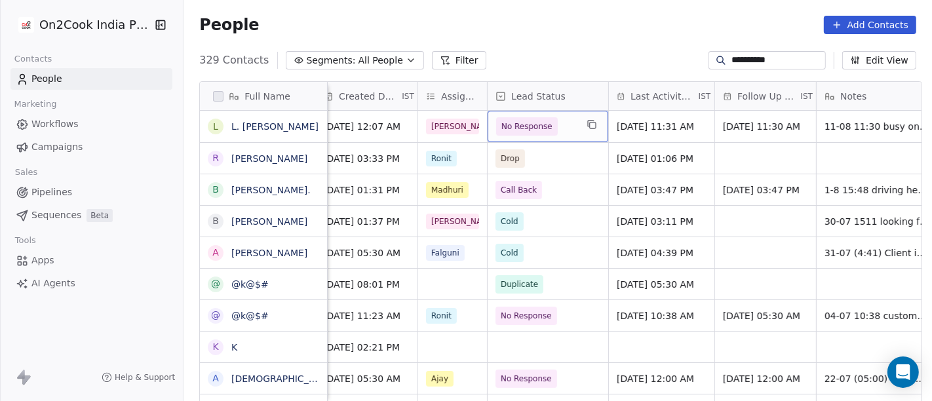
click at [518, 132] on span "No Response" at bounding box center [526, 126] width 51 height 13
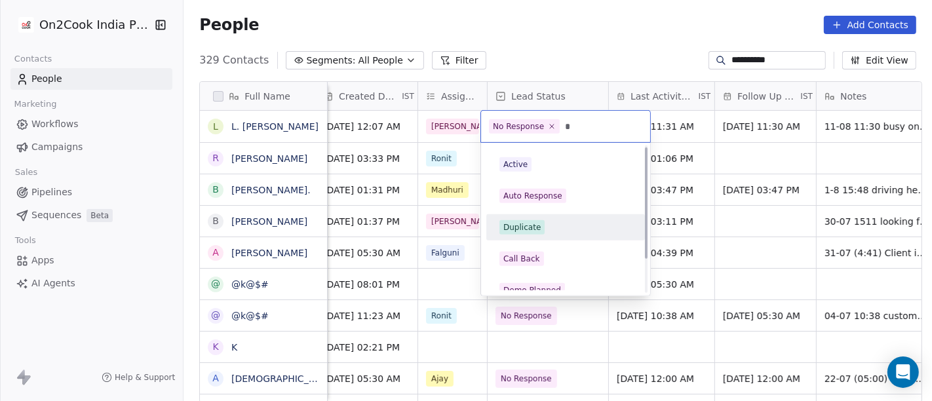
scroll to position [0, 0]
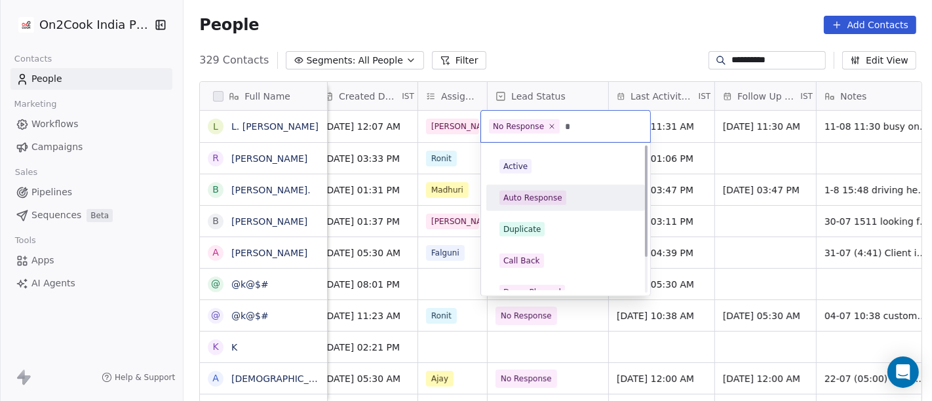
type input "*"
click at [529, 165] on span "Active" at bounding box center [515, 166] width 32 height 14
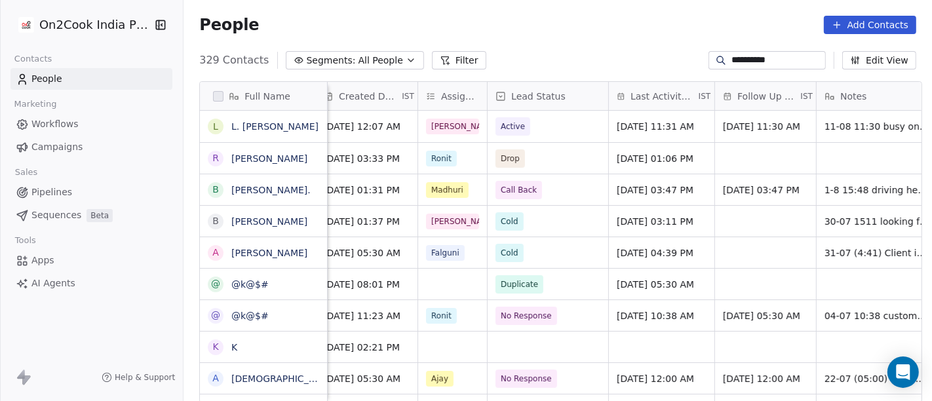
click at [552, 31] on div "People Add Contacts" at bounding box center [557, 25] width 717 height 18
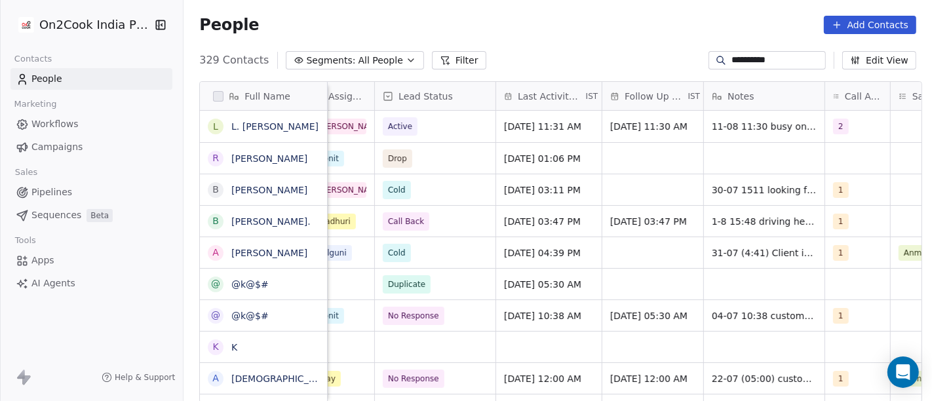
scroll to position [0, 535]
click at [652, 126] on span "18/08/2025 11:30 AM" at bounding box center [647, 126] width 77 height 13
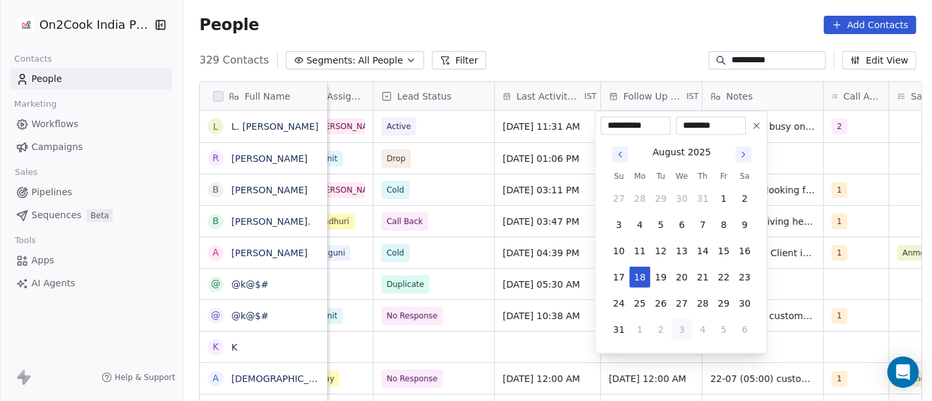
click at [740, 155] on icon "Go to next month" at bounding box center [743, 154] width 10 height 10
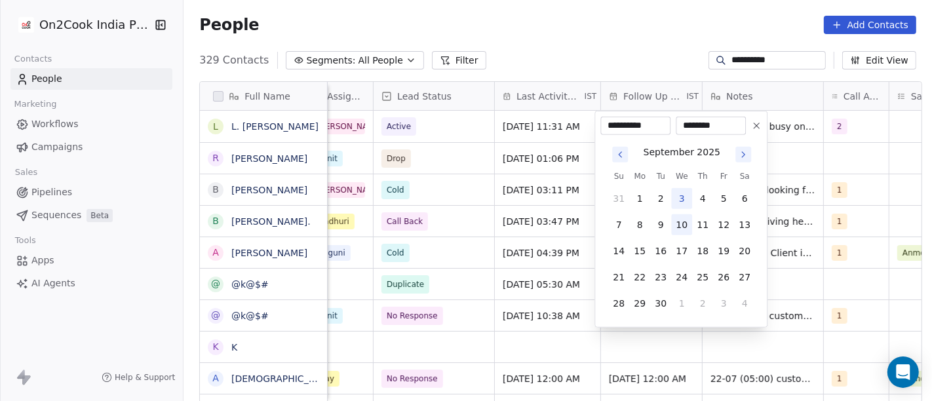
click at [676, 228] on button "10" at bounding box center [681, 224] width 21 height 21
type input "**********"
click at [612, 35] on html "**********" at bounding box center [466, 200] width 932 height 401
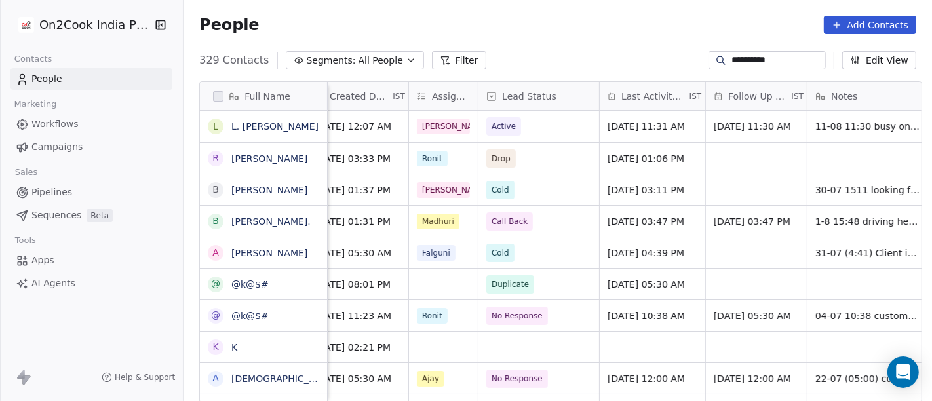
scroll to position [5, 486]
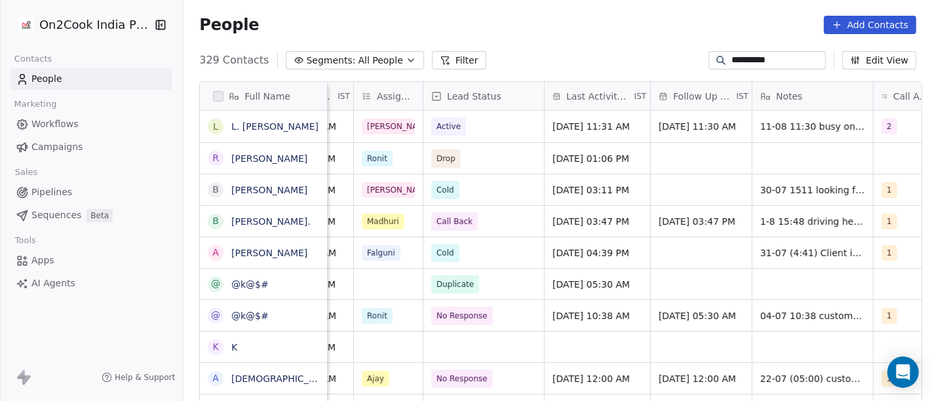
click at [737, 60] on input "**********" at bounding box center [777, 60] width 92 height 13
paste input "*"
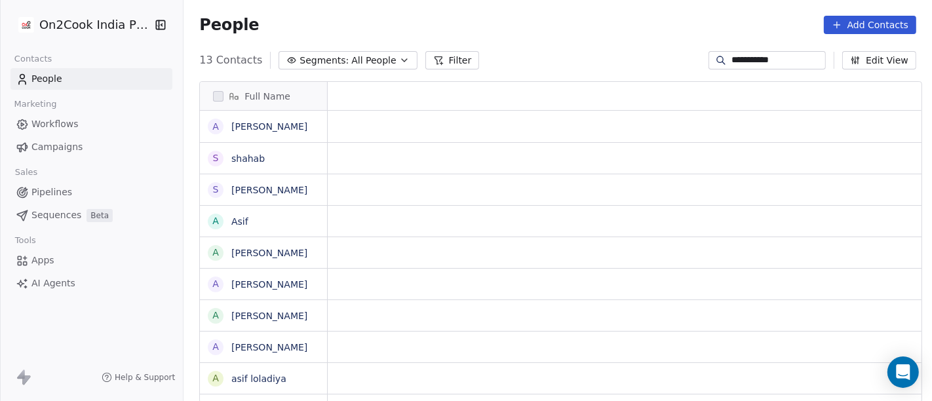
scroll to position [342, 743]
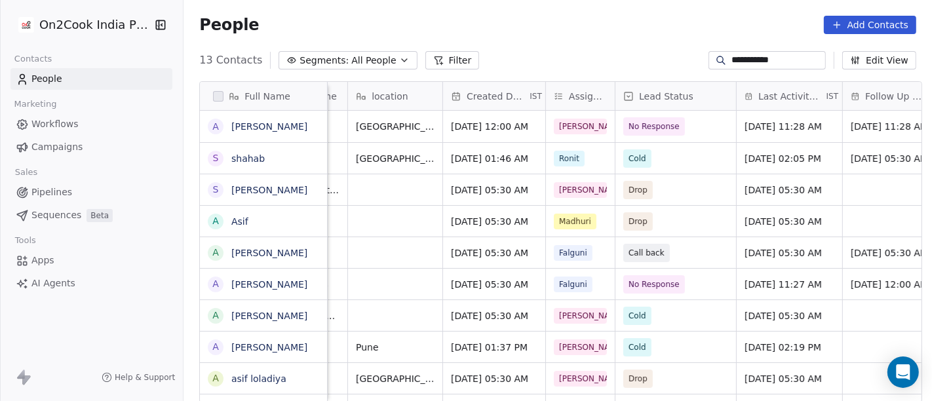
type input "**********"
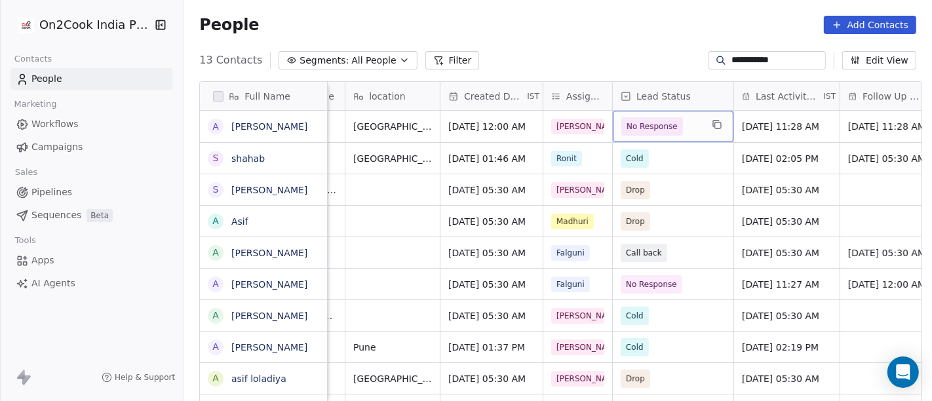
click at [627, 130] on span "No Response" at bounding box center [652, 126] width 51 height 13
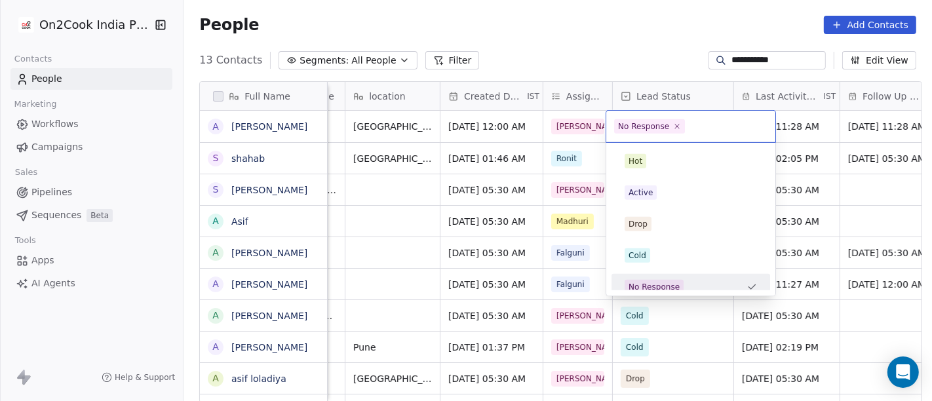
scroll to position [9, 0]
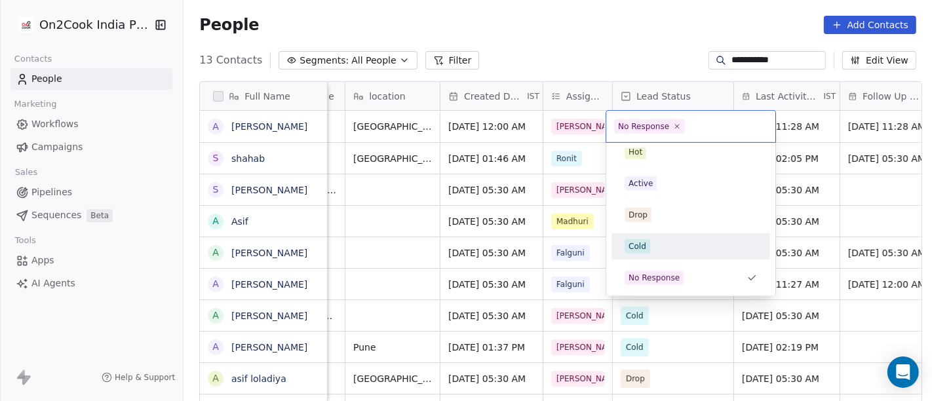
click at [644, 250] on div "Cold" at bounding box center [637, 247] width 18 height 12
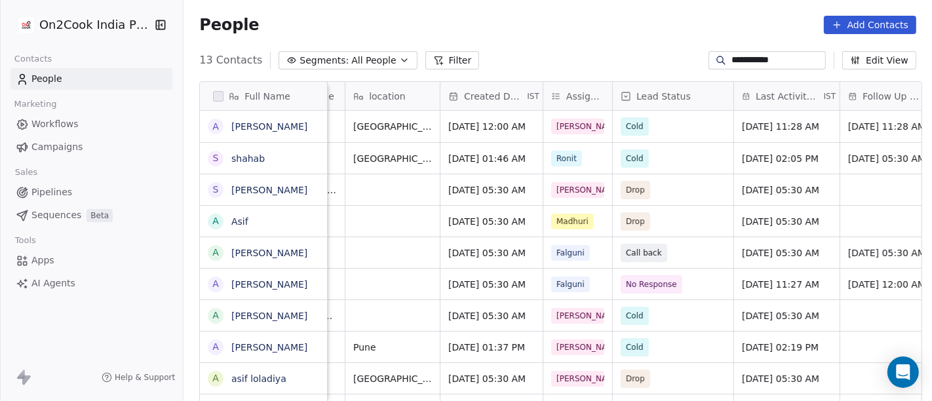
click at [606, 46] on div "People Add Contacts" at bounding box center [558, 25] width 748 height 50
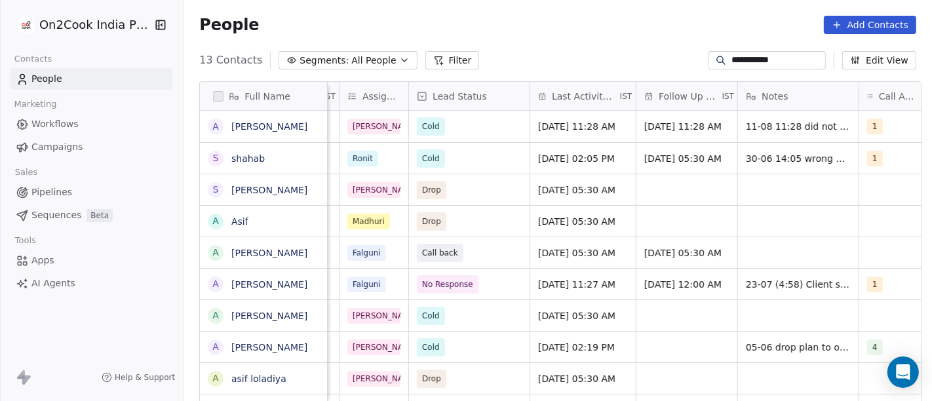
scroll to position [0, 499]
click at [580, 124] on span "Aug 11, 2025 11:28 AM" at bounding box center [577, 126] width 77 height 13
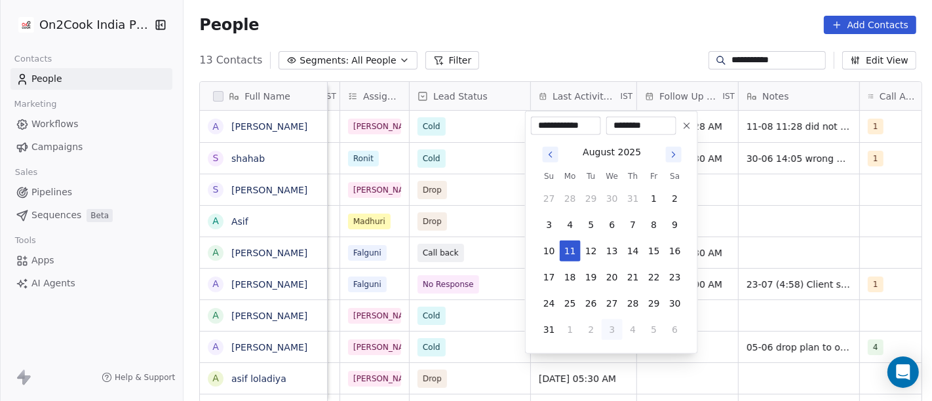
click at [610, 326] on button "3" at bounding box center [612, 329] width 21 height 21
type input "**********"
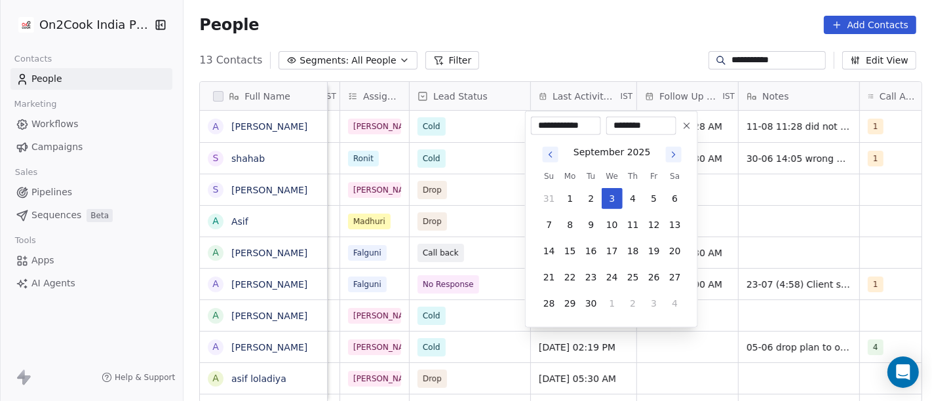
click at [590, 46] on html "**********" at bounding box center [466, 200] width 932 height 401
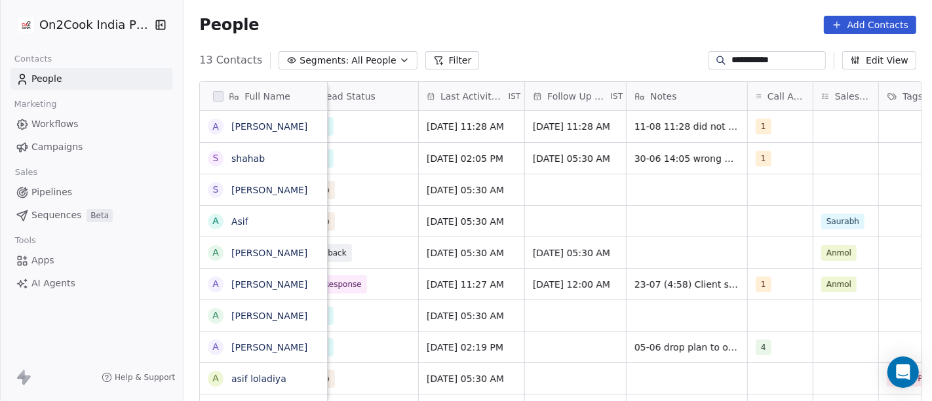
scroll to position [0, 621]
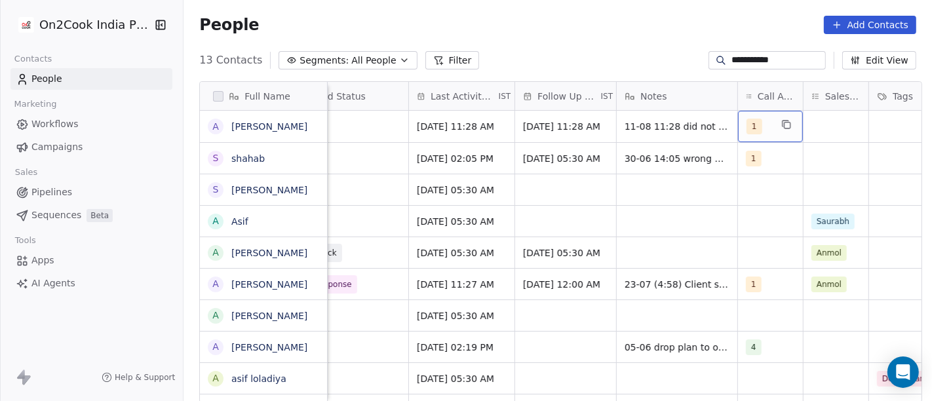
click at [746, 123] on span "1" at bounding box center [754, 127] width 16 height 16
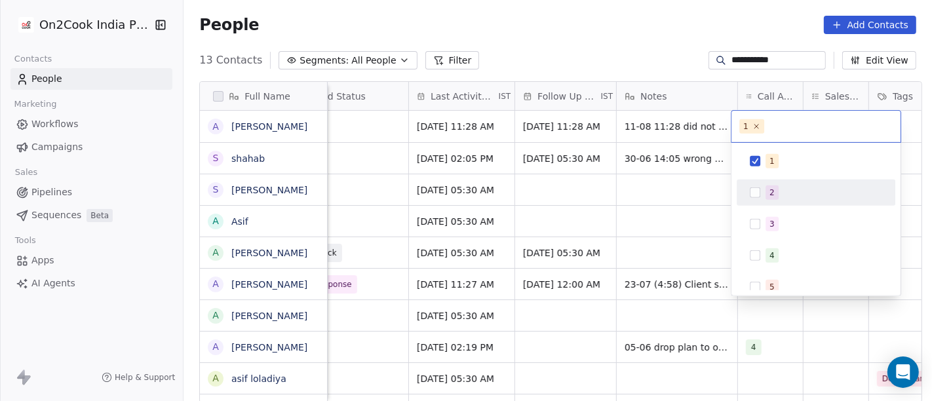
click at [775, 199] on span "2" at bounding box center [771, 192] width 13 height 14
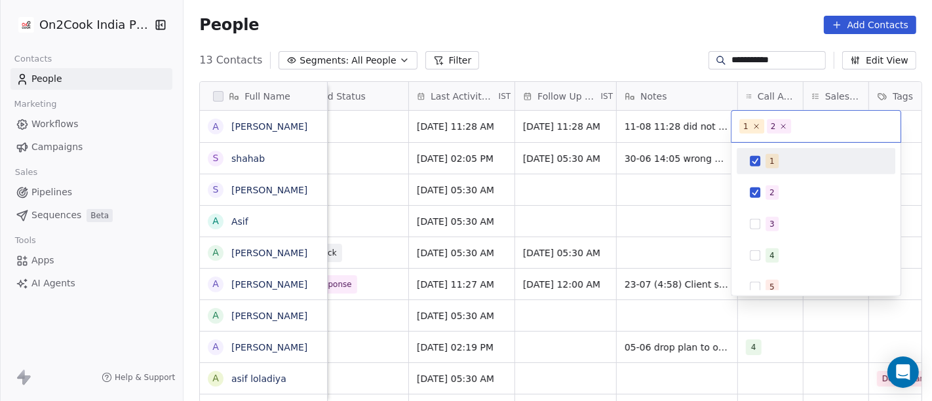
click at [753, 157] on button "Suggestions" at bounding box center [755, 161] width 10 height 10
click at [669, 40] on html "**********" at bounding box center [466, 200] width 932 height 401
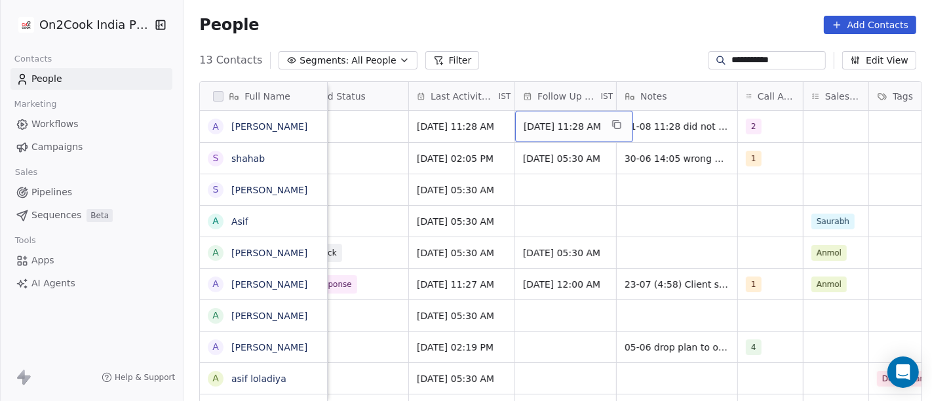
click at [547, 123] on span "18/08/2025 11:28 AM" at bounding box center [562, 126] width 77 height 13
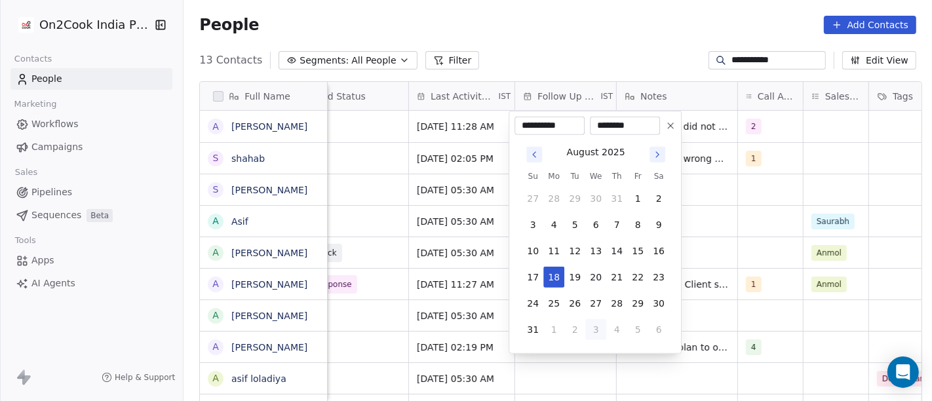
click at [656, 152] on icon "Go to next month" at bounding box center [657, 154] width 3 height 5
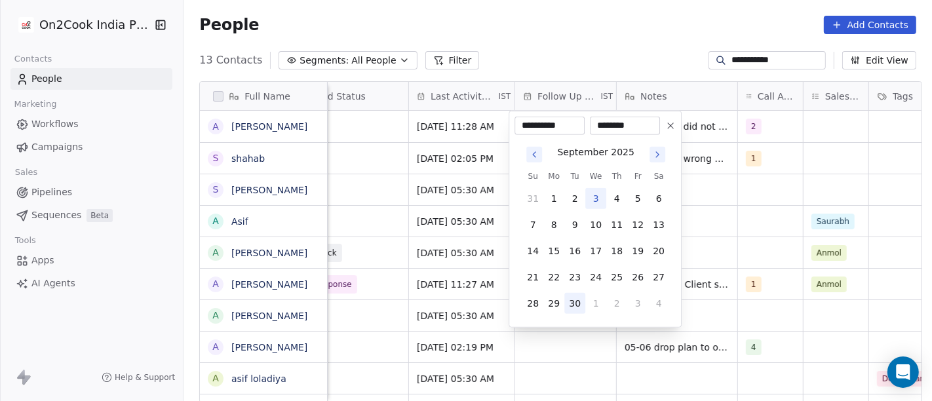
click at [571, 298] on button "30" at bounding box center [574, 303] width 21 height 21
type input "**********"
click at [650, 18] on html "**********" at bounding box center [466, 200] width 932 height 401
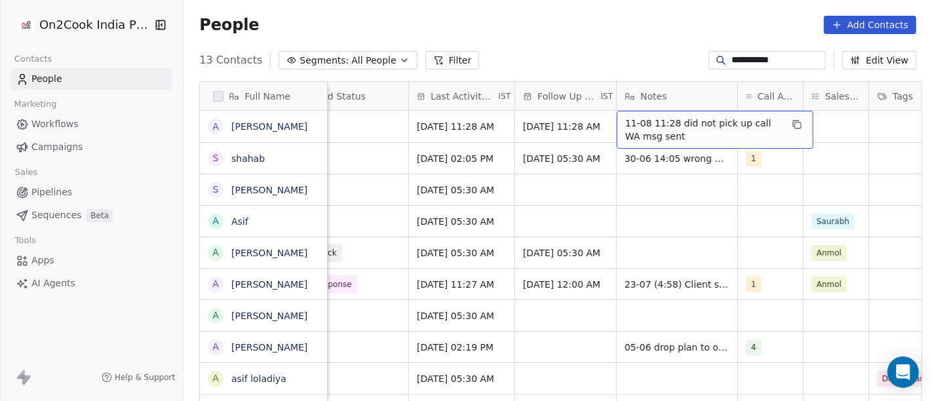
click at [683, 128] on span "11-08 11:28 did not pick up call WA msg sent" at bounding box center [703, 130] width 156 height 26
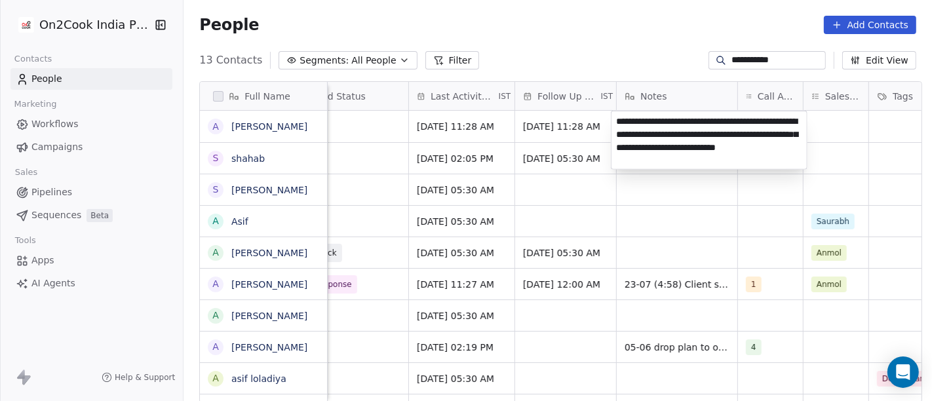
type textarea "**********"
click at [668, 238] on html "**********" at bounding box center [466, 200] width 932 height 401
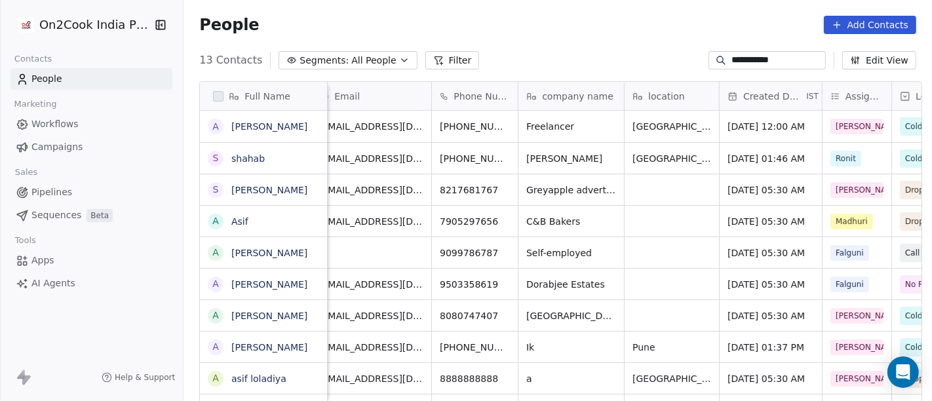
scroll to position [0, 7]
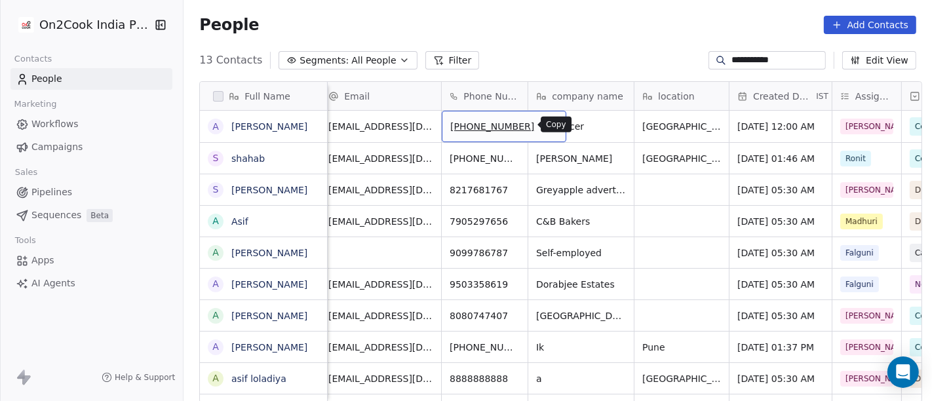
click at [545, 121] on icon "grid" at bounding box center [550, 124] width 10 height 10
click at [767, 61] on input "**********" at bounding box center [777, 60] width 92 height 13
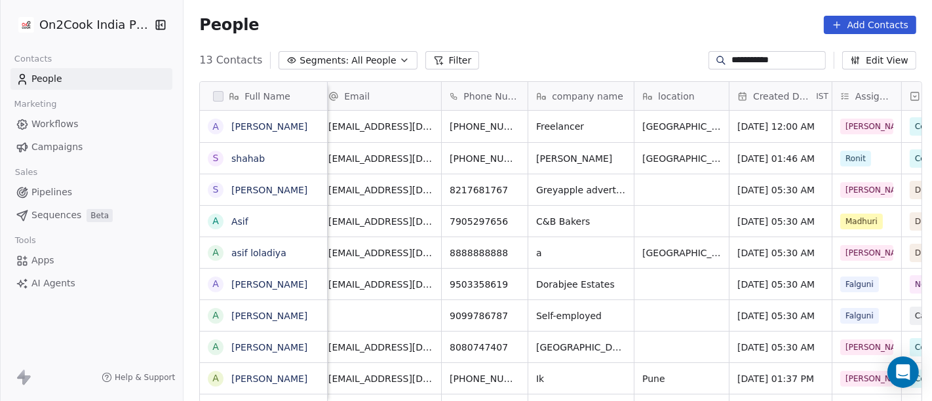
paste input "**"
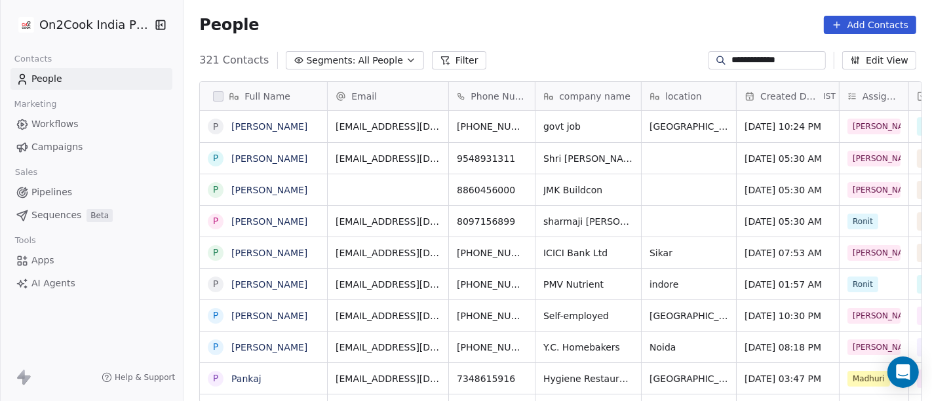
scroll to position [342, 743]
type input "**********"
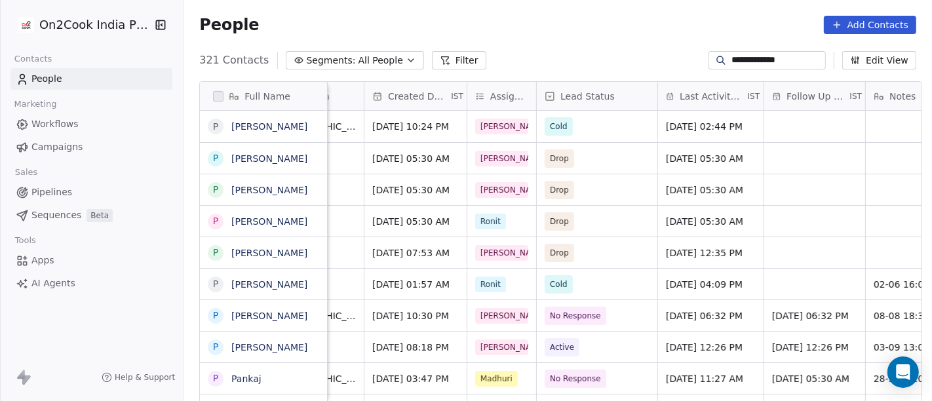
scroll to position [0, 372]
click at [680, 320] on span "Aug 08, 2025 06:32 PM" at bounding box center [705, 315] width 77 height 13
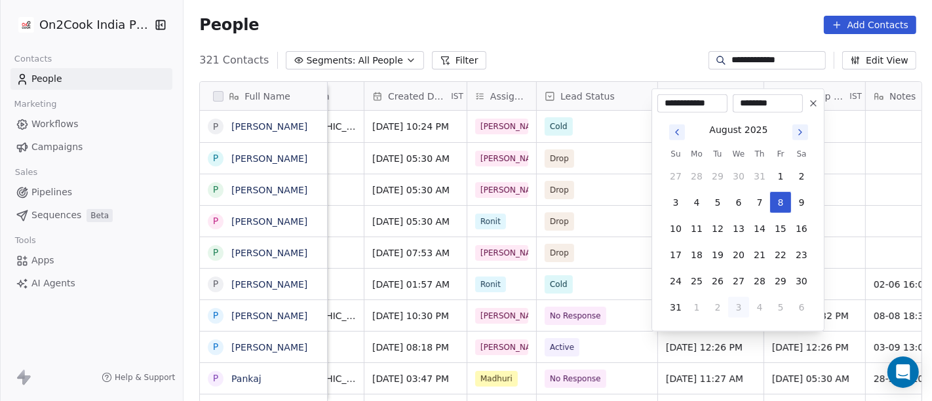
click at [739, 309] on button "3" at bounding box center [738, 307] width 21 height 21
type input "**********"
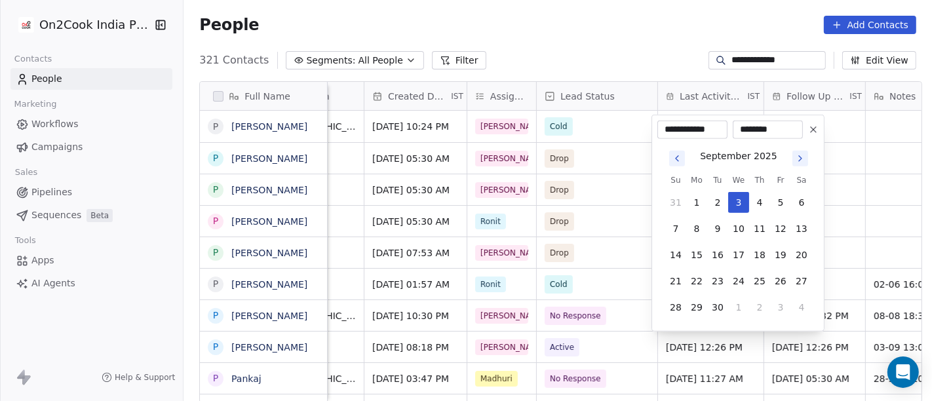
click at [599, 20] on html "**********" at bounding box center [466, 200] width 932 height 401
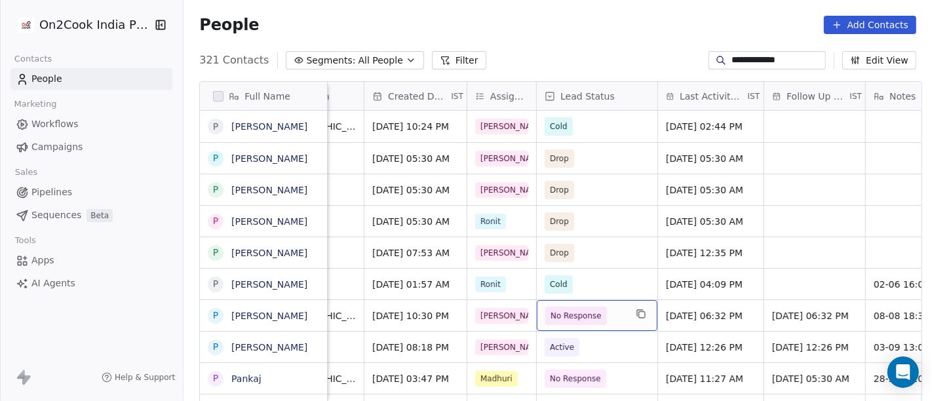
click at [586, 322] on span "No Response" at bounding box center [576, 316] width 62 height 18
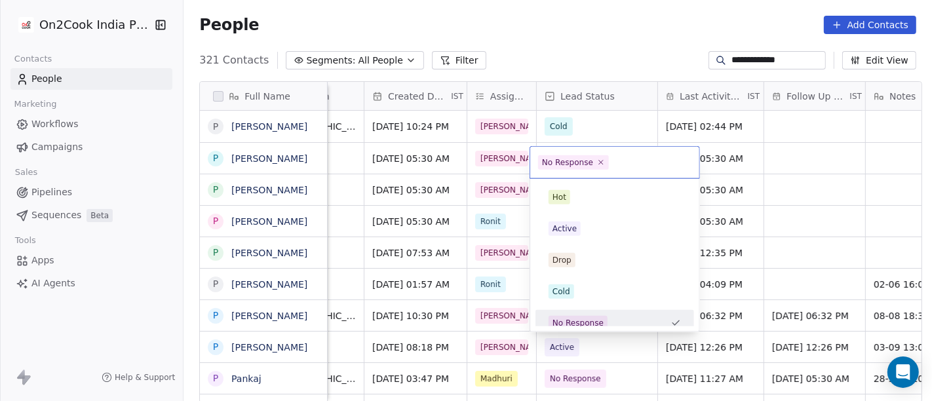
scroll to position [9, 0]
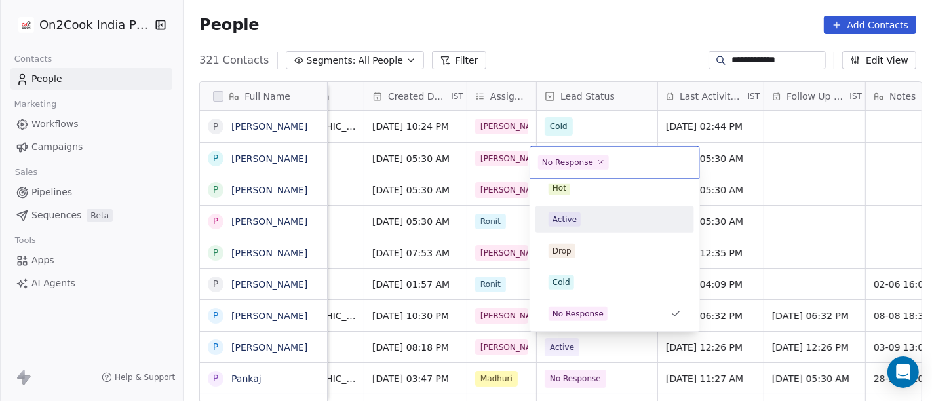
click at [593, 212] on div "Active" at bounding box center [615, 219] width 132 height 14
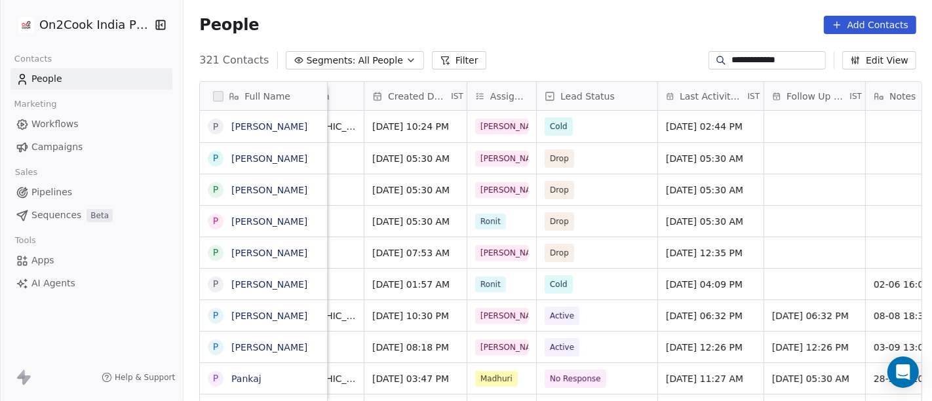
click at [612, 49] on div "People Add Contacts" at bounding box center [558, 25] width 748 height 50
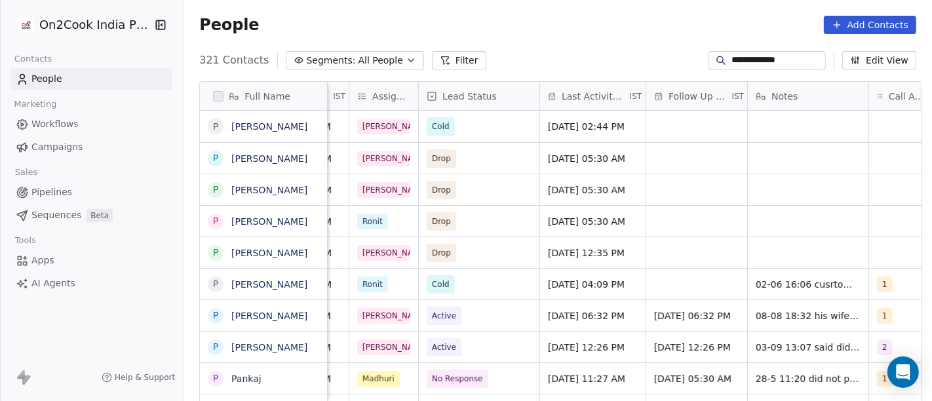
scroll to position [0, 577]
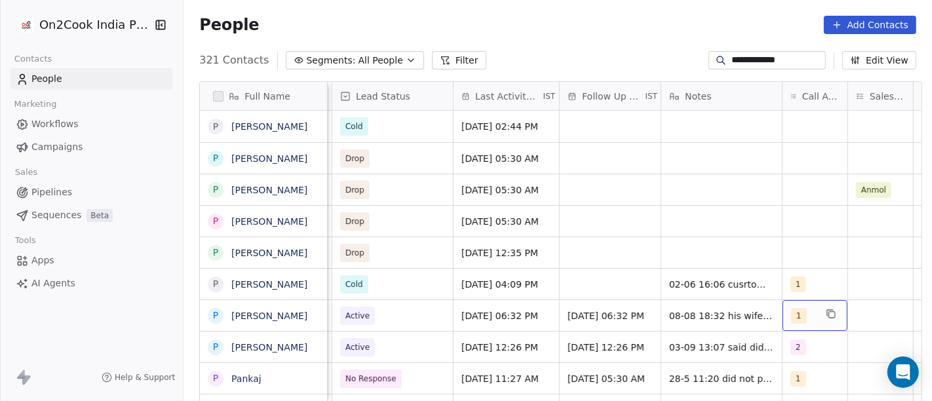
click at [796, 313] on span "1" at bounding box center [799, 316] width 16 height 16
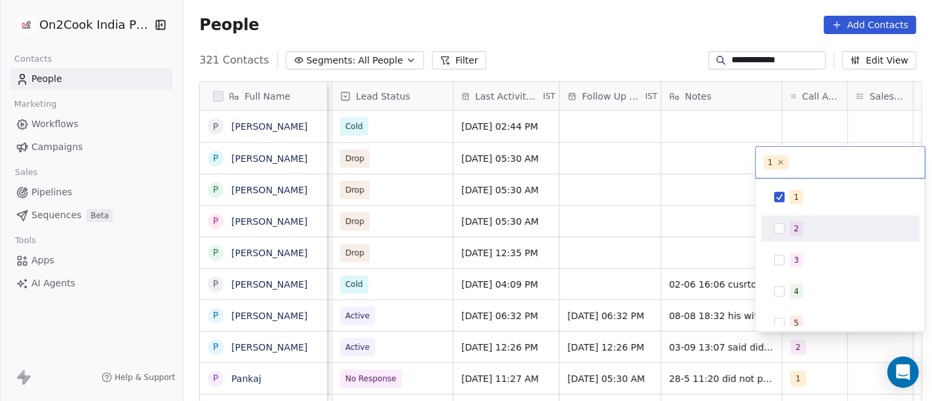
click at [799, 211] on div "1 2 3 4 5 6 7 8 9 10" at bounding box center [840, 338] width 159 height 309
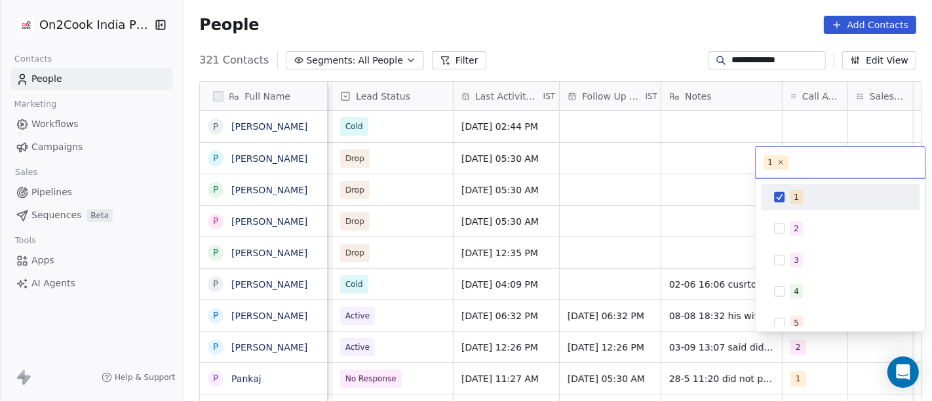
click at [783, 188] on div "1" at bounding box center [840, 197] width 148 height 21
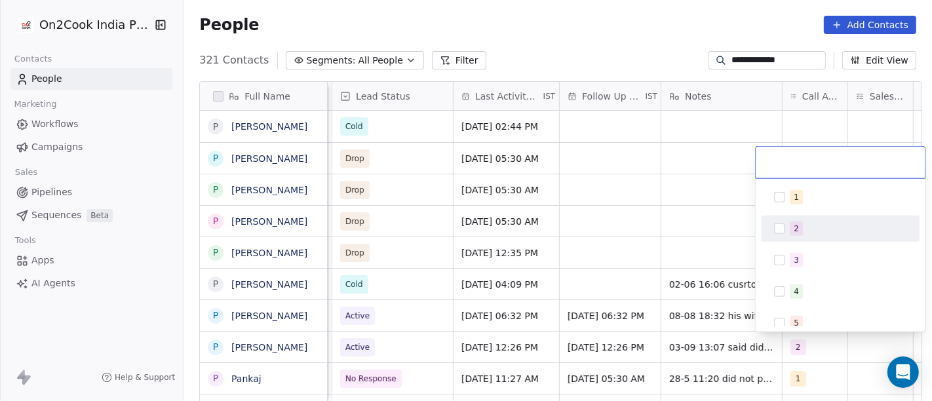
click at [786, 230] on div "2" at bounding box center [840, 228] width 148 height 21
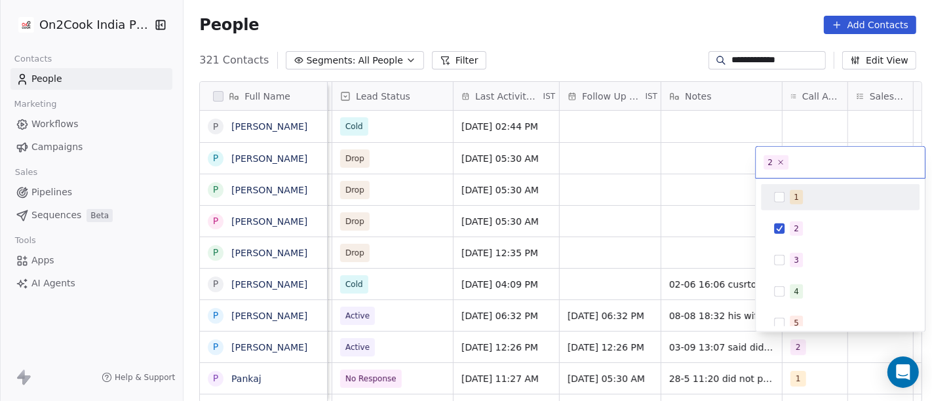
click at [661, 18] on html "**********" at bounding box center [466, 200] width 932 height 401
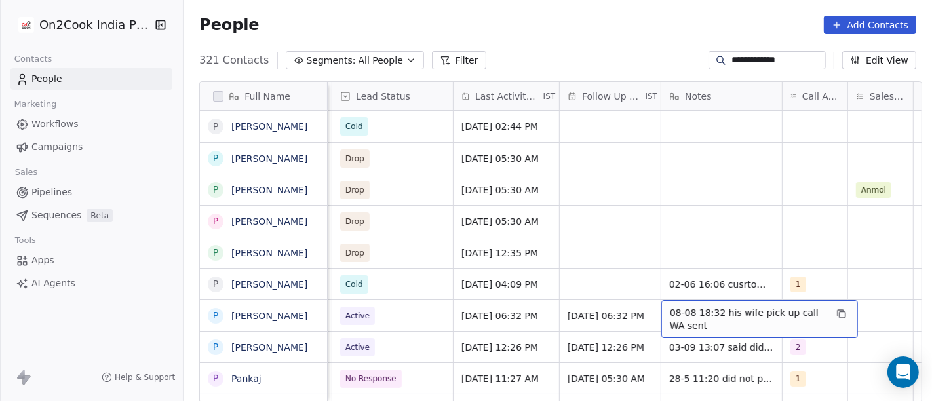
click at [705, 313] on span "08-08 18:32 his wife pick up call WA sent" at bounding box center [748, 319] width 156 height 26
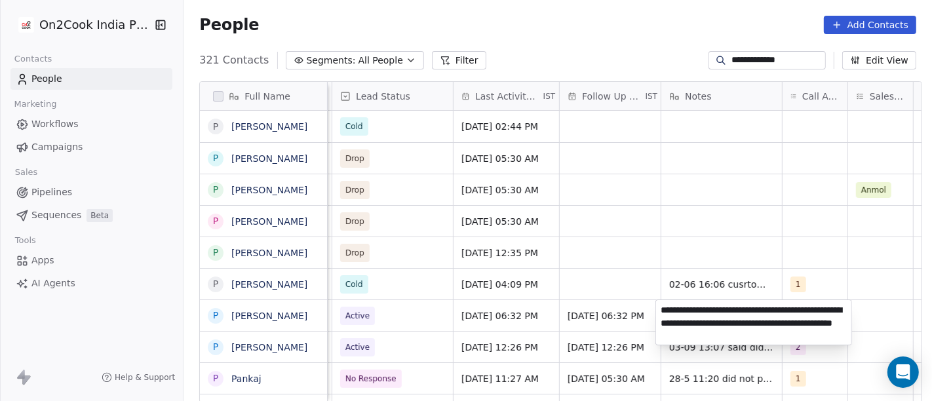
type textarea "**********"
click at [657, 220] on html "**********" at bounding box center [466, 200] width 932 height 401
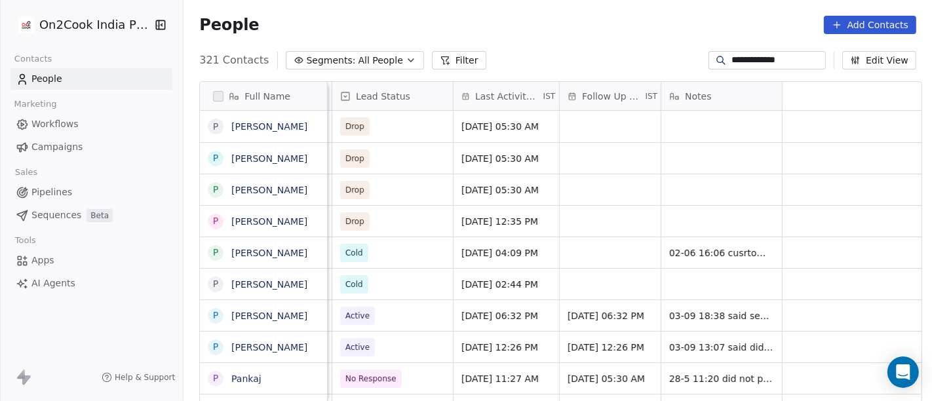
scroll to position [0, 0]
